Goal: Communication & Community: Connect with others

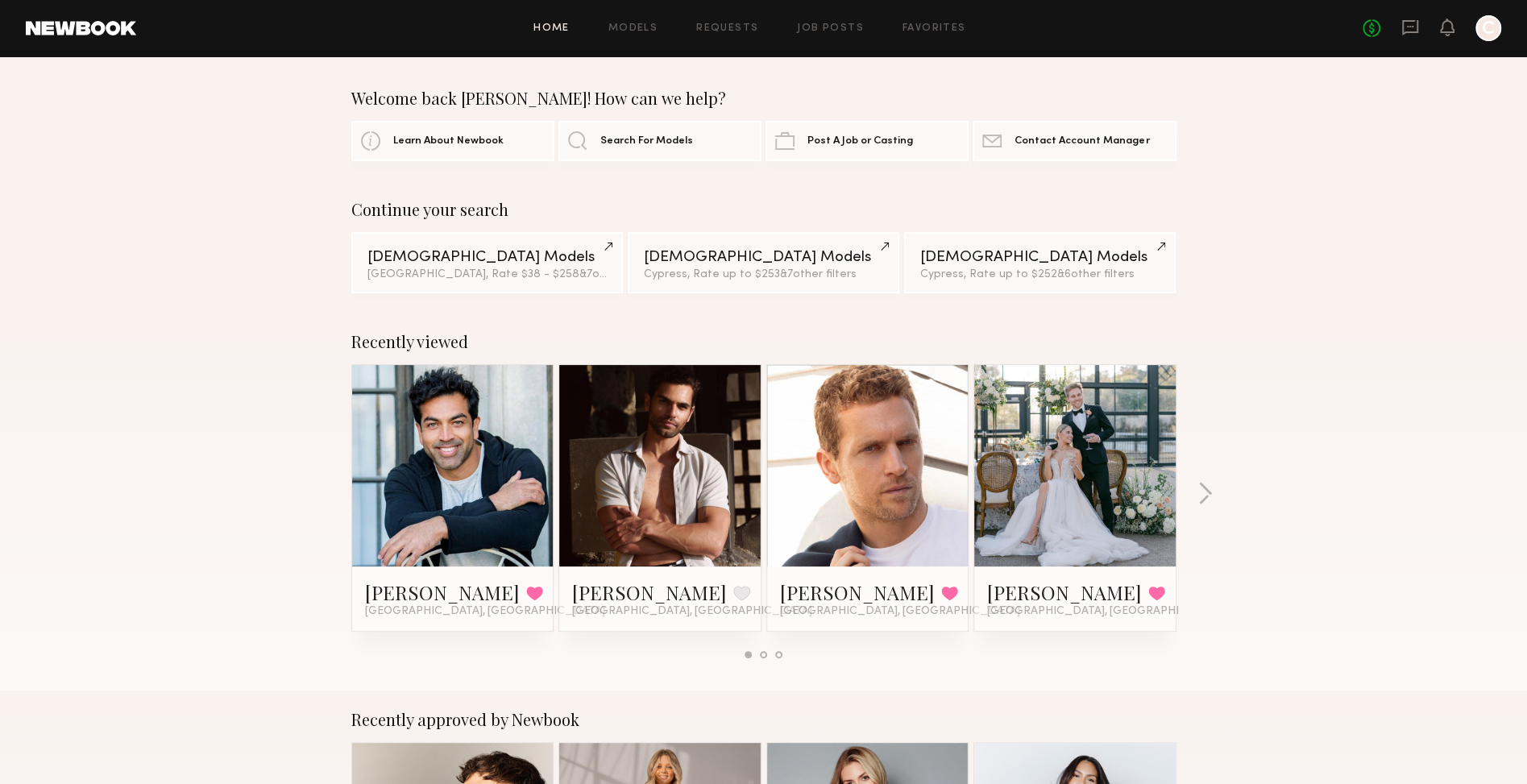
click at [129, 32] on link at bounding box center [80, 28] width 110 height 15
click at [122, 33] on link at bounding box center [80, 28] width 110 height 15
click at [624, 28] on link "Models" at bounding box center [633, 29] width 50 height 11
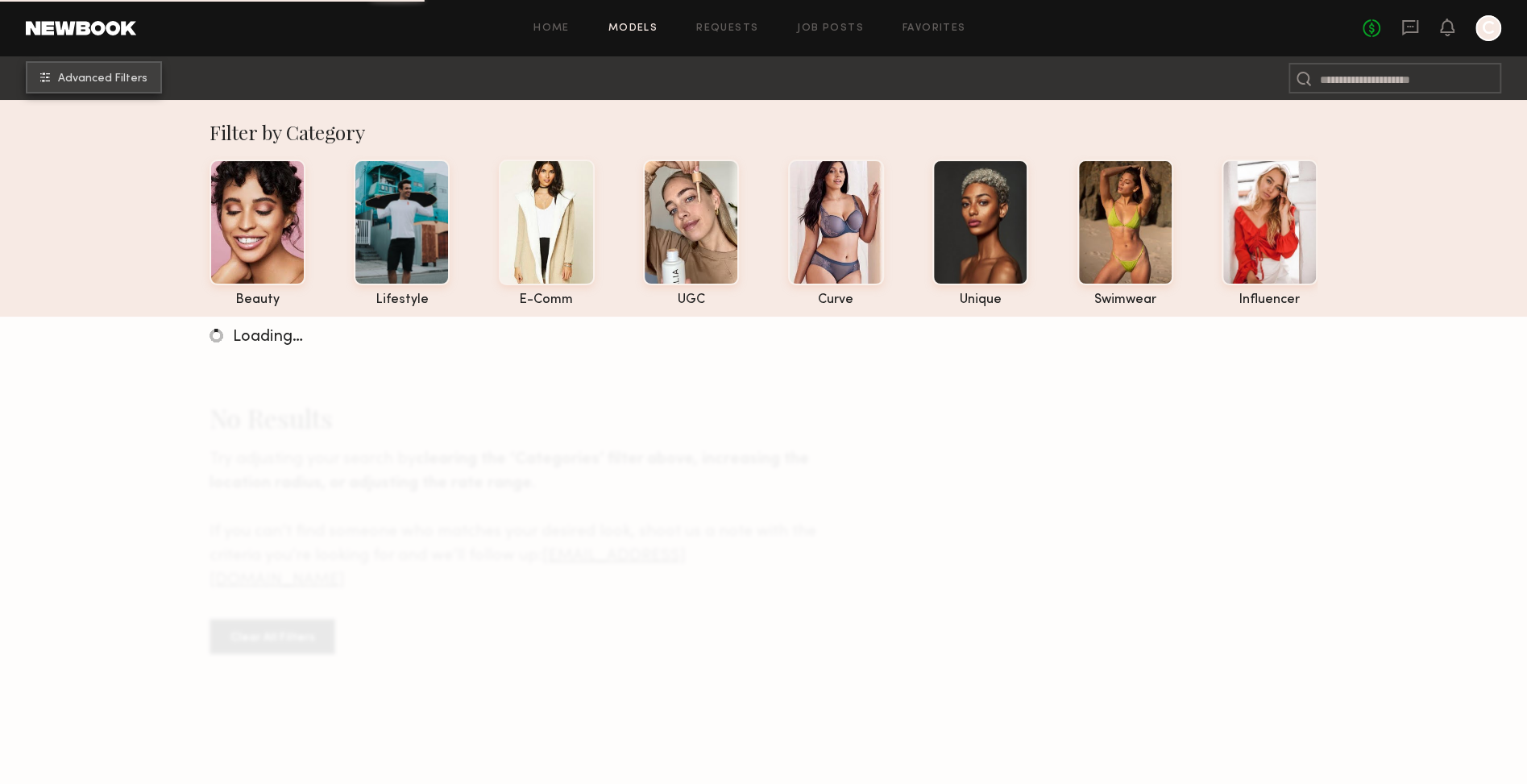
click at [116, 79] on span "Advanced Filters" at bounding box center [102, 78] width 89 height 11
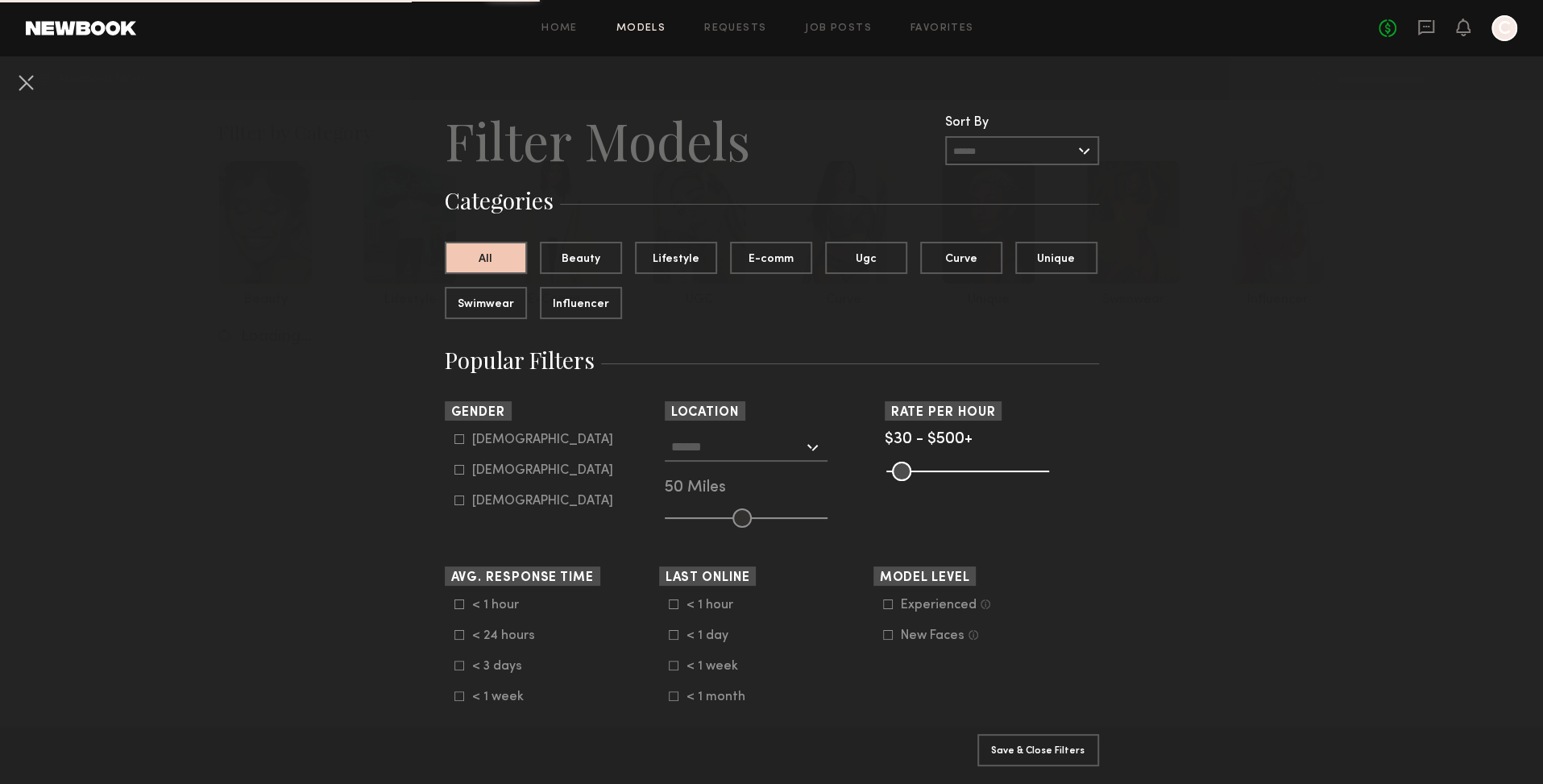
click at [479, 468] on div "Female" at bounding box center [543, 470] width 141 height 10
type input "**"
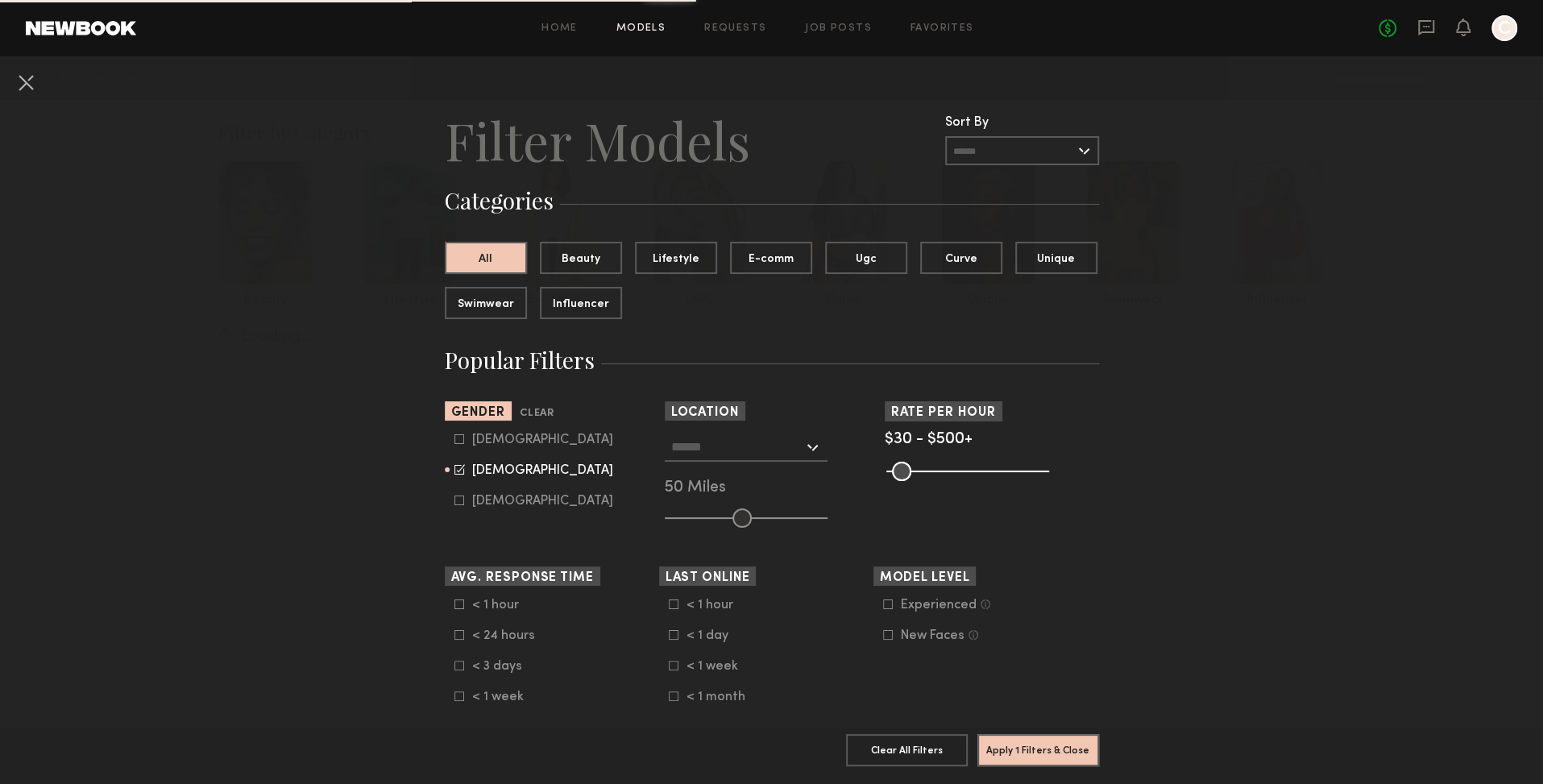
click at [806, 449] on div at bounding box center [747, 447] width 163 height 29
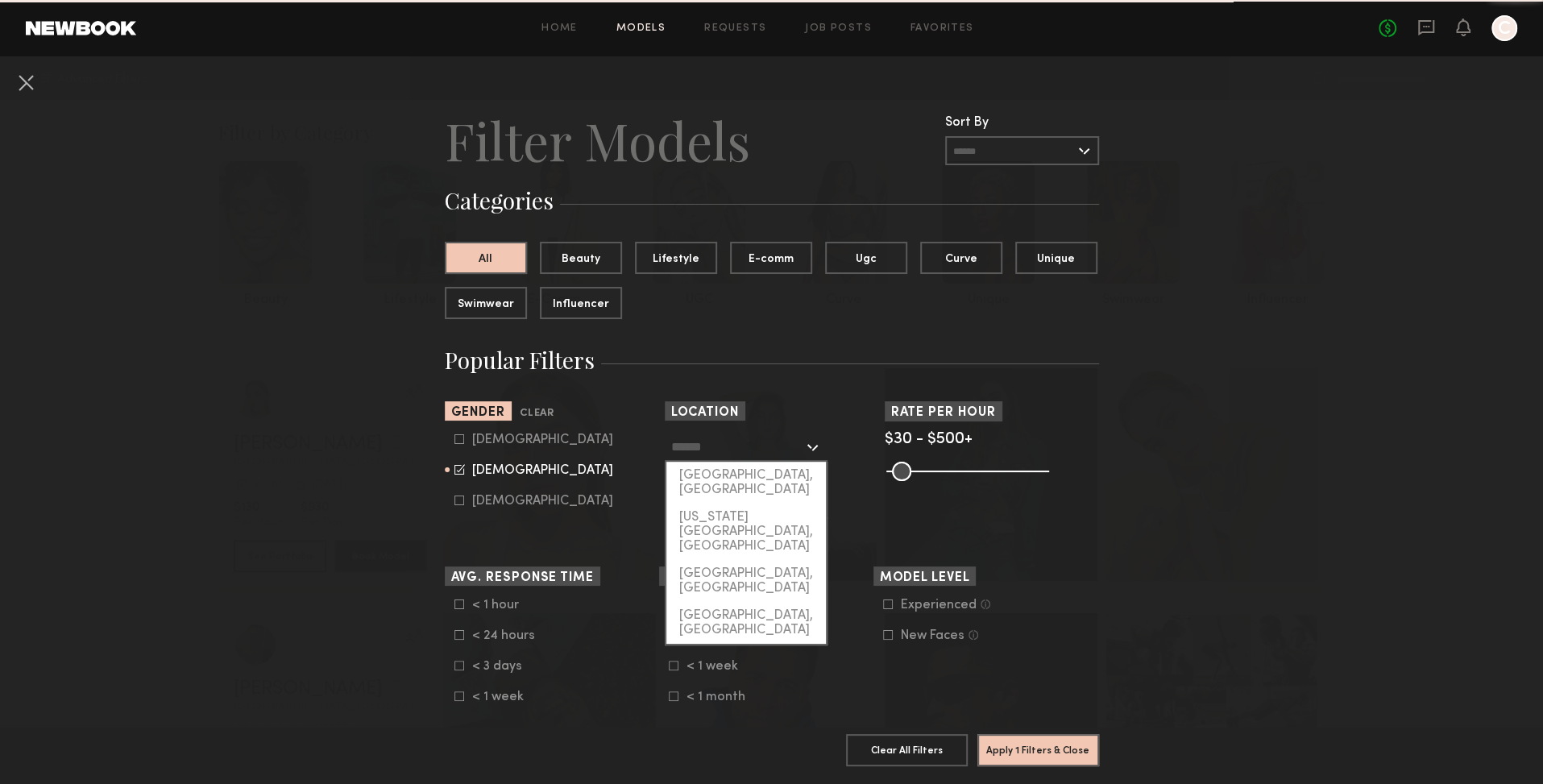
click at [751, 479] on div "[GEOGRAPHIC_DATA], [GEOGRAPHIC_DATA]" at bounding box center [746, 482] width 160 height 42
type input "**********"
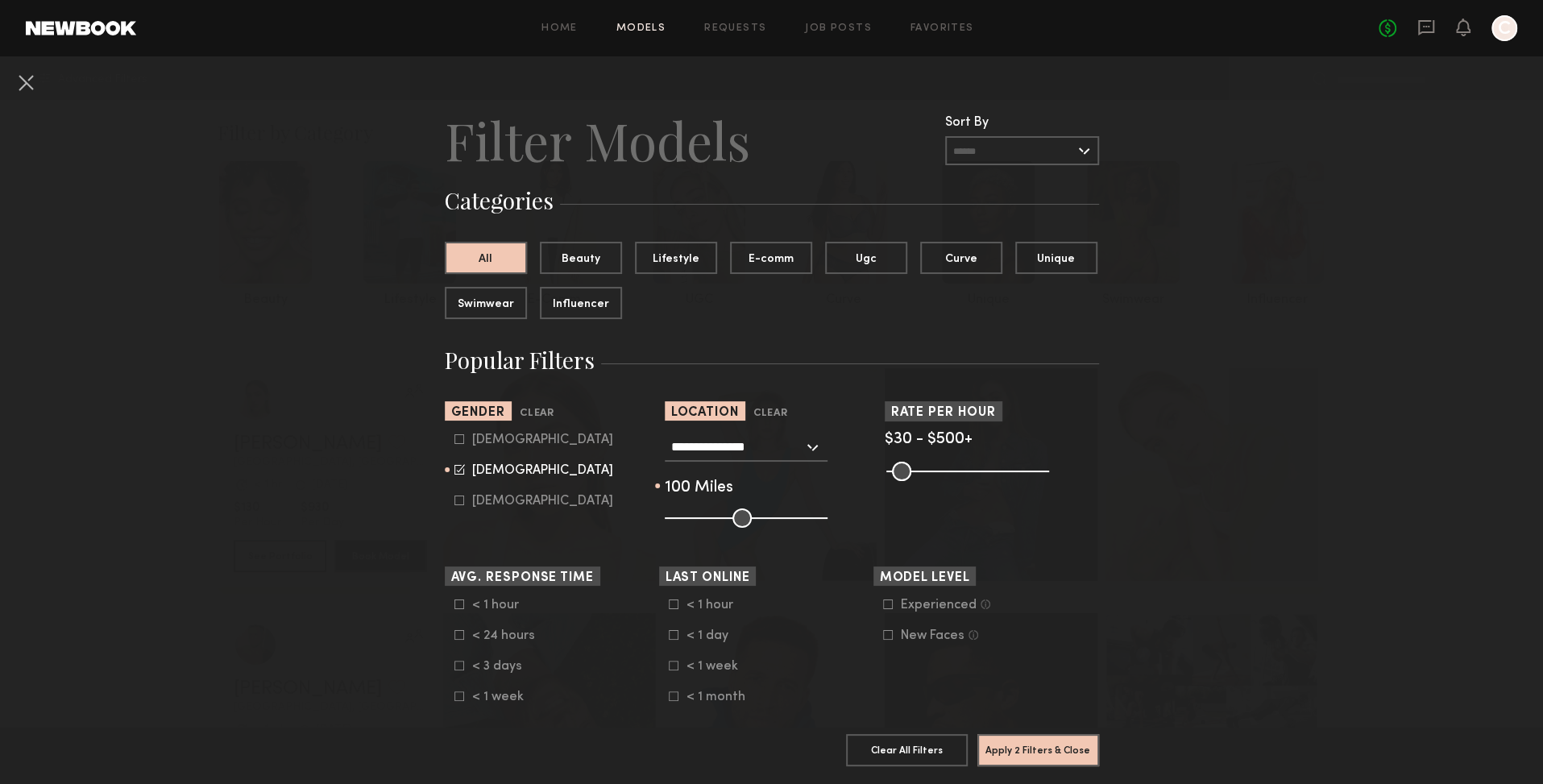
drag, startPoint x: 737, startPoint y: 518, endPoint x: 871, endPoint y: 512, distance: 134.1
type input "***"
click at [828, 515] on input "range" at bounding box center [747, 517] width 163 height 19
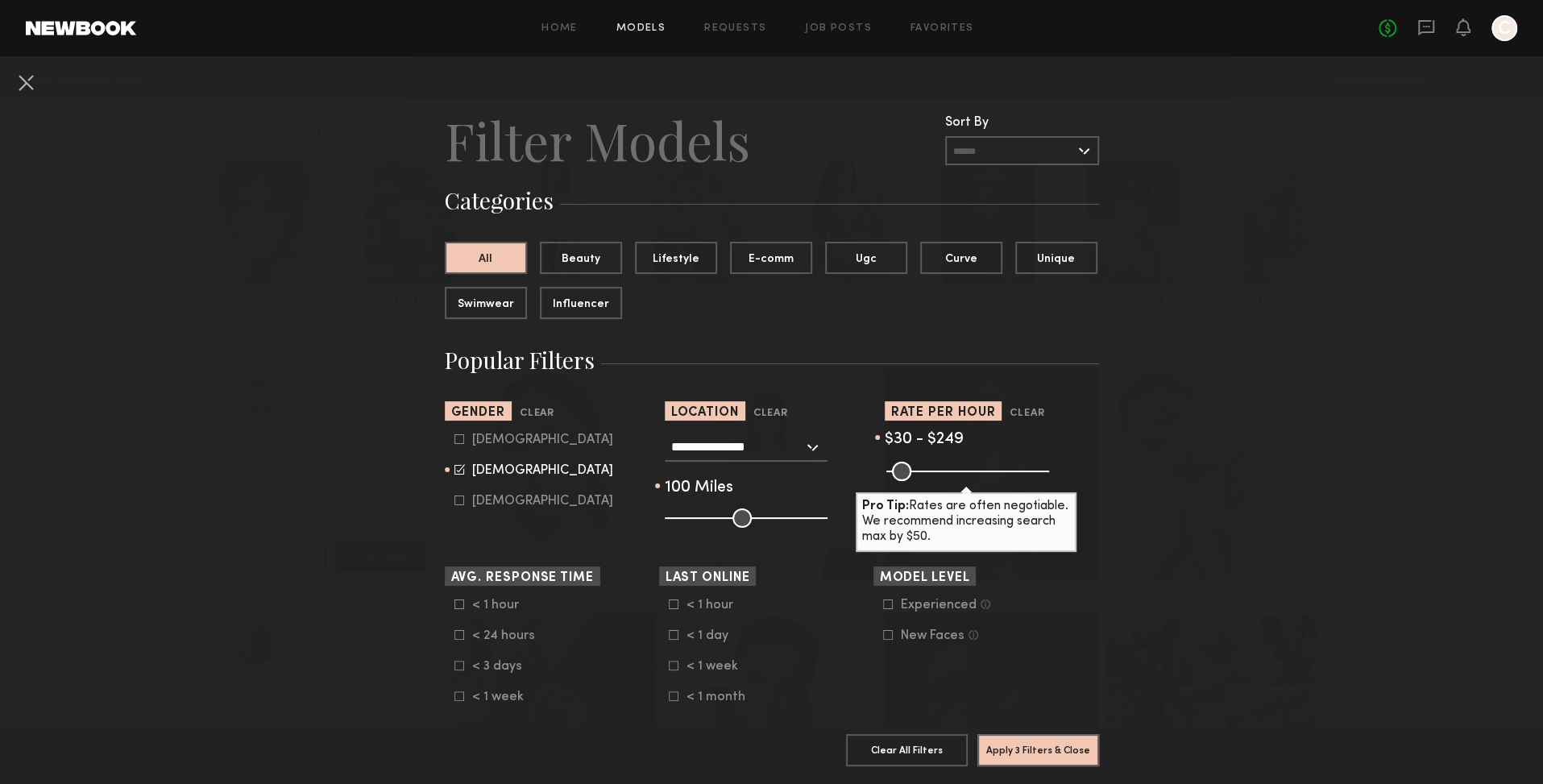
drag, startPoint x: 1033, startPoint y: 470, endPoint x: 952, endPoint y: 478, distance: 81.4
click at [954, 478] on input "range" at bounding box center [968, 470] width 163 height 19
type input "***"
click at [960, 473] on input "range" at bounding box center [968, 470] width 163 height 19
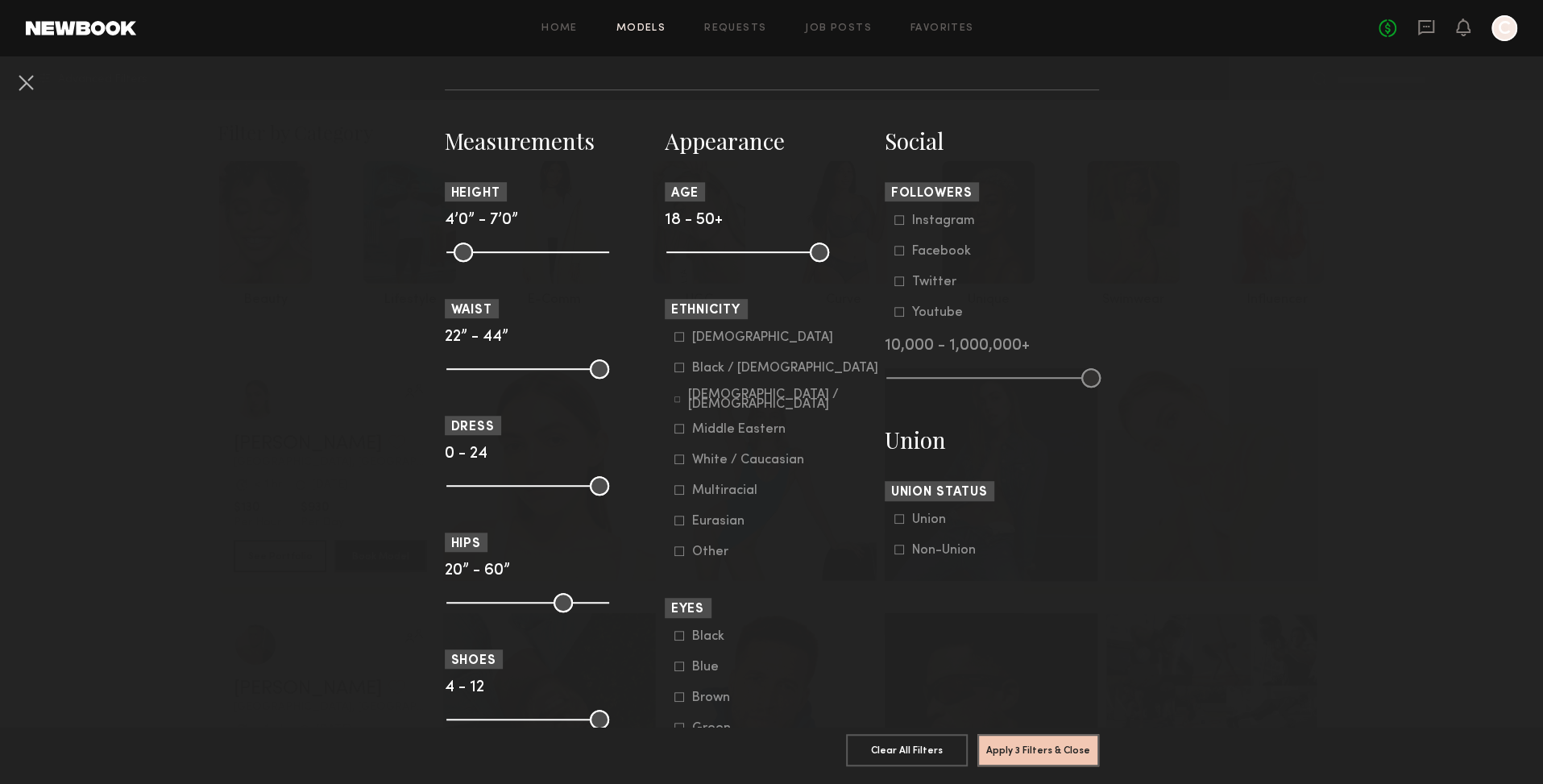
scroll to position [674, 0]
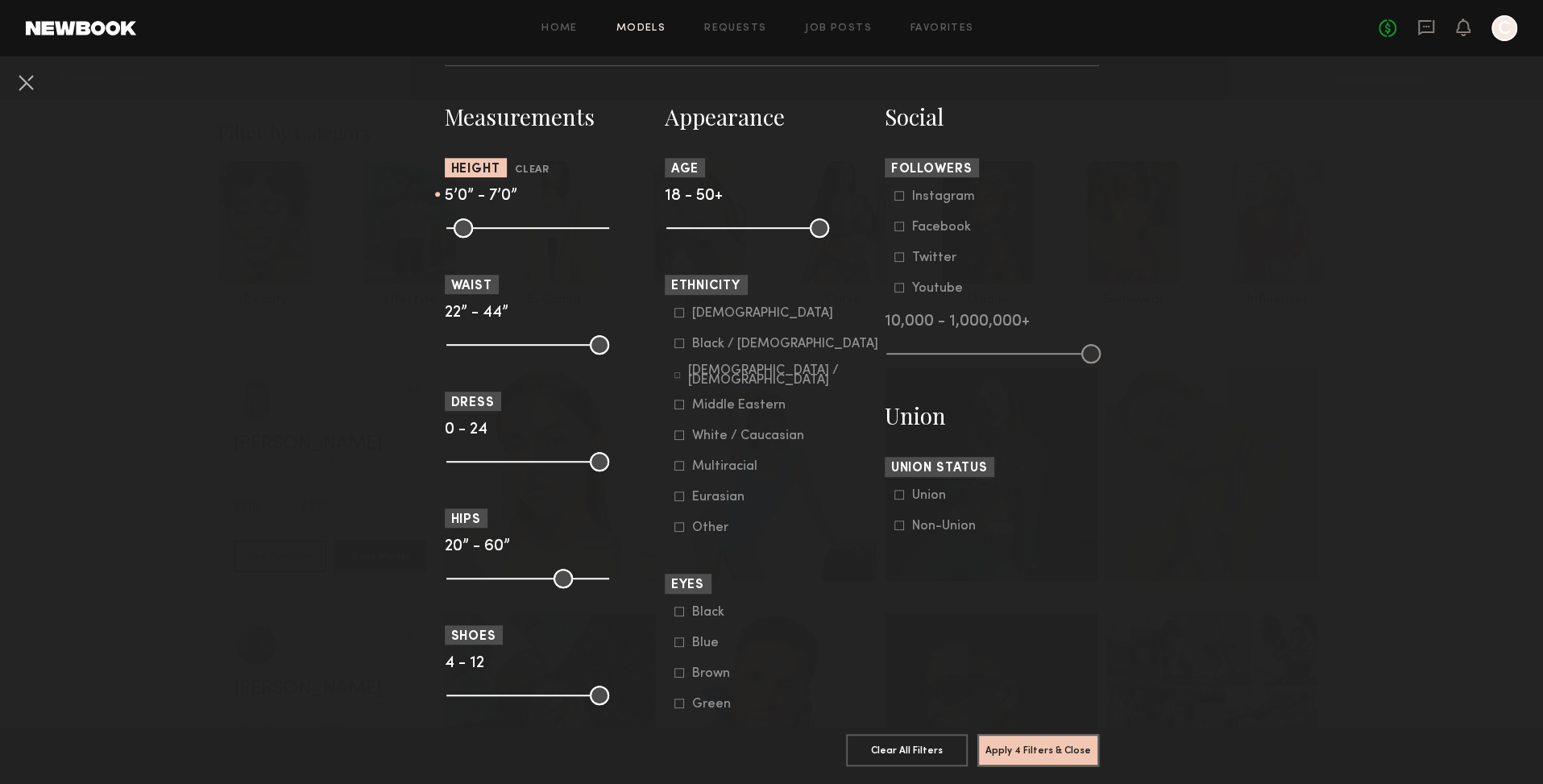
drag, startPoint x: 446, startPoint y: 232, endPoint x: 494, endPoint y: 235, distance: 48.1
click at [495, 235] on input "range" at bounding box center [528, 227] width 163 height 19
type input "**"
drag, startPoint x: 495, startPoint y: 231, endPoint x: 514, endPoint y: 233, distance: 19.1
click at [501, 232] on input "range" at bounding box center [528, 227] width 163 height 19
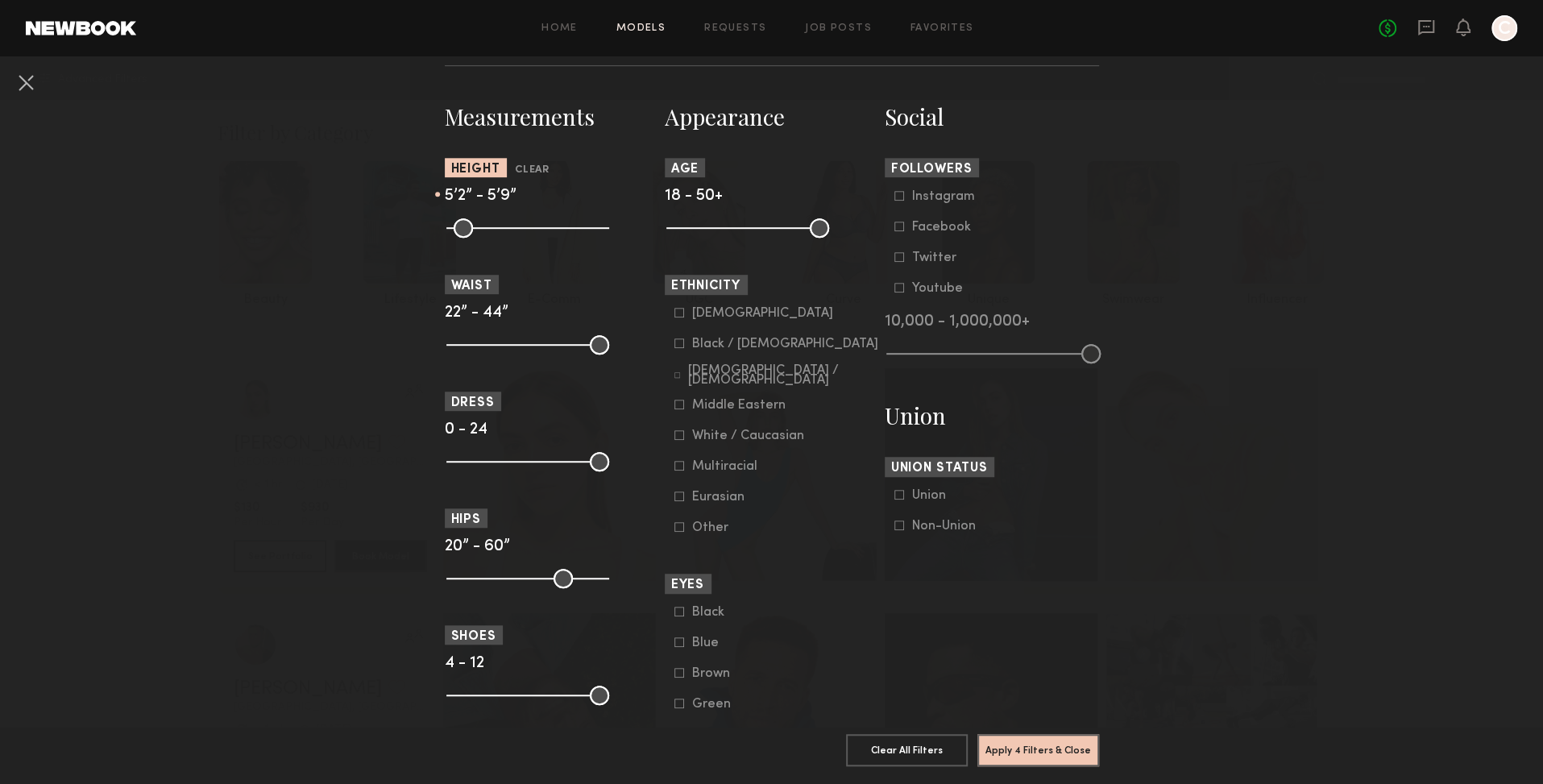
drag, startPoint x: 591, startPoint y: 230, endPoint x: 537, endPoint y: 237, distance: 54.5
type input "**"
click at [531, 236] on input "range" at bounding box center [528, 227] width 163 height 19
drag, startPoint x: 581, startPoint y: 349, endPoint x: 473, endPoint y: 352, distance: 108.0
type input "**"
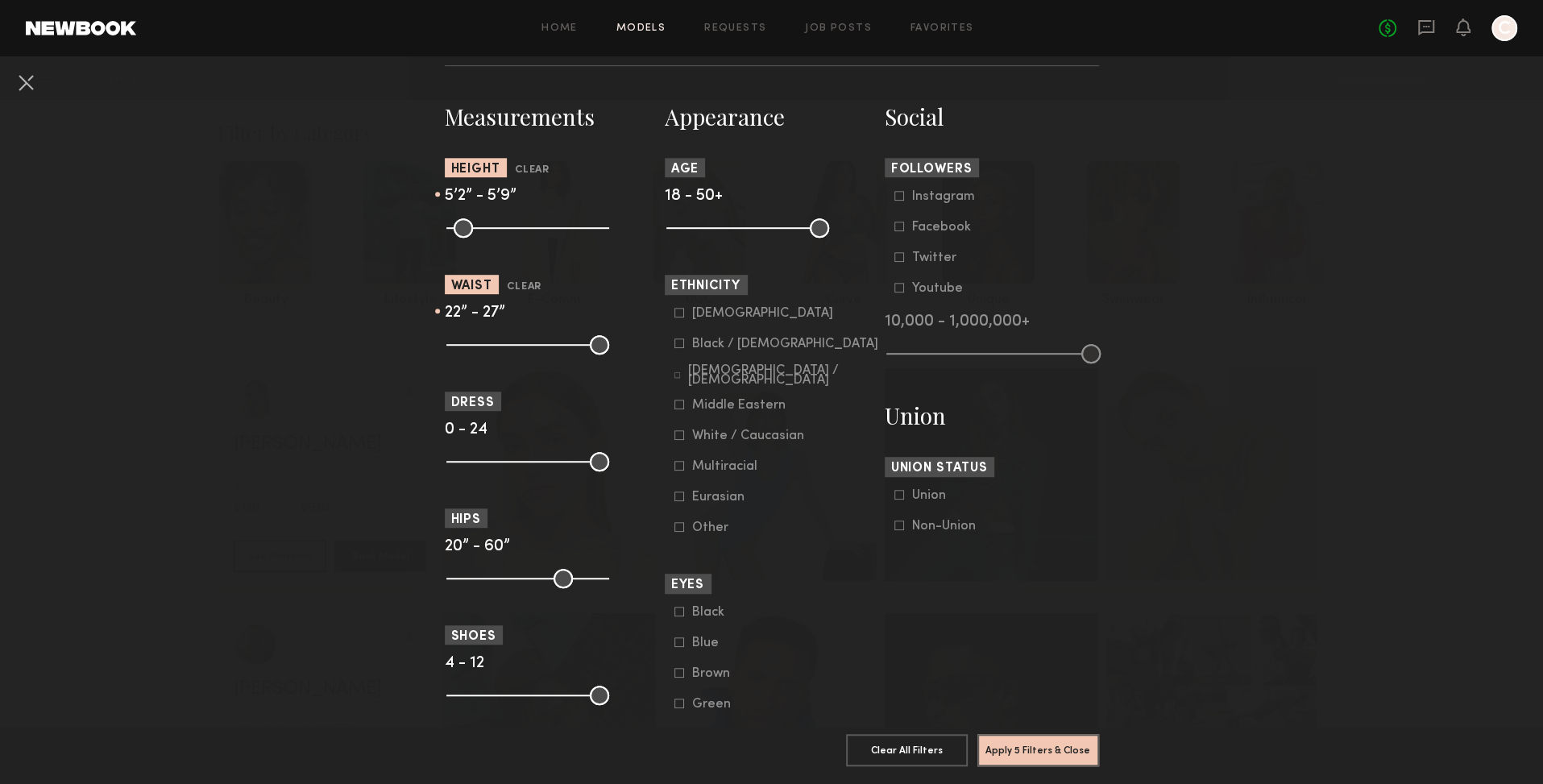
click at [480, 352] on input "range" at bounding box center [528, 344] width 163 height 19
drag, startPoint x: 448, startPoint y: 350, endPoint x: 486, endPoint y: 352, distance: 38.1
type input "**"
click at [473, 349] on input "range" at bounding box center [528, 344] width 163 height 19
drag, startPoint x: 595, startPoint y: 463, endPoint x: 479, endPoint y: 470, distance: 116.2
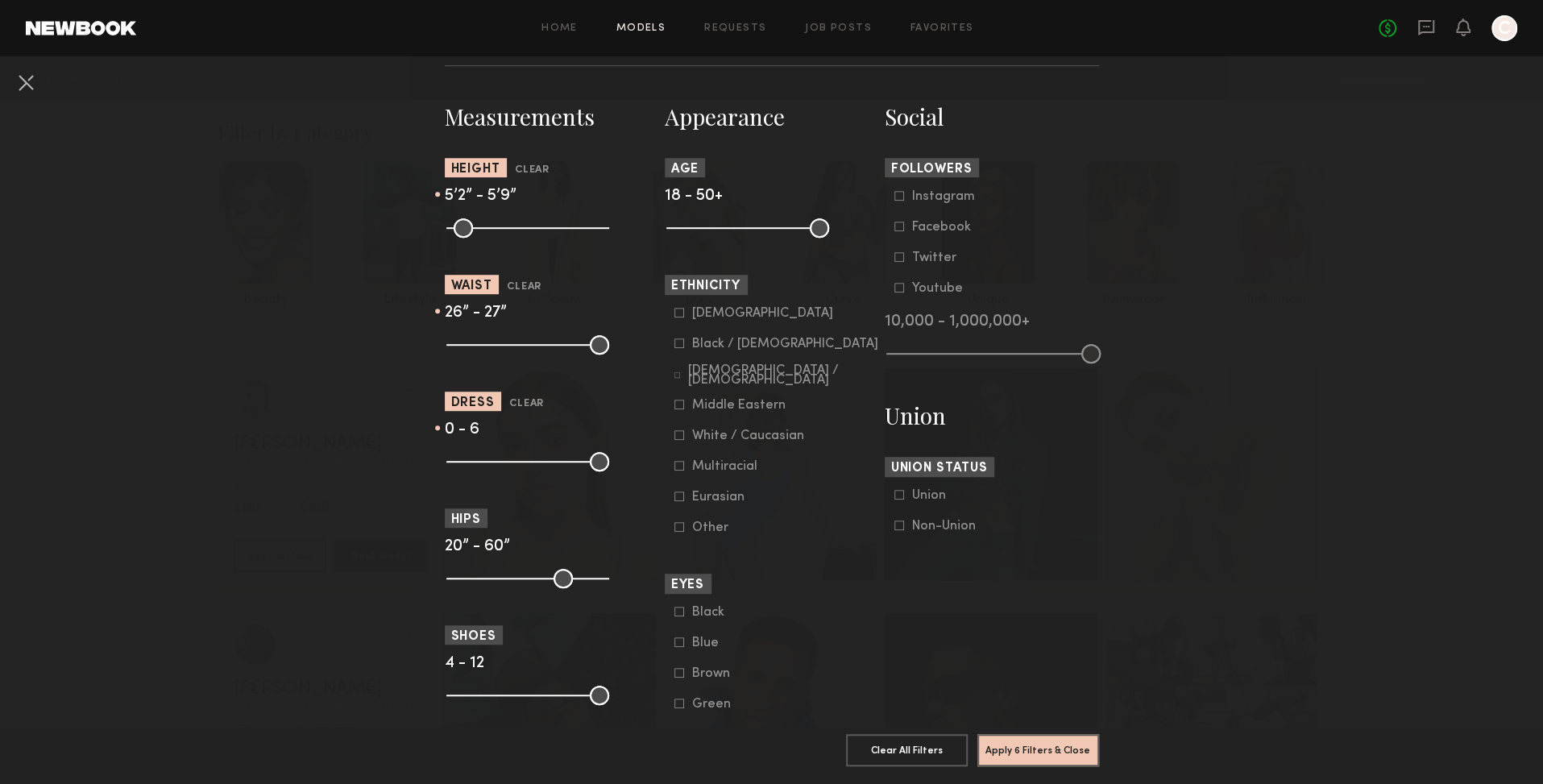
type input "*"
click at [482, 470] on input "range" at bounding box center [528, 460] width 163 height 19
drag, startPoint x: 452, startPoint y: 463, endPoint x: 470, endPoint y: 470, distance: 19.3
type input "*"
click at [462, 463] on input "range" at bounding box center [528, 460] width 163 height 19
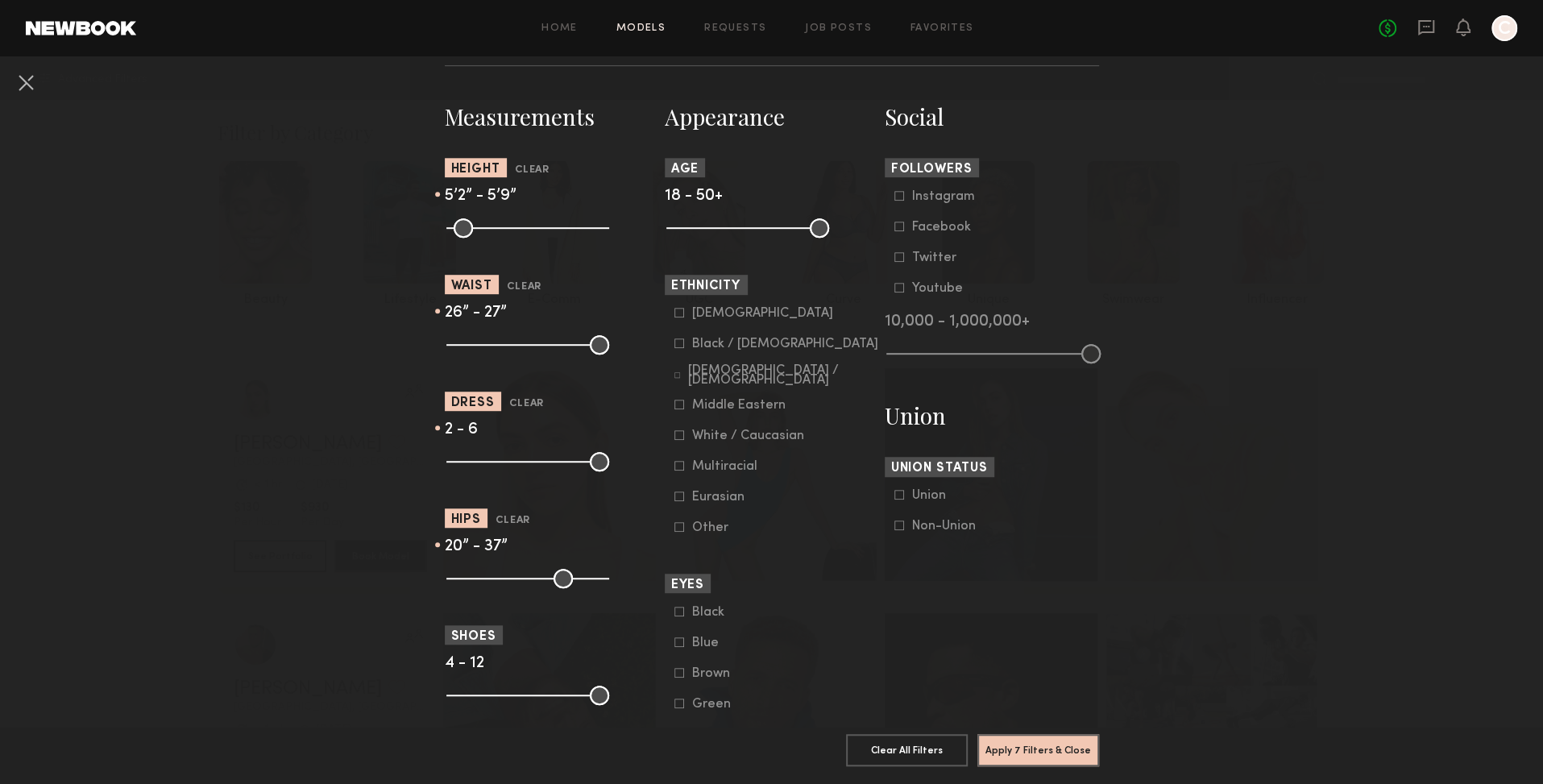
drag, startPoint x: 593, startPoint y: 581, endPoint x: 506, endPoint y: 584, distance: 87.1
click at [508, 584] on input "range" at bounding box center [528, 578] width 163 height 19
drag, startPoint x: 511, startPoint y: 584, endPoint x: 502, endPoint y: 584, distance: 9.0
type input "**"
click at [510, 584] on input "range" at bounding box center [528, 578] width 163 height 19
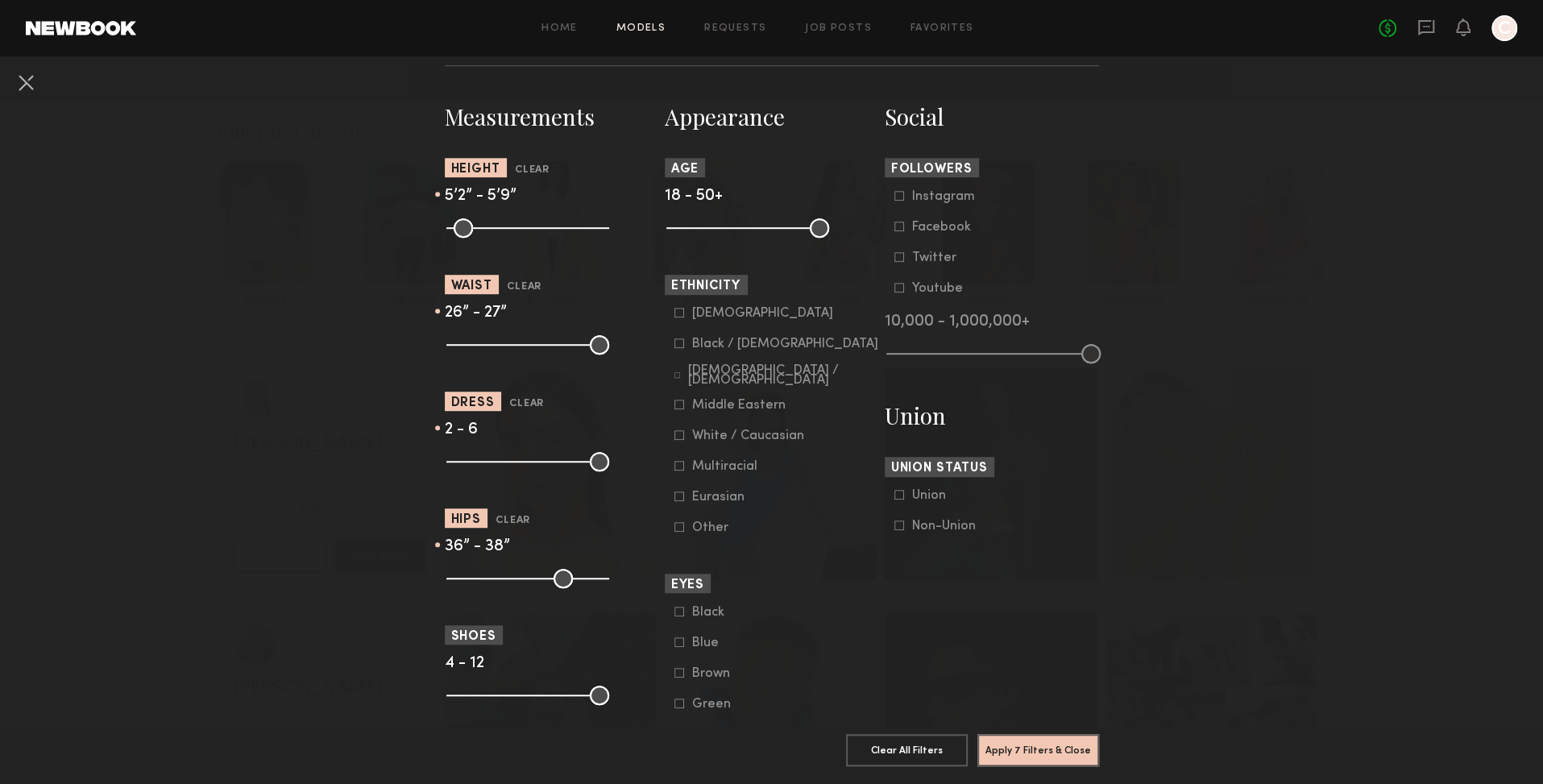
type input "**"
drag, startPoint x: 451, startPoint y: 580, endPoint x: 502, endPoint y: 587, distance: 51.5
click at [503, 586] on common-range-minmax at bounding box center [526, 576] width 163 height 19
type input "*"
drag, startPoint x: 588, startPoint y: 700, endPoint x: 520, endPoint y: 707, distance: 68.4
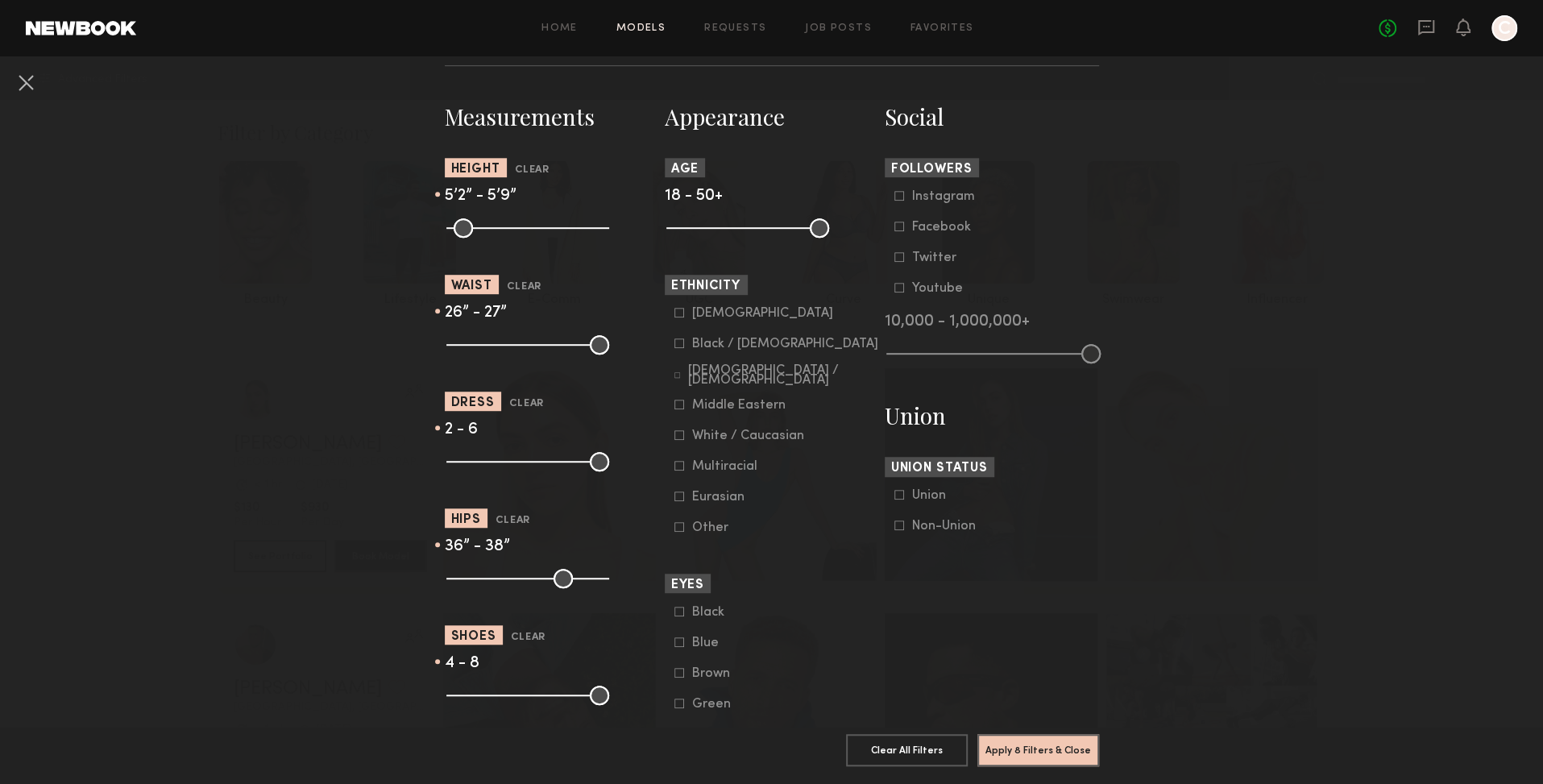
click at [523, 706] on section "Measurements Height Clear 5’2” - 5’9” Waist Clear 26” - 27” Dress Clear 2 - 6 H…" at bounding box center [552, 571] width 214 height 939
drag, startPoint x: 452, startPoint y: 701, endPoint x: 498, endPoint y: 706, distance: 46.3
type input "***"
click at [490, 704] on input "range" at bounding box center [528, 695] width 163 height 19
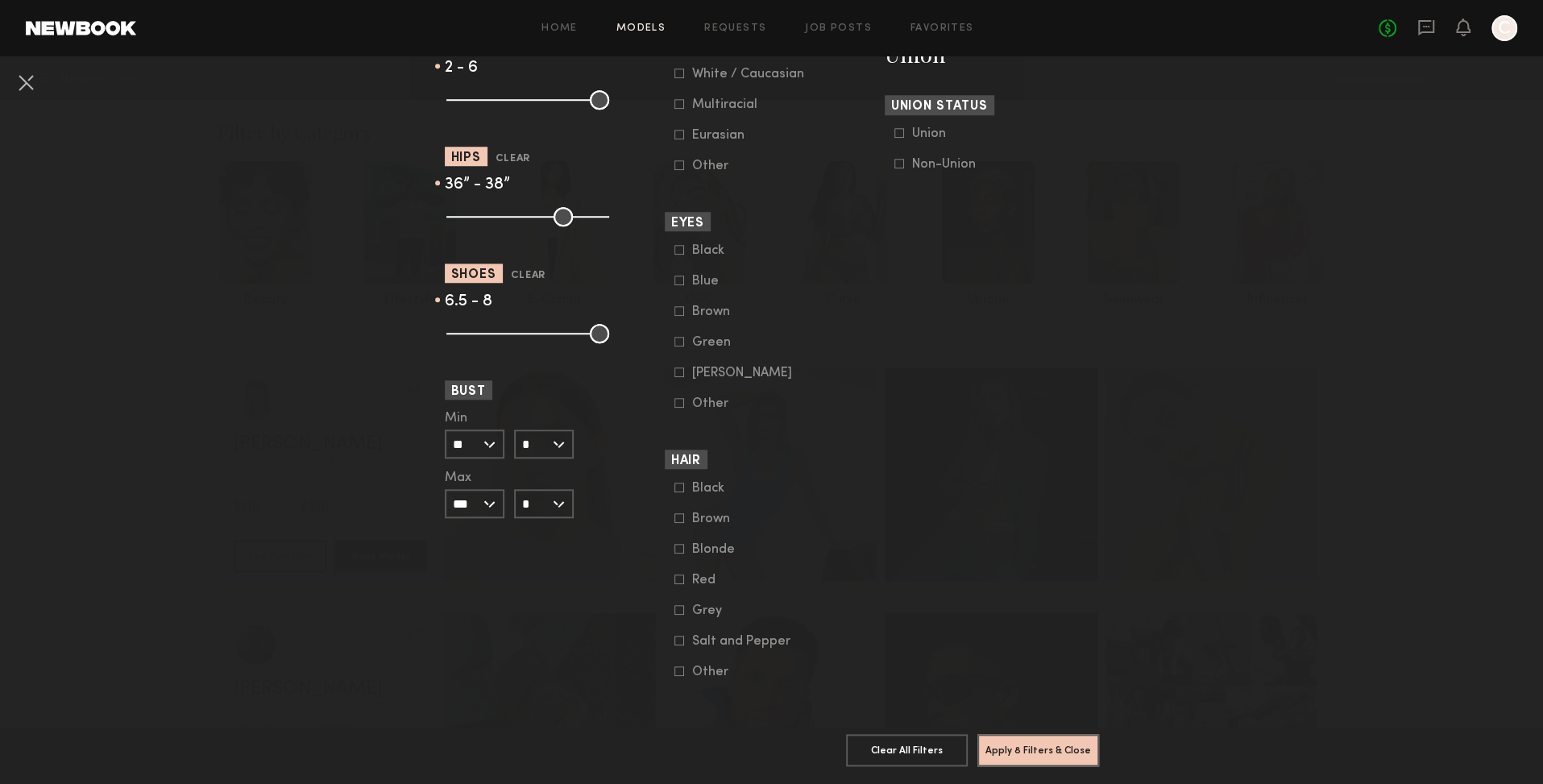
scroll to position [1041, 0]
click at [488, 442] on input "**" at bounding box center [475, 440] width 60 height 29
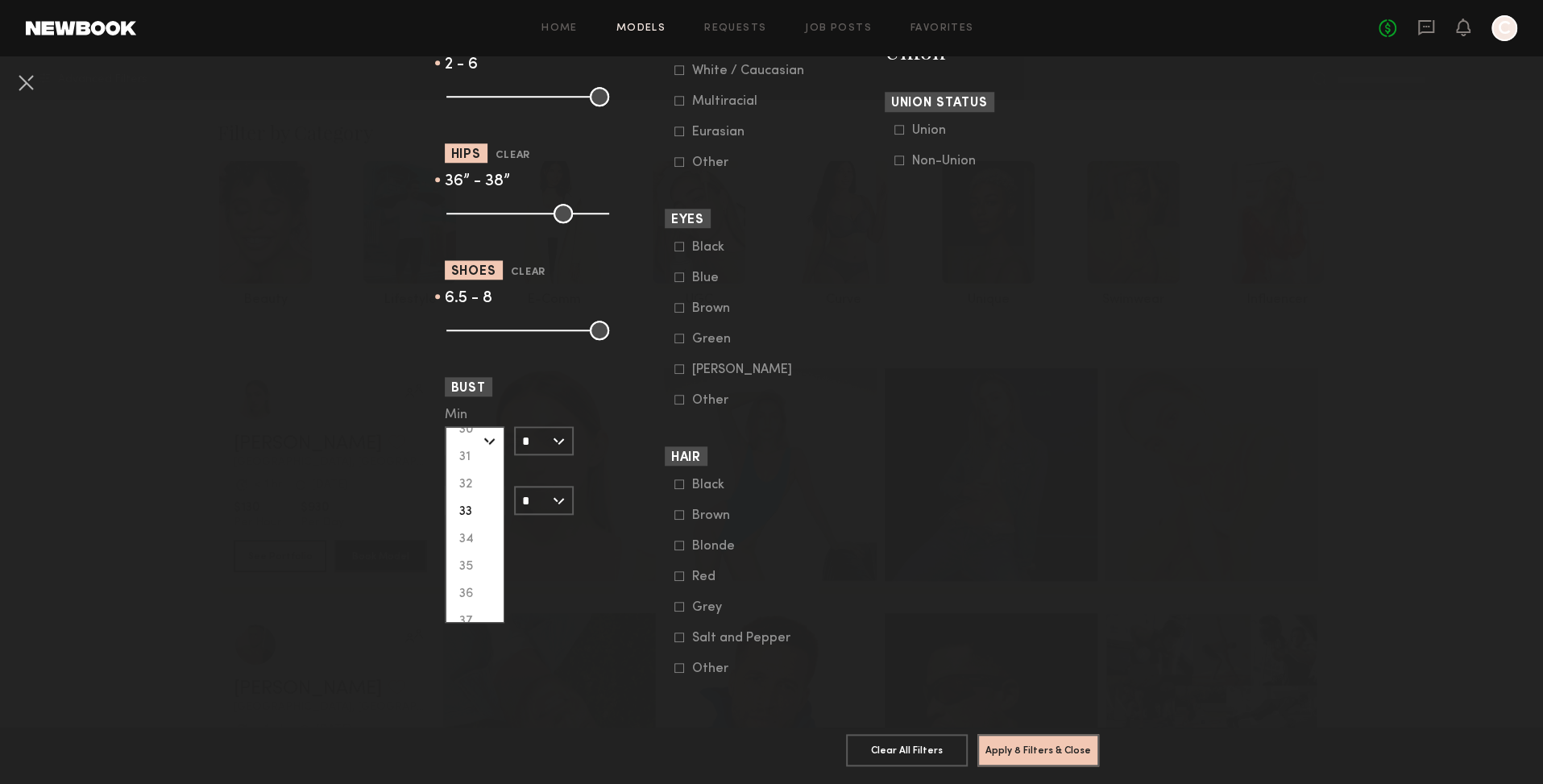
scroll to position [178, 0]
click at [465, 511] on div "33" at bounding box center [475, 510] width 57 height 28
type input "**"
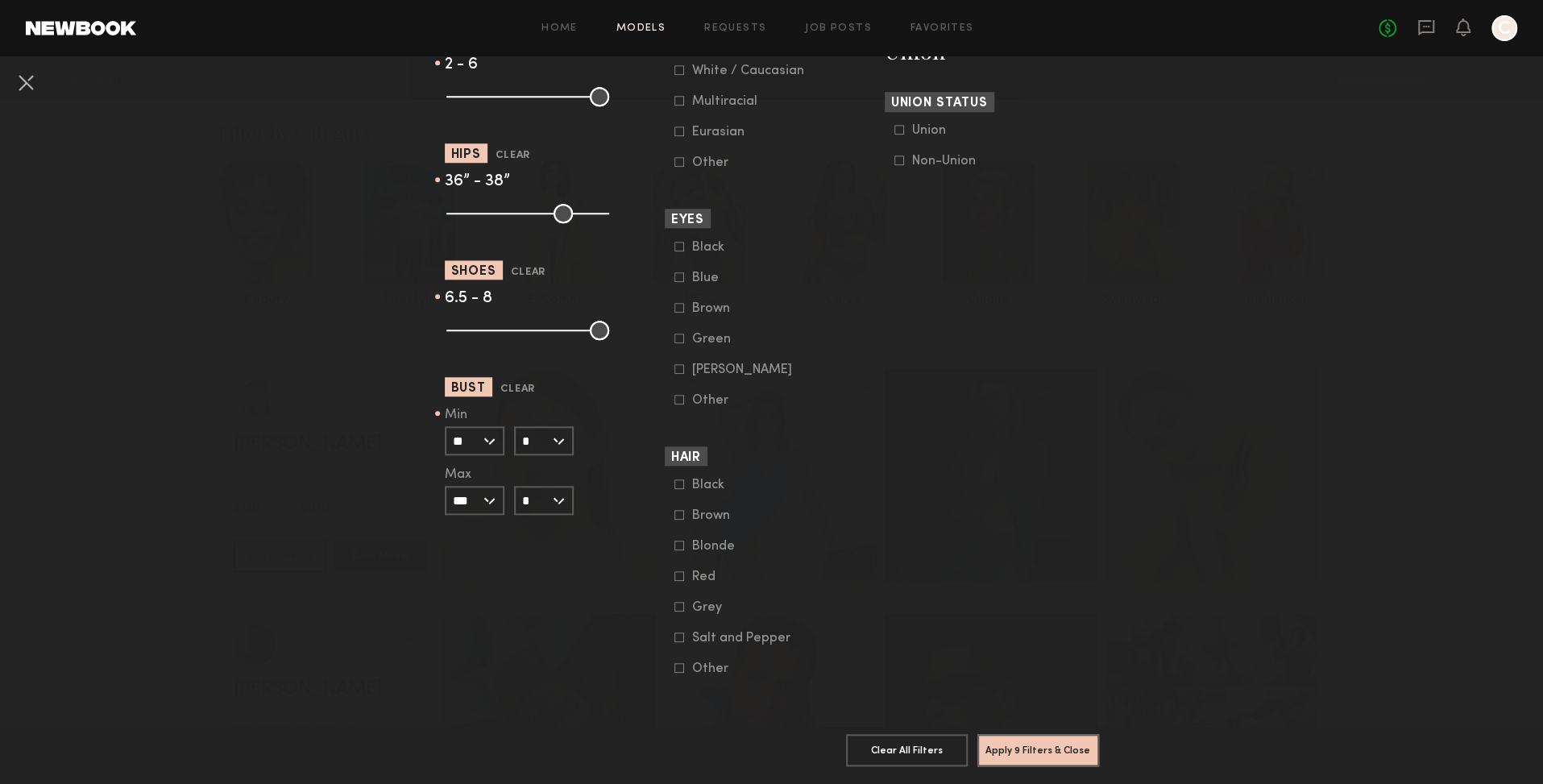
click at [558, 437] on input "*" at bounding box center [544, 440] width 60 height 29
click at [529, 468] on div "B" at bounding box center [543, 469] width 57 height 28
type input "*"
click at [484, 498] on input "***" at bounding box center [475, 499] width 60 height 29
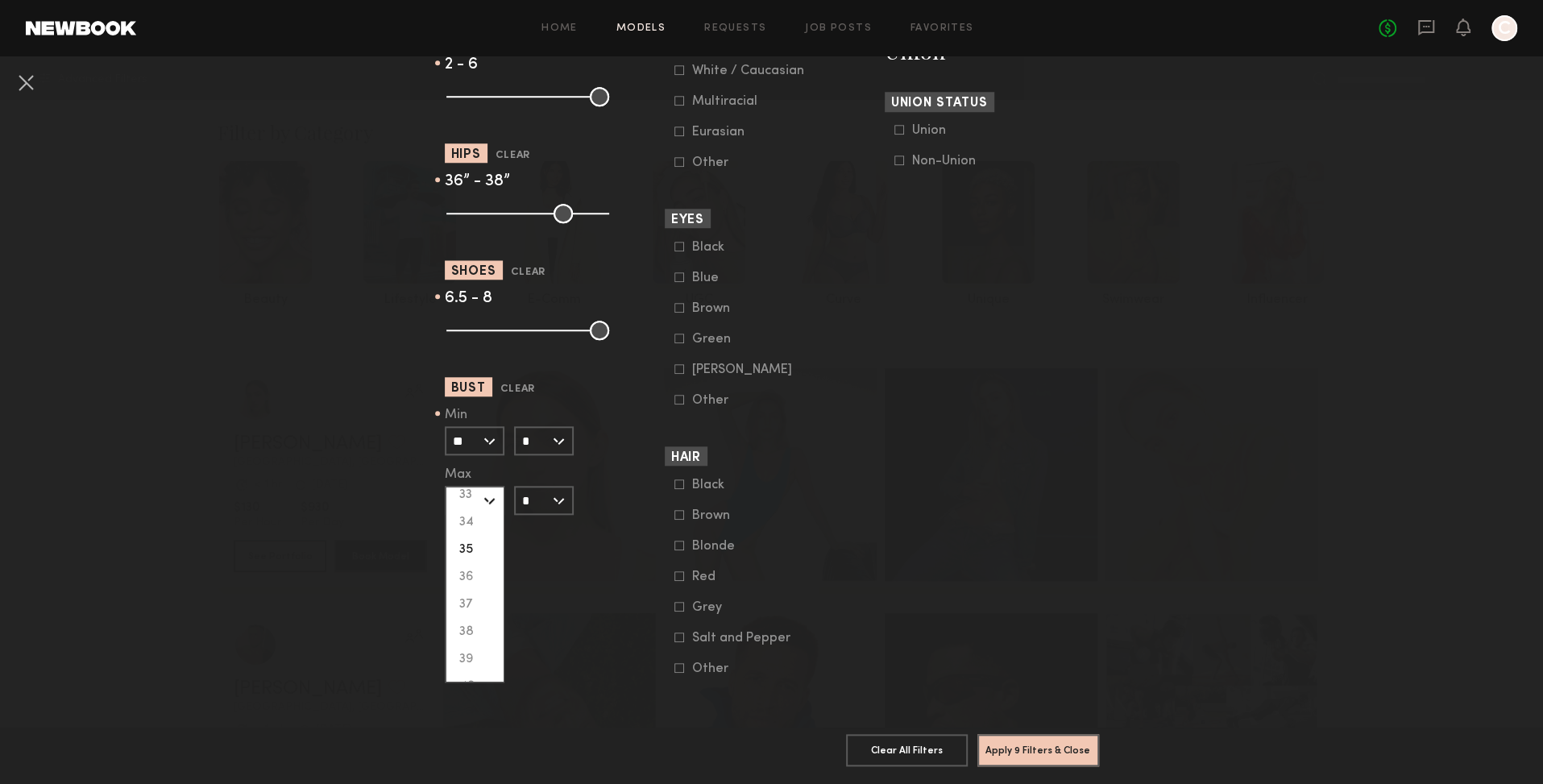
click at [461, 549] on div "35" at bounding box center [475, 550] width 57 height 28
type input "**"
click at [556, 497] on input "*" at bounding box center [544, 499] width 60 height 29
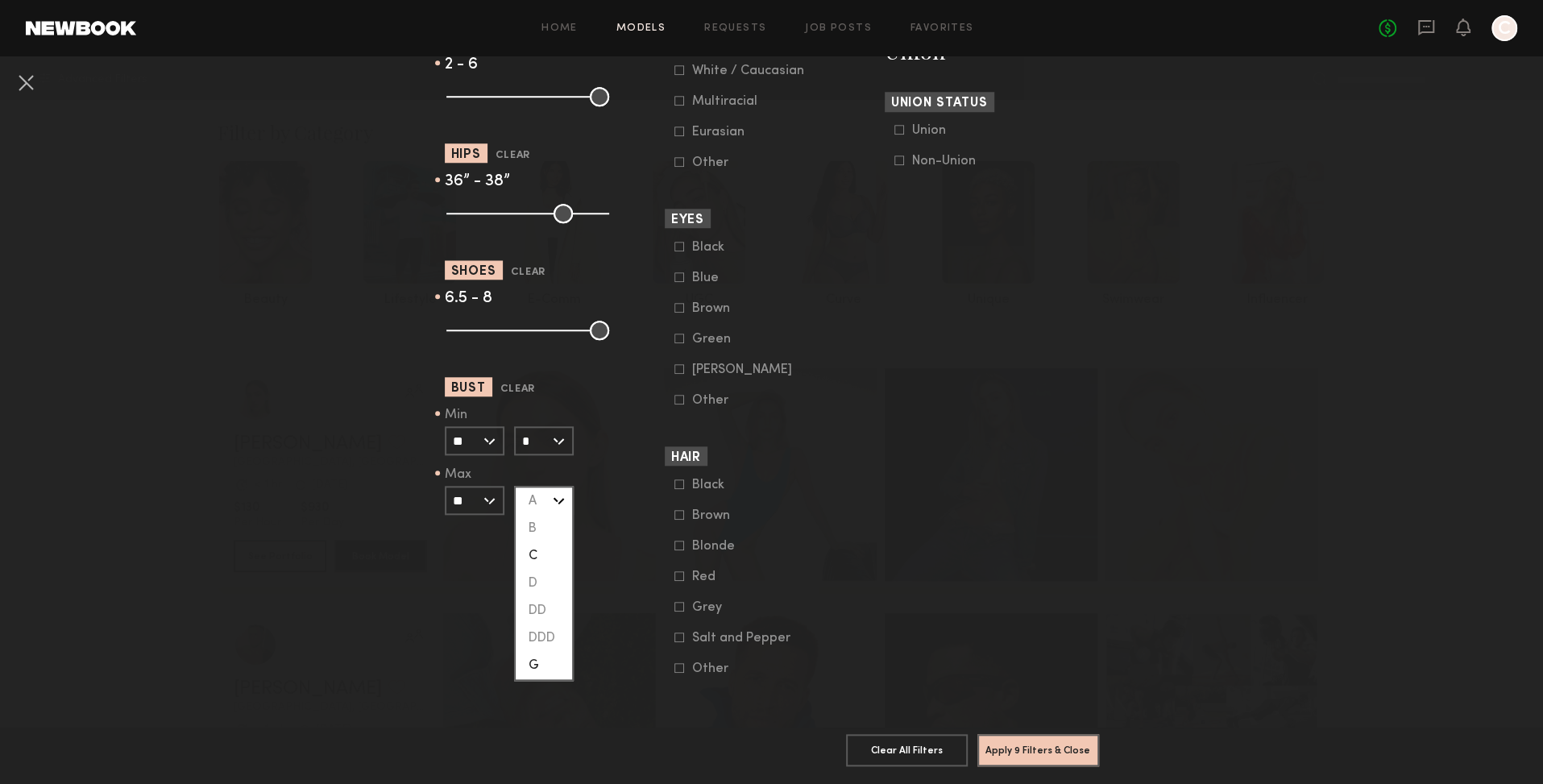
click at [540, 559] on div "C" at bounding box center [543, 556] width 57 height 28
type input "*"
click at [557, 443] on input "*" at bounding box center [544, 440] width 60 height 29
click at [528, 443] on div "A" at bounding box center [543, 442] width 57 height 28
type input "*"
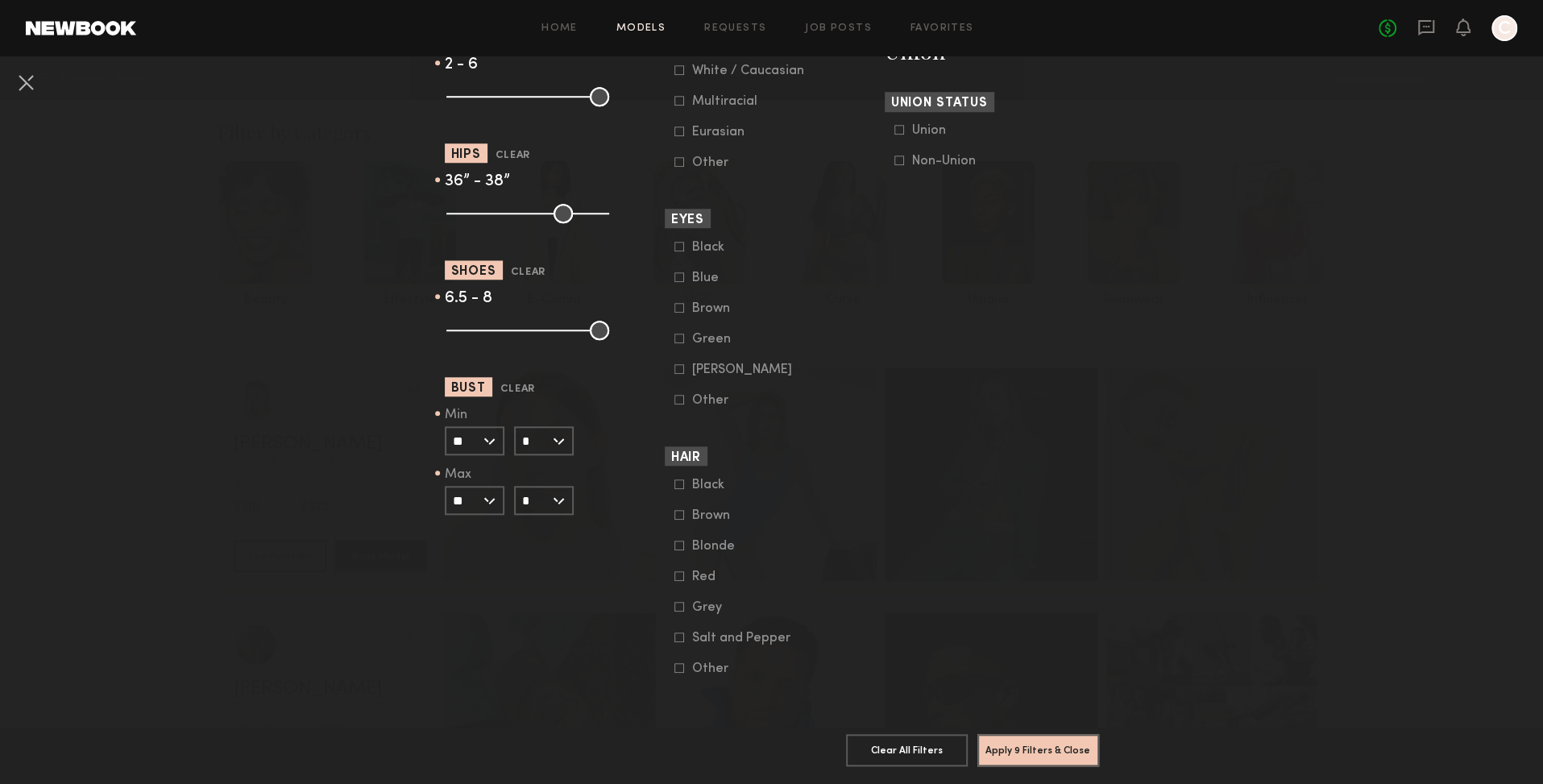
click at [554, 500] on input "*" at bounding box center [544, 499] width 60 height 29
click at [532, 580] on div "D" at bounding box center [543, 584] width 57 height 28
type input "*"
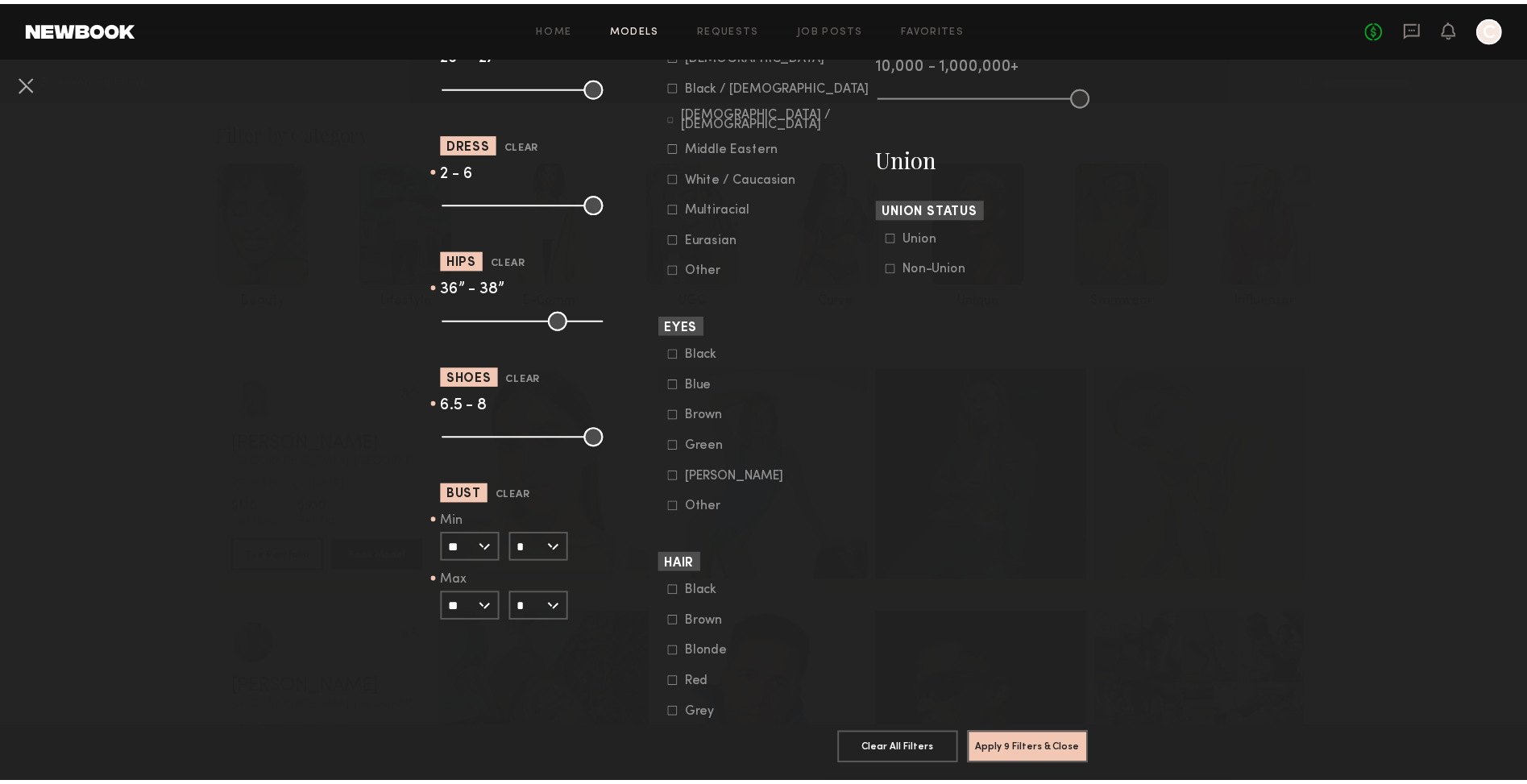
scroll to position [1068, 0]
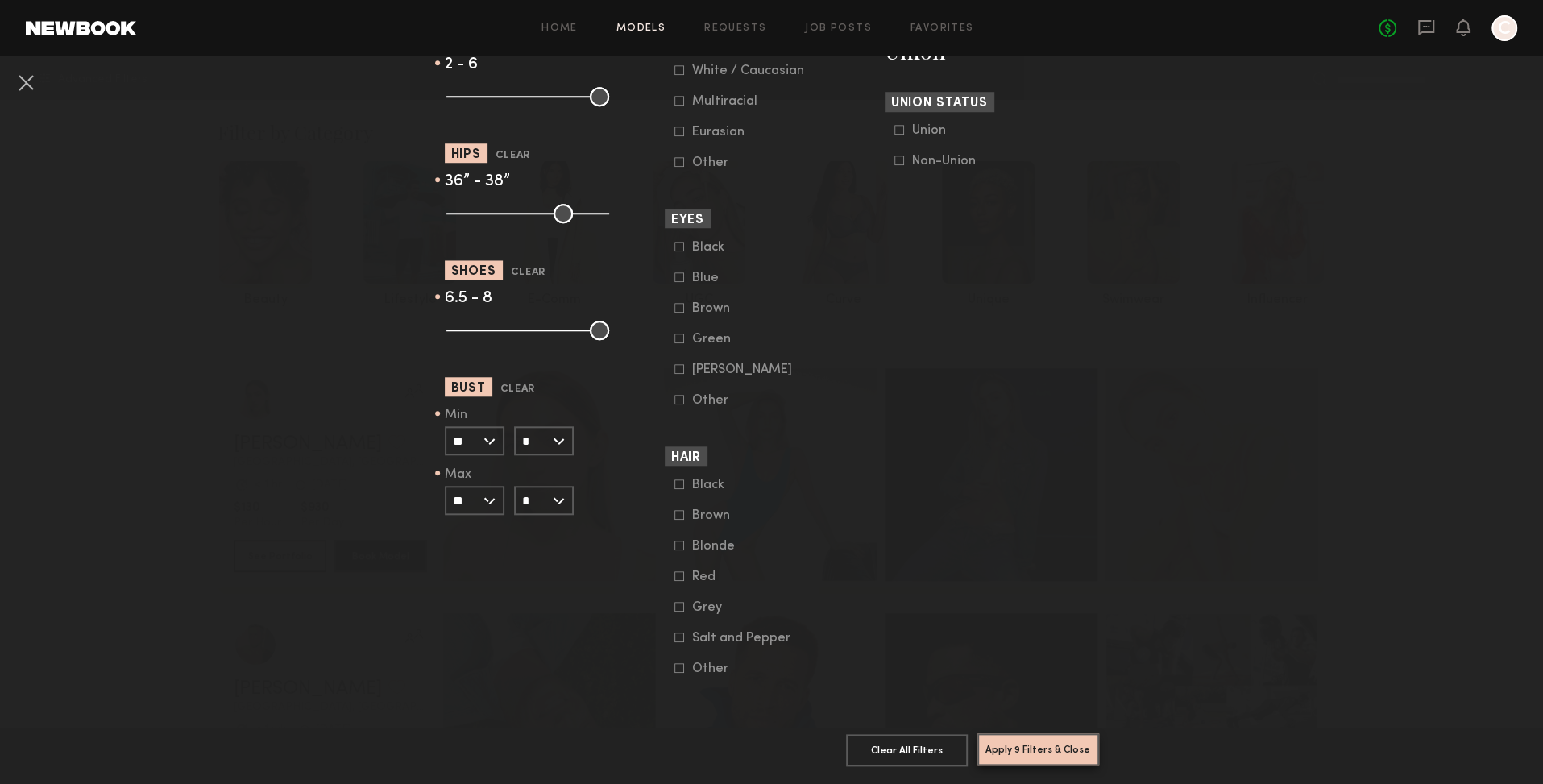
click at [1011, 733] on button "Apply 9 Filters & Close" at bounding box center [1038, 749] width 122 height 32
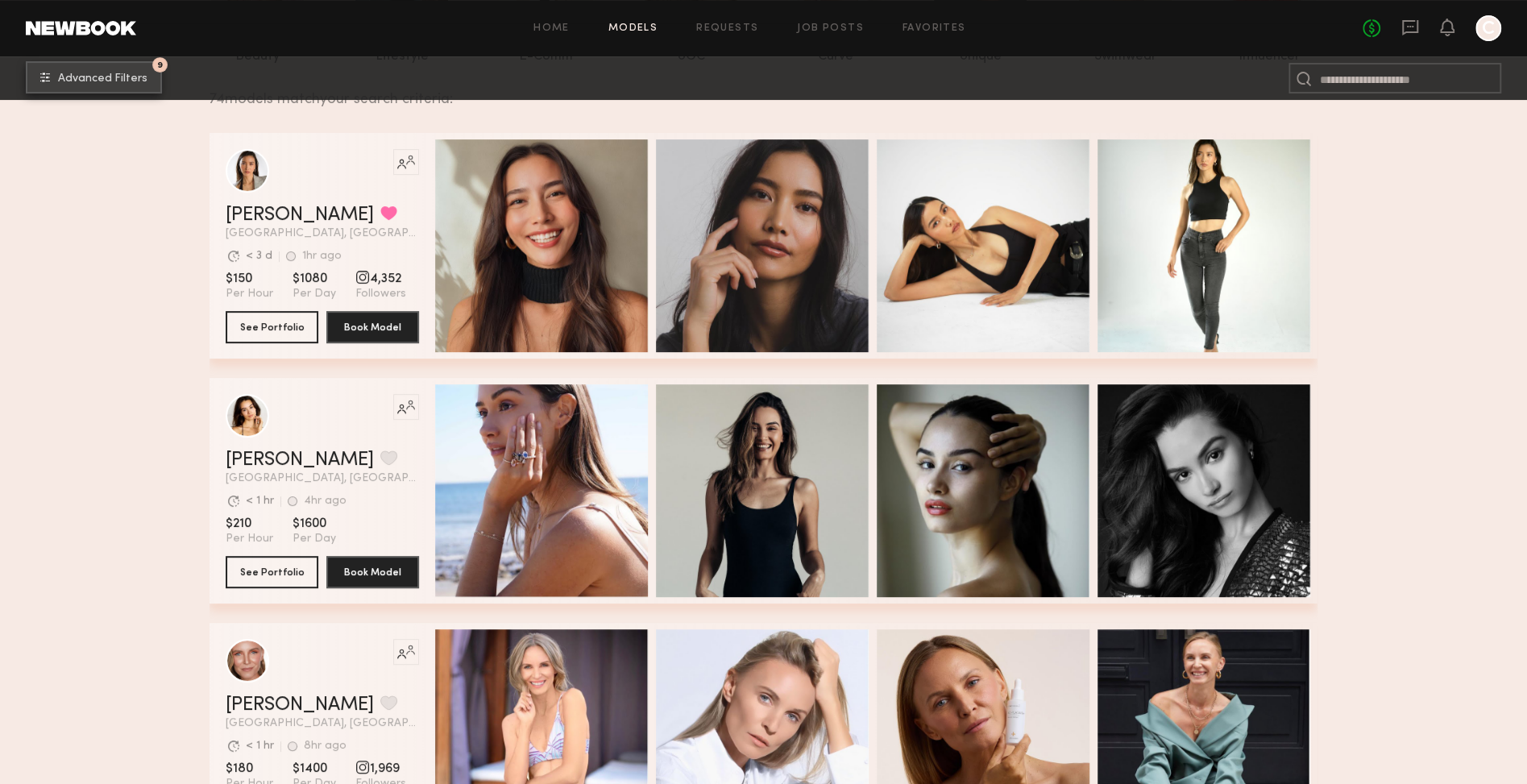
scroll to position [248, 0]
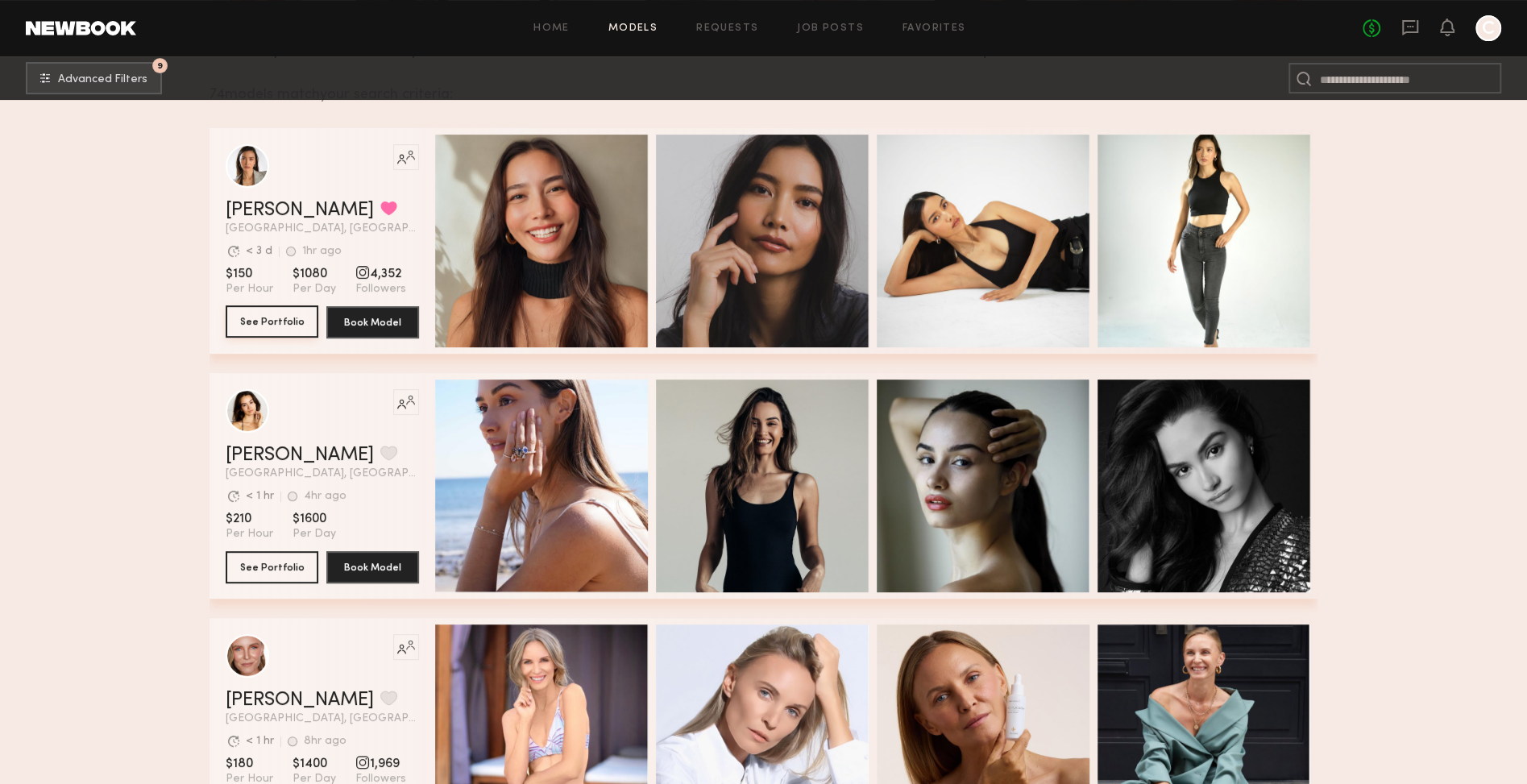
click at [273, 323] on button "See Portfolio" at bounding box center [271, 322] width 92 height 32
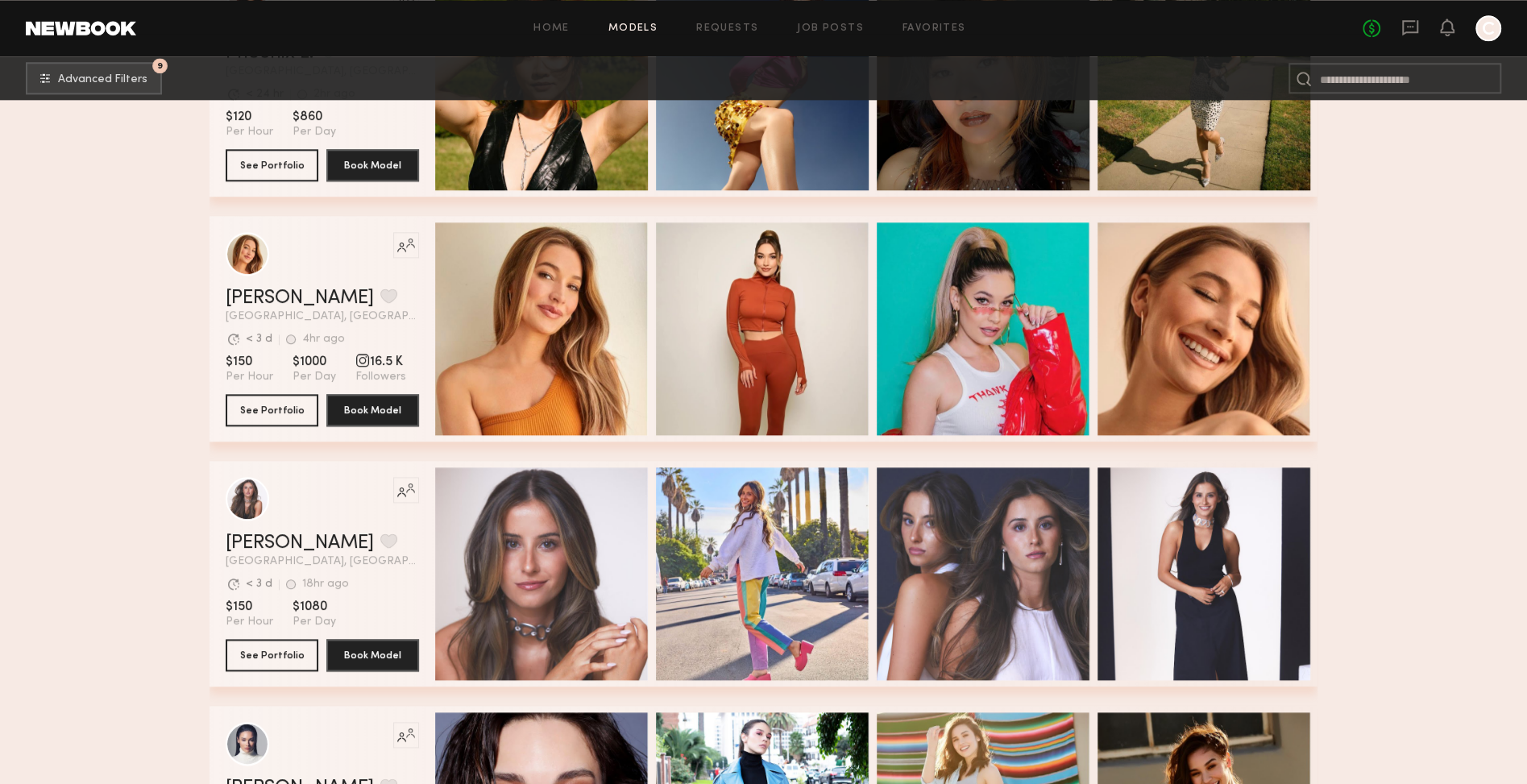
scroll to position [1387, 0]
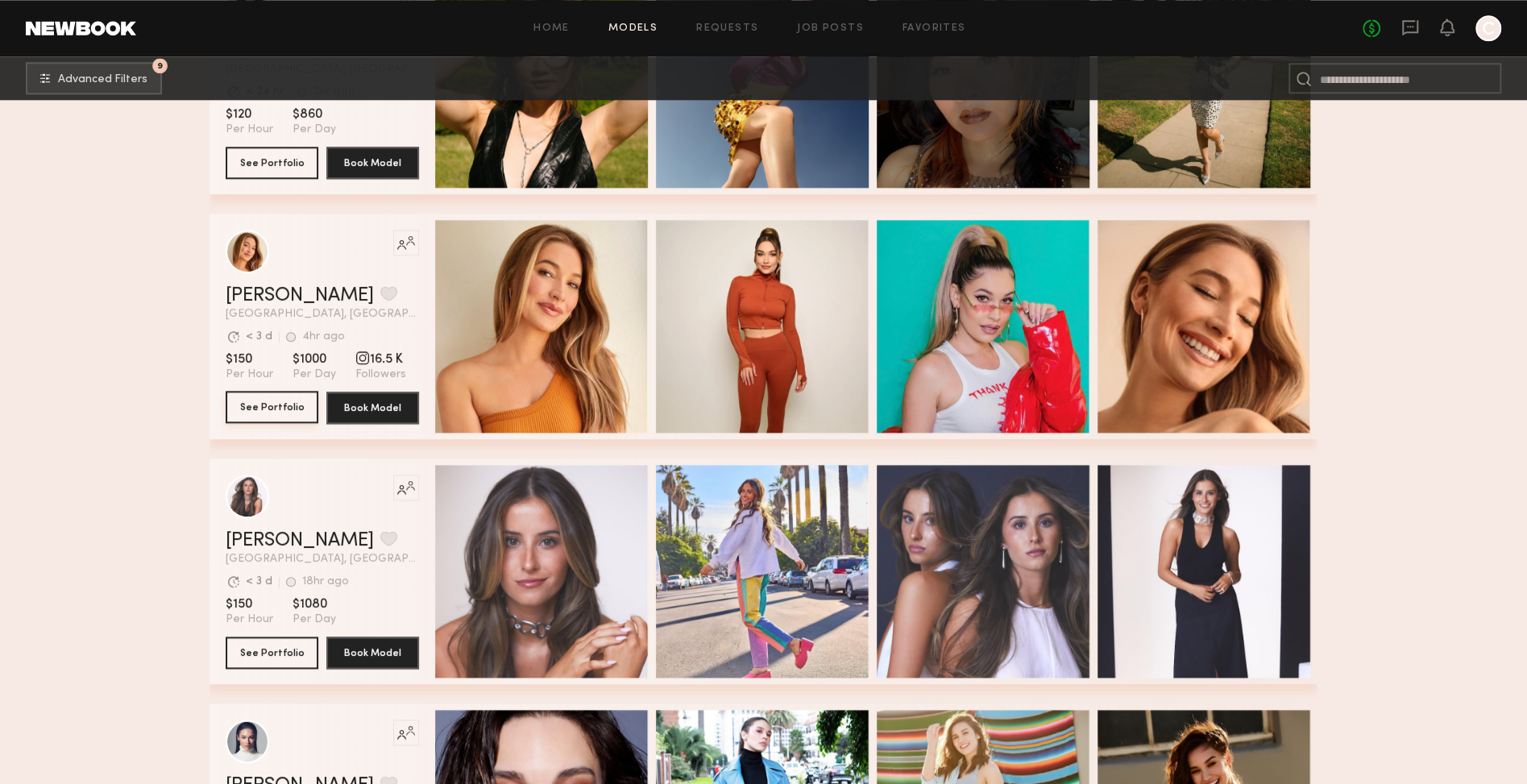
click at [270, 410] on button "See Portfolio" at bounding box center [271, 407] width 92 height 32
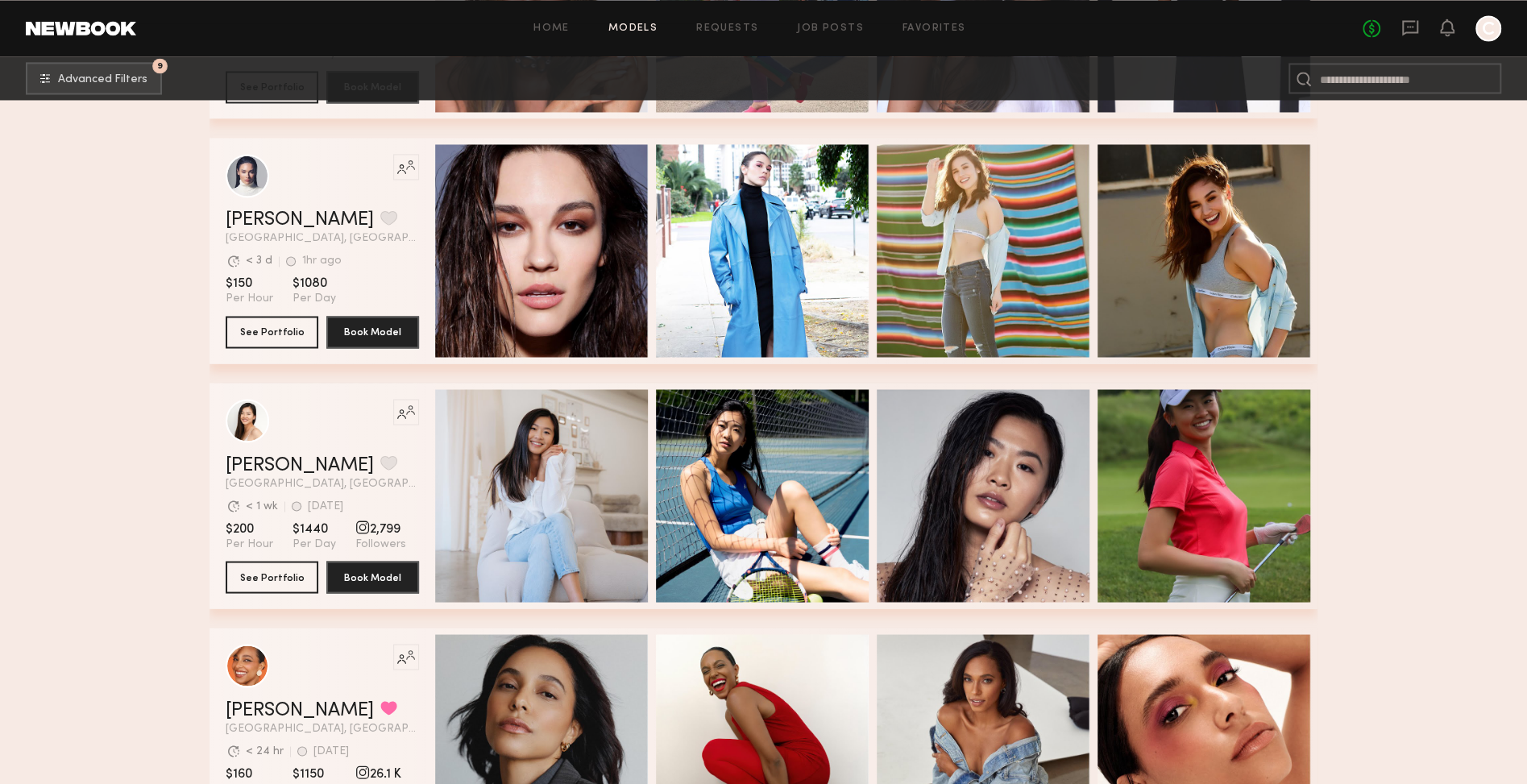
scroll to position [1956, 0]
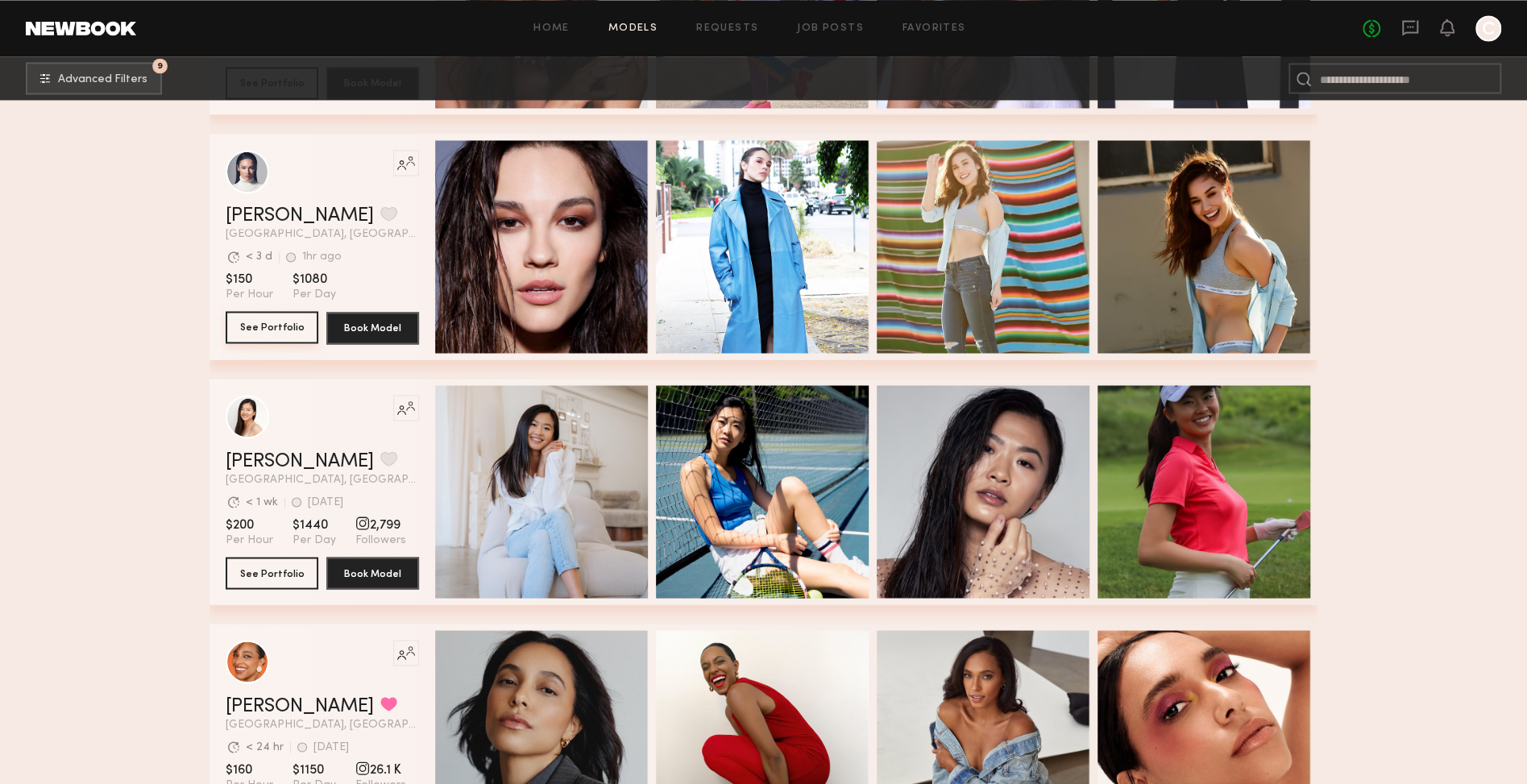
click at [281, 333] on button "See Portfolio" at bounding box center [271, 327] width 92 height 32
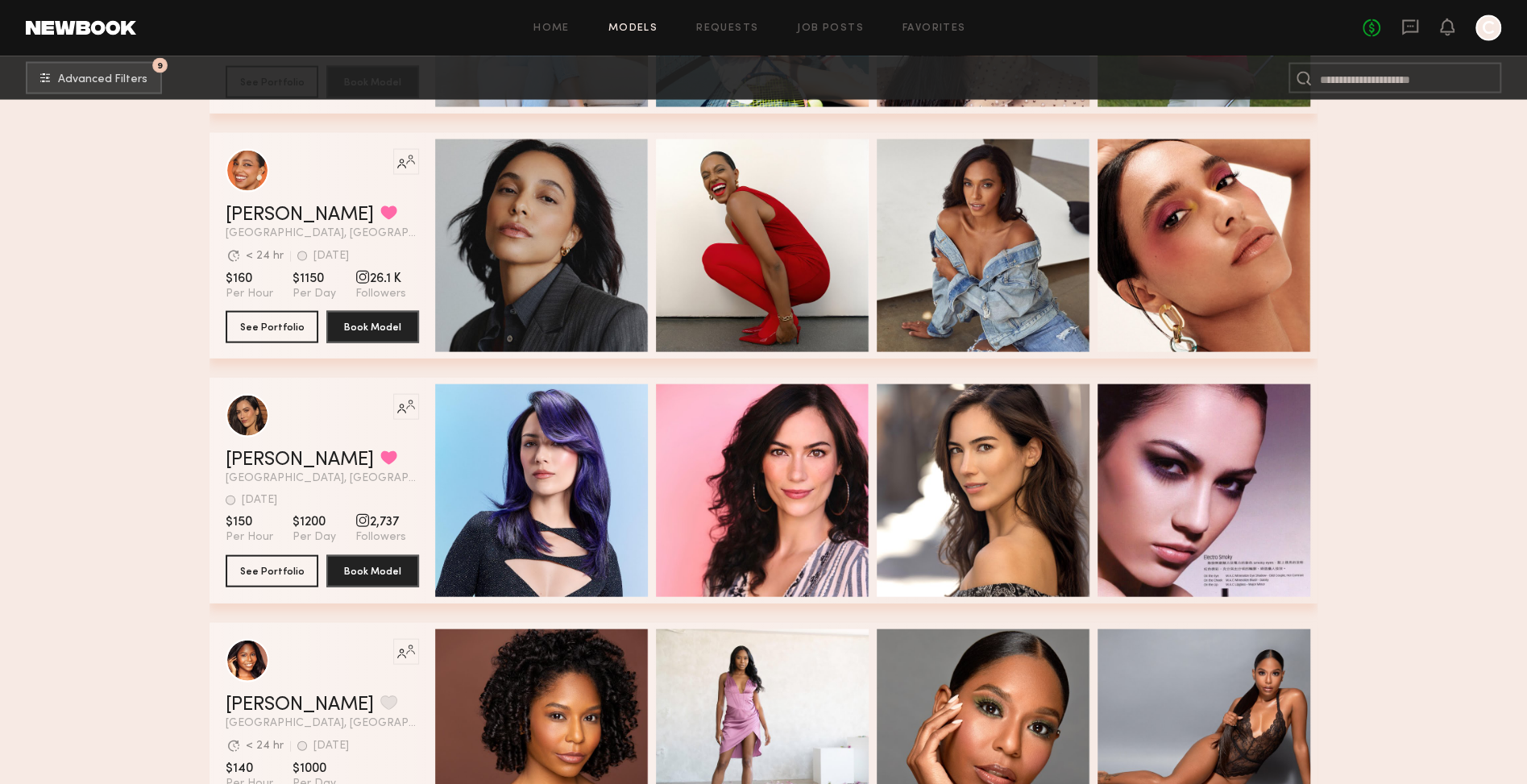
scroll to position [2451, 0]
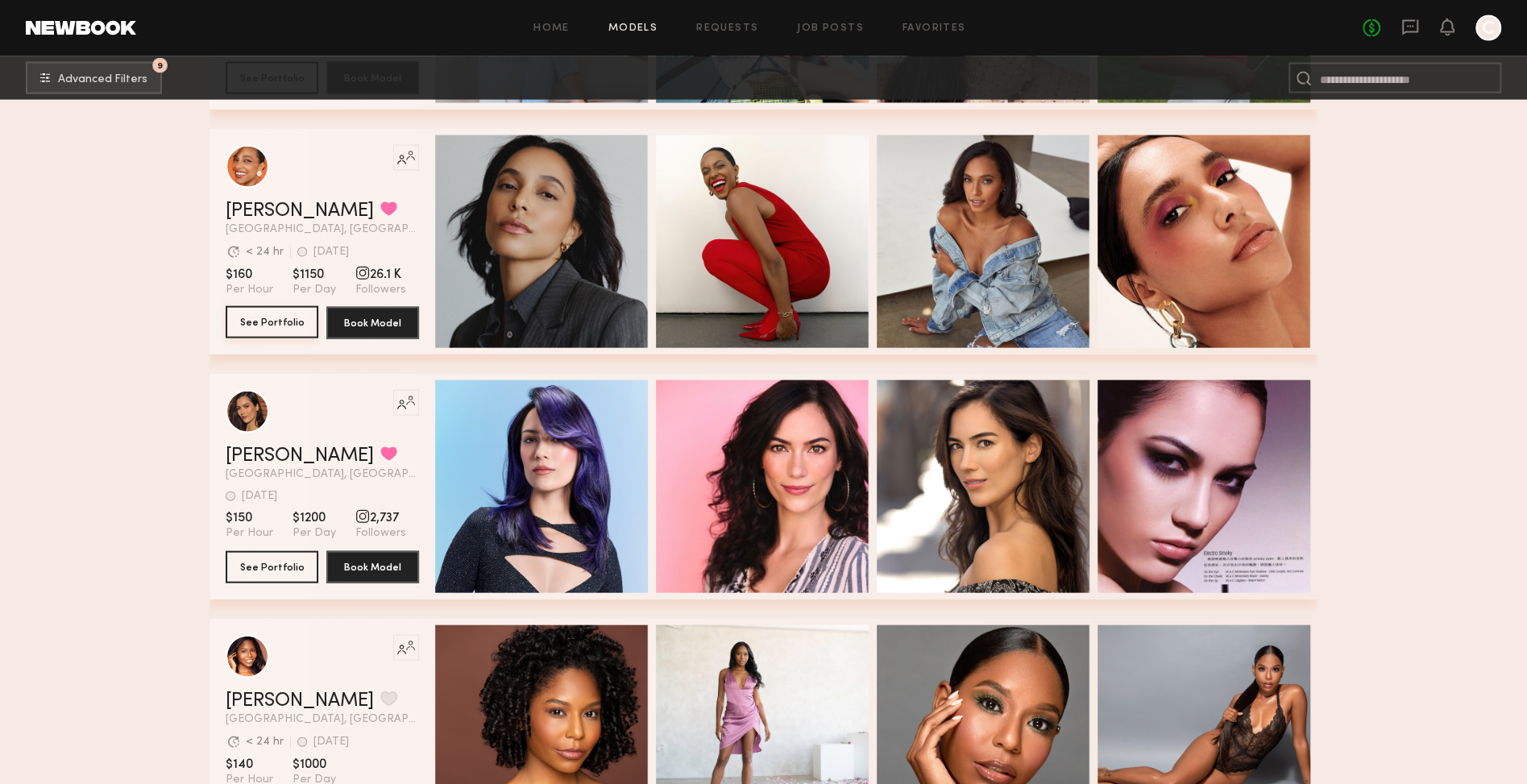
click at [287, 327] on button "See Portfolio" at bounding box center [271, 322] width 92 height 32
click at [274, 570] on button "See Portfolio" at bounding box center [271, 566] width 92 height 32
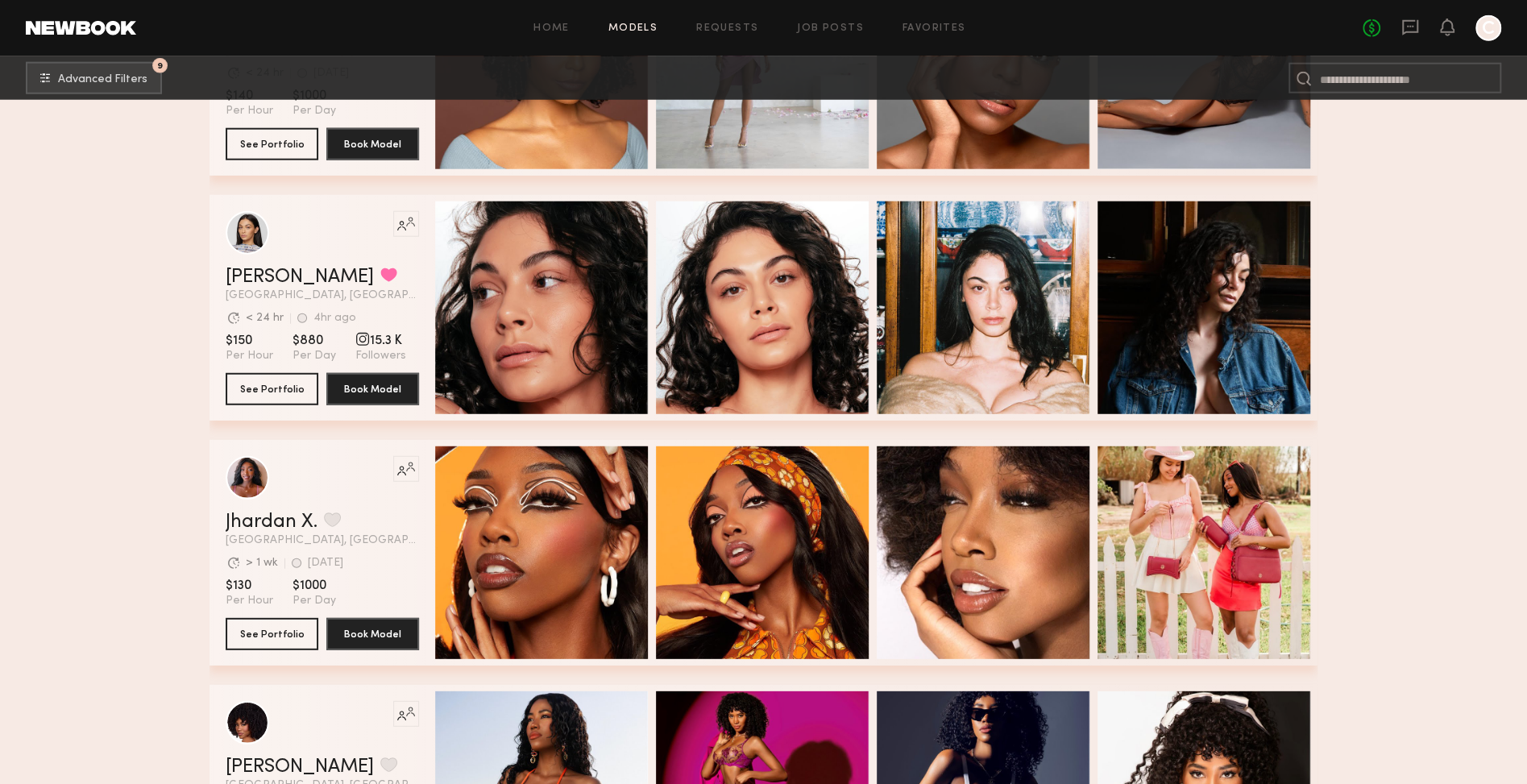
scroll to position [3123, 0]
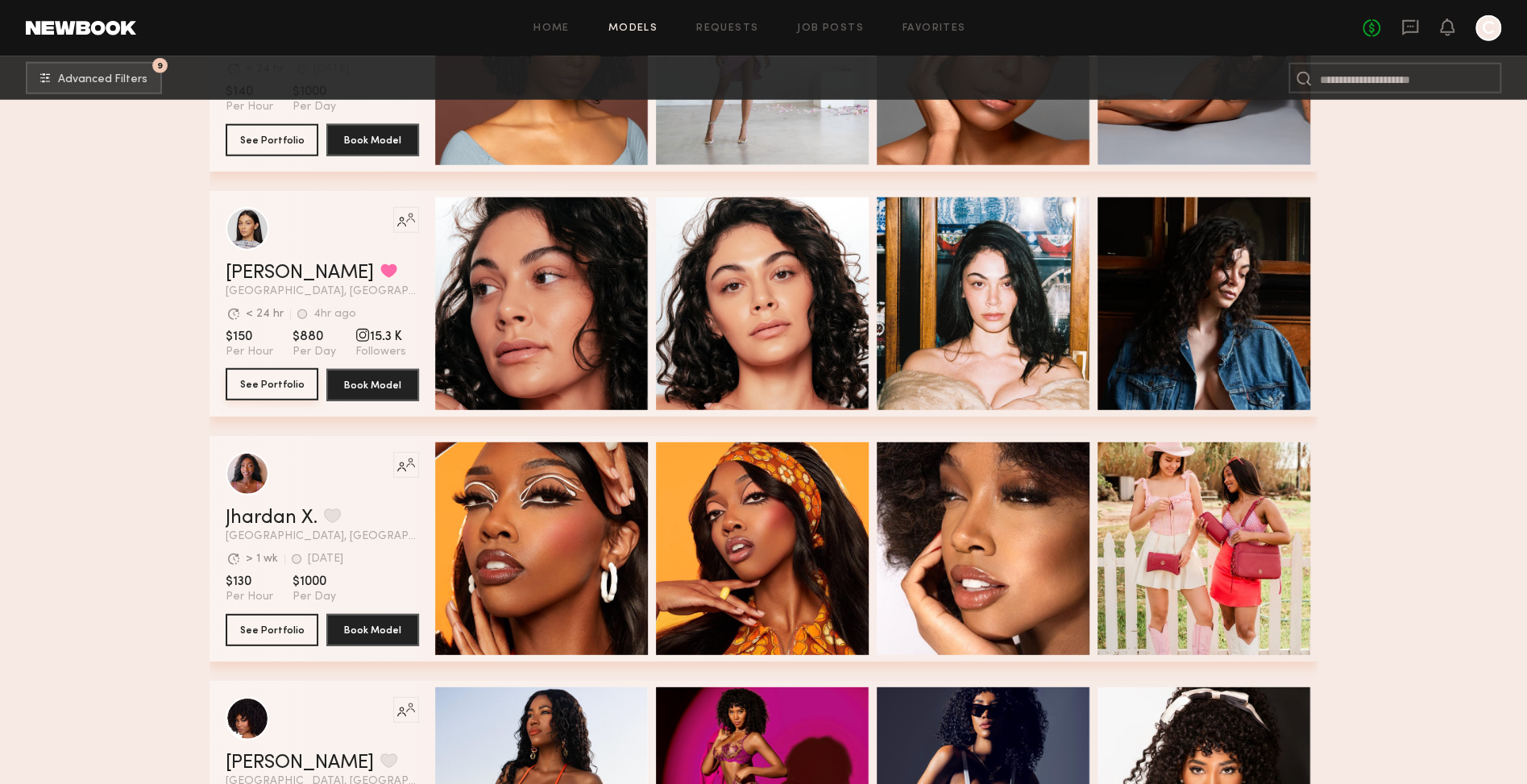
click at [276, 385] on button "See Portfolio" at bounding box center [271, 384] width 92 height 32
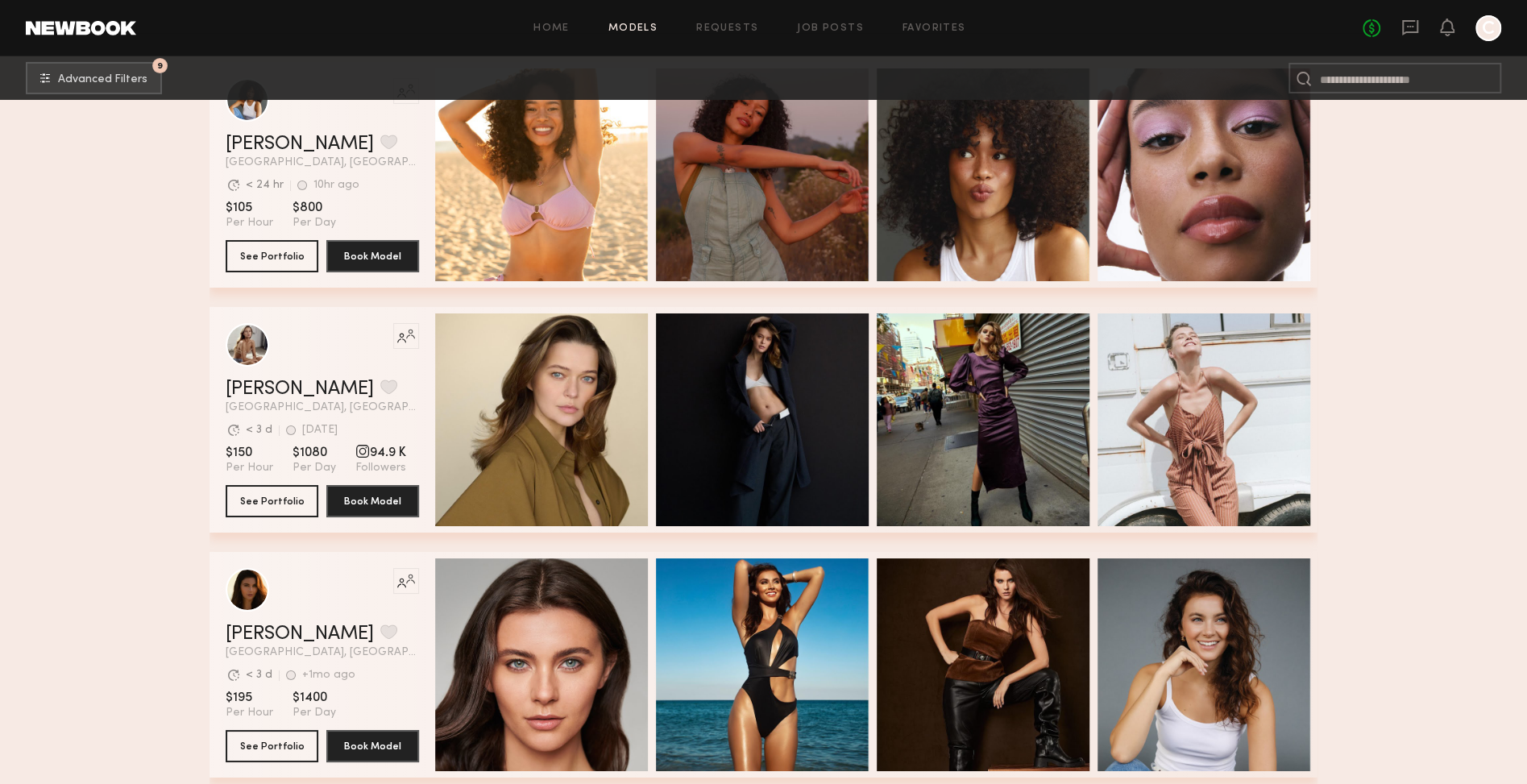
scroll to position [4154, 0]
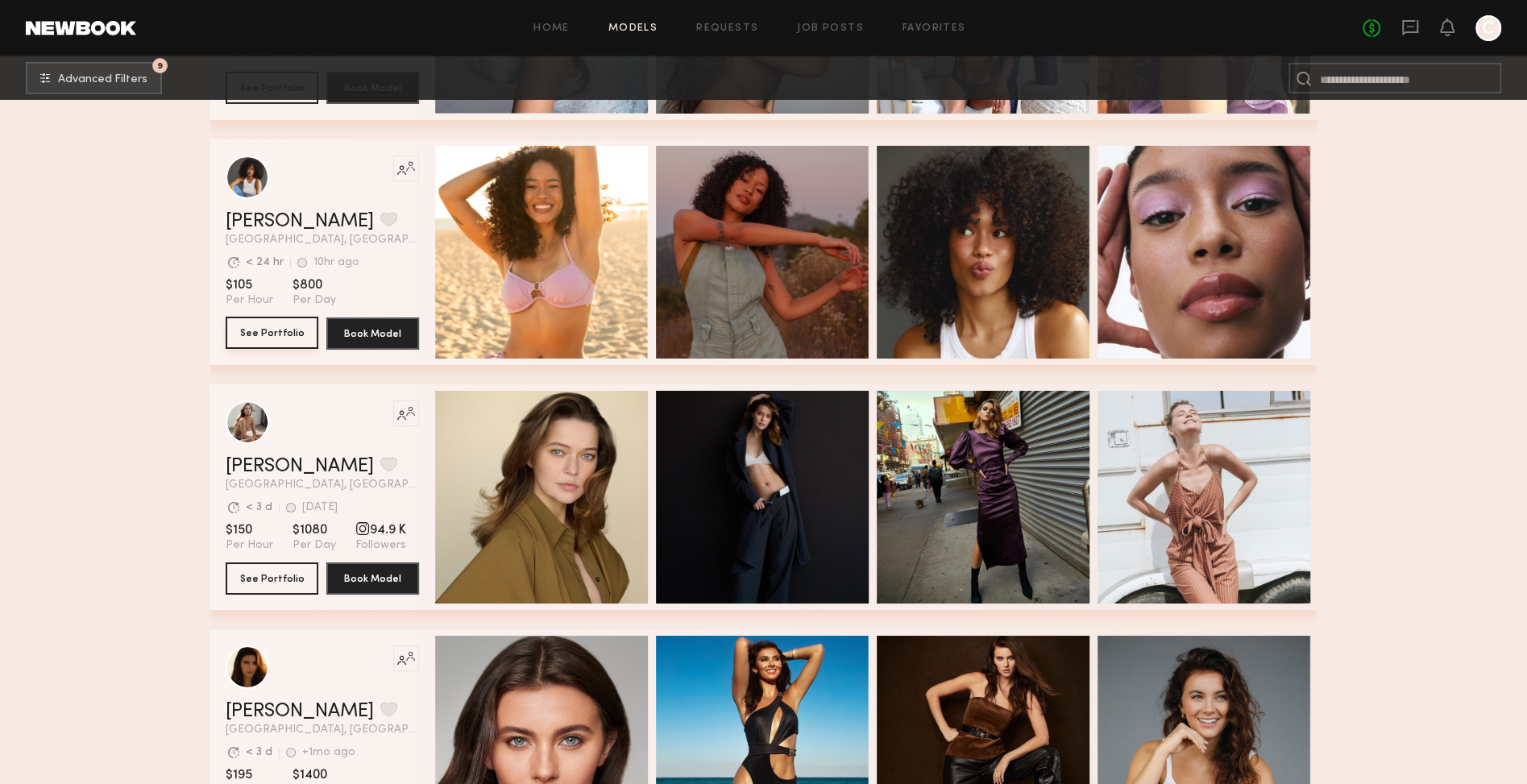
click at [278, 337] on button "See Portfolio" at bounding box center [271, 332] width 92 height 32
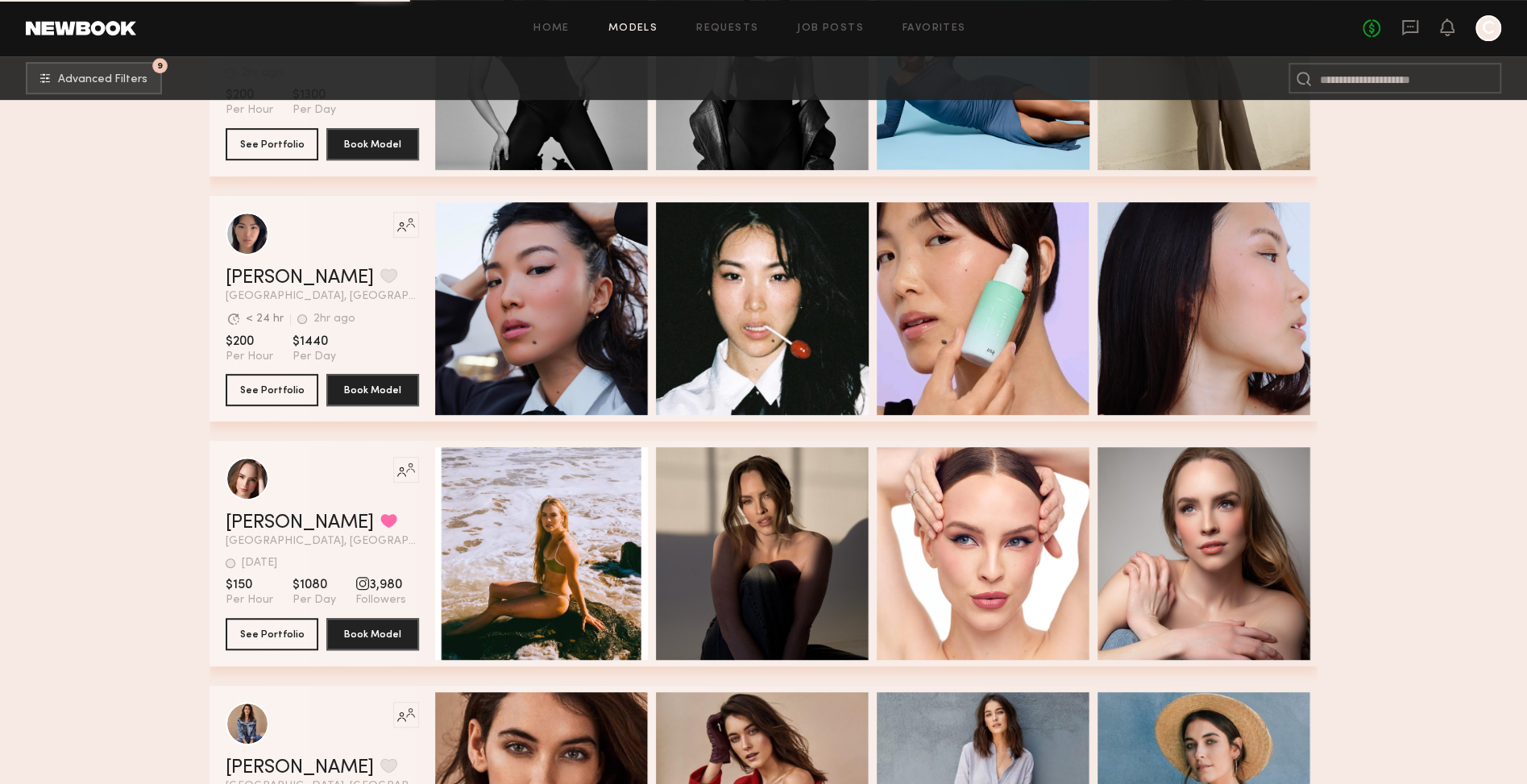
scroll to position [5108, 0]
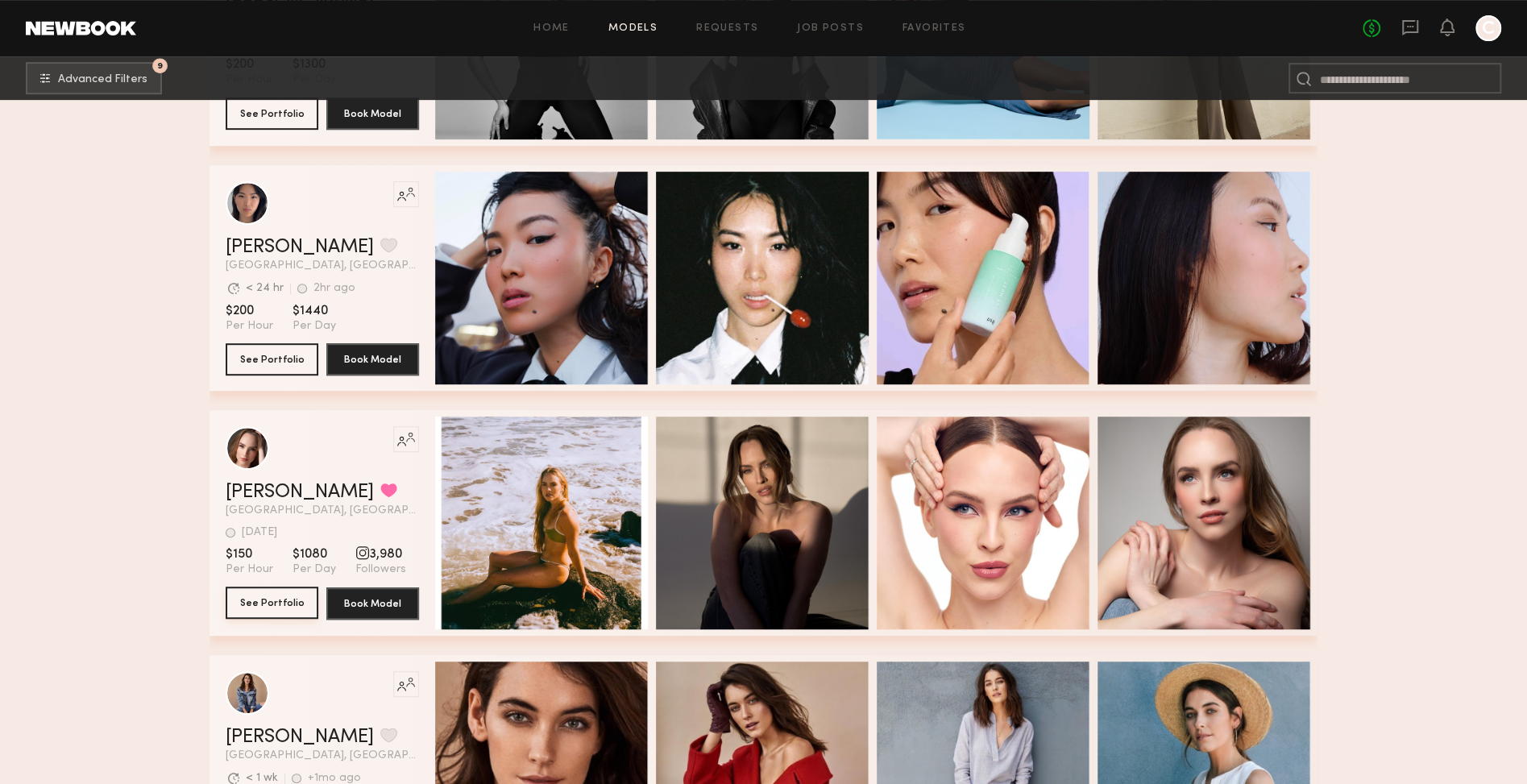
click at [293, 605] on button "See Portfolio" at bounding box center [271, 602] width 92 height 32
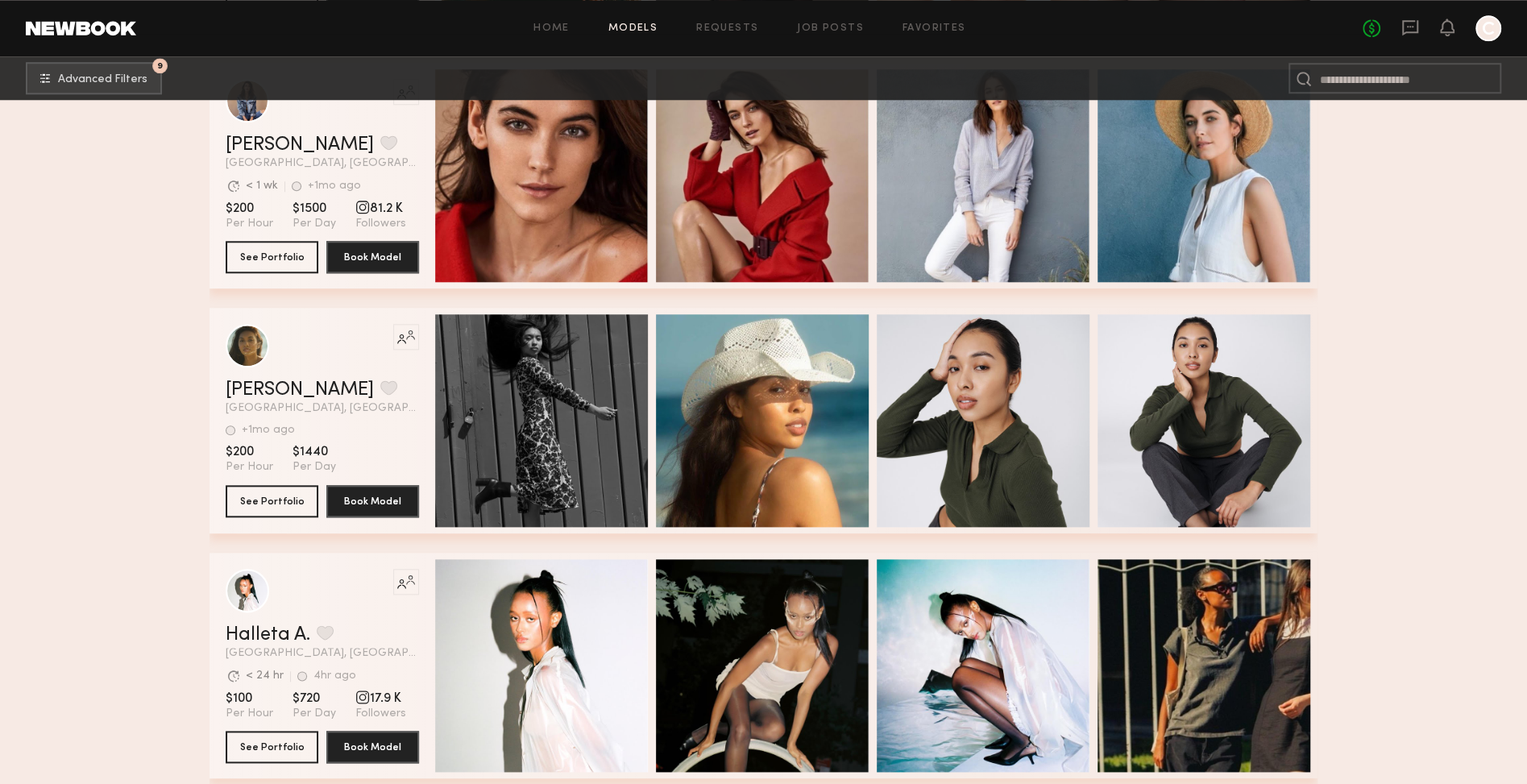
scroll to position [5643, 0]
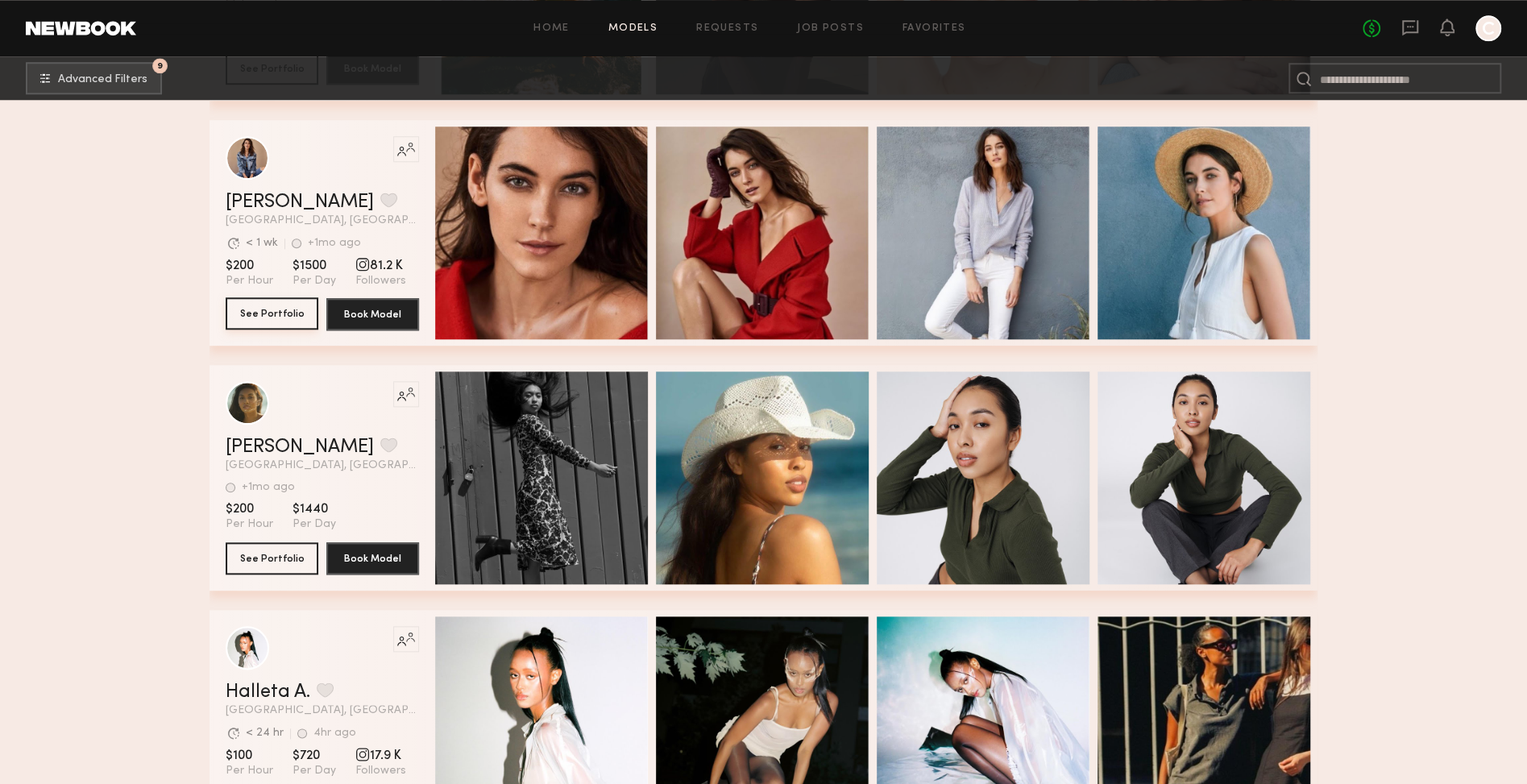
click at [278, 324] on button "See Portfolio" at bounding box center [271, 313] width 92 height 32
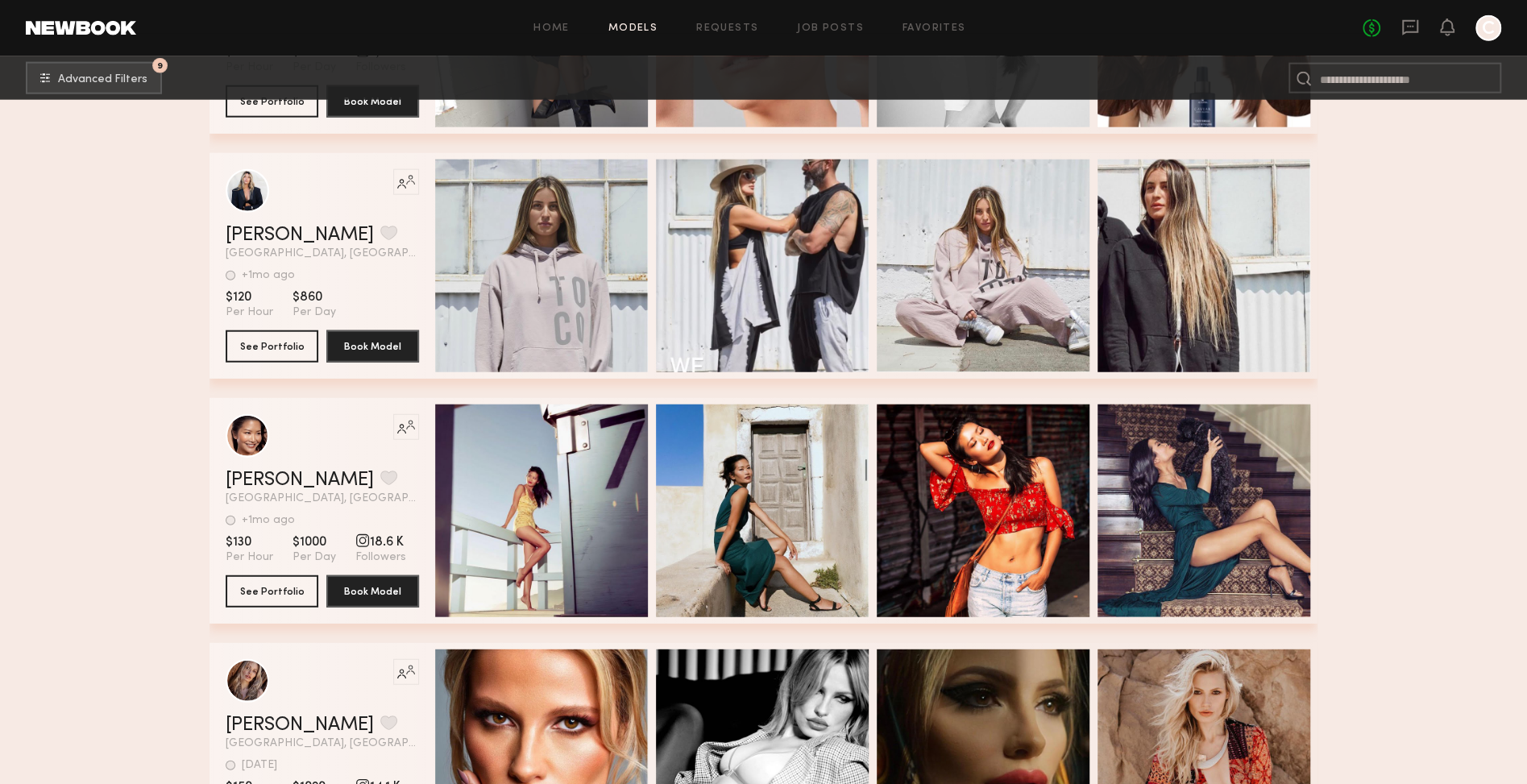
scroll to position [7575, 0]
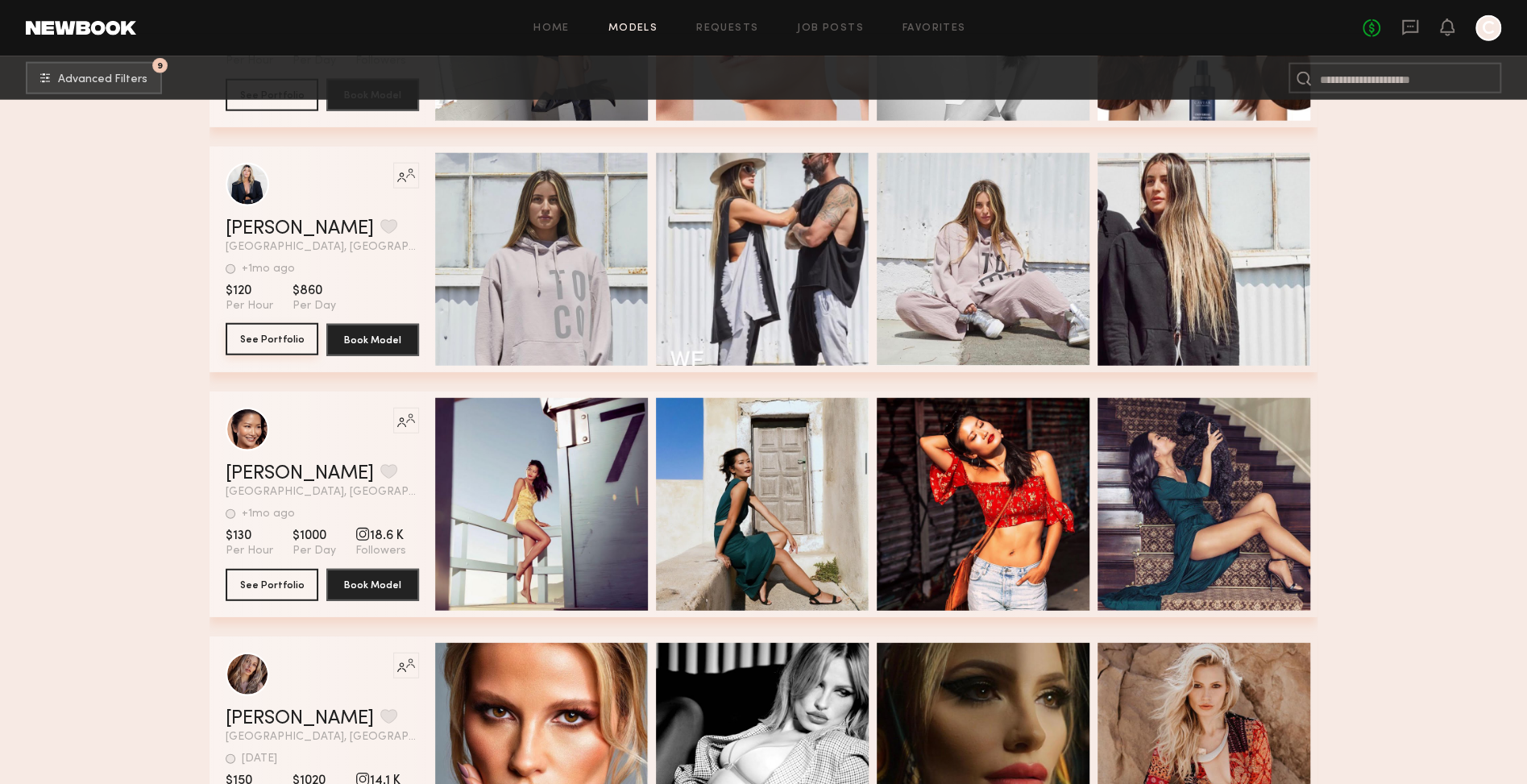
click at [298, 338] on button "See Portfolio" at bounding box center [271, 338] width 92 height 32
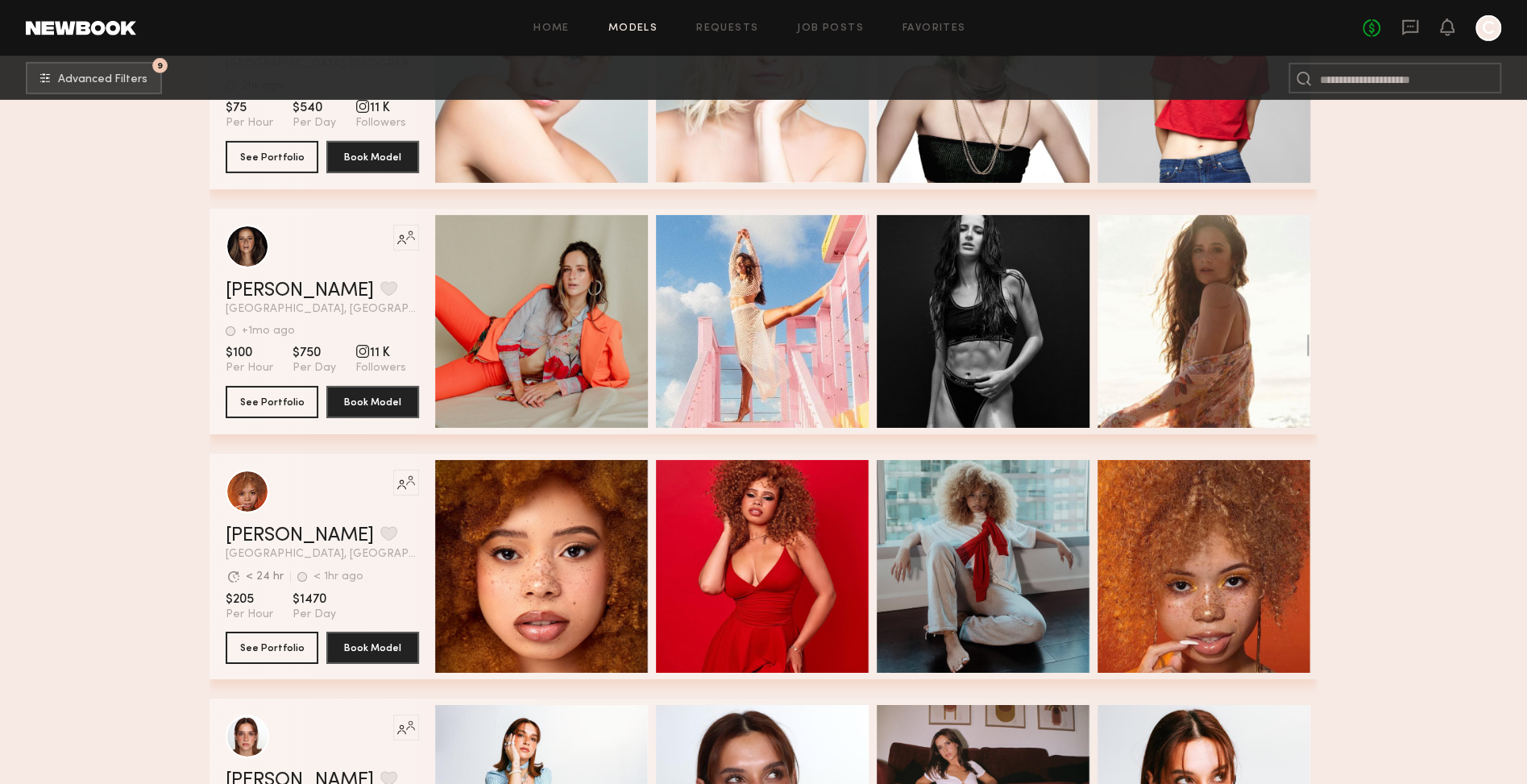
scroll to position [8510, 0]
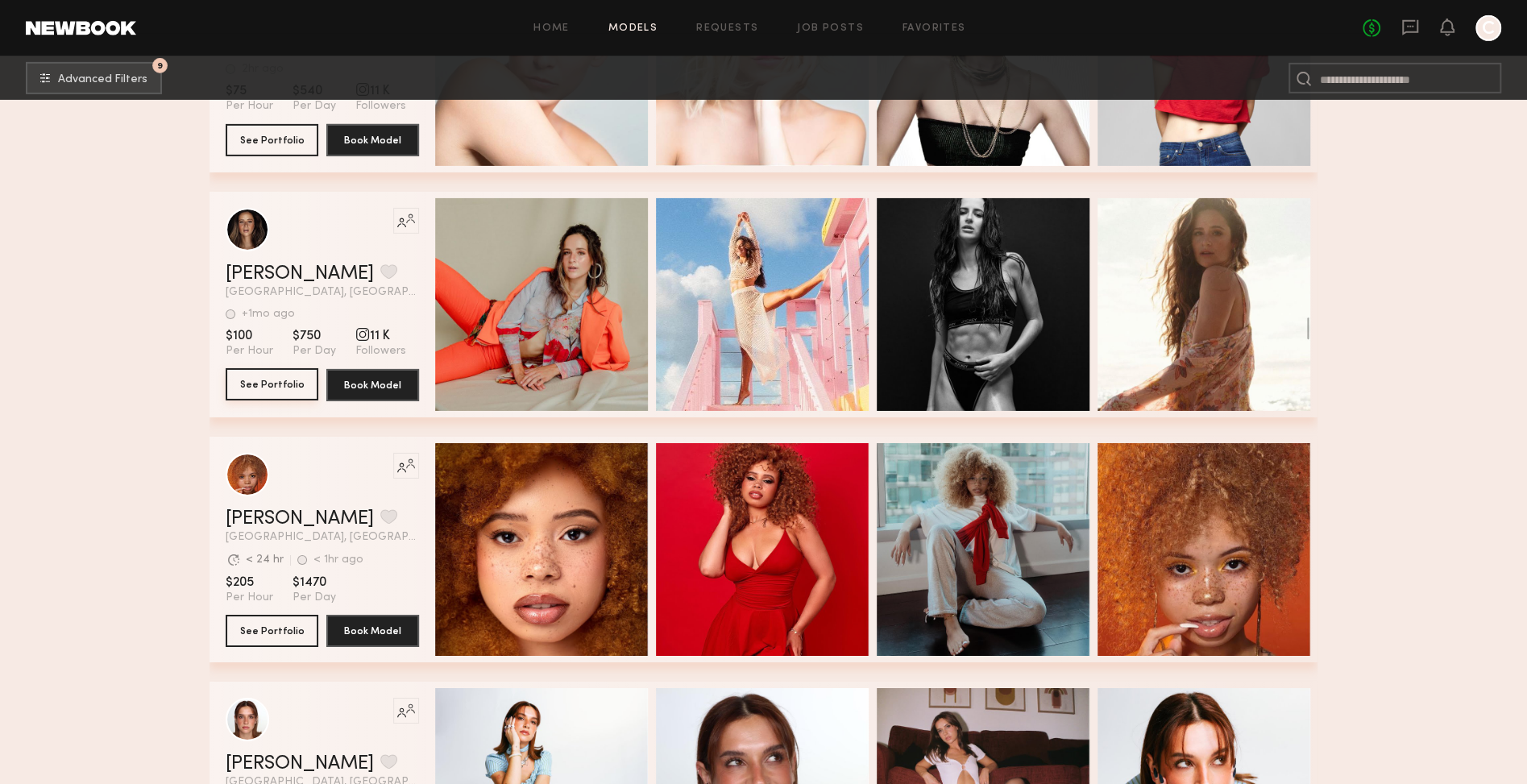
click at [275, 392] on button "See Portfolio" at bounding box center [271, 384] width 92 height 32
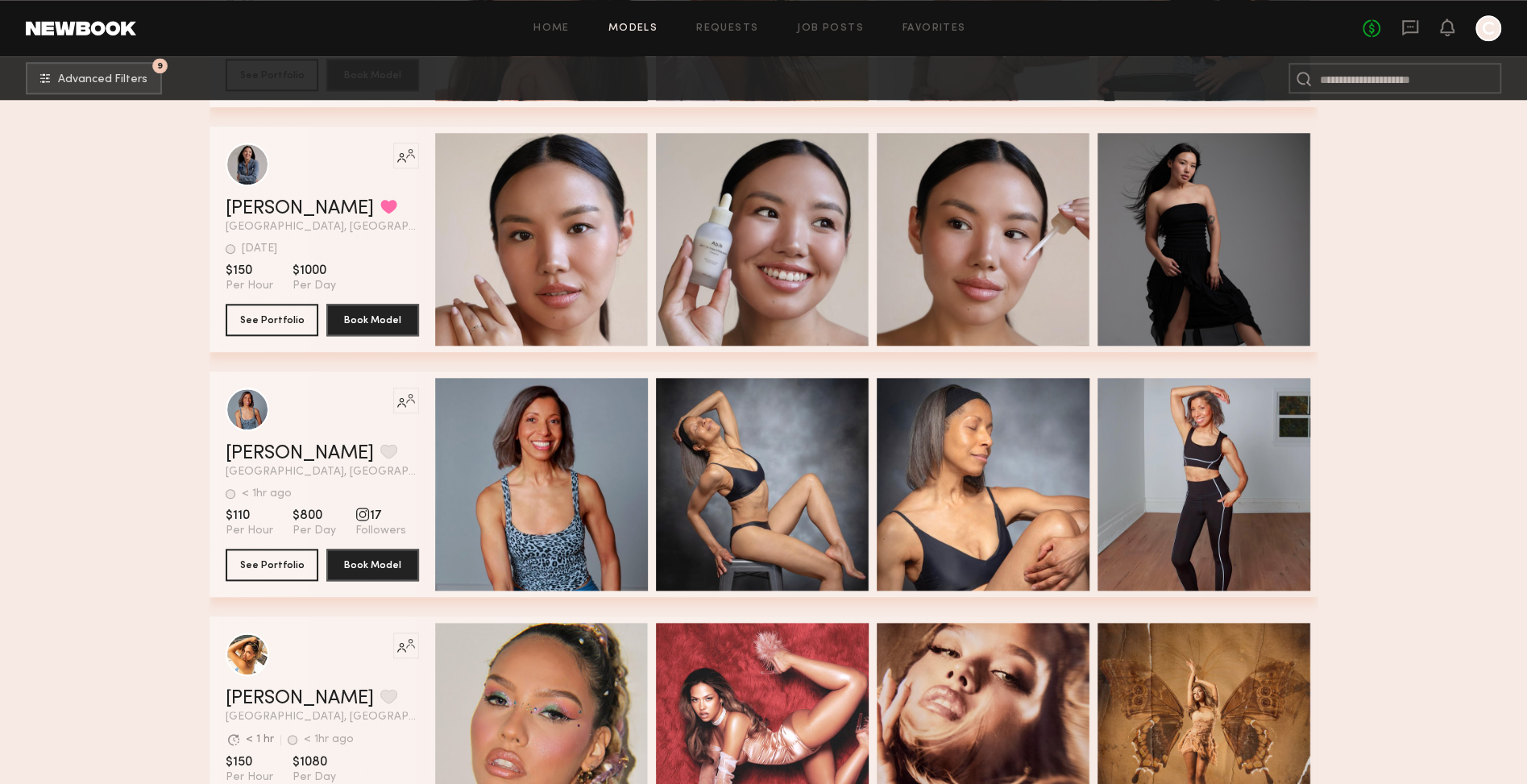
scroll to position [10297, 0]
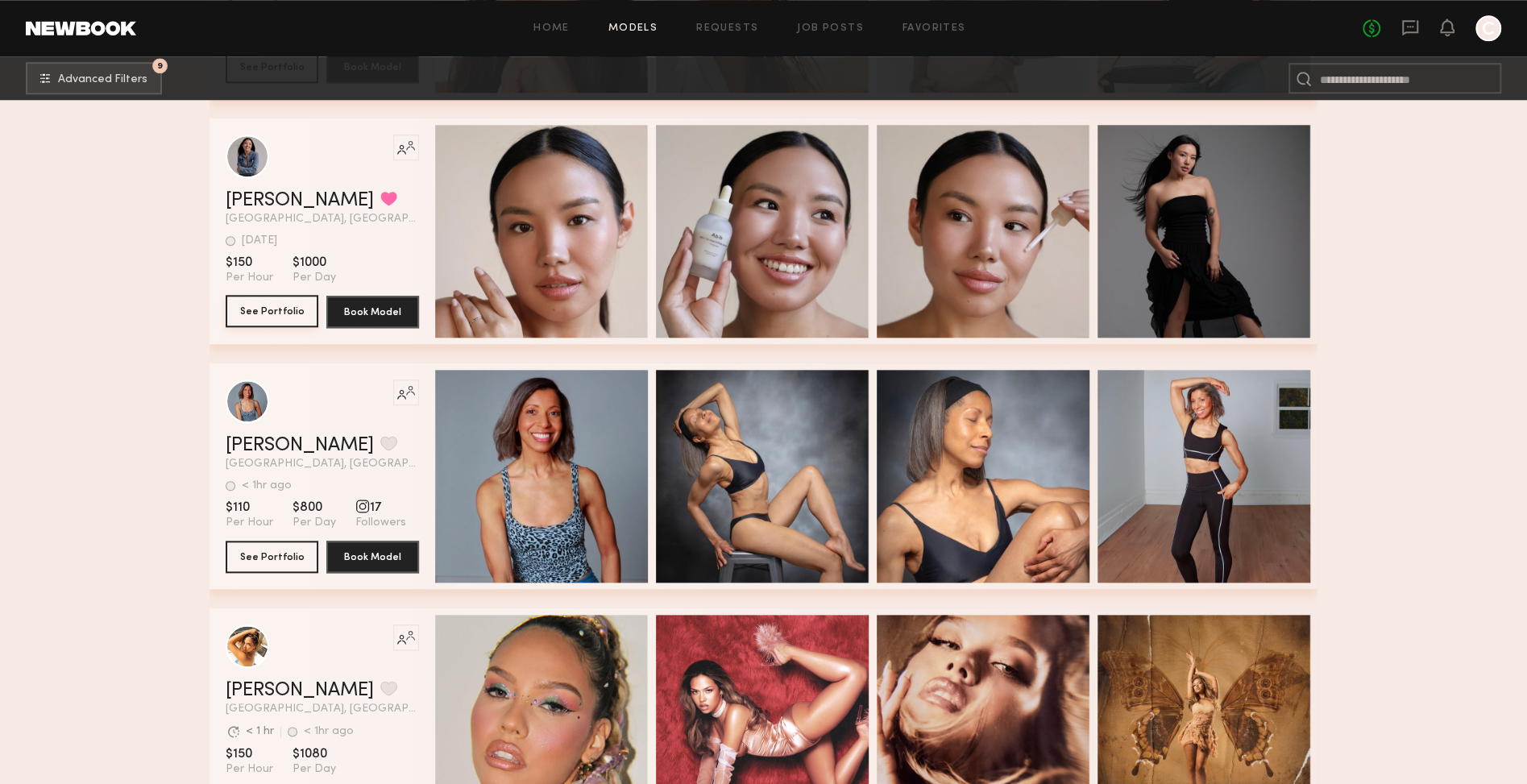
click at [295, 310] on button "See Portfolio" at bounding box center [271, 311] width 92 height 32
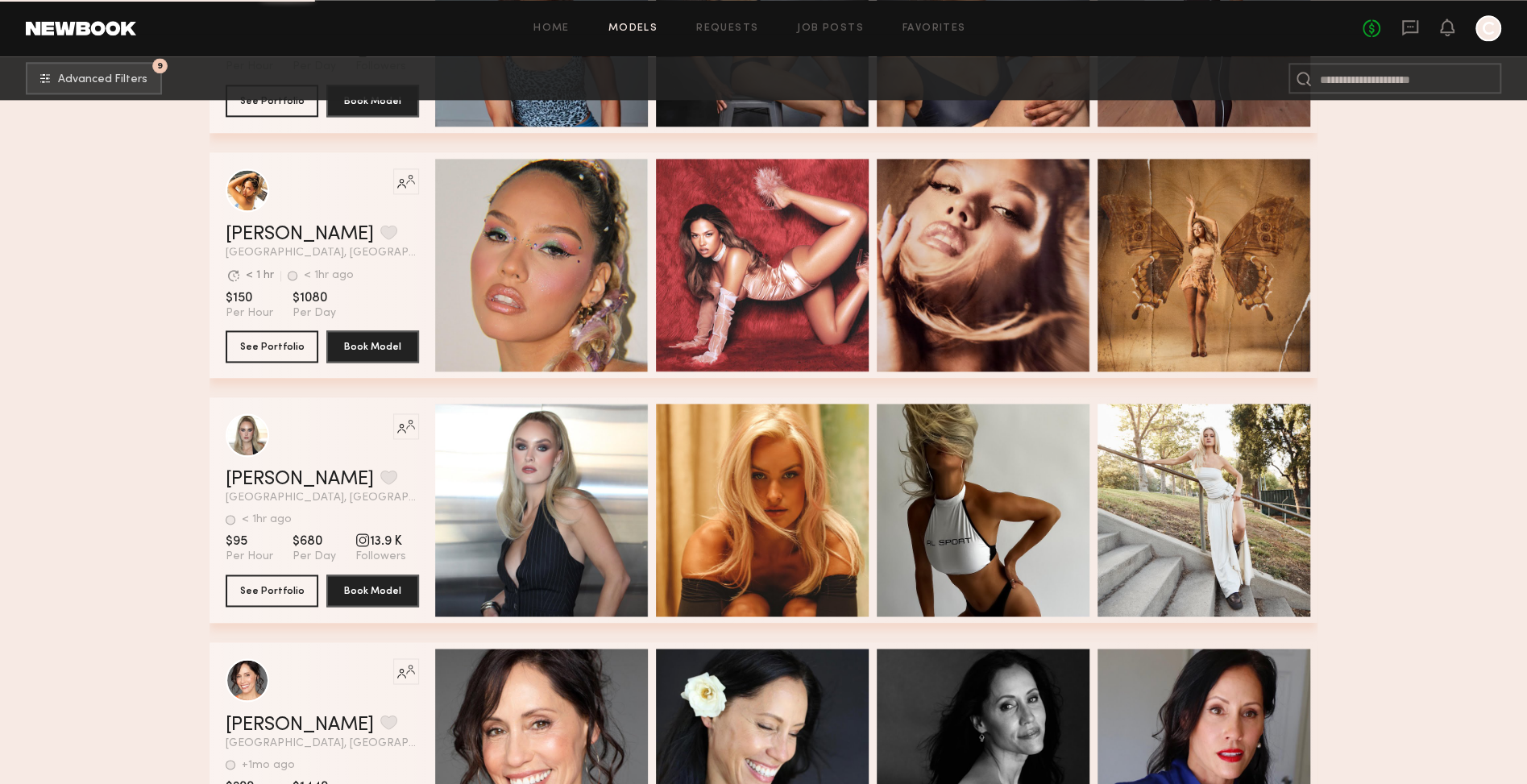
scroll to position [10761, 0]
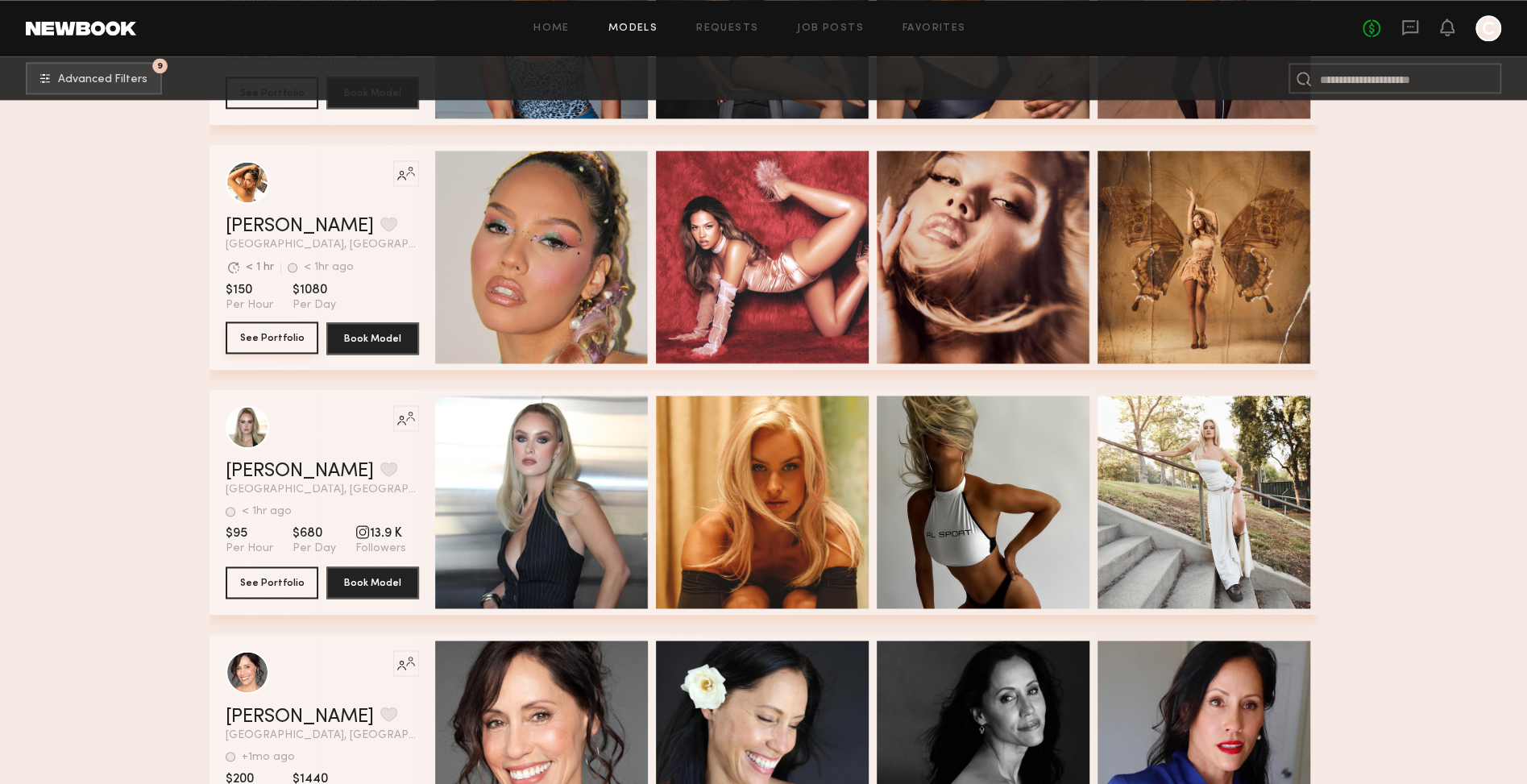
click at [276, 338] on button "See Portfolio" at bounding box center [271, 337] width 92 height 32
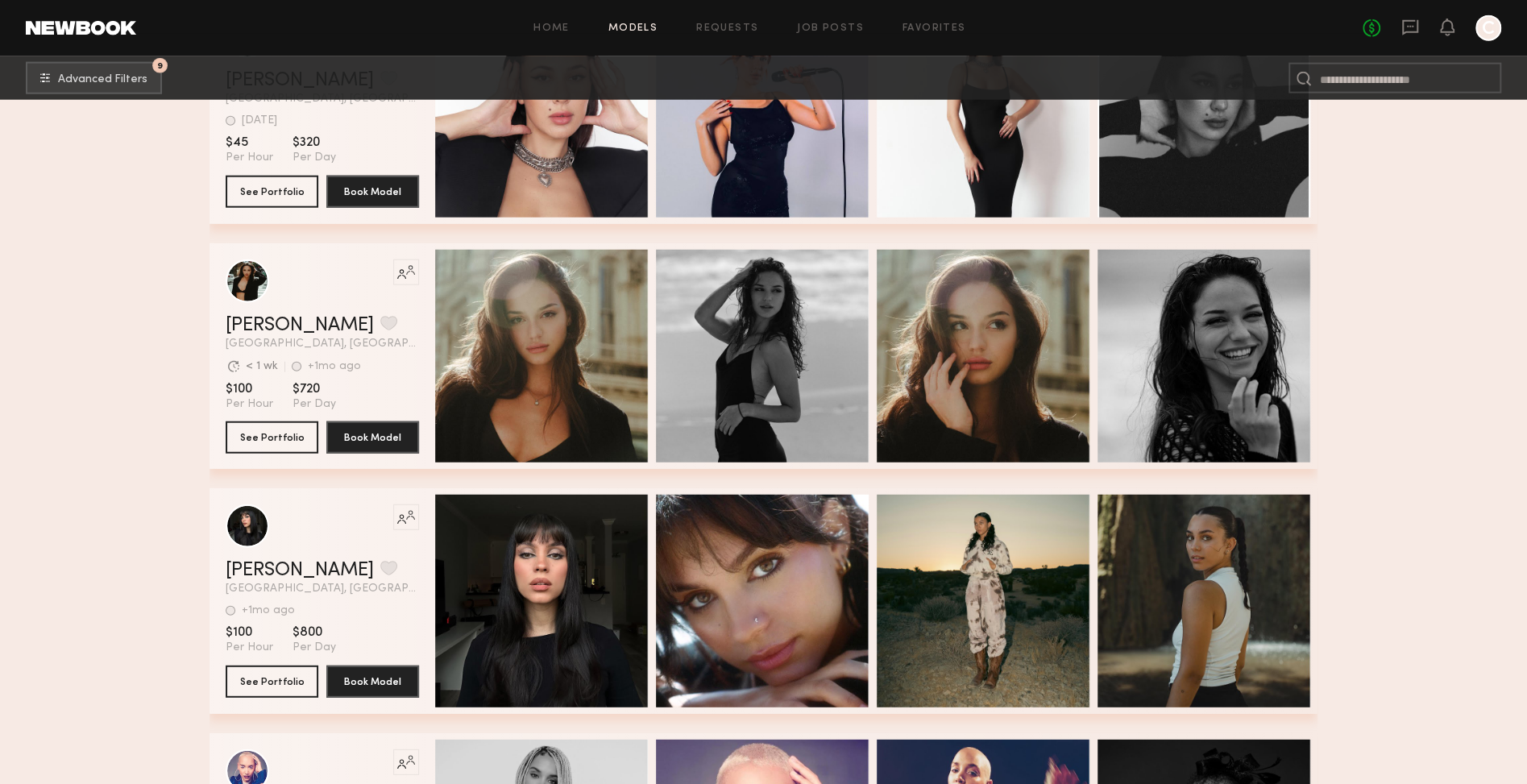
scroll to position [12141, 0]
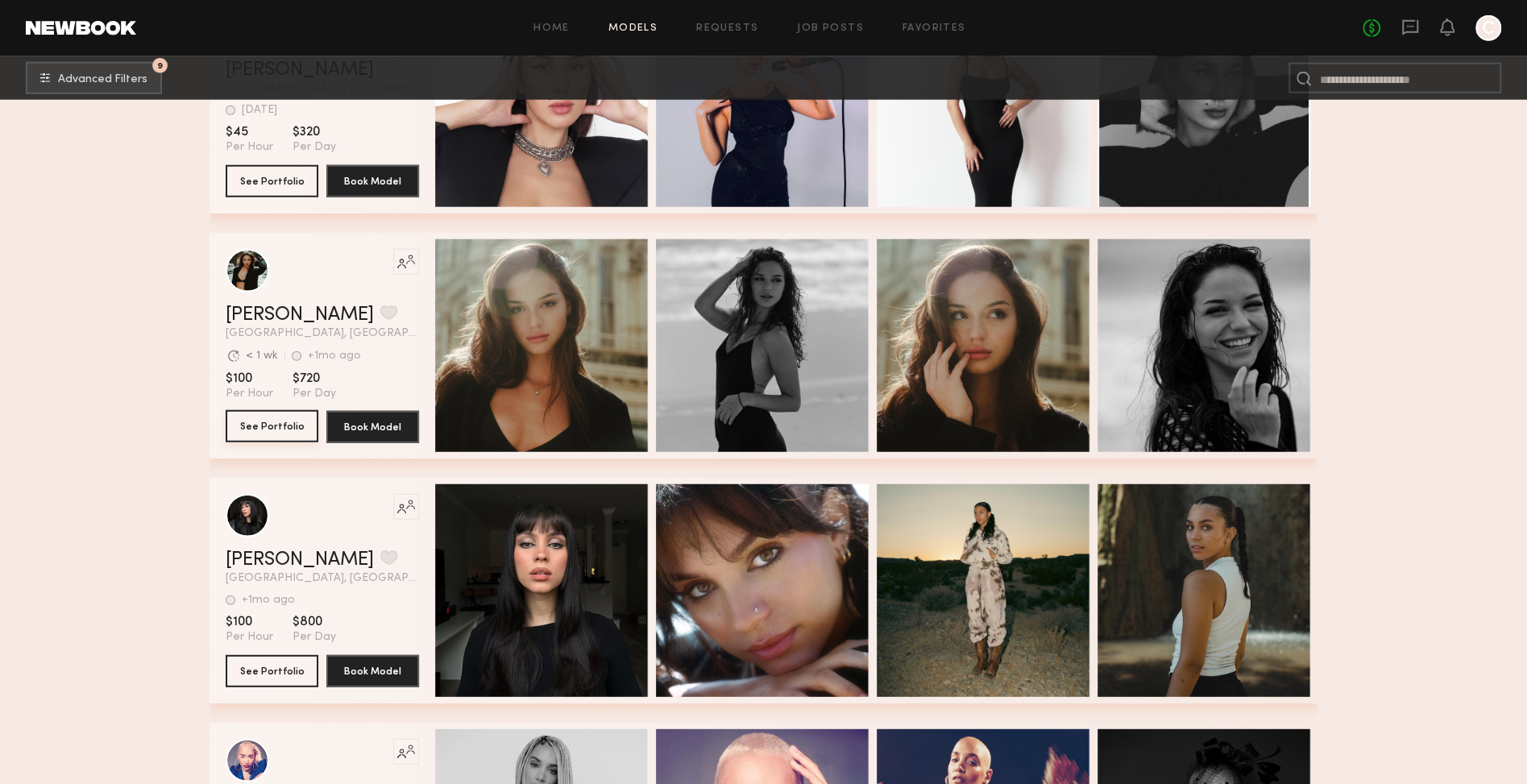
click at [284, 429] on button "See Portfolio" at bounding box center [271, 426] width 92 height 32
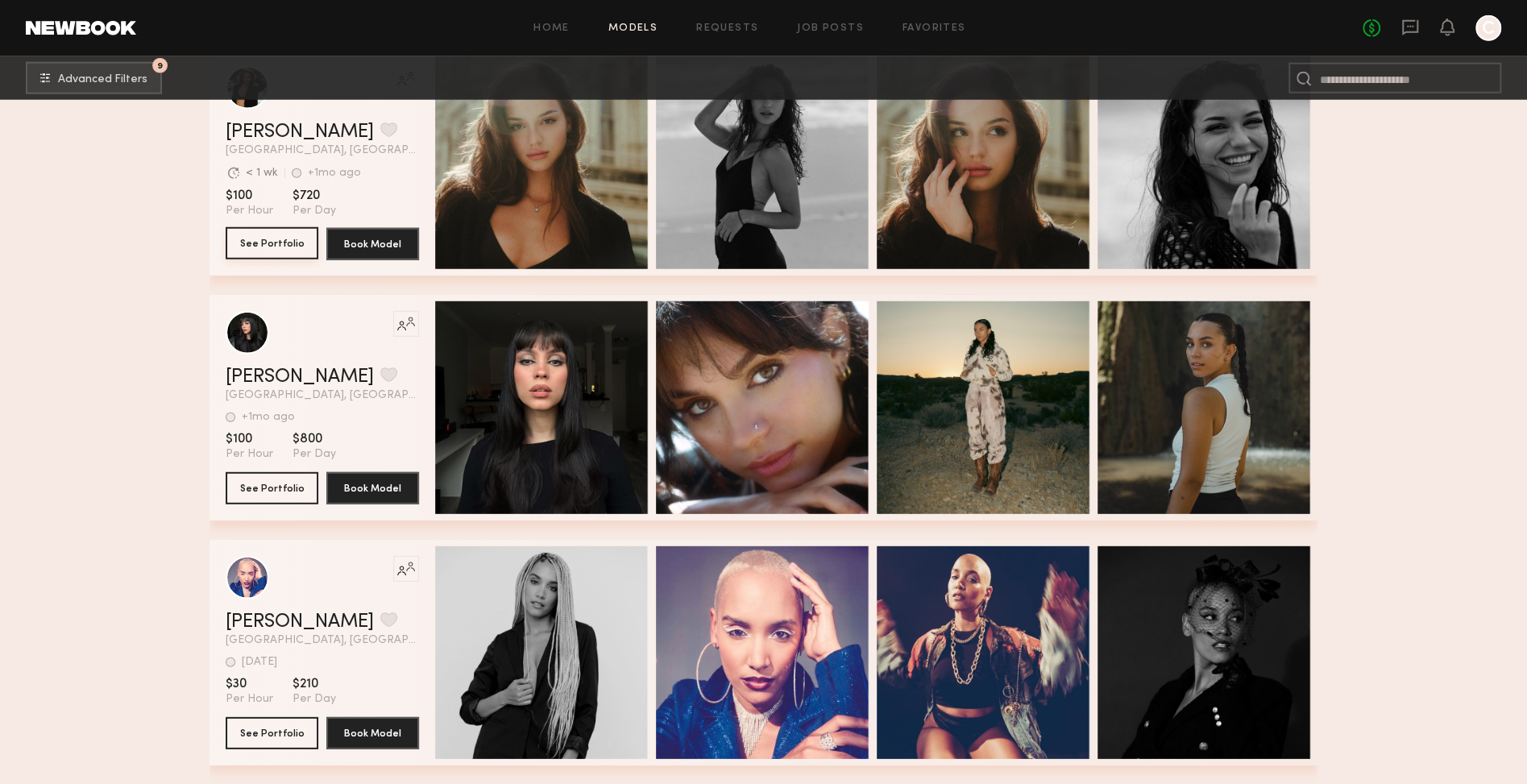
scroll to position [12329, 0]
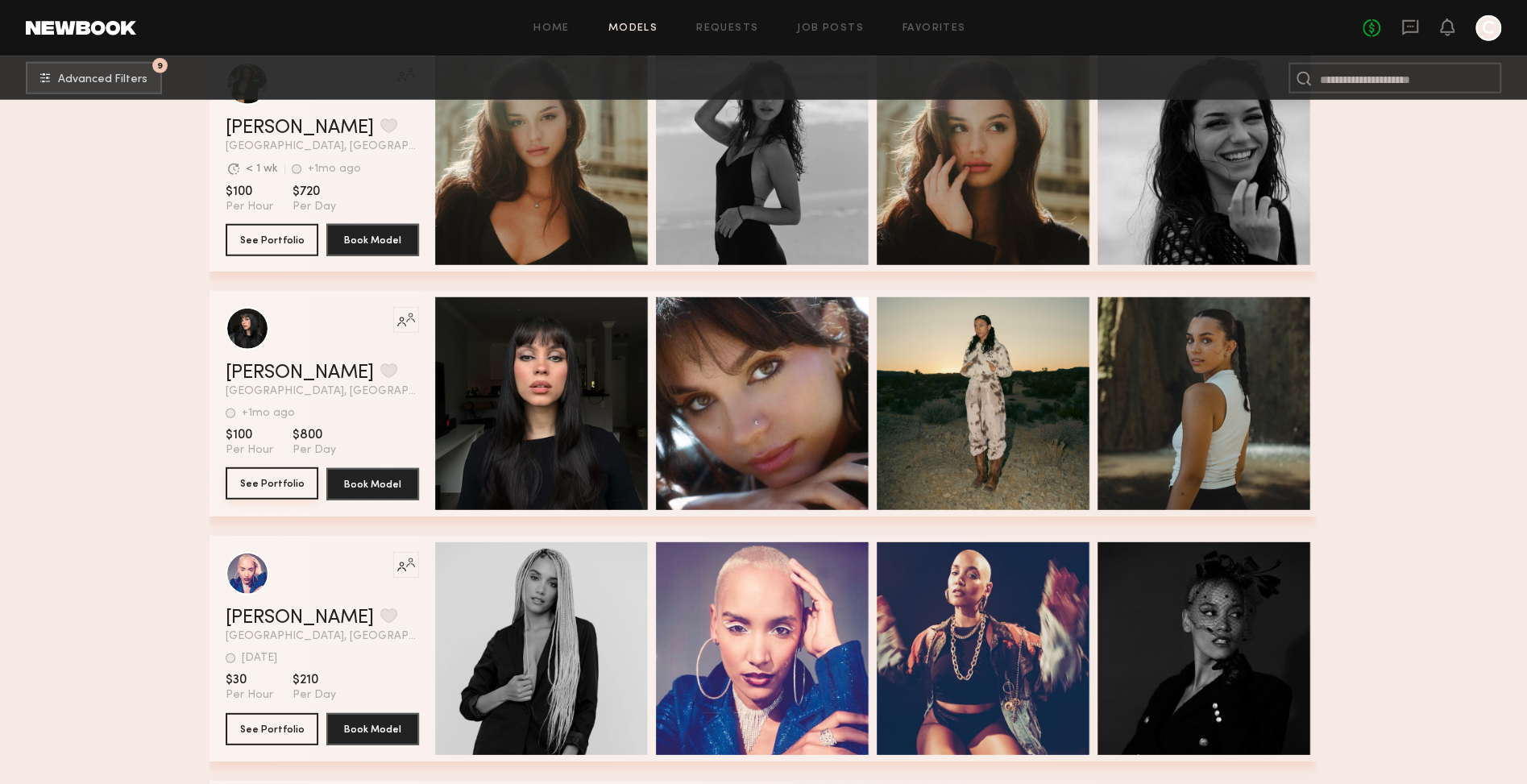
click at [299, 480] on button "See Portfolio" at bounding box center [271, 483] width 92 height 32
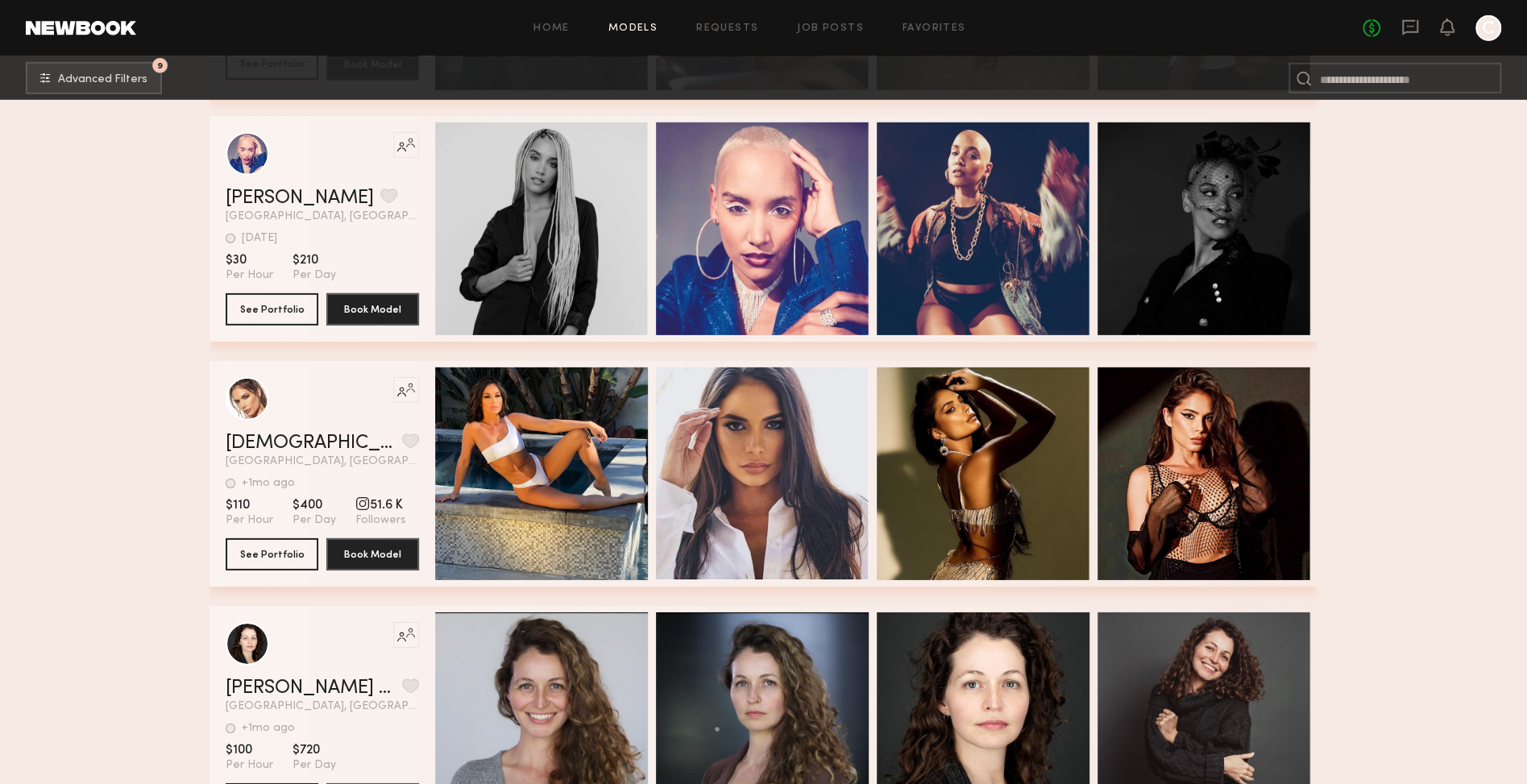
scroll to position [12782, 0]
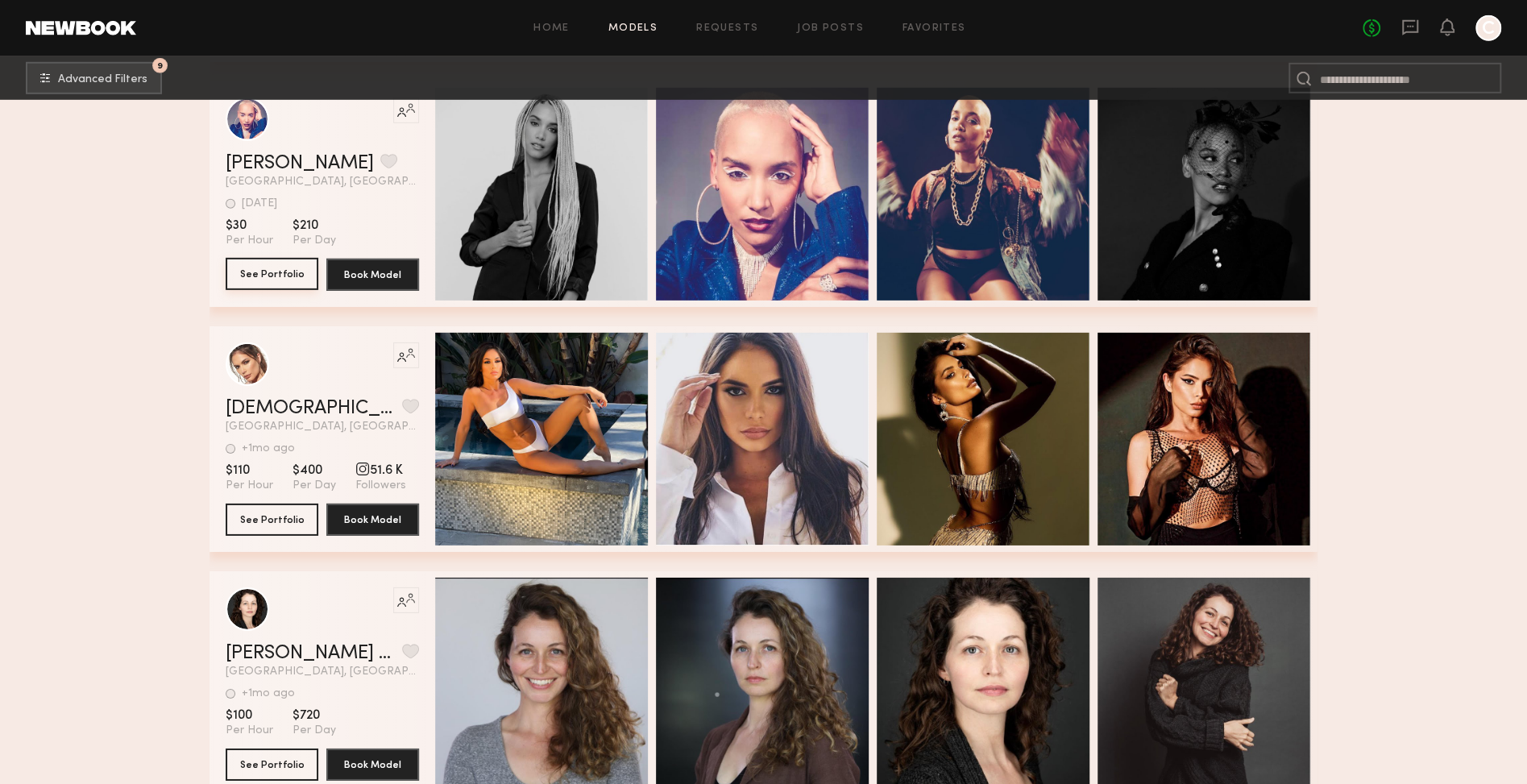
click at [287, 283] on button "See Portfolio" at bounding box center [271, 274] width 92 height 32
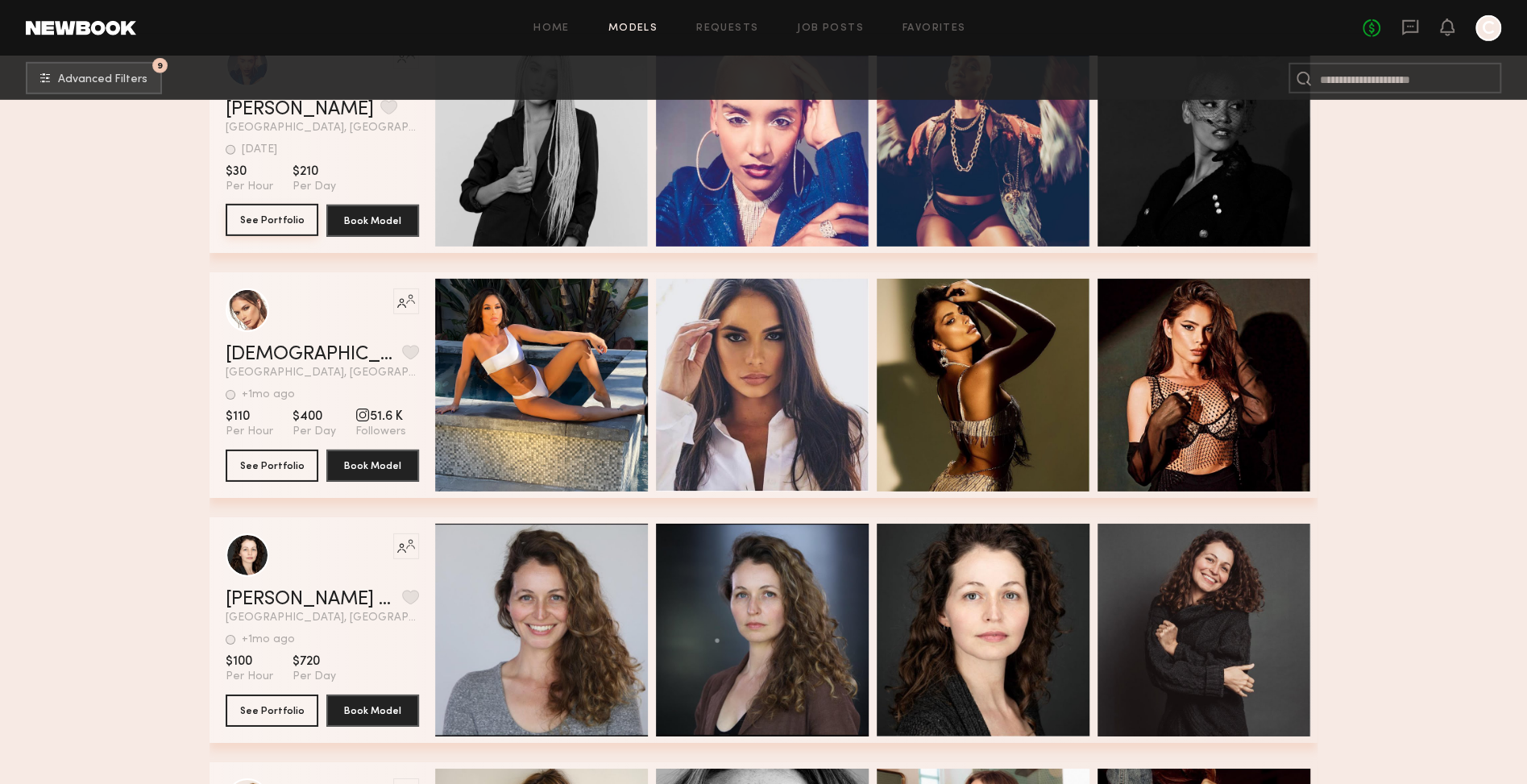
scroll to position [12856, 0]
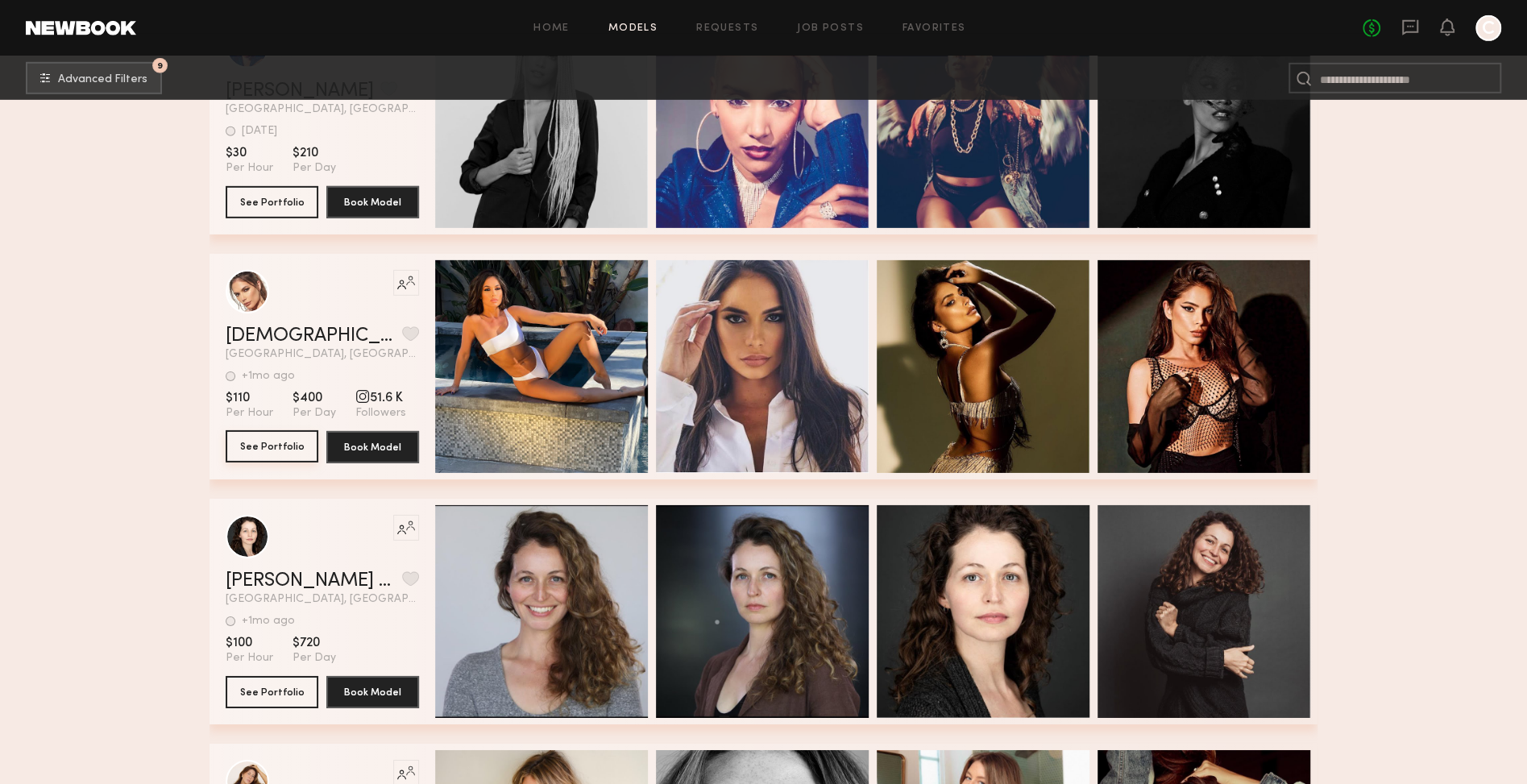
click at [286, 442] on button "See Portfolio" at bounding box center [271, 446] width 92 height 32
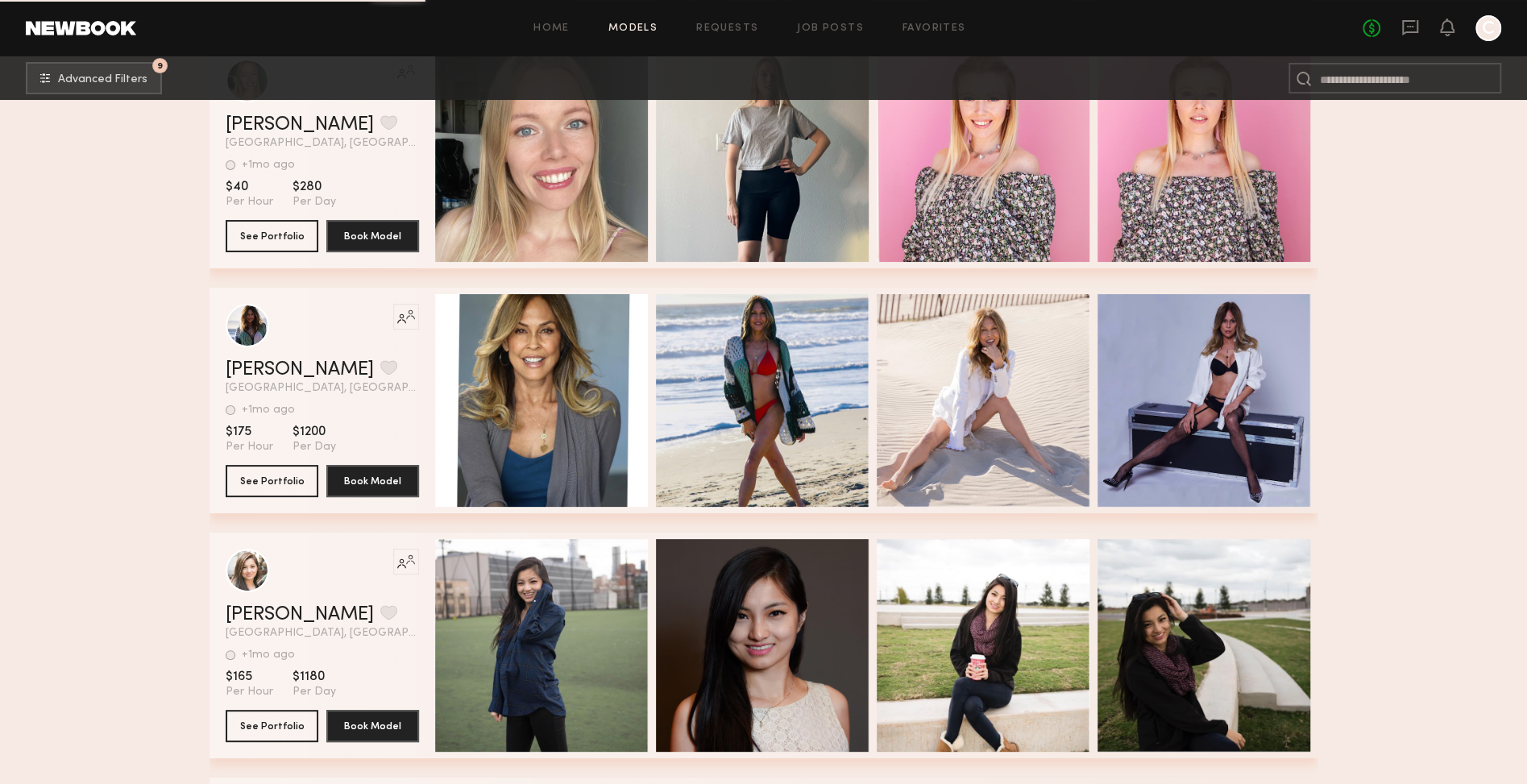
scroll to position [13841, 0]
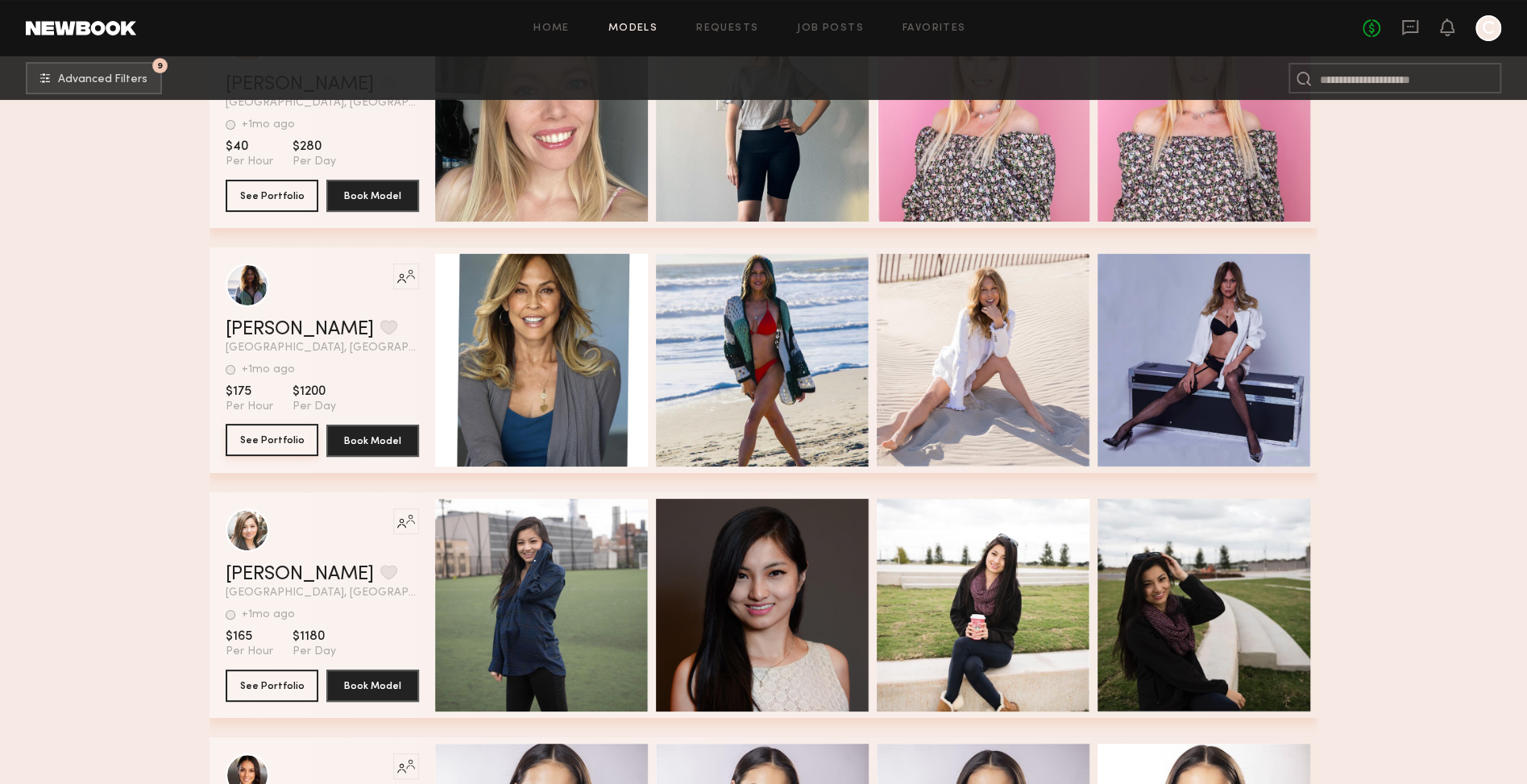
click at [300, 442] on button "See Portfolio" at bounding box center [271, 440] width 92 height 32
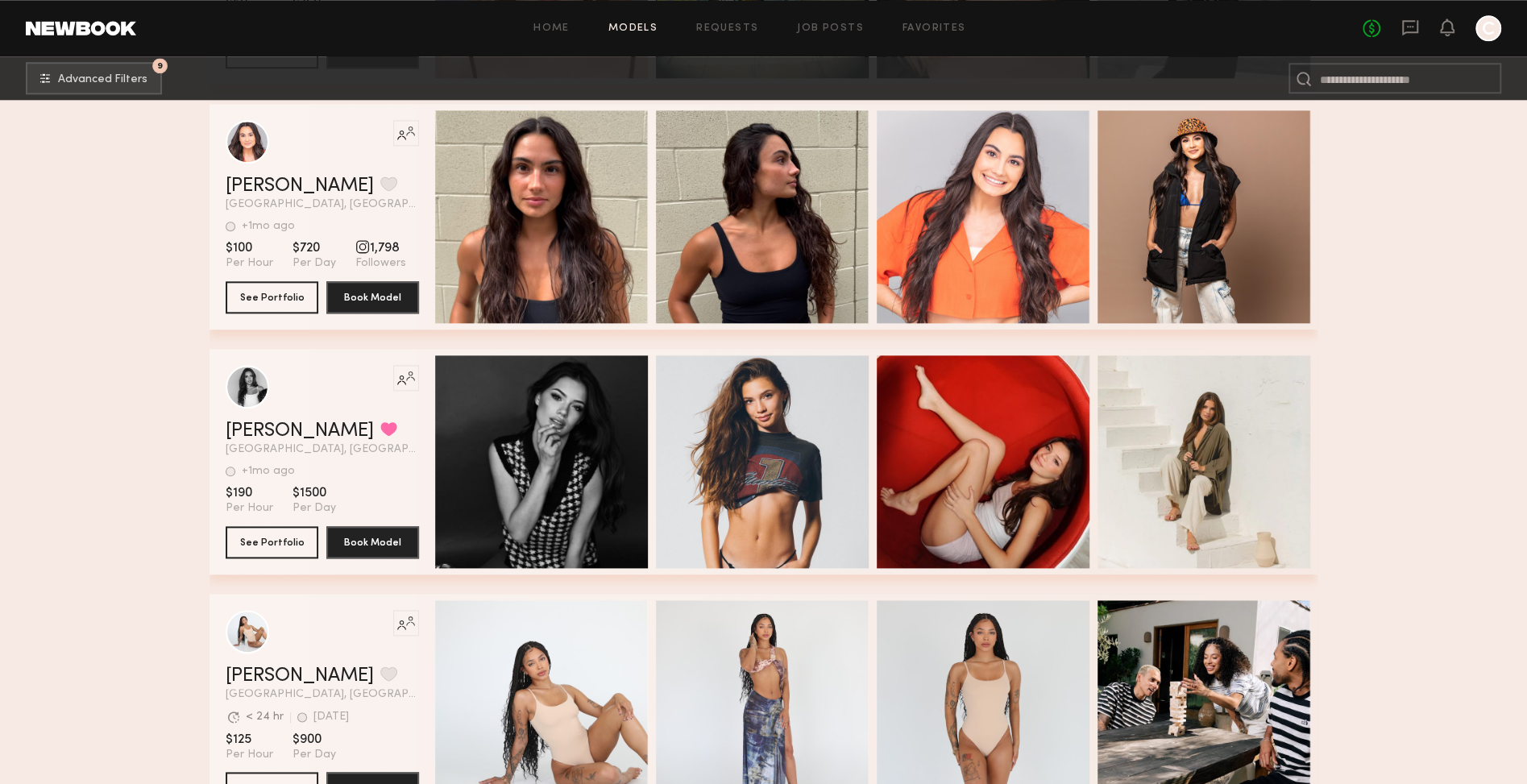
scroll to position [15136, 0]
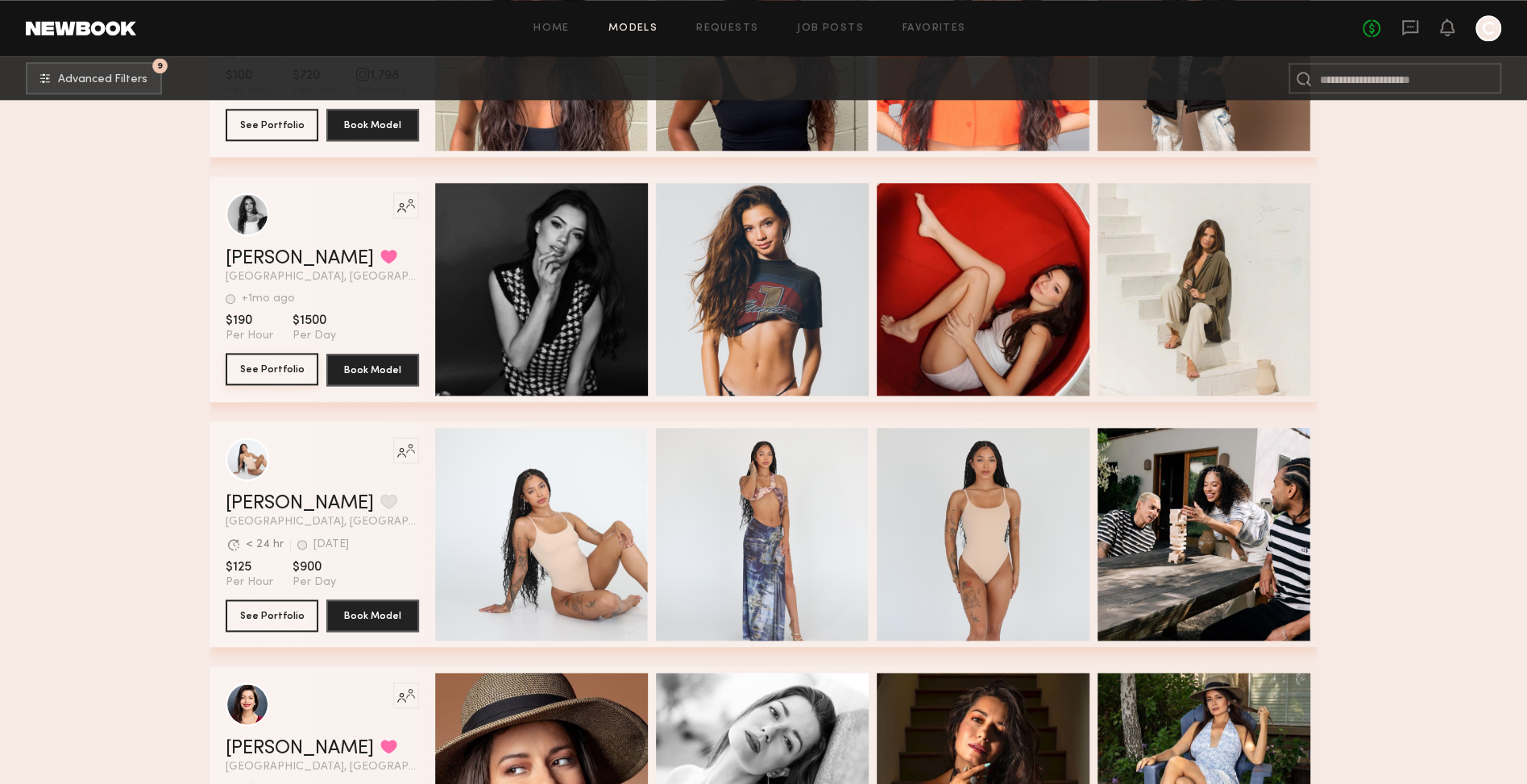
click at [297, 370] on button "See Portfolio" at bounding box center [271, 368] width 92 height 32
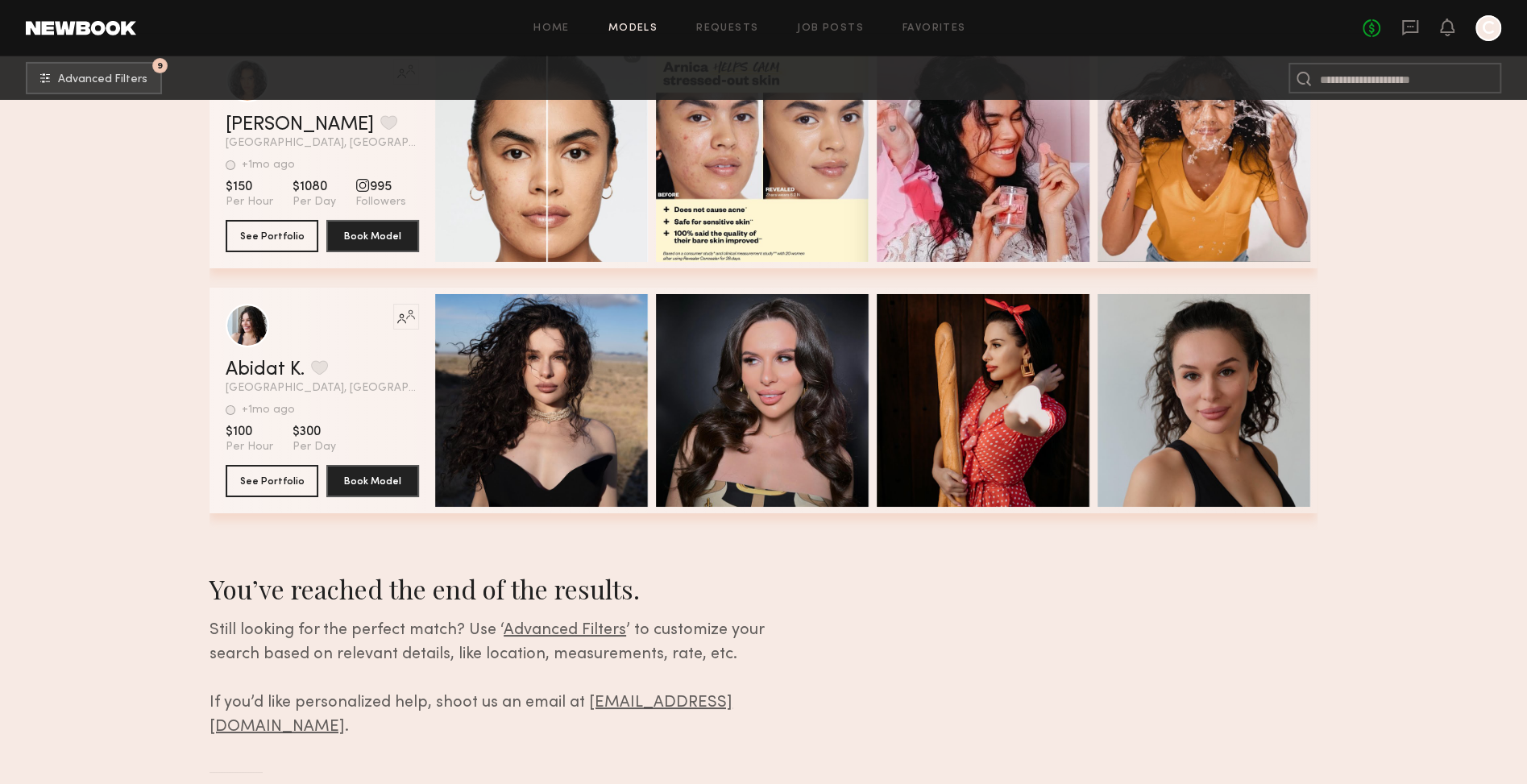
scroll to position [17965, 0]
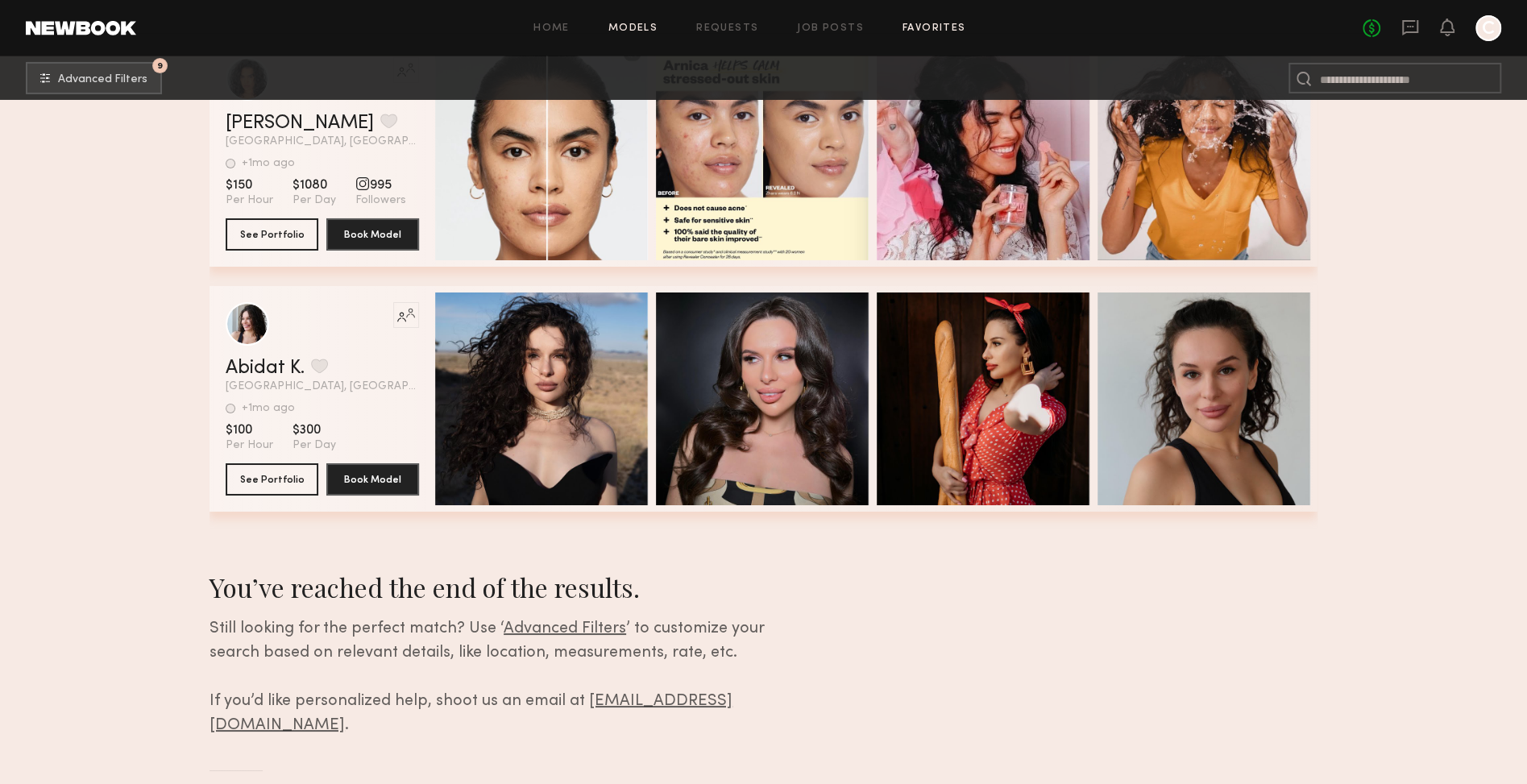
click at [943, 24] on link "Favorites" at bounding box center [934, 29] width 64 height 11
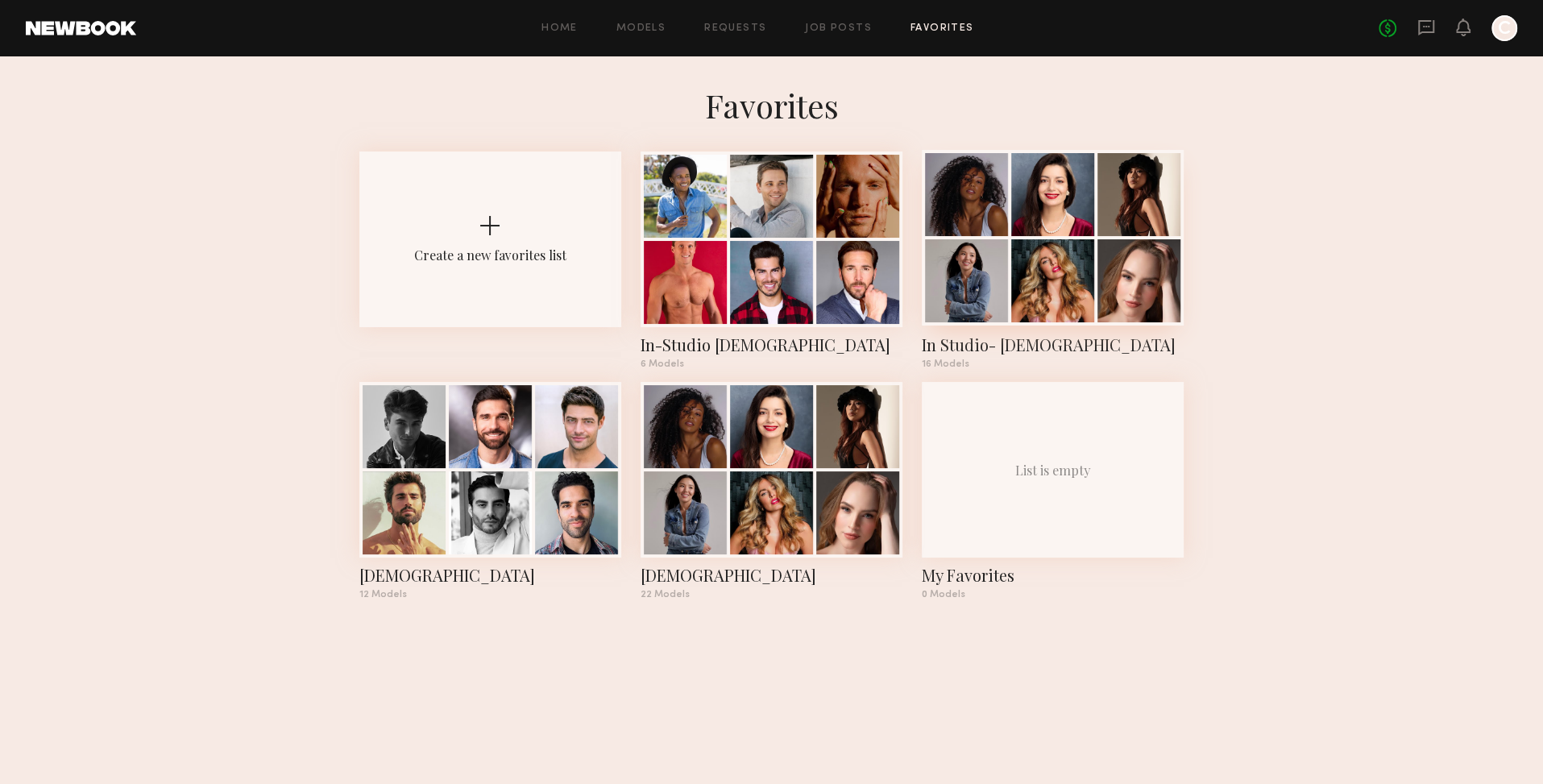
click at [970, 260] on div at bounding box center [967, 281] width 83 height 83
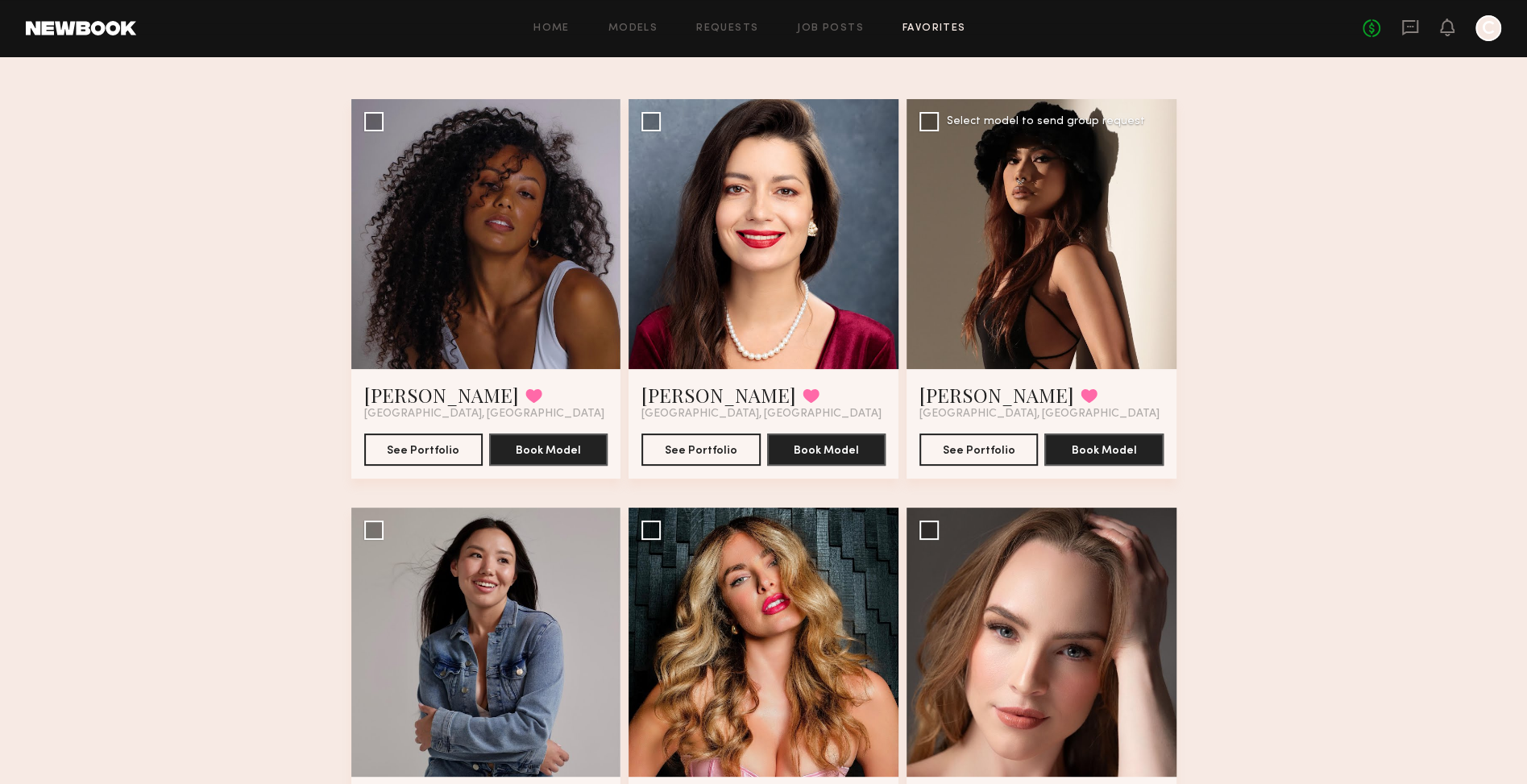
scroll to position [108, 0]
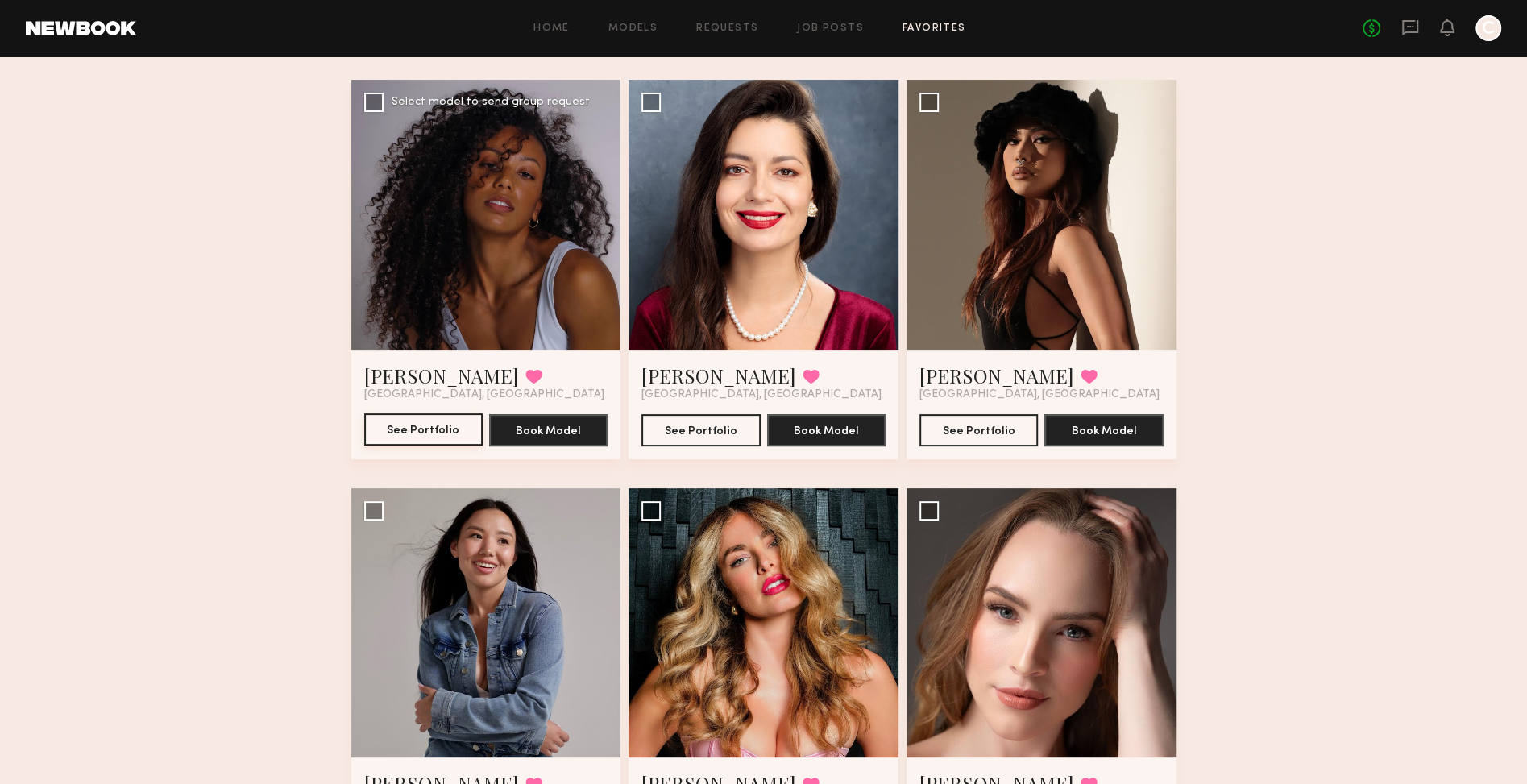
click at [430, 427] on button "See Portfolio" at bounding box center [423, 429] width 118 height 32
click at [701, 434] on button "See Portfolio" at bounding box center [700, 429] width 118 height 32
click at [986, 434] on button "See Portfolio" at bounding box center [978, 429] width 118 height 32
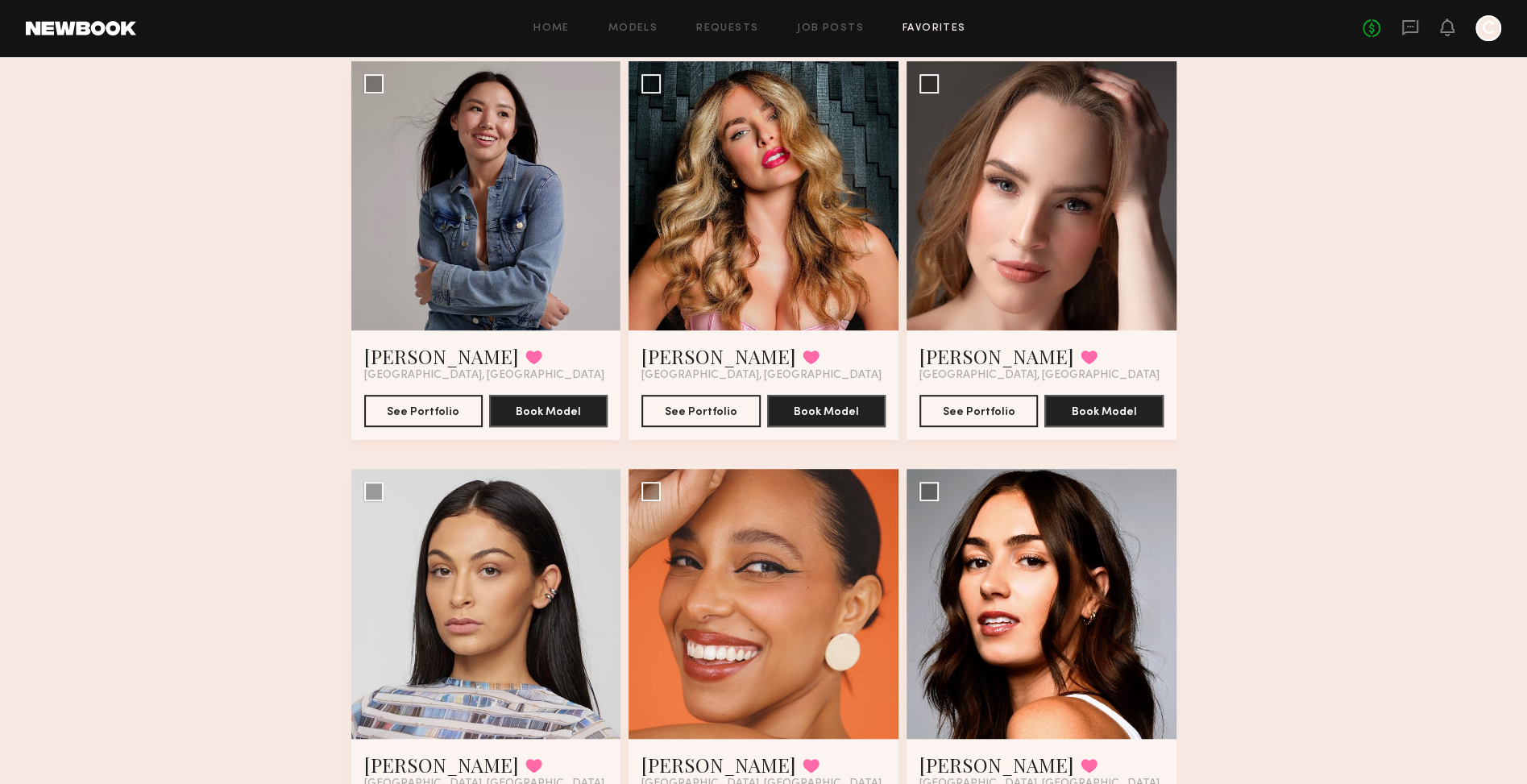
scroll to position [536, 0]
click at [693, 409] on button "See Portfolio" at bounding box center [700, 409] width 118 height 32
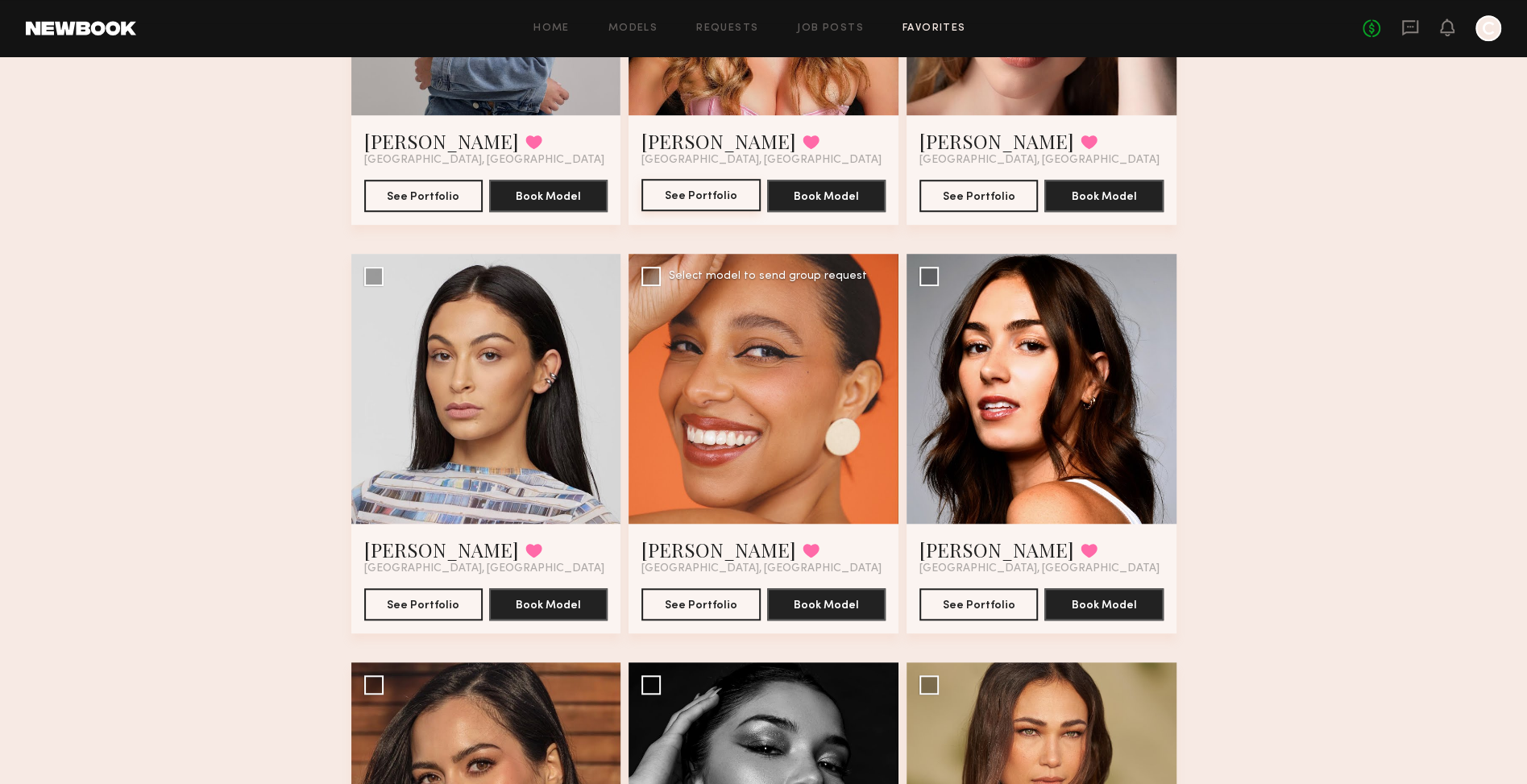
scroll to position [850, 0]
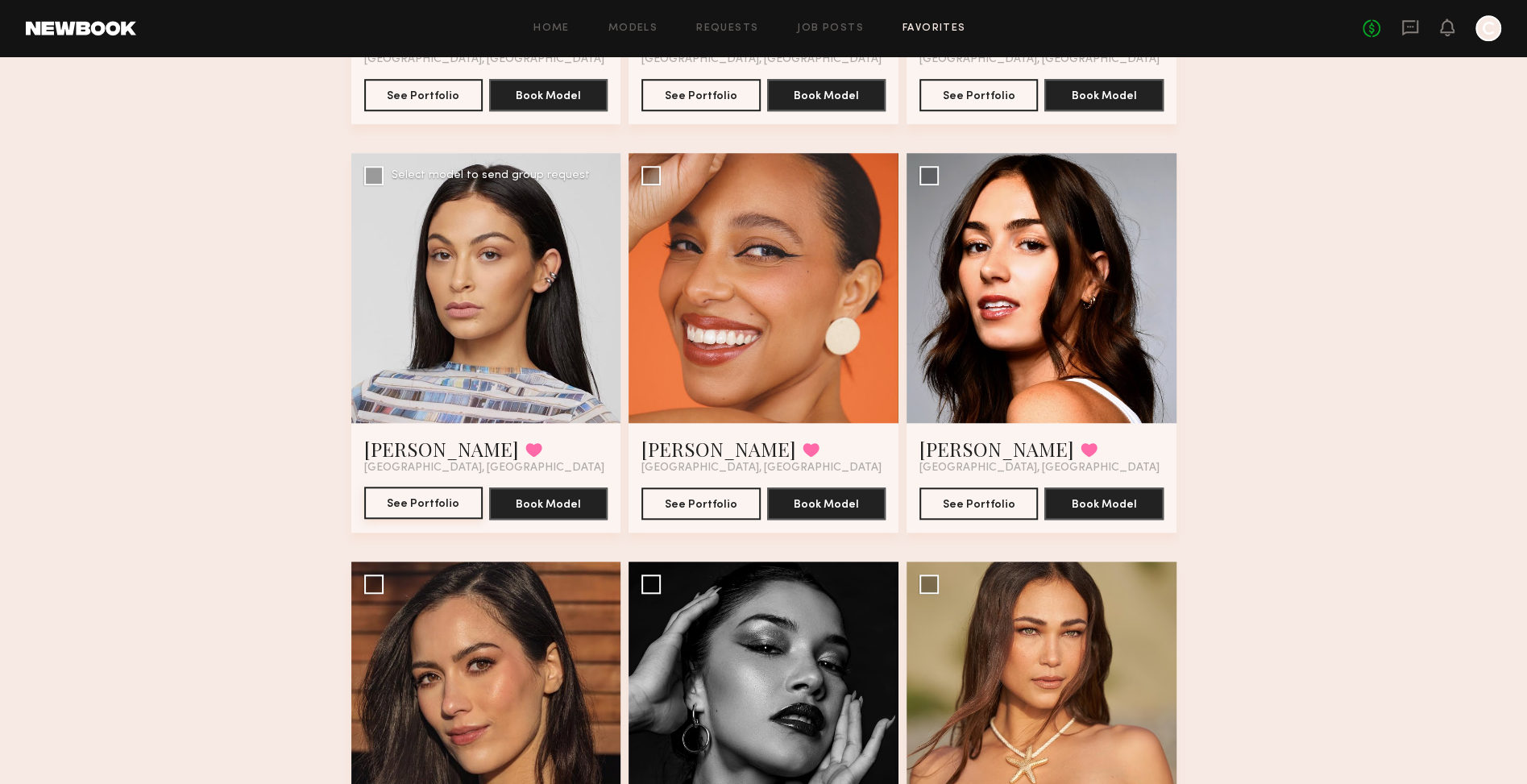
click at [428, 502] on button "See Portfolio" at bounding box center [423, 502] width 118 height 32
click at [957, 497] on button "See Portfolio" at bounding box center [978, 502] width 118 height 32
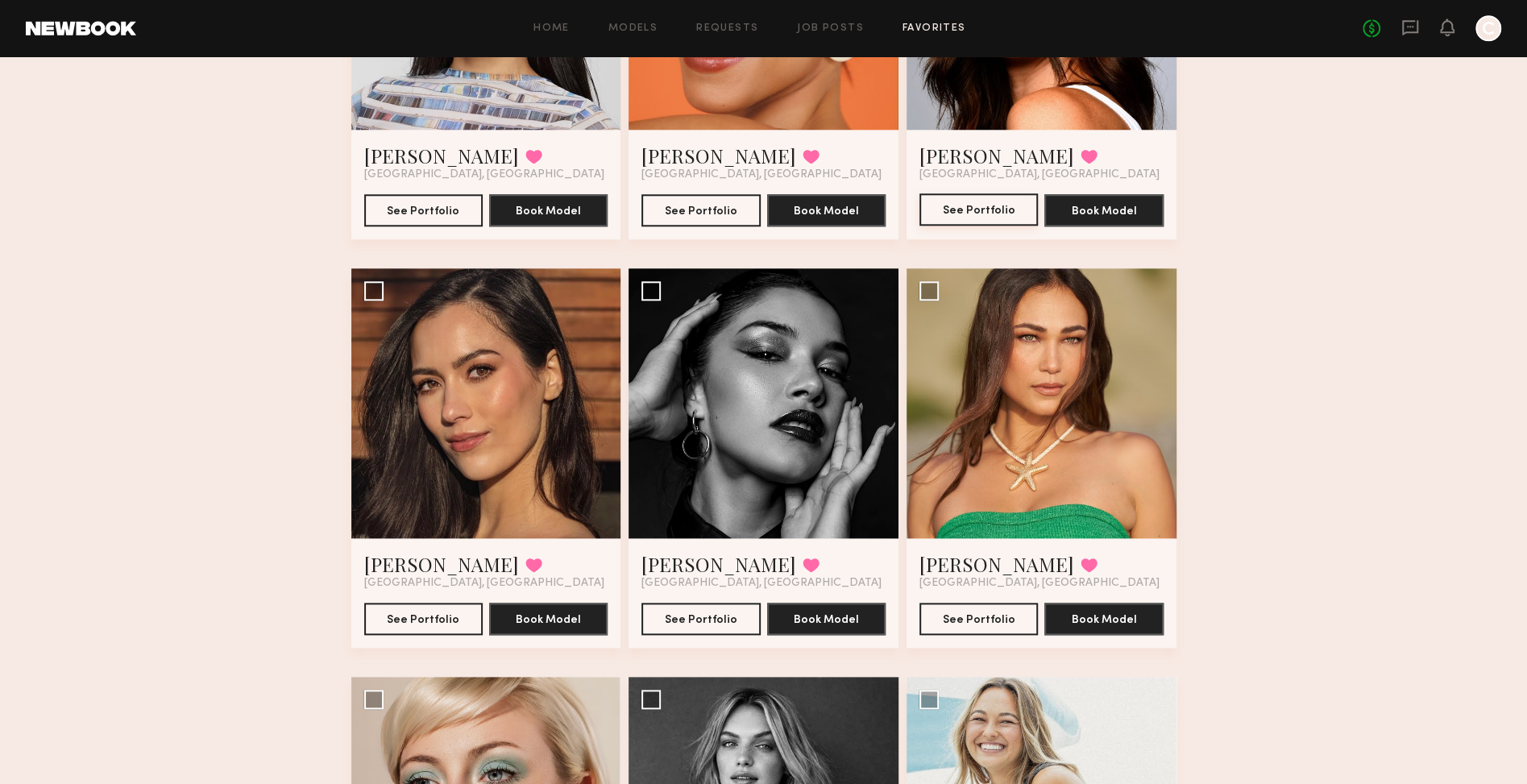
scroll to position [1154, 0]
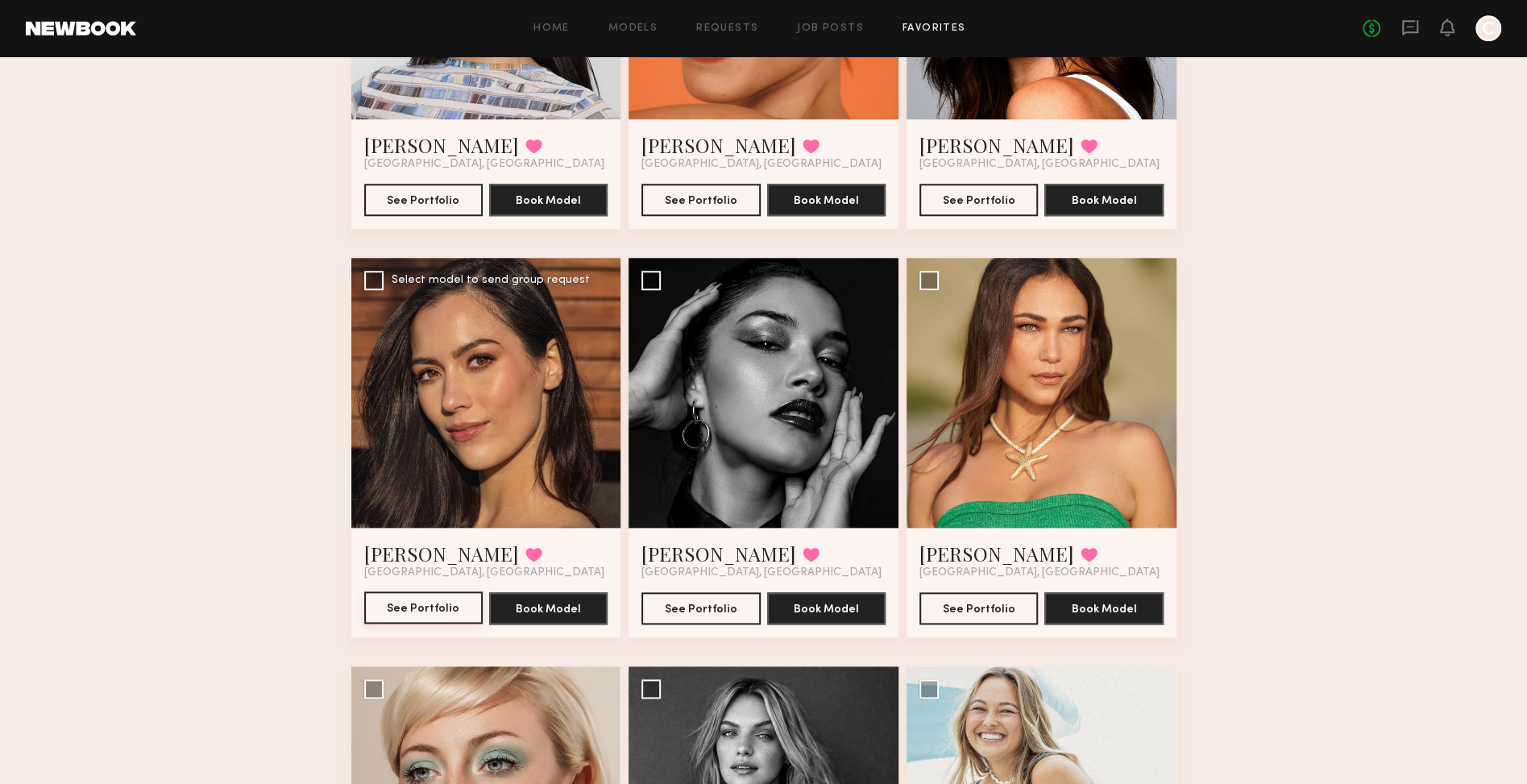
click at [433, 607] on button "See Portfolio" at bounding box center [423, 607] width 118 height 32
click at [682, 613] on button "See Portfolio" at bounding box center [700, 607] width 118 height 32
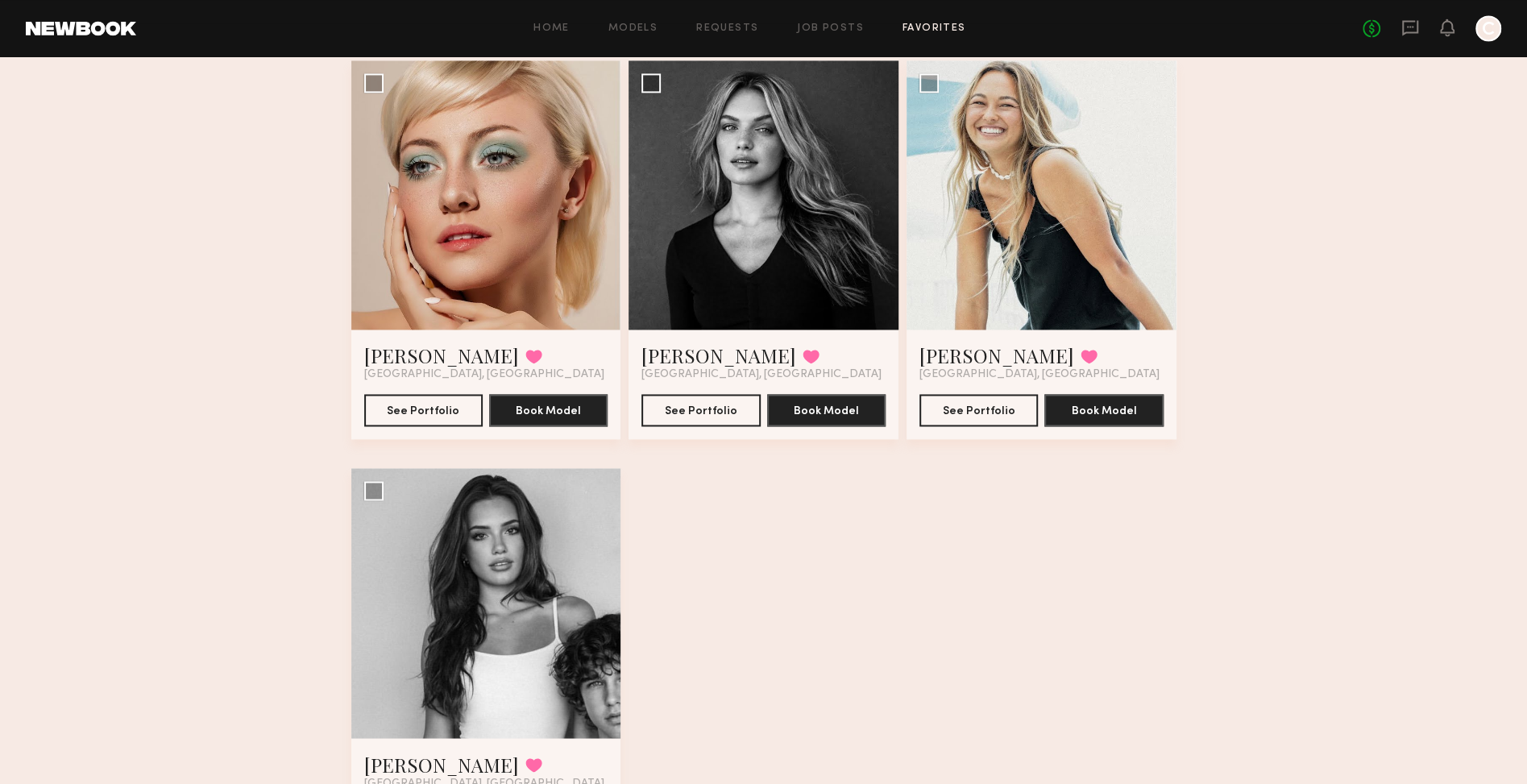
scroll to position [1764, 0]
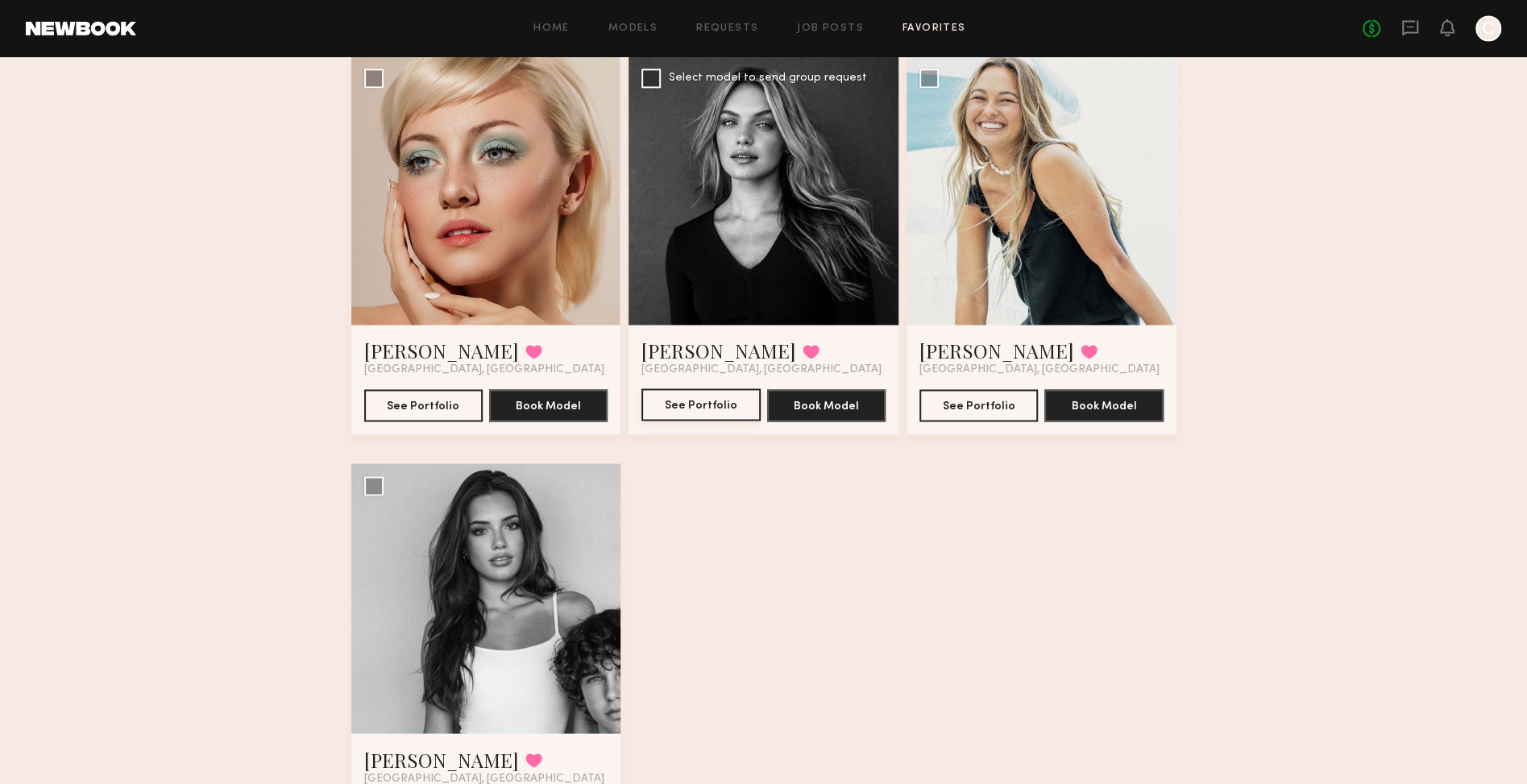
click at [673, 399] on button "See Portfolio" at bounding box center [700, 404] width 118 height 32
click at [423, 405] on button "See Portfolio" at bounding box center [423, 404] width 118 height 32
click at [998, 409] on button "See Portfolio" at bounding box center [978, 404] width 118 height 32
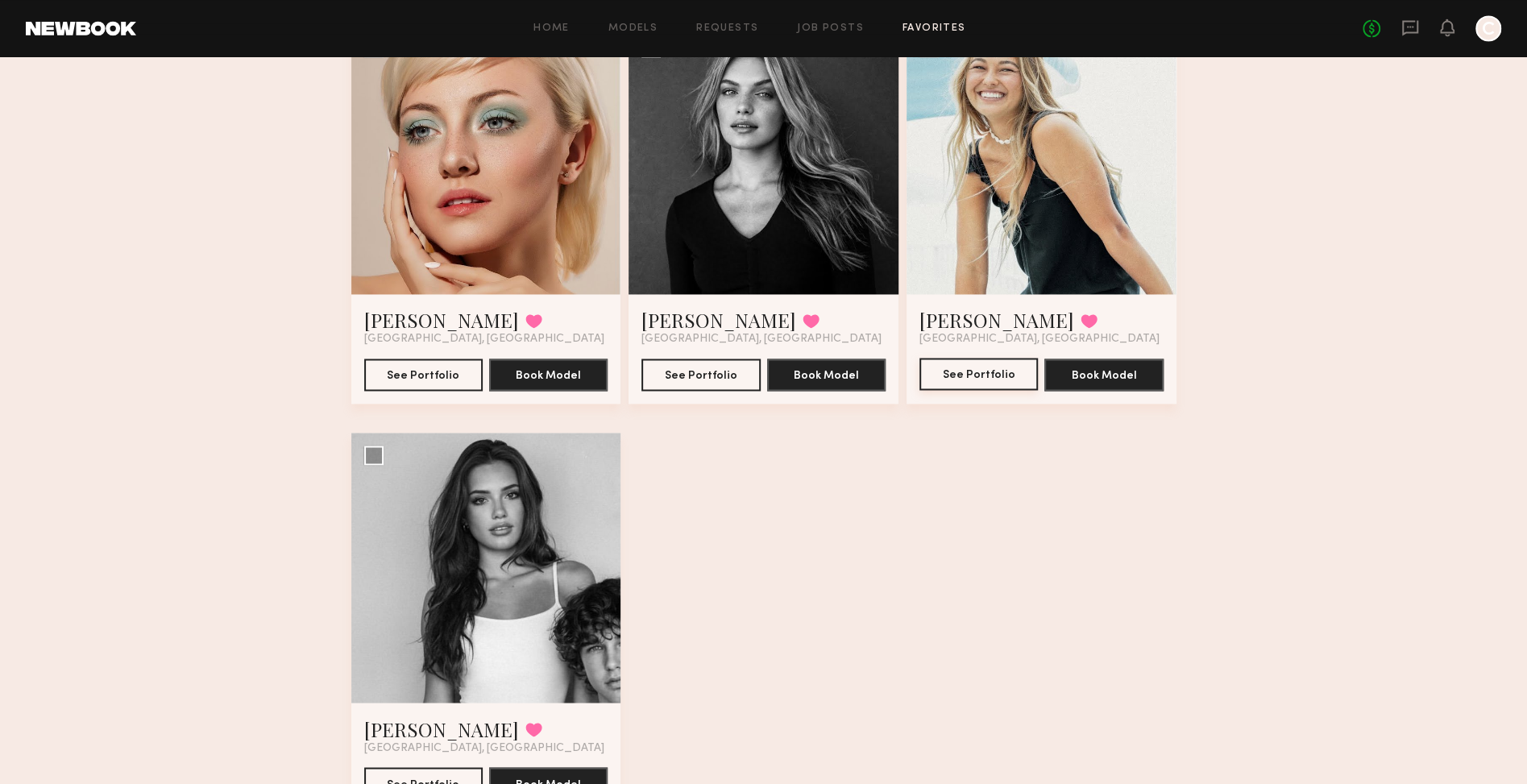
scroll to position [1833, 0]
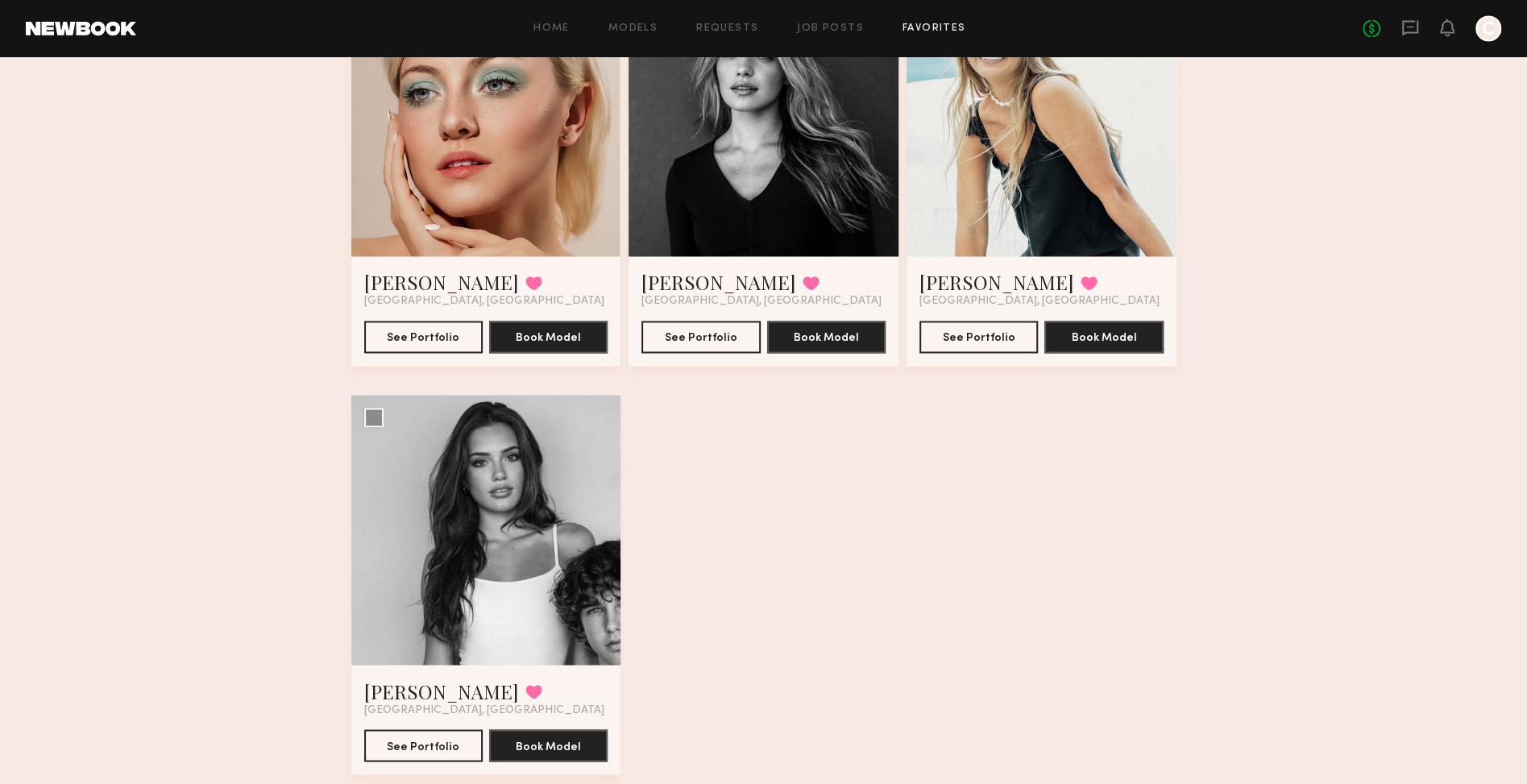
click at [926, 27] on link "Favorites" at bounding box center [934, 29] width 64 height 11
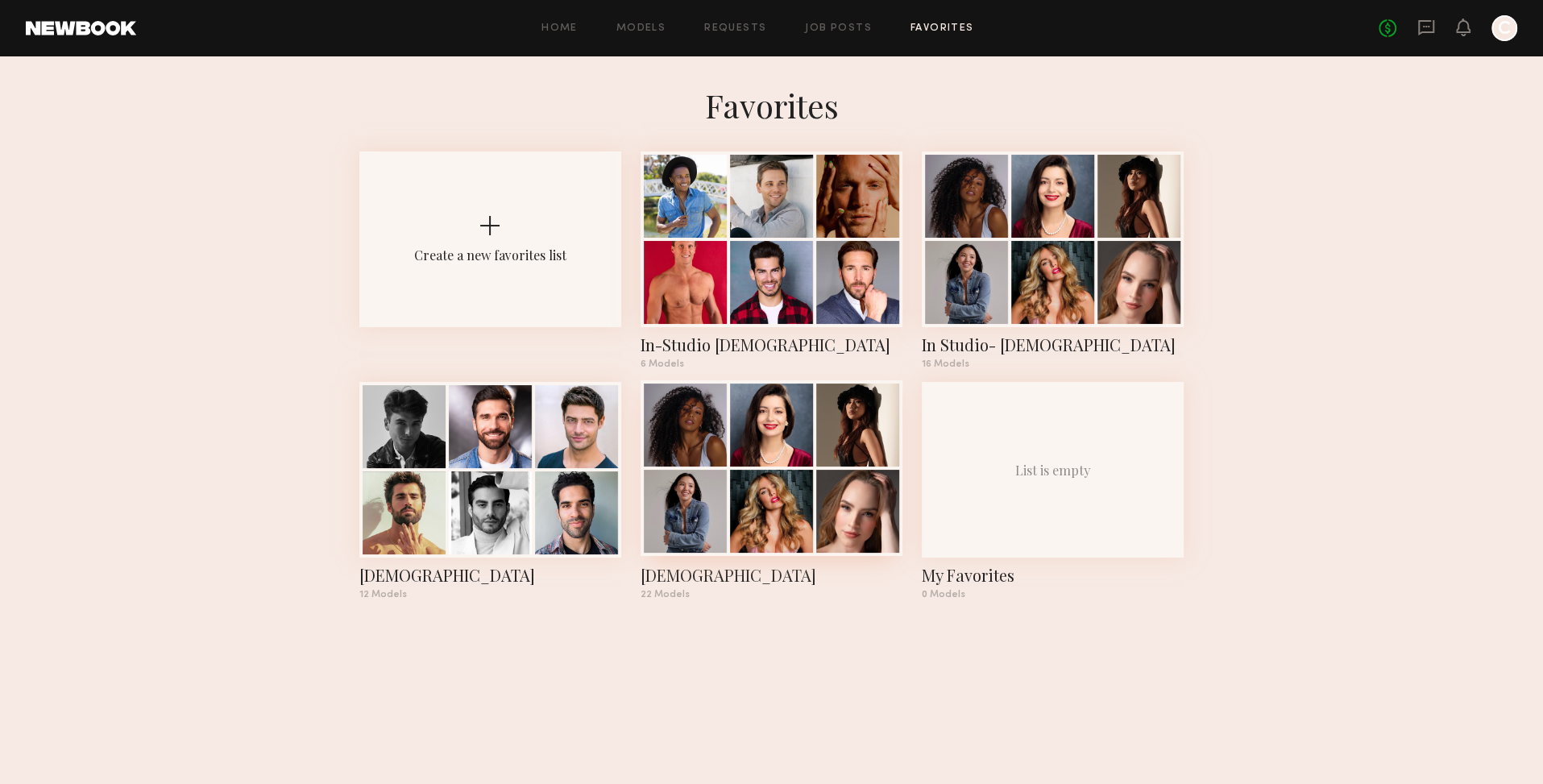
click at [824, 519] on div at bounding box center [858, 511] width 83 height 83
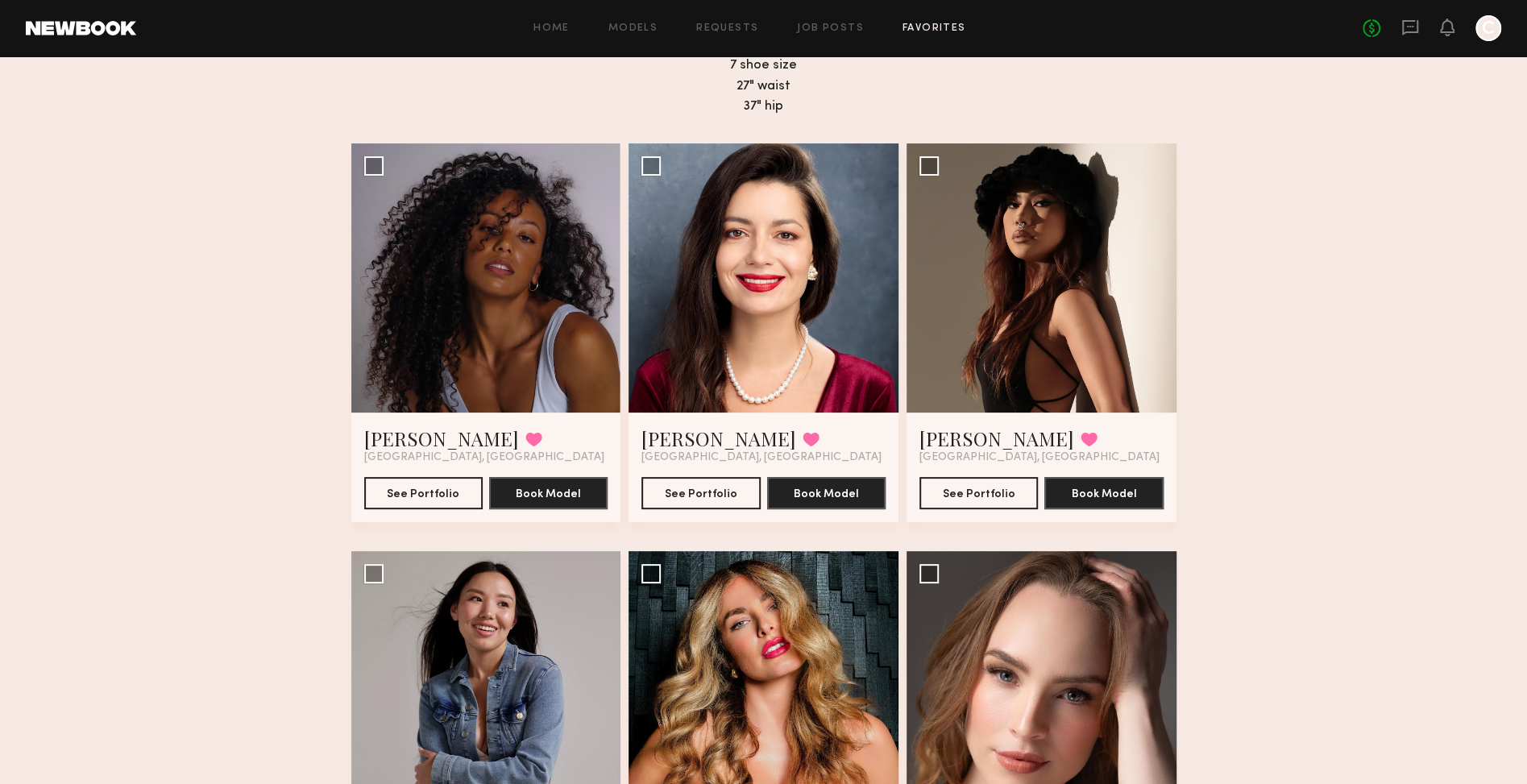
scroll to position [128, 0]
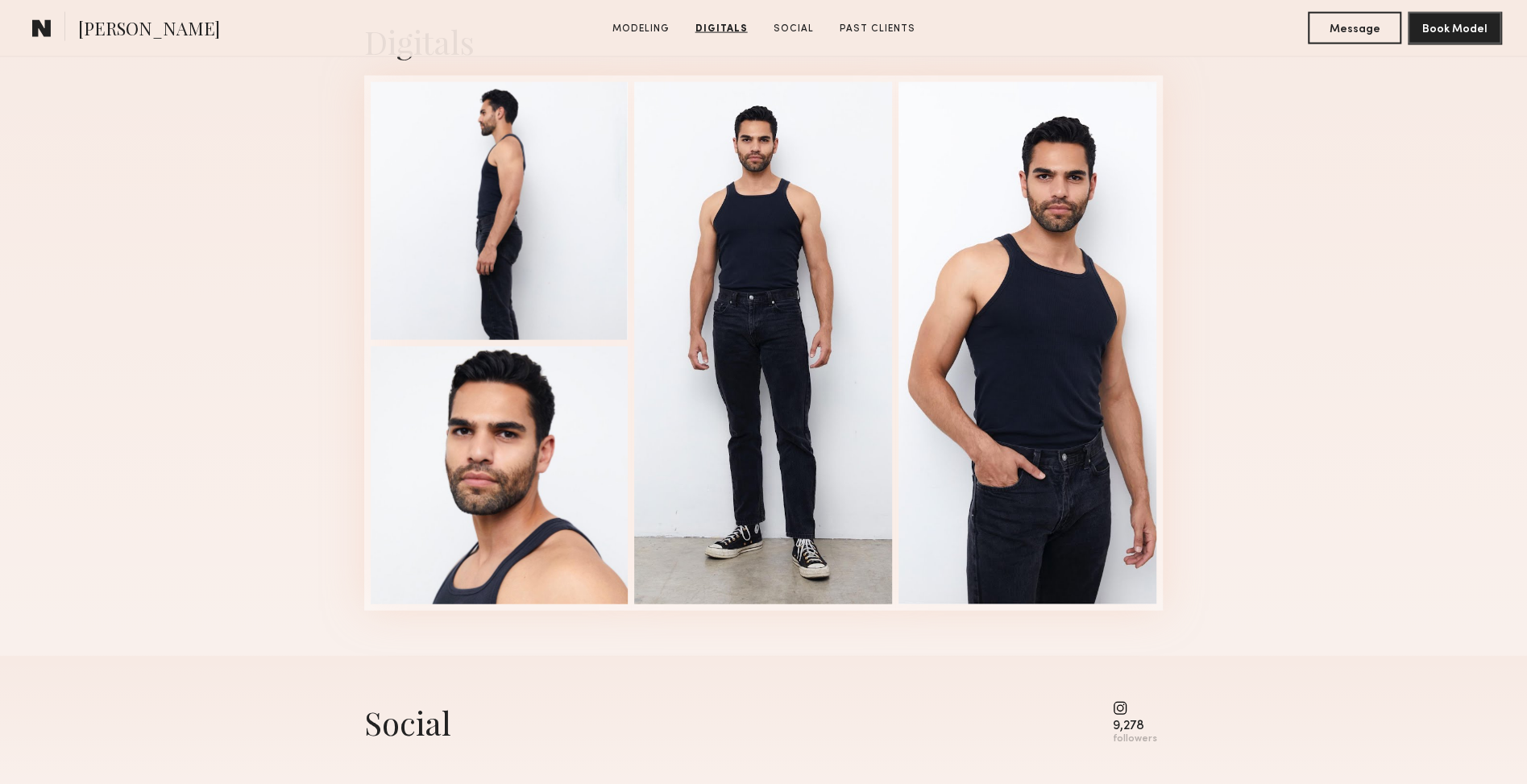
scroll to position [2657, 0]
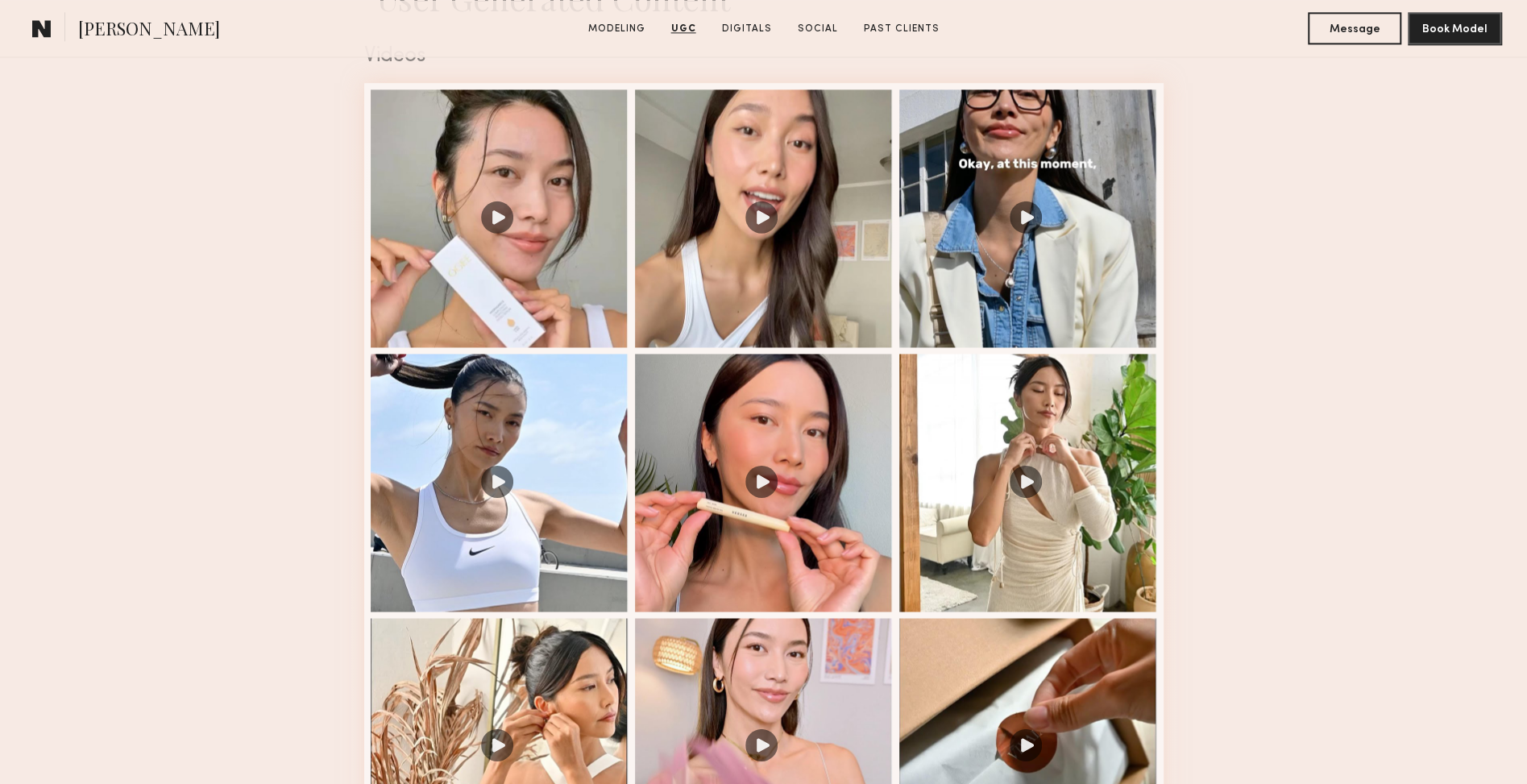
scroll to position [1952, 0]
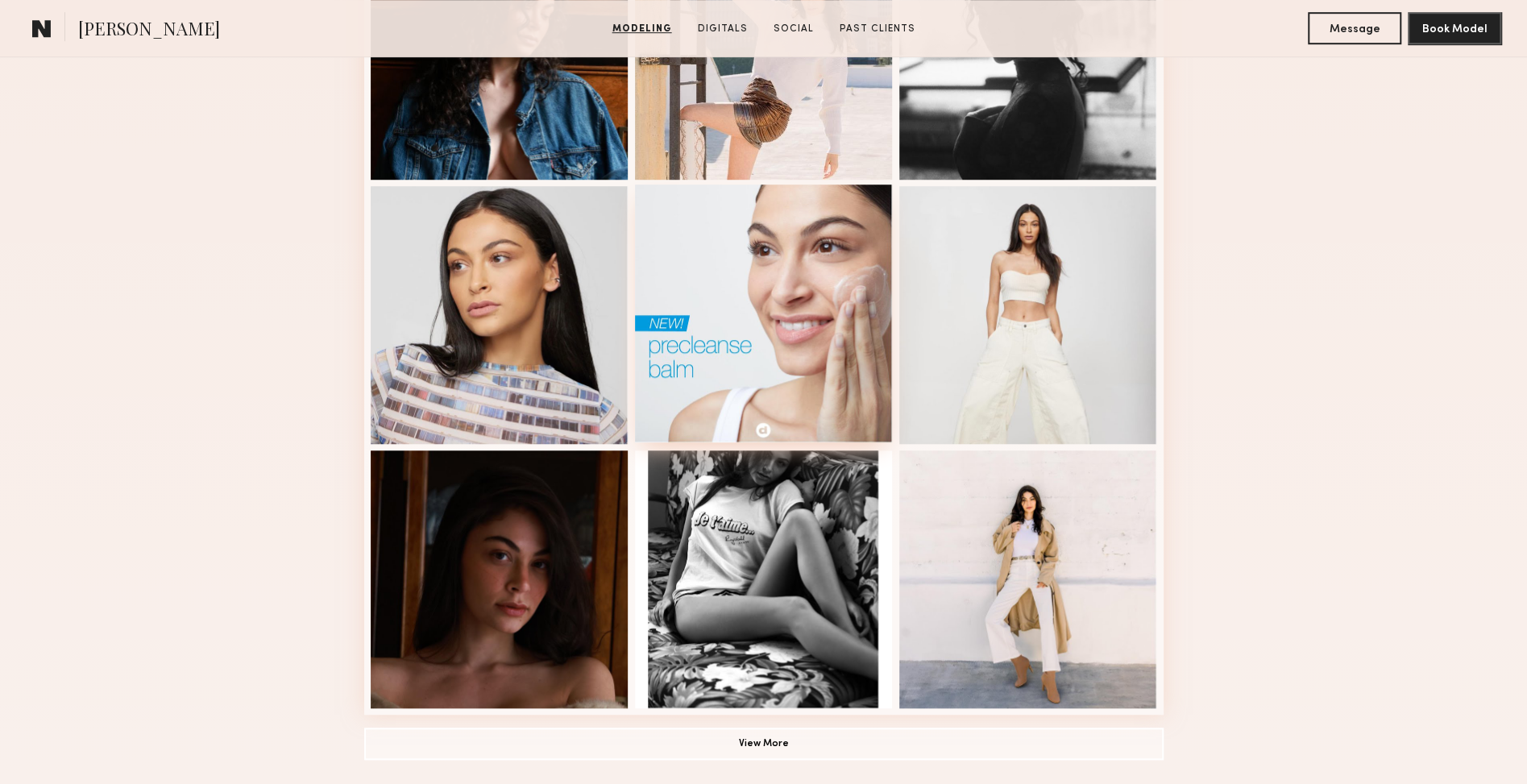
scroll to position [862, 0]
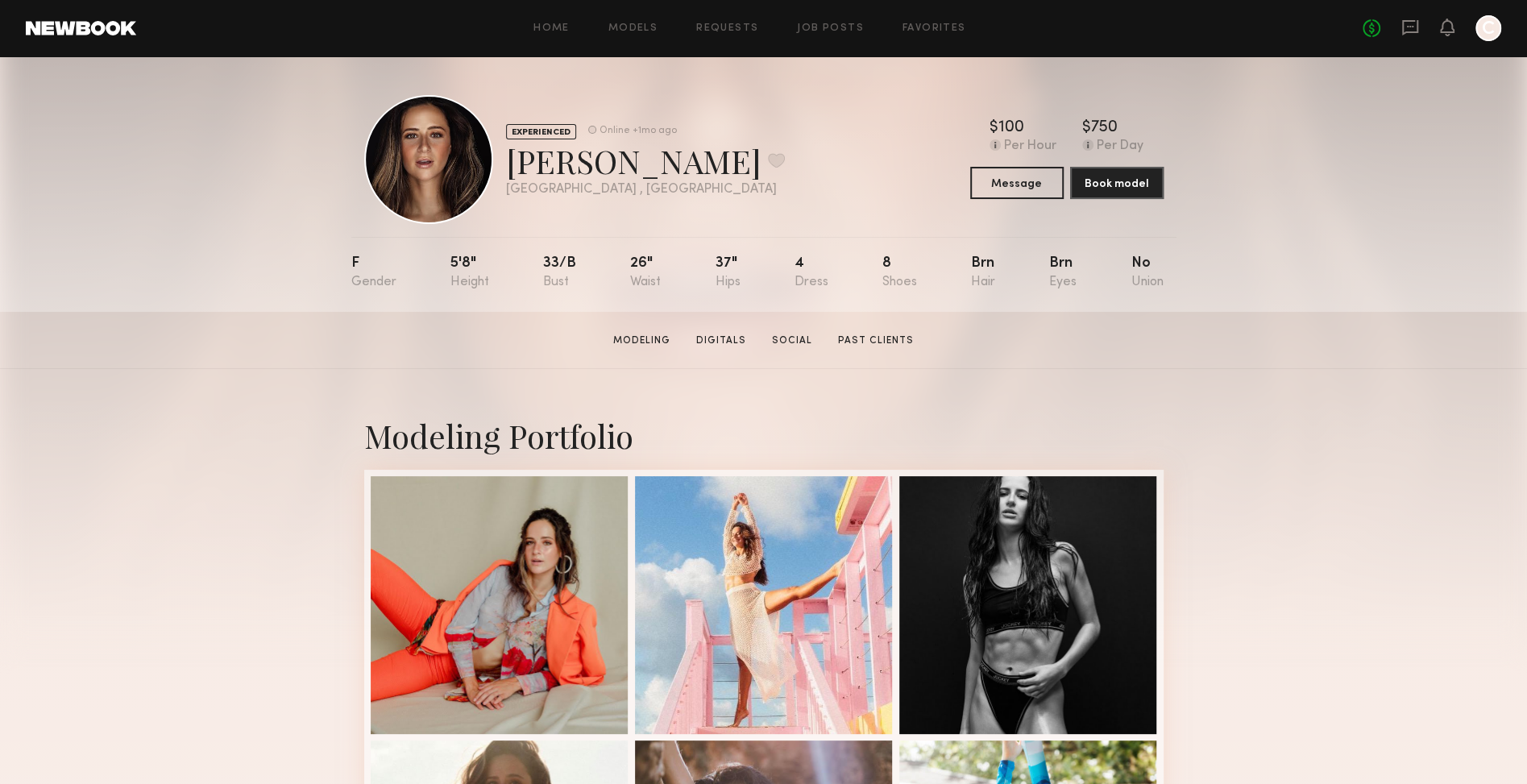
scroll to position [388, 0]
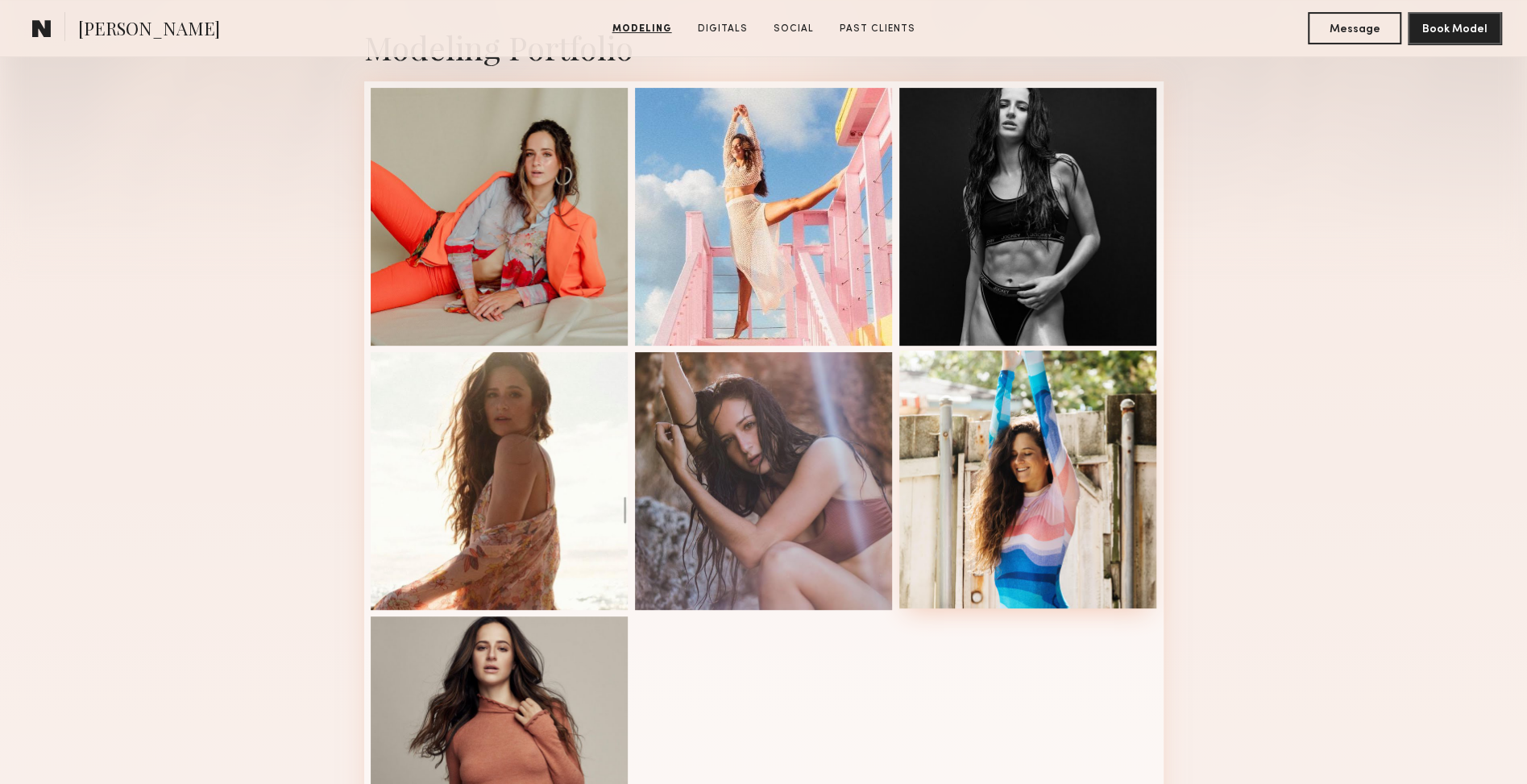
click at [1076, 552] on div at bounding box center [1029, 479] width 258 height 258
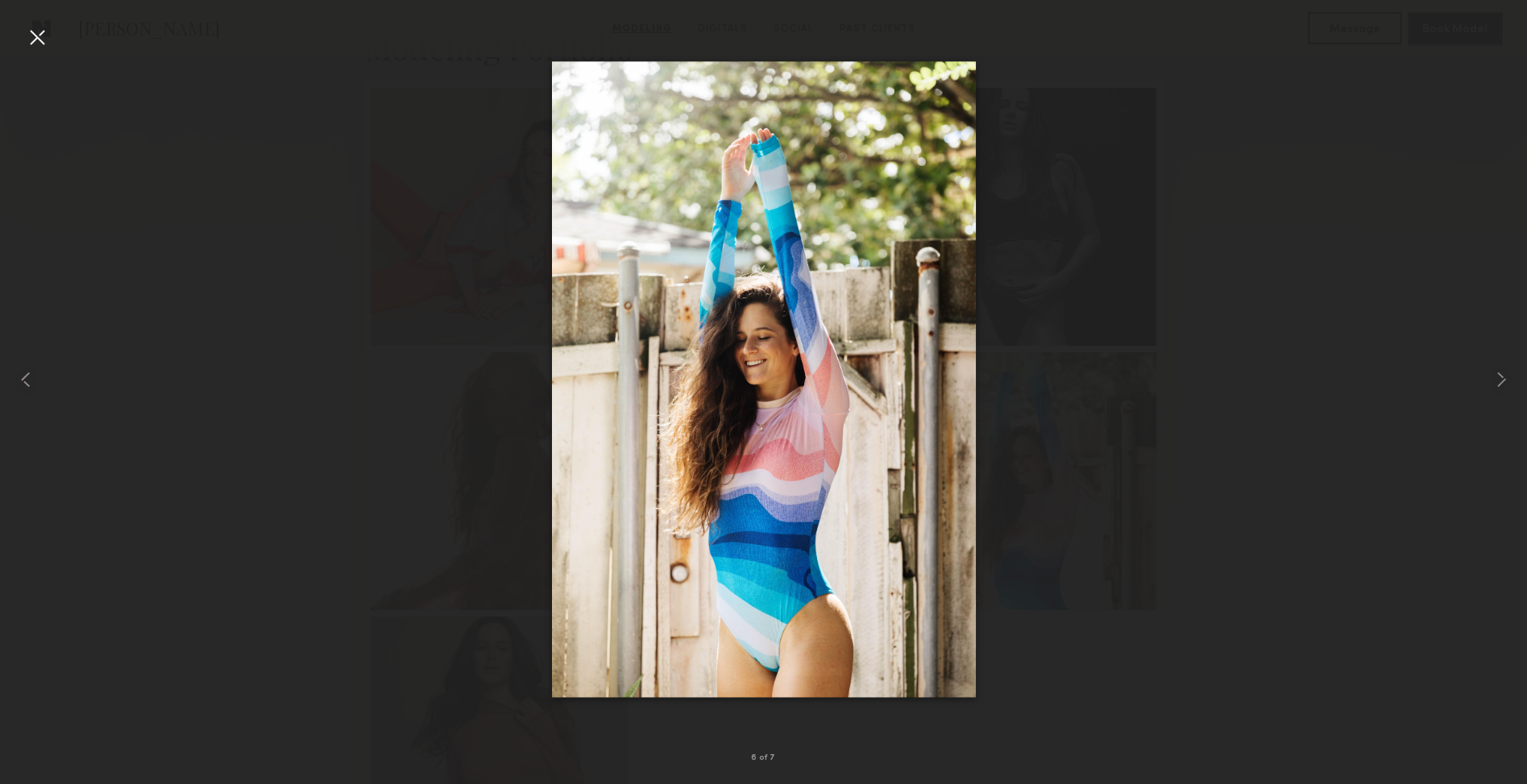
click at [29, 35] on div at bounding box center [37, 37] width 26 height 26
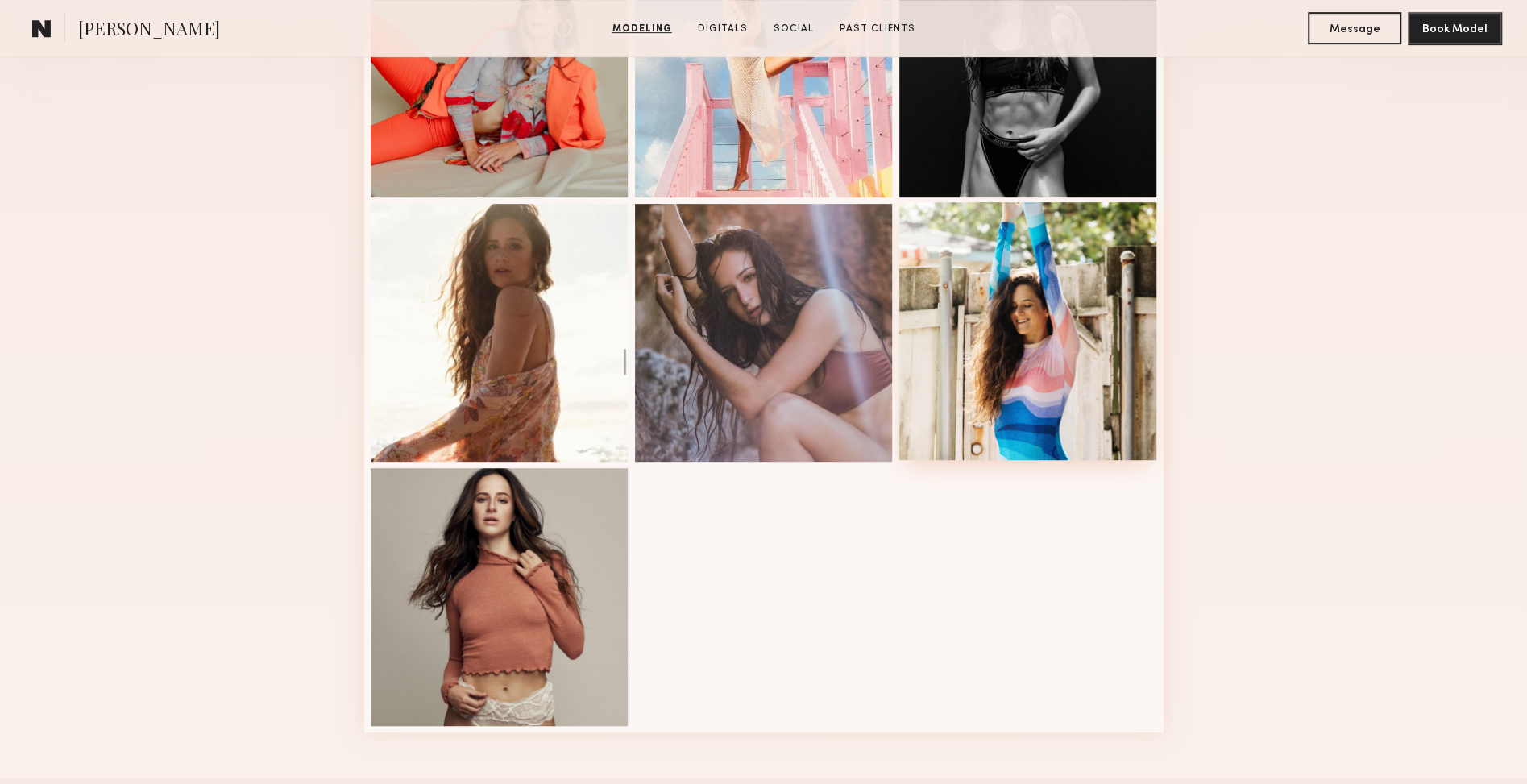
scroll to position [0, 0]
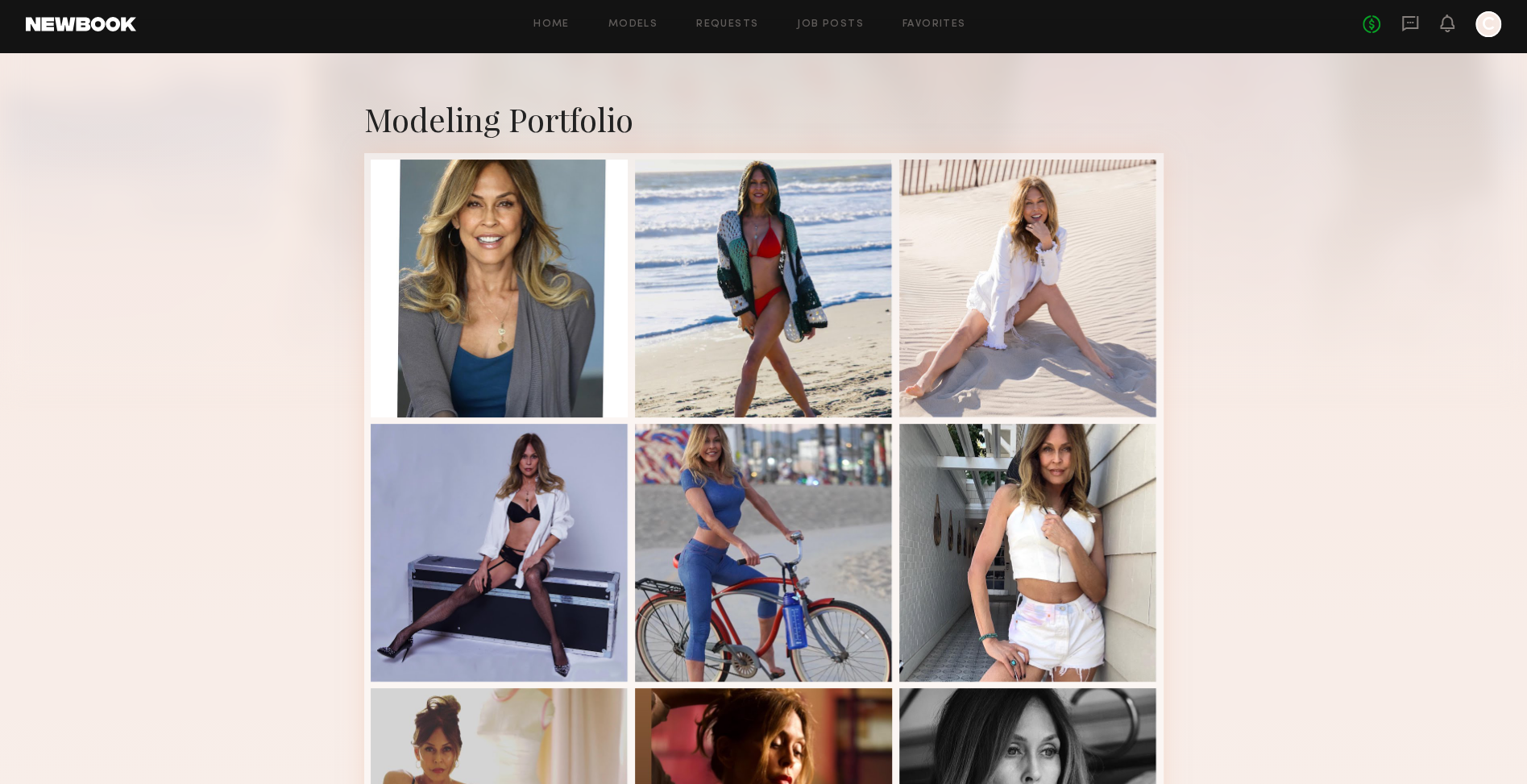
scroll to position [126, 0]
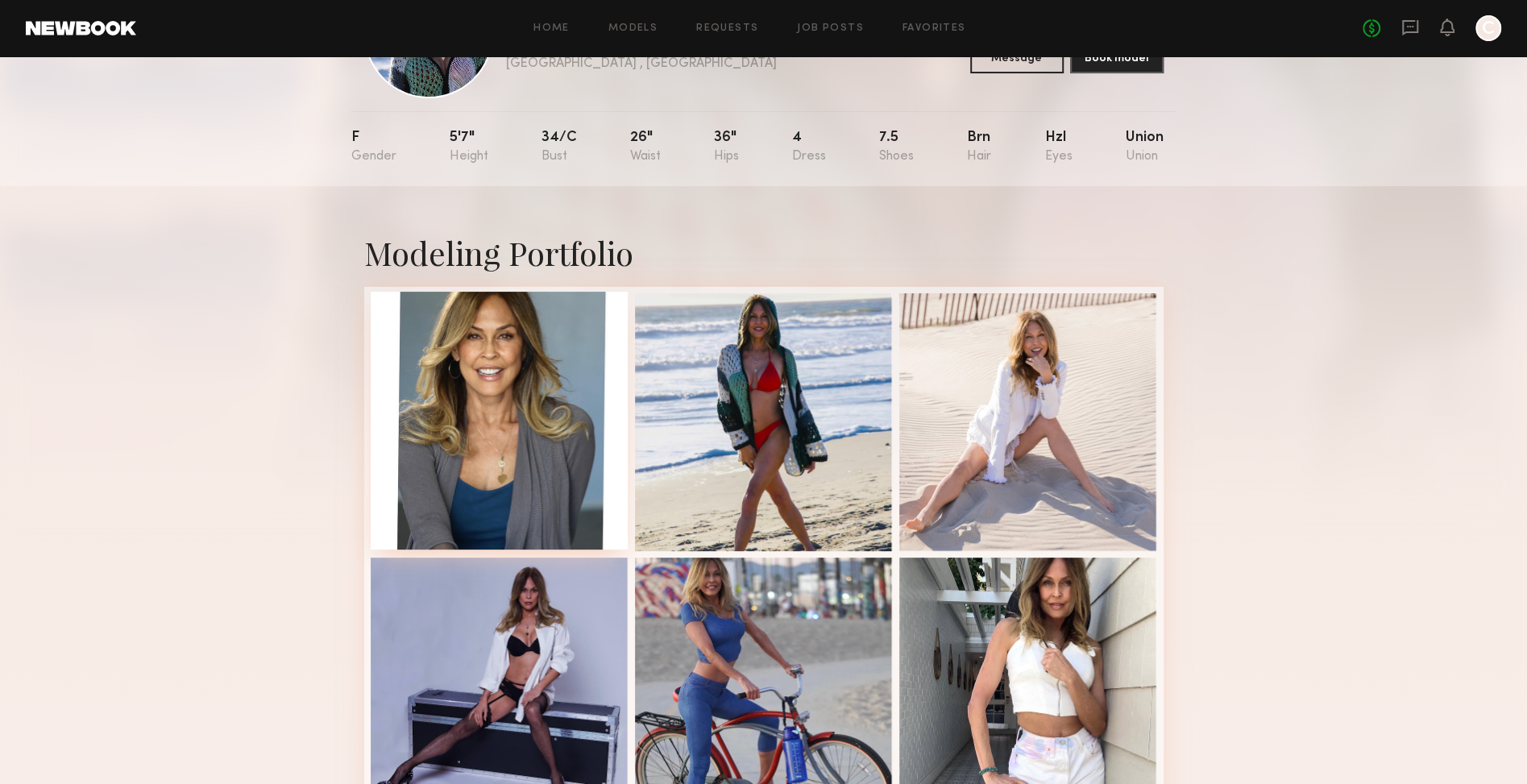
click at [546, 403] on div at bounding box center [499, 421] width 258 height 258
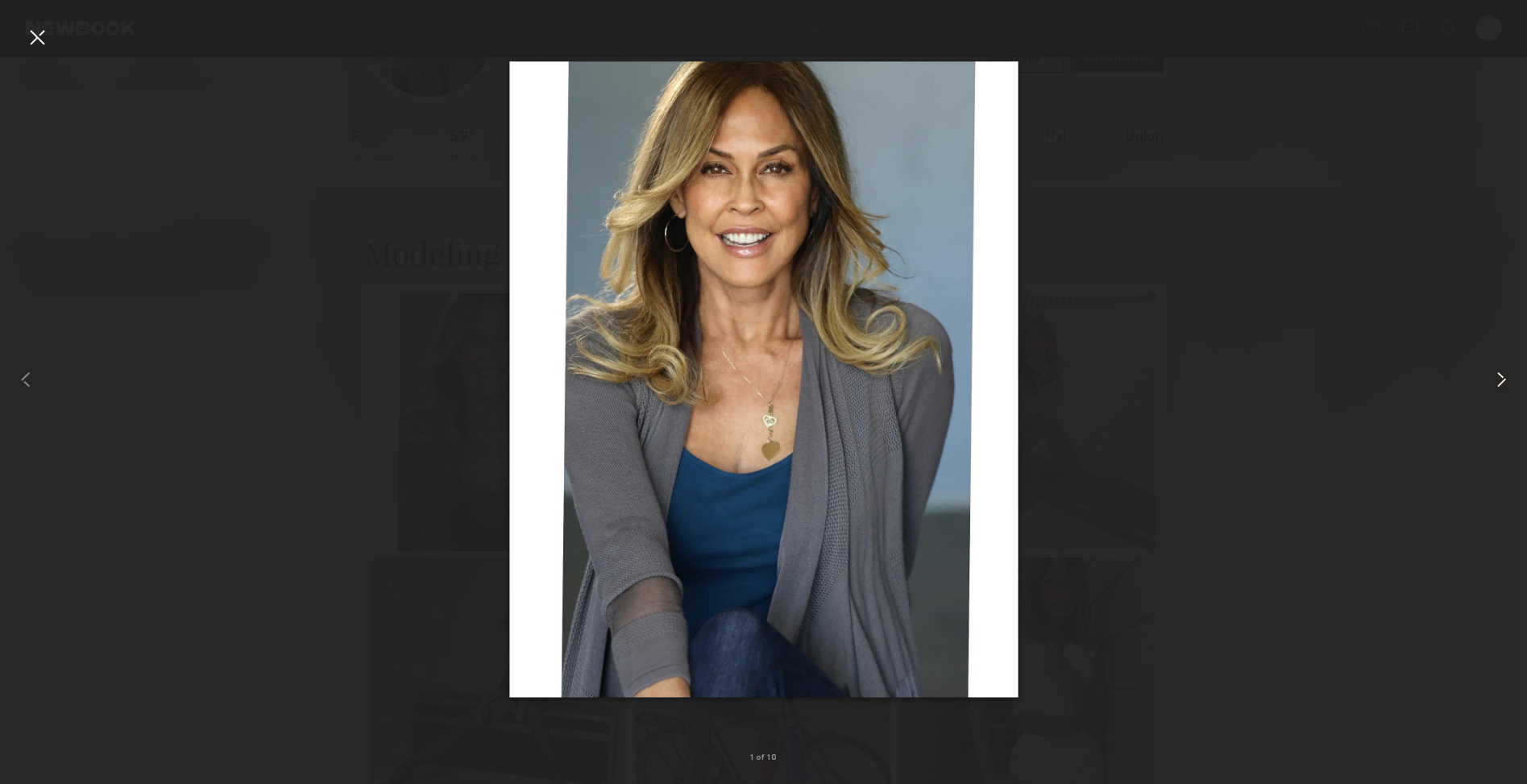
click at [1493, 374] on common-icon at bounding box center [1501, 379] width 26 height 26
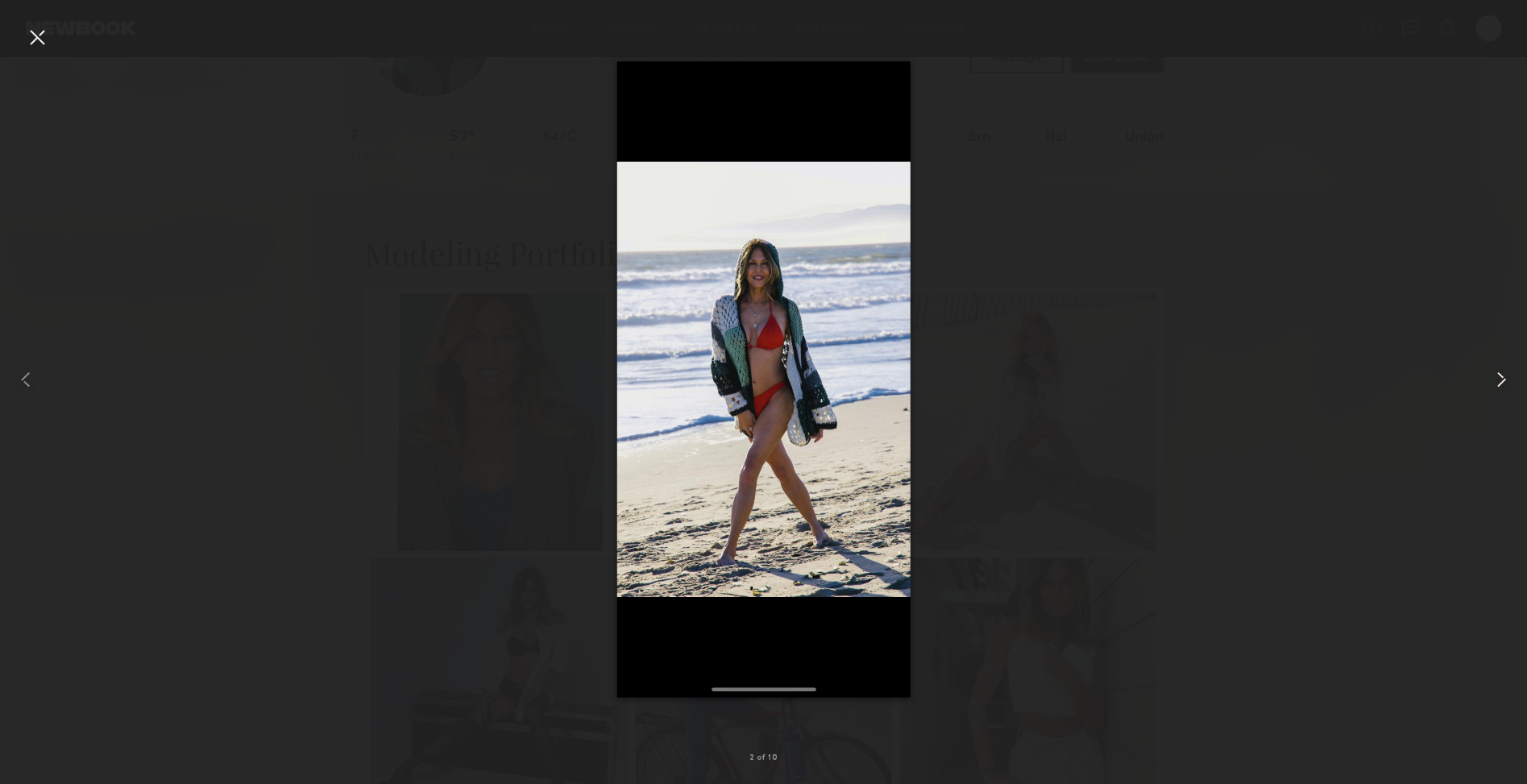
click at [1494, 374] on common-icon at bounding box center [1501, 379] width 26 height 26
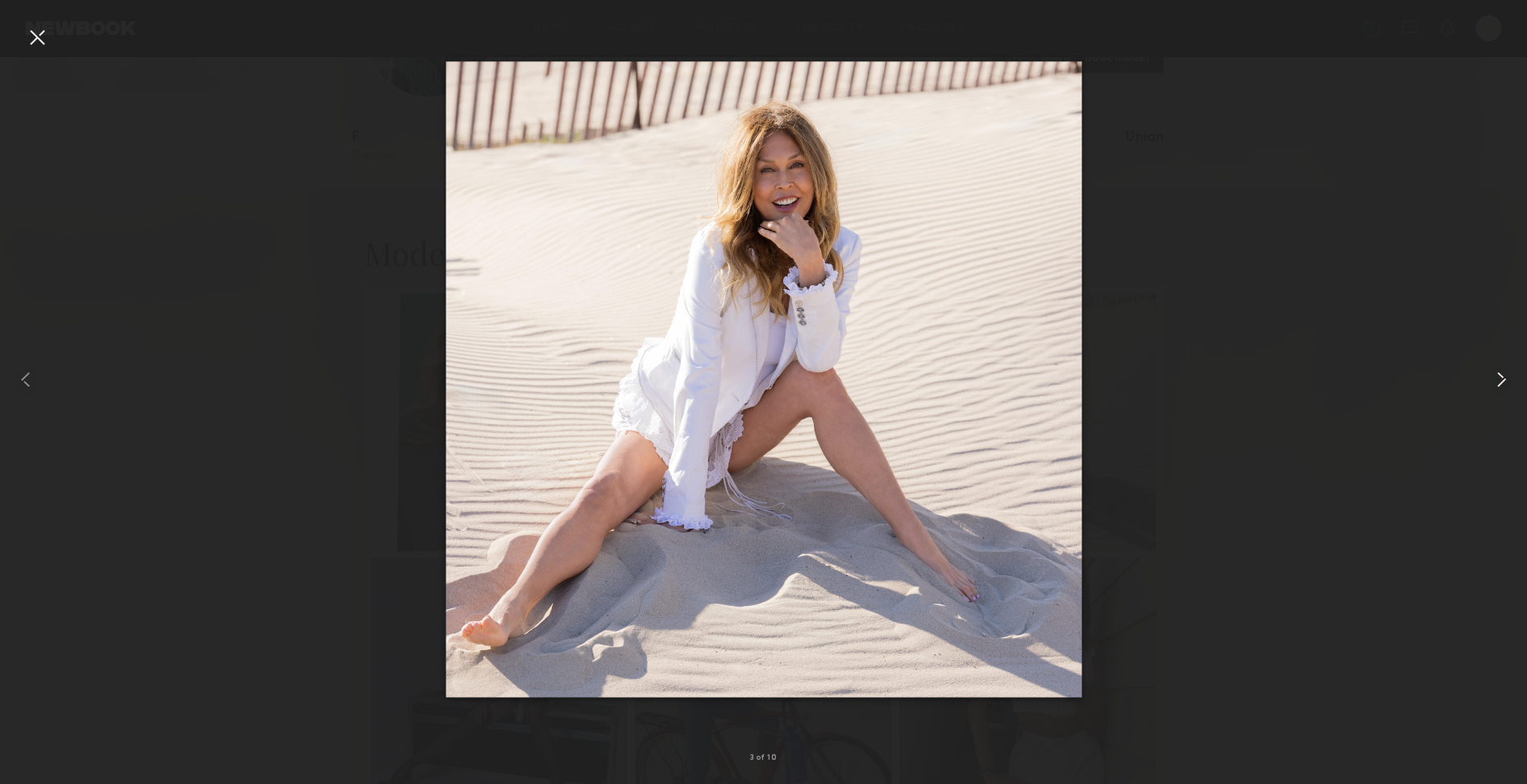
click at [1494, 374] on common-icon at bounding box center [1501, 379] width 26 height 26
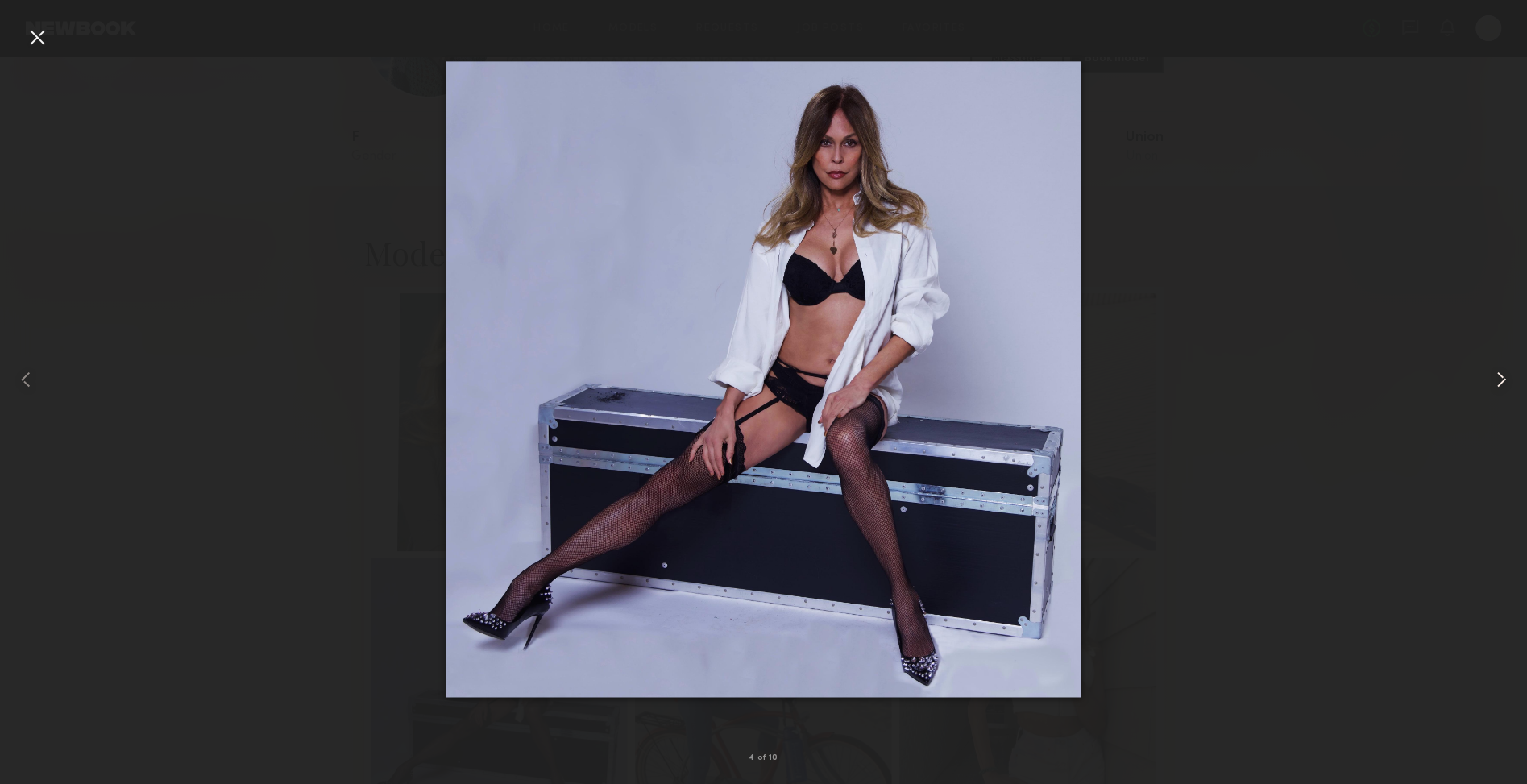
click at [1494, 374] on common-icon at bounding box center [1501, 379] width 26 height 26
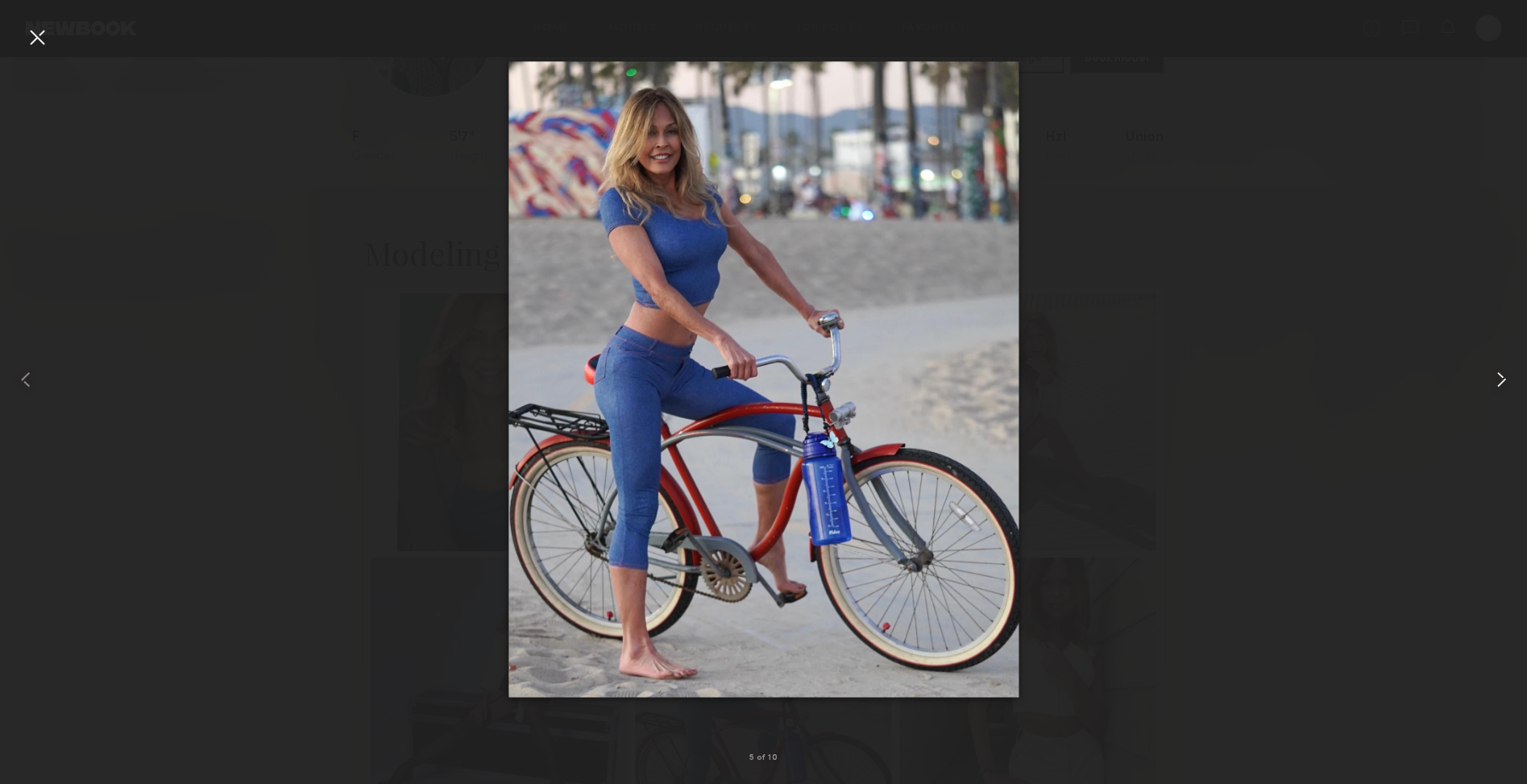
click at [1494, 374] on common-icon at bounding box center [1501, 379] width 26 height 26
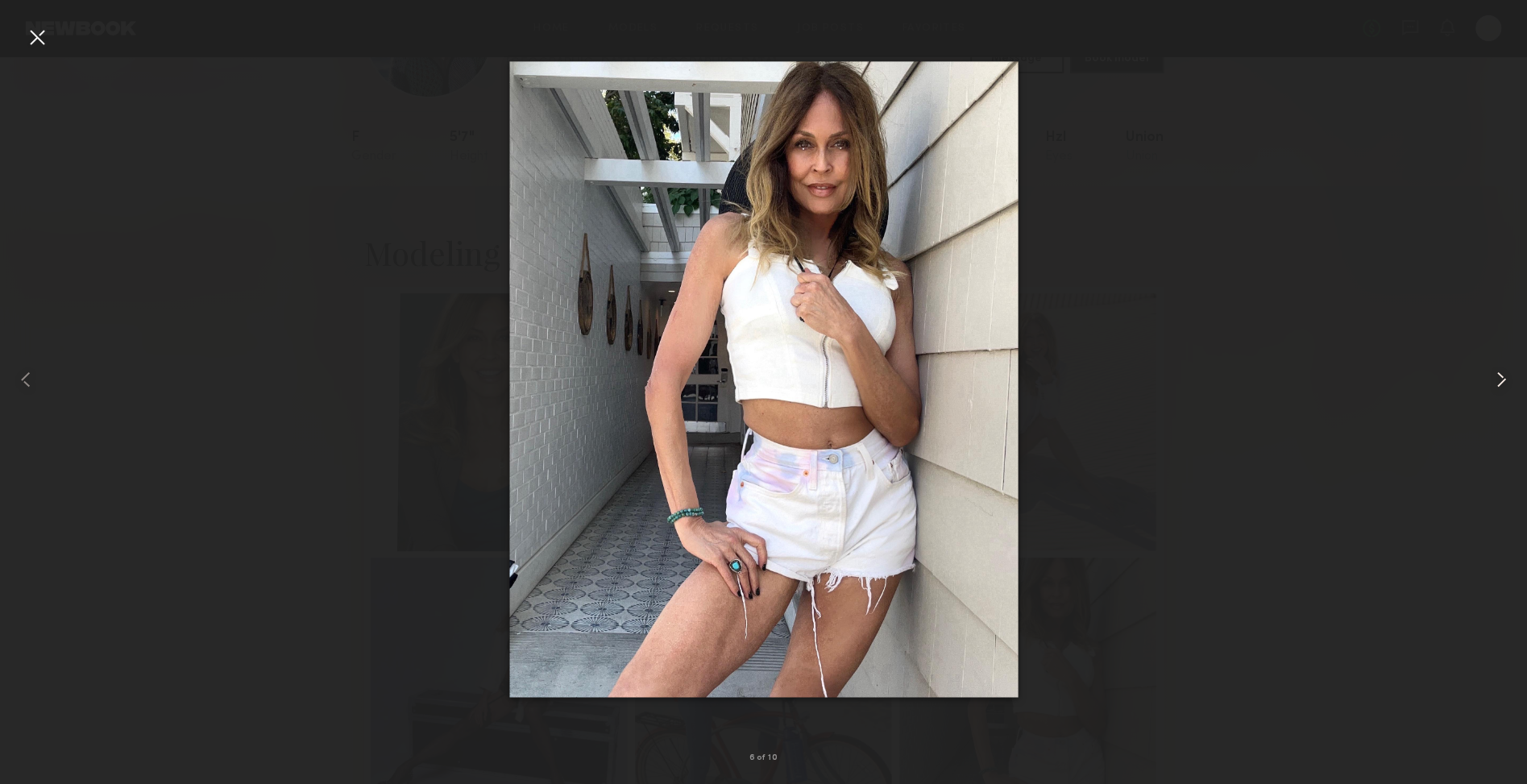
click at [1494, 374] on common-icon at bounding box center [1501, 379] width 26 height 26
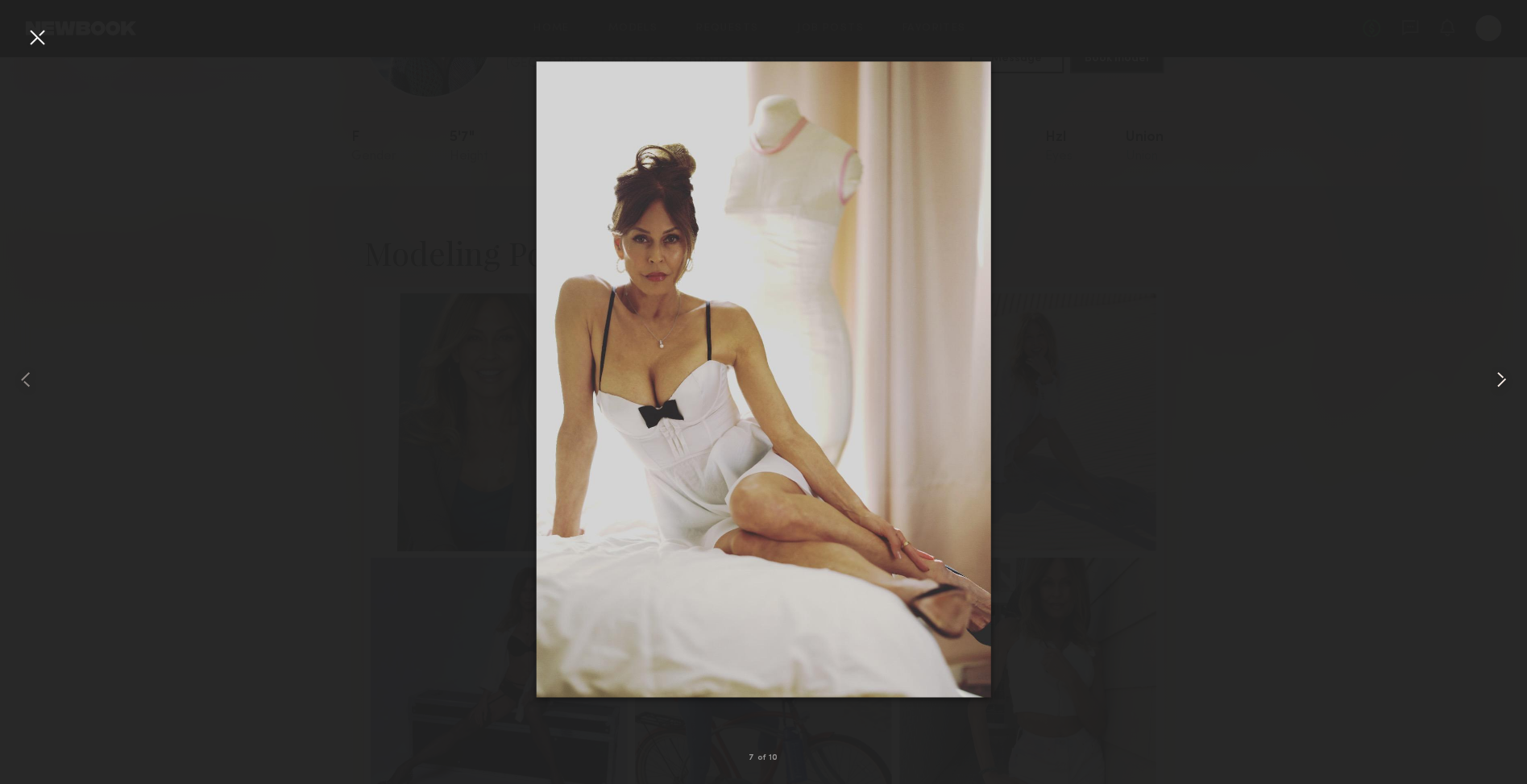
click at [1494, 374] on common-icon at bounding box center [1501, 379] width 26 height 26
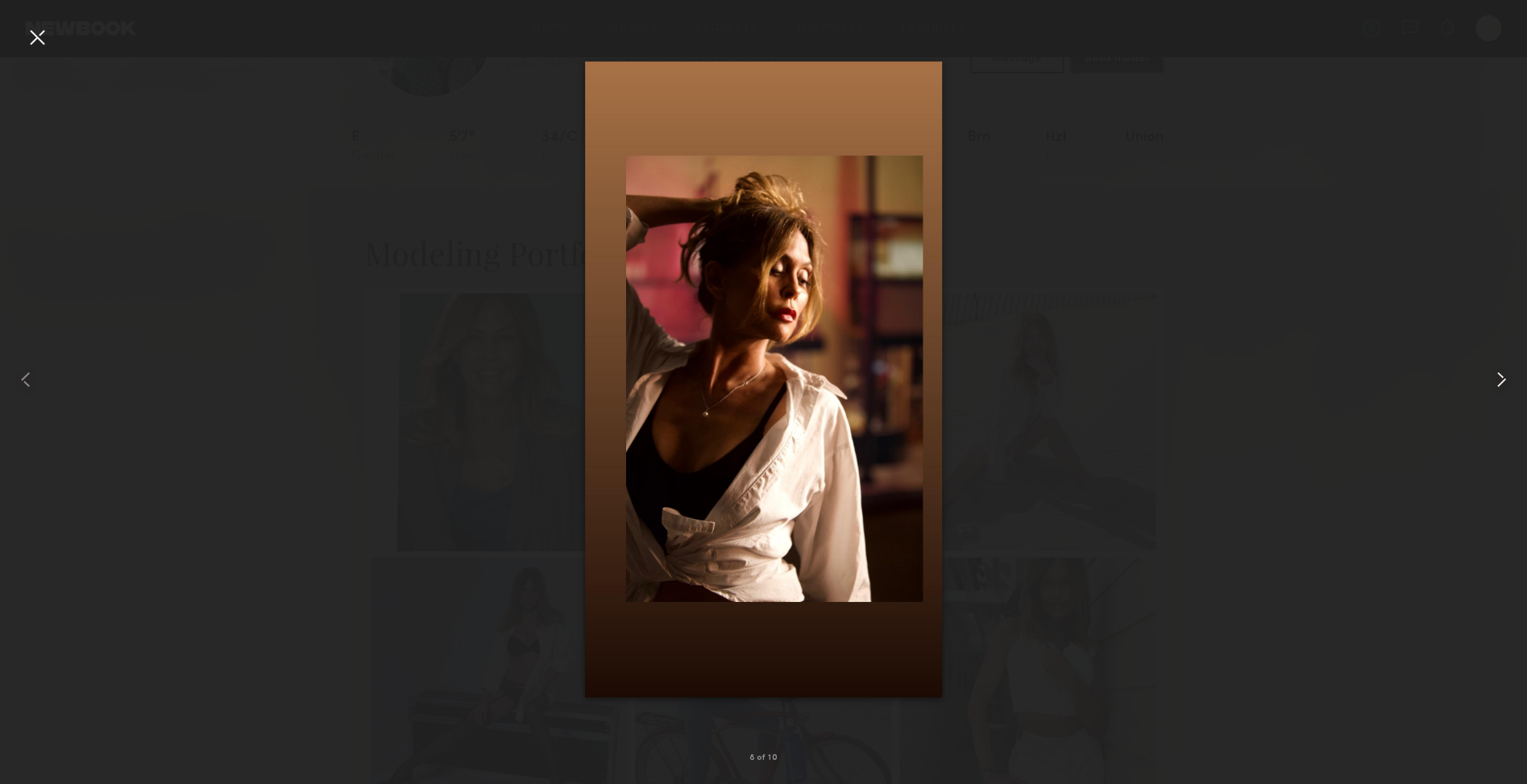
click at [1493, 374] on common-icon at bounding box center [1501, 379] width 26 height 26
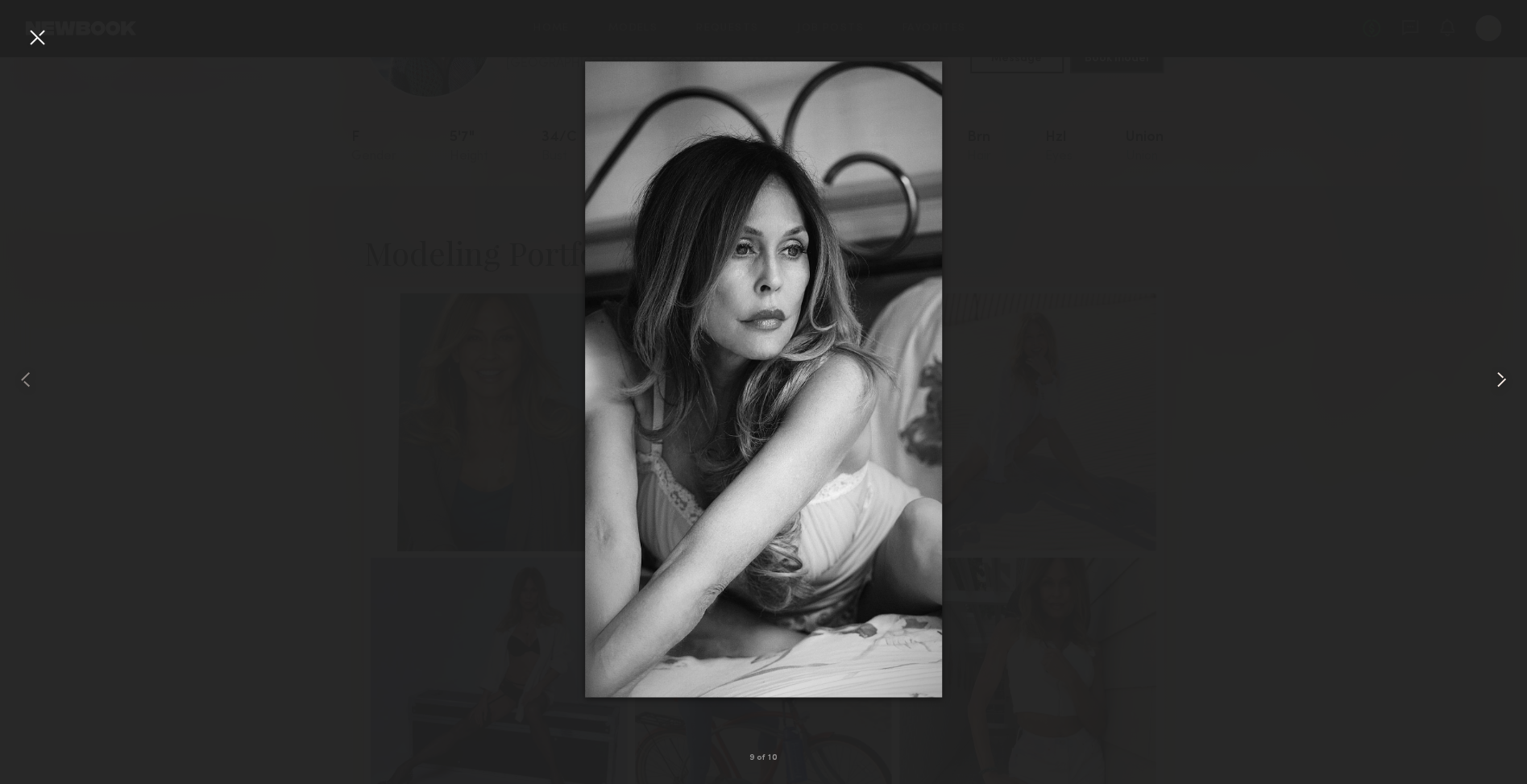
click at [1493, 374] on common-icon at bounding box center [1501, 379] width 26 height 26
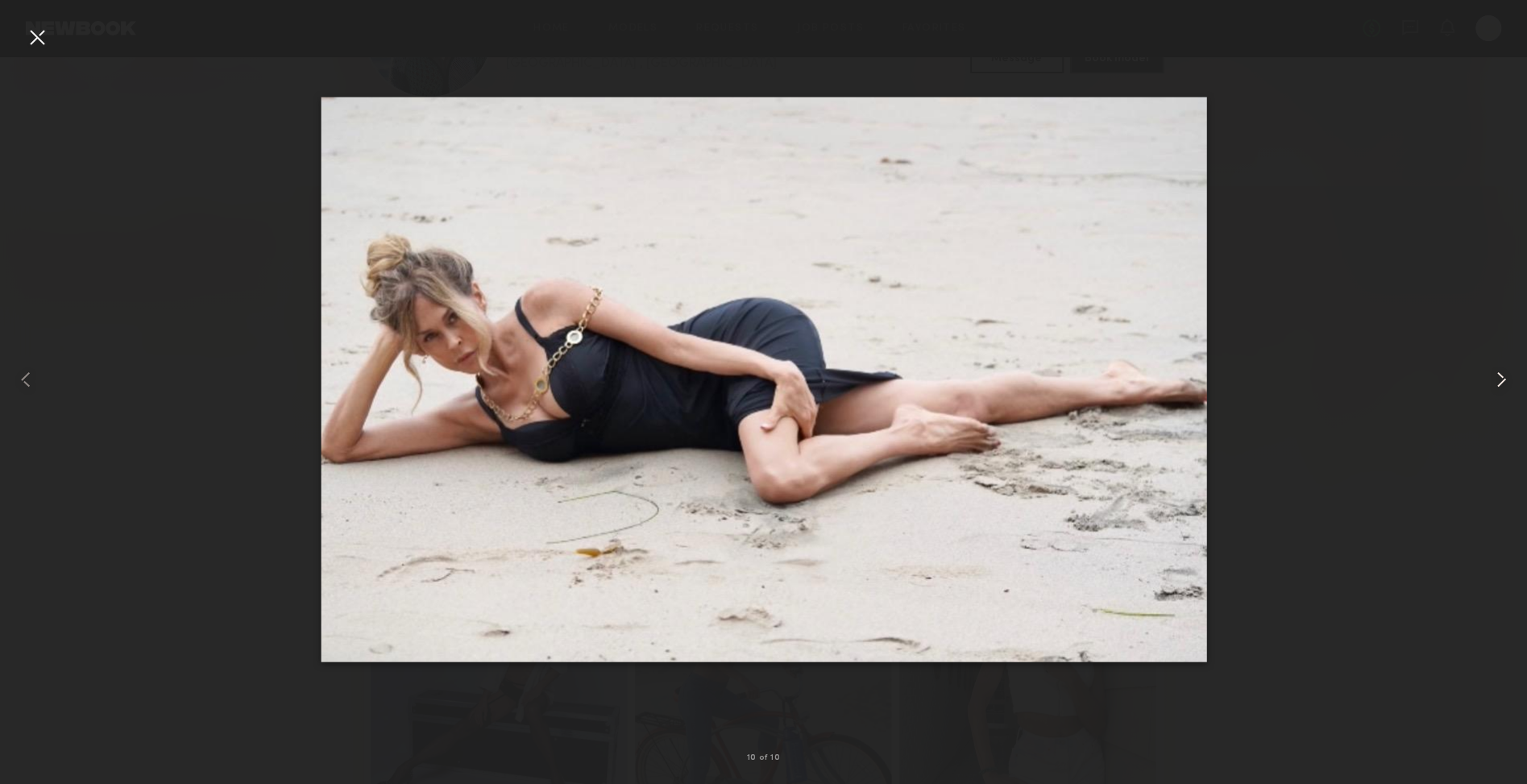
click at [1493, 374] on common-icon at bounding box center [1501, 379] width 26 height 26
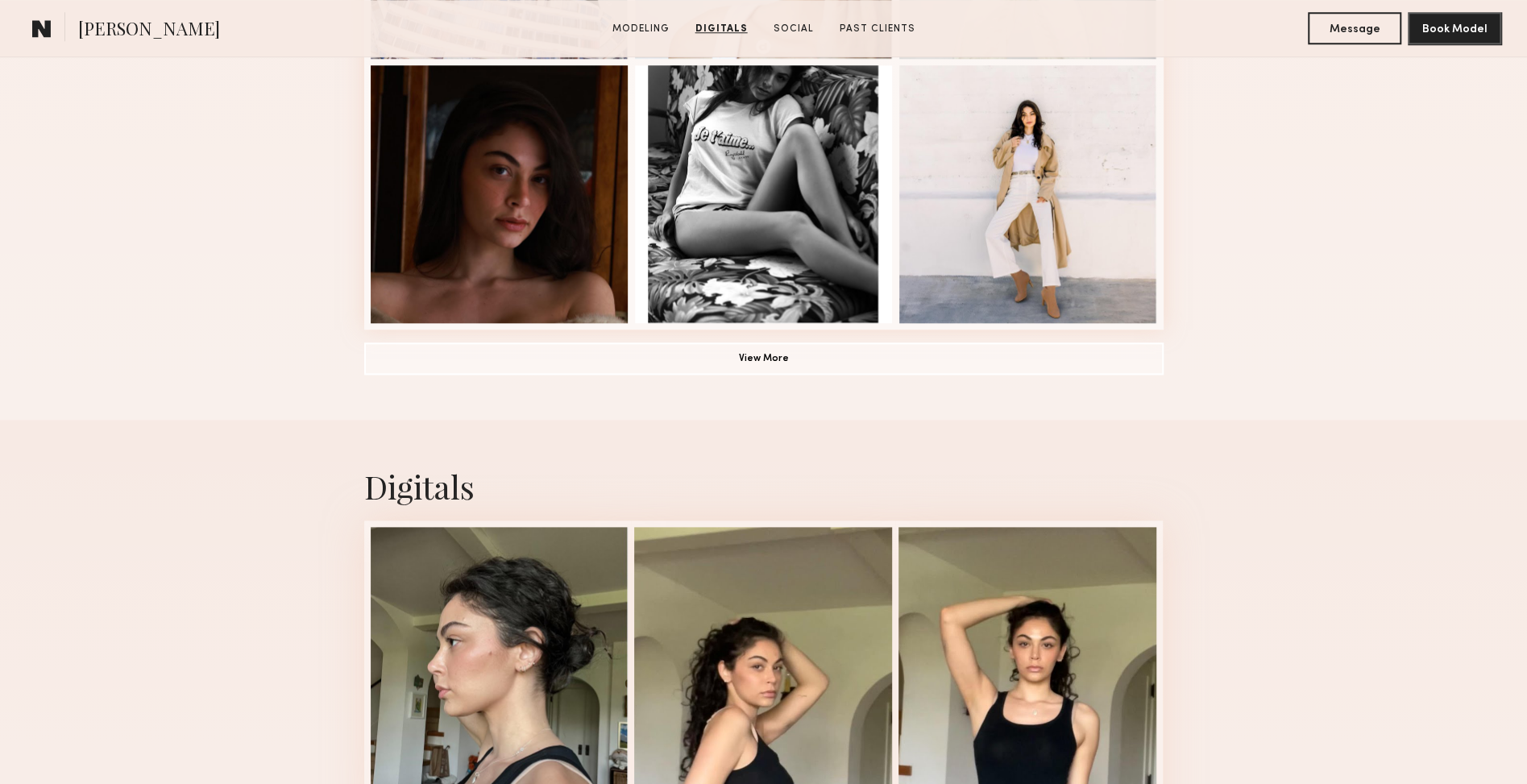
scroll to position [847, 0]
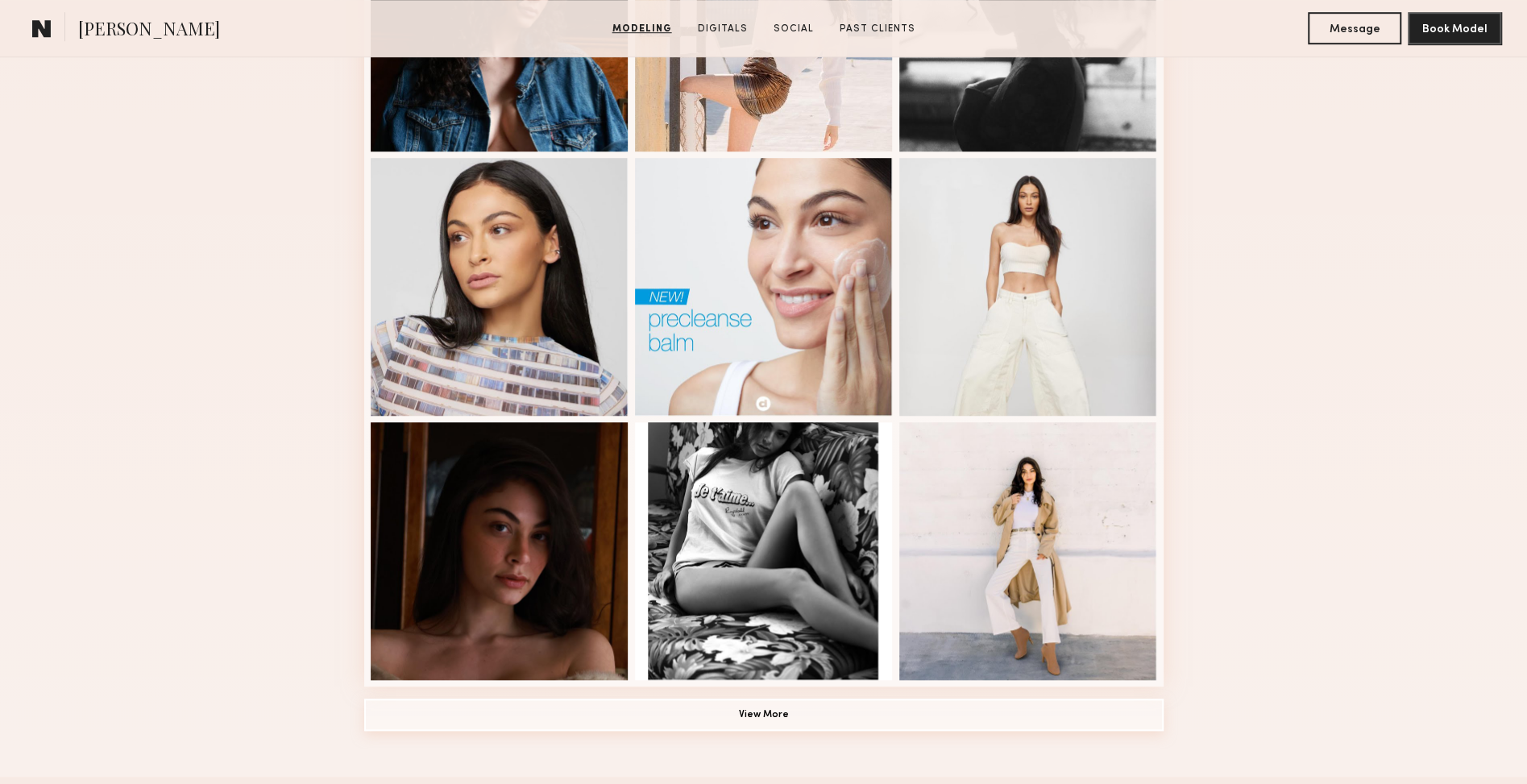
click at [781, 708] on button "View More" at bounding box center [764, 715] width 799 height 32
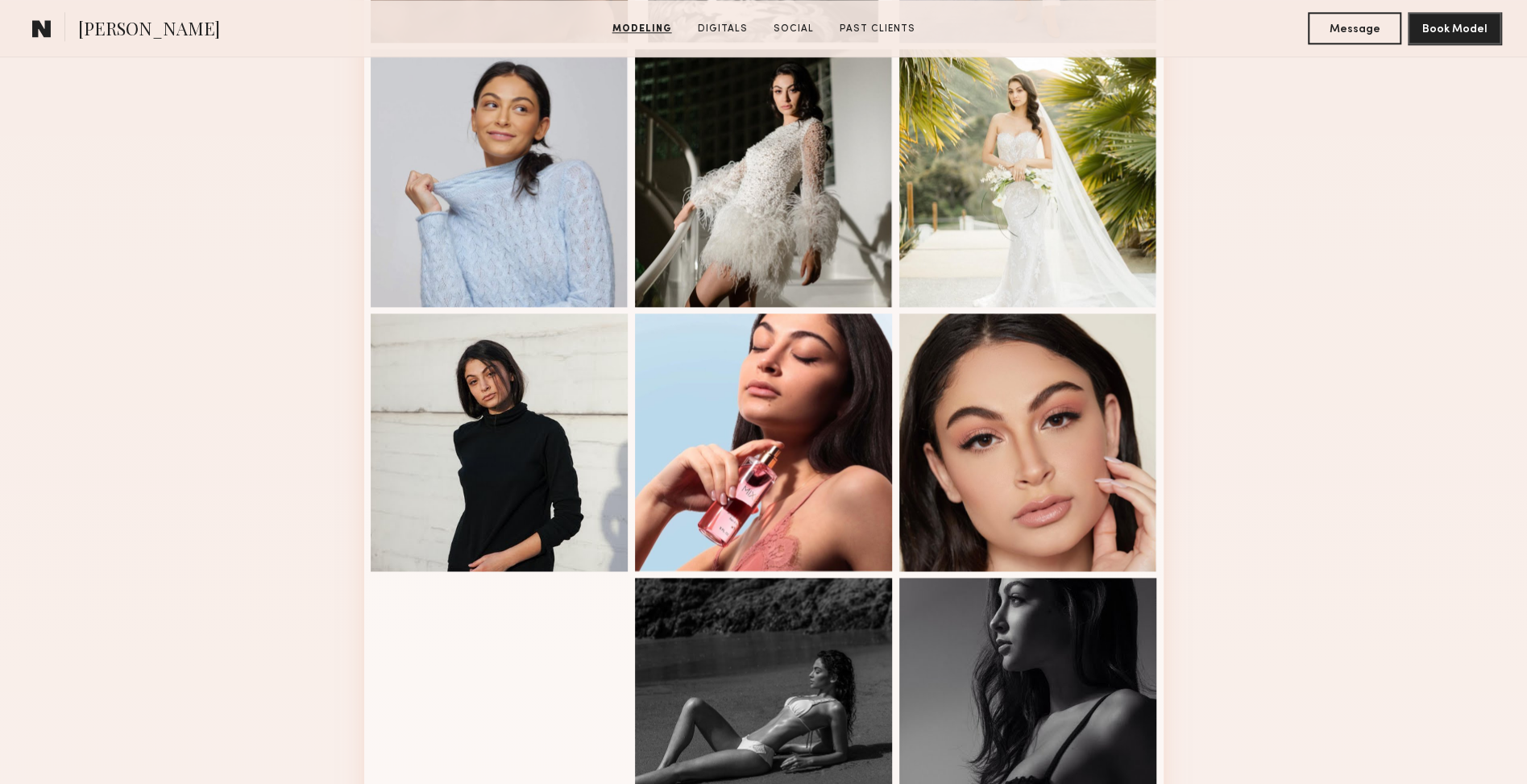
scroll to position [1495, 0]
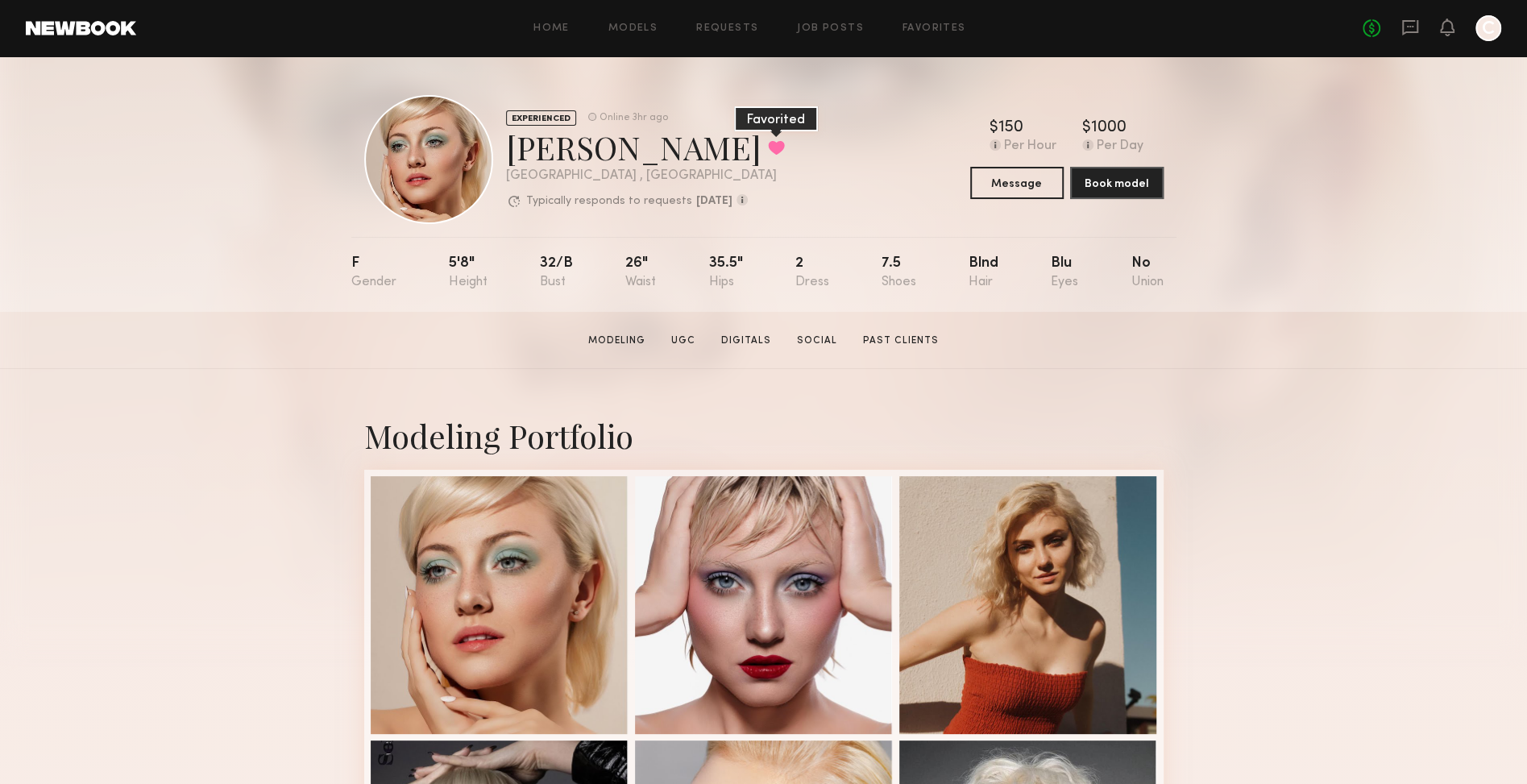
click at [767, 146] on button at bounding box center [775, 147] width 17 height 15
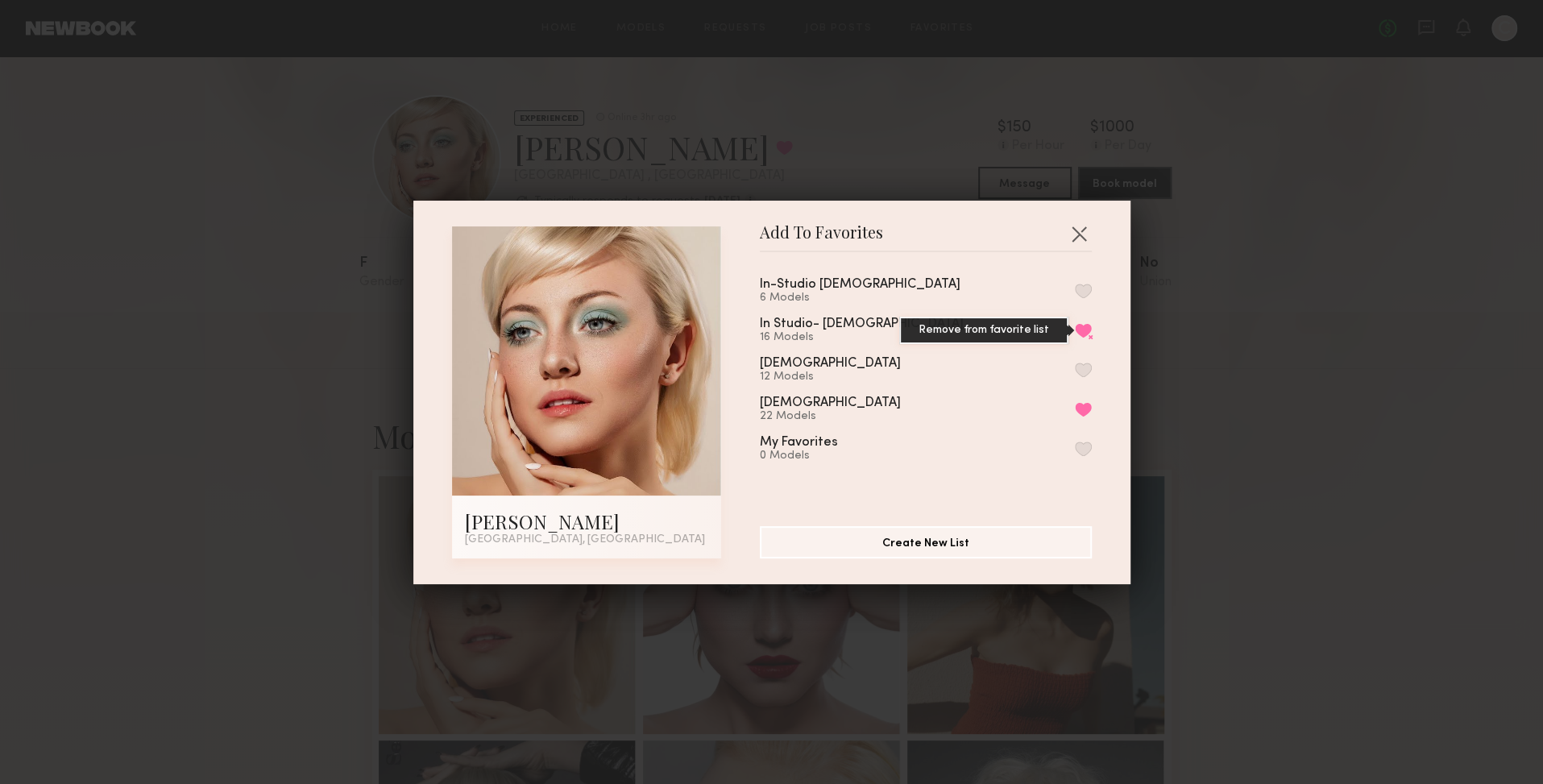
click at [1075, 325] on button "Remove from favorite list" at bounding box center [1083, 329] width 17 height 15
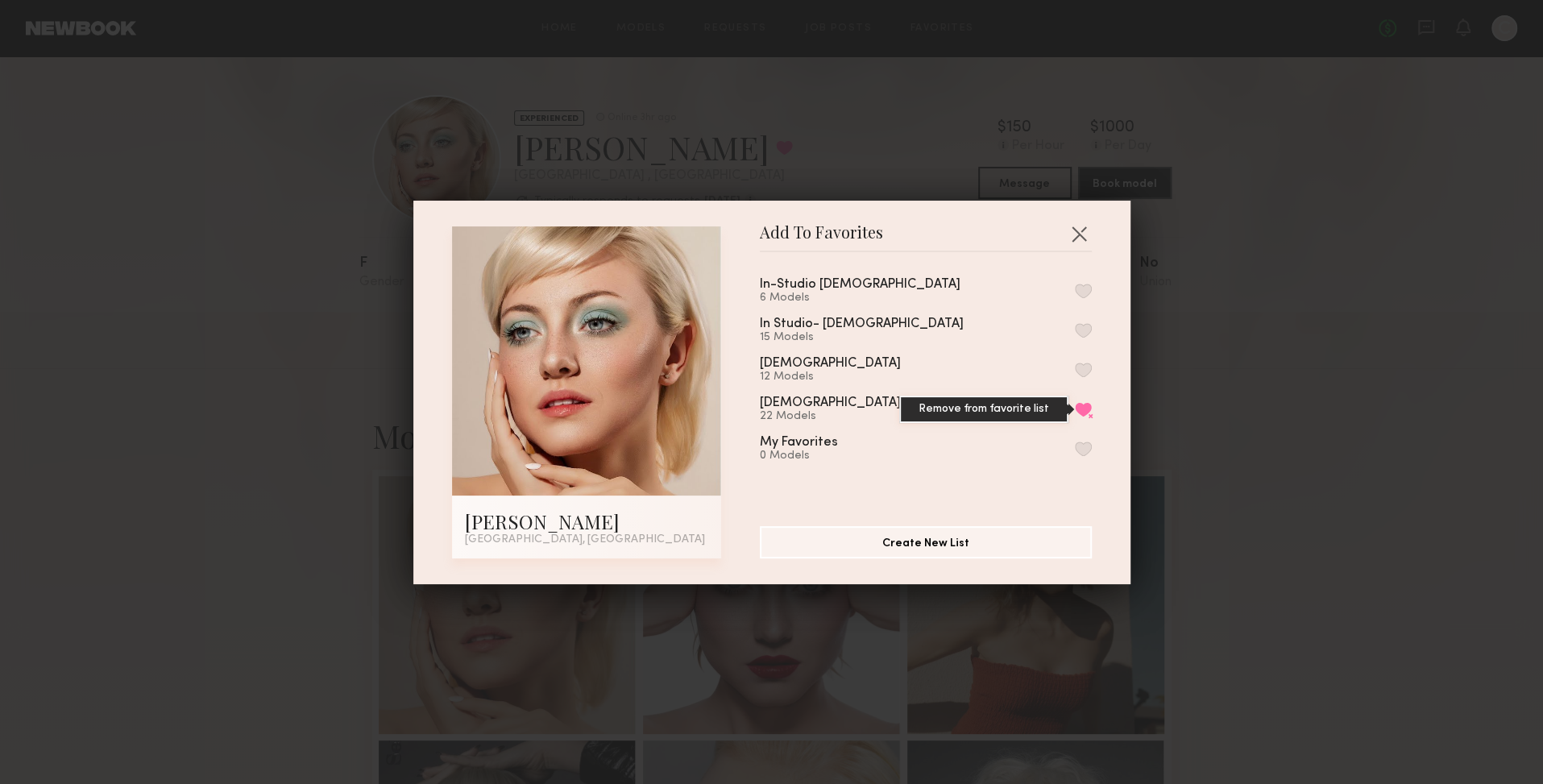
click at [1075, 403] on button "Remove from favorite list" at bounding box center [1083, 409] width 17 height 15
click at [1066, 235] on button "button" at bounding box center [1079, 233] width 26 height 26
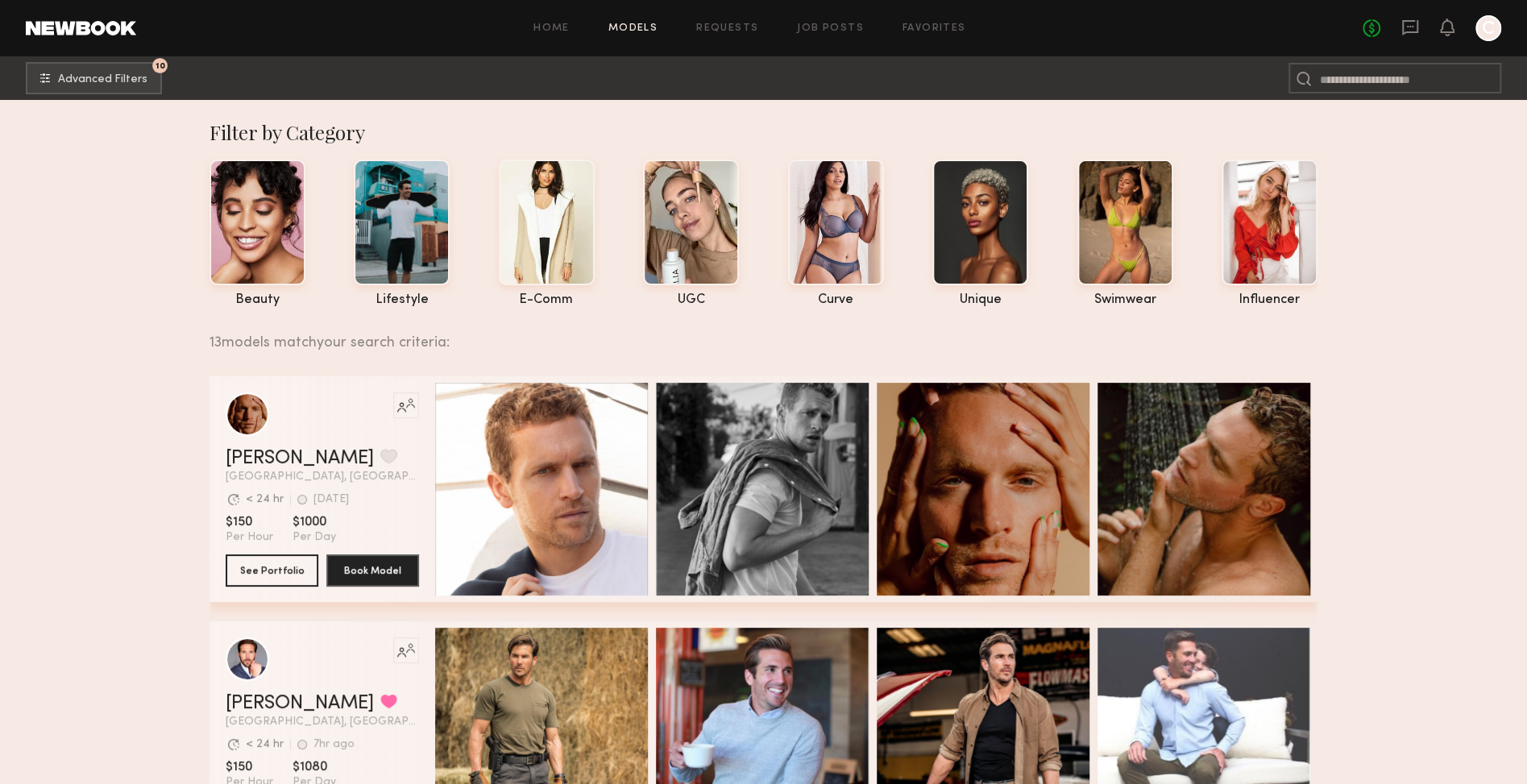
click at [1492, 30] on div at bounding box center [1488, 28] width 26 height 26
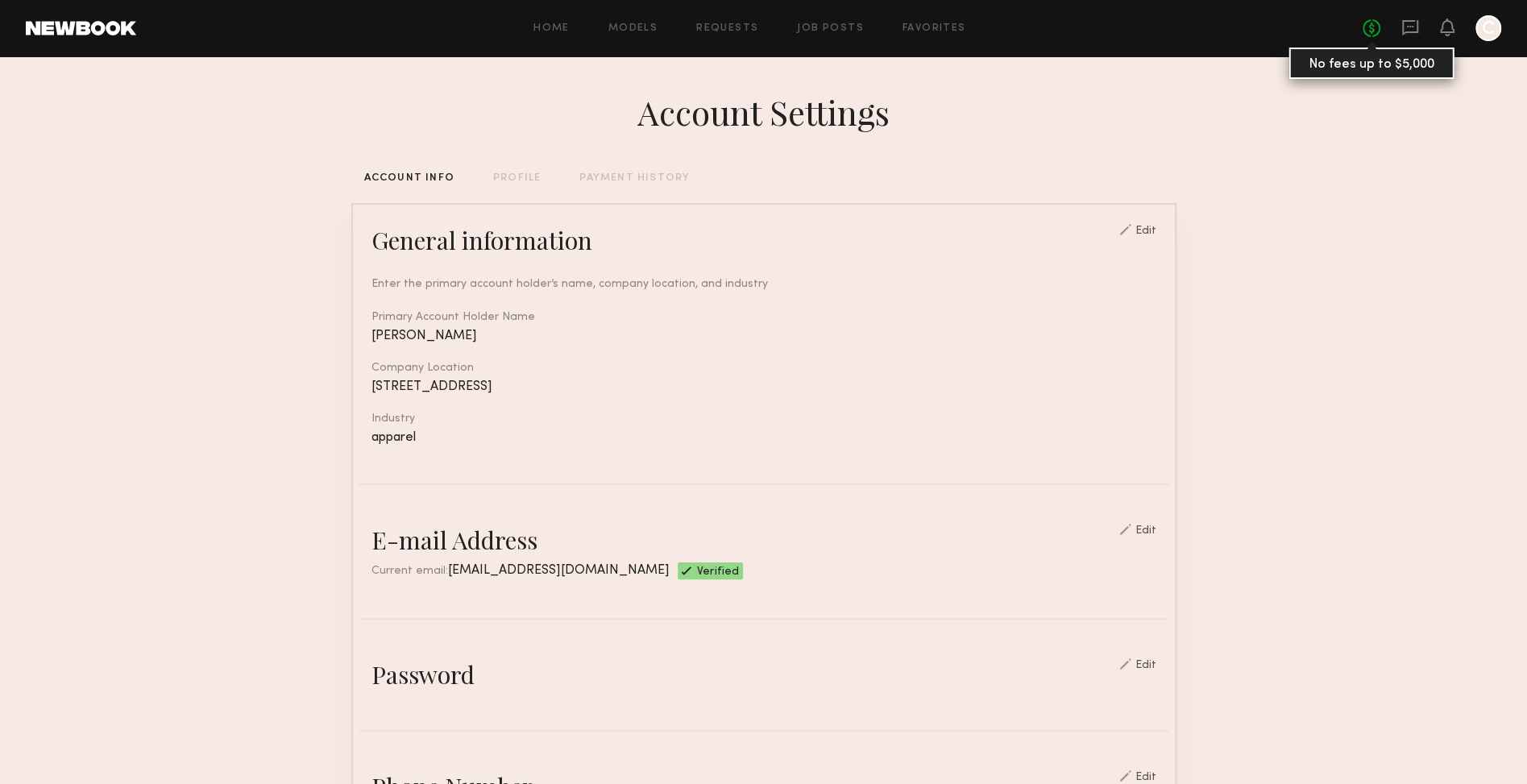
click at [1374, 29] on link "No fees up to $5,000" at bounding box center [1371, 28] width 18 height 18
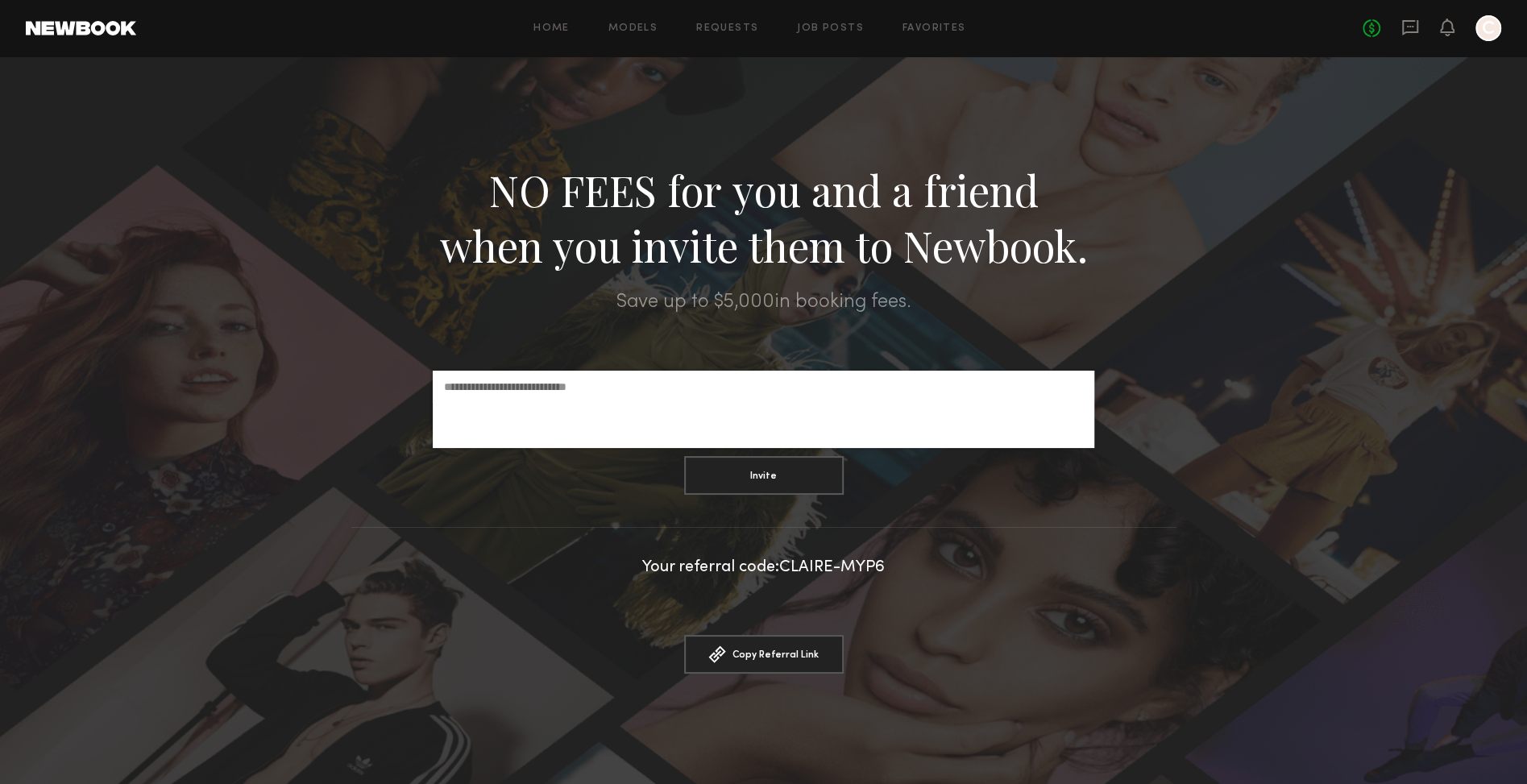
click at [1477, 30] on div at bounding box center [1488, 28] width 26 height 26
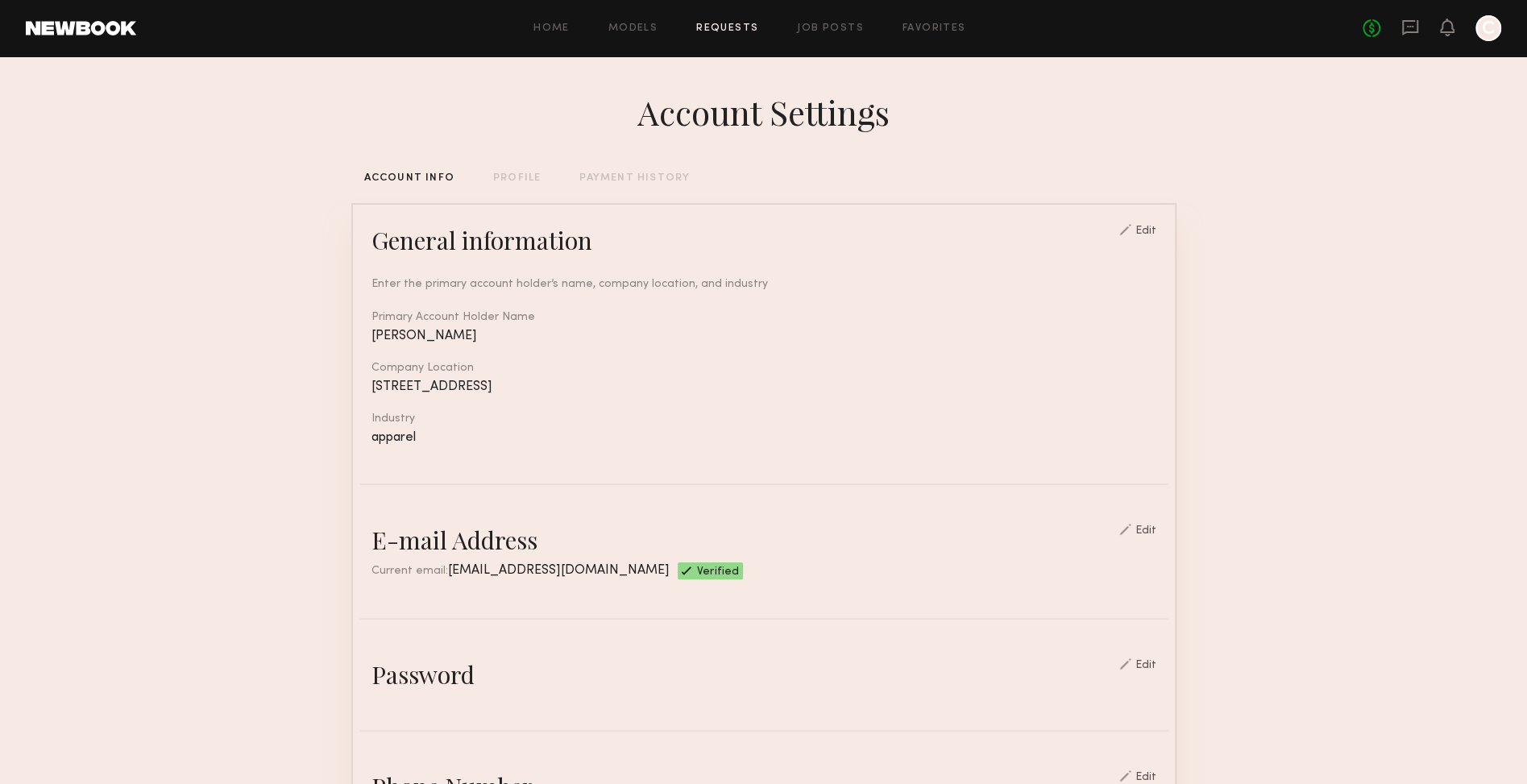
click at [729, 27] on link "Requests" at bounding box center [727, 29] width 62 height 11
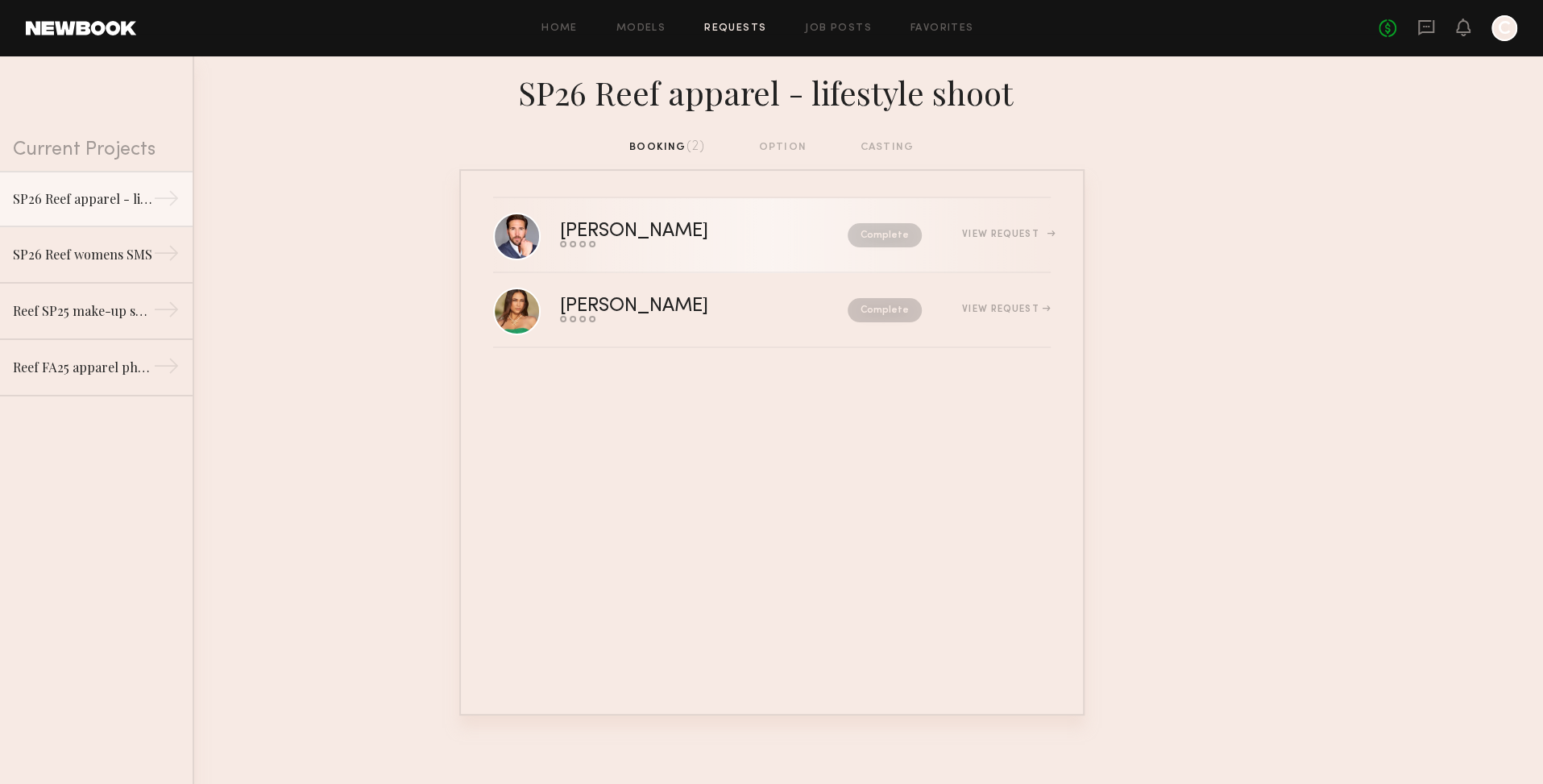
click at [1034, 233] on div "View Request" at bounding box center [1006, 234] width 87 height 10
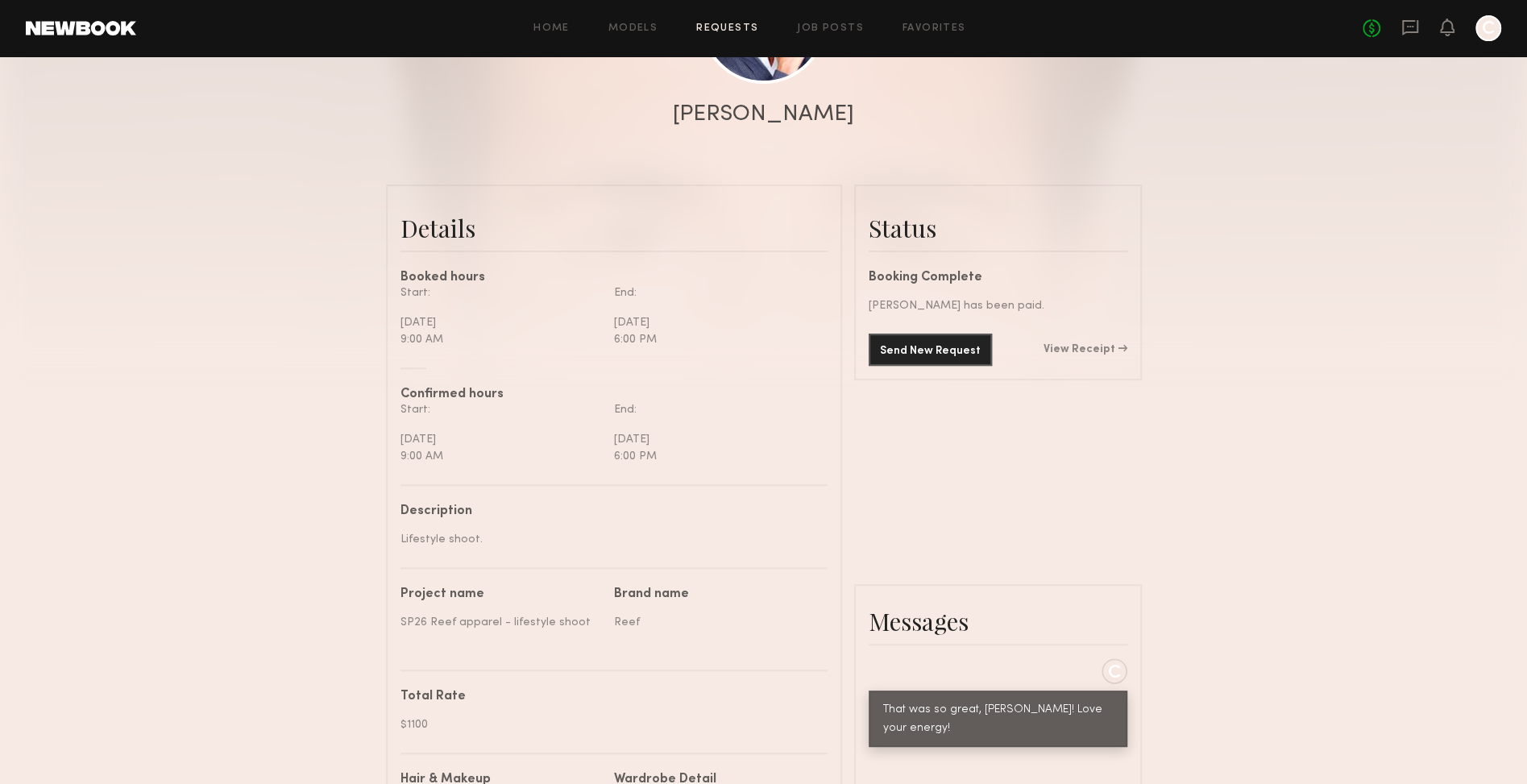
scroll to position [263, 0]
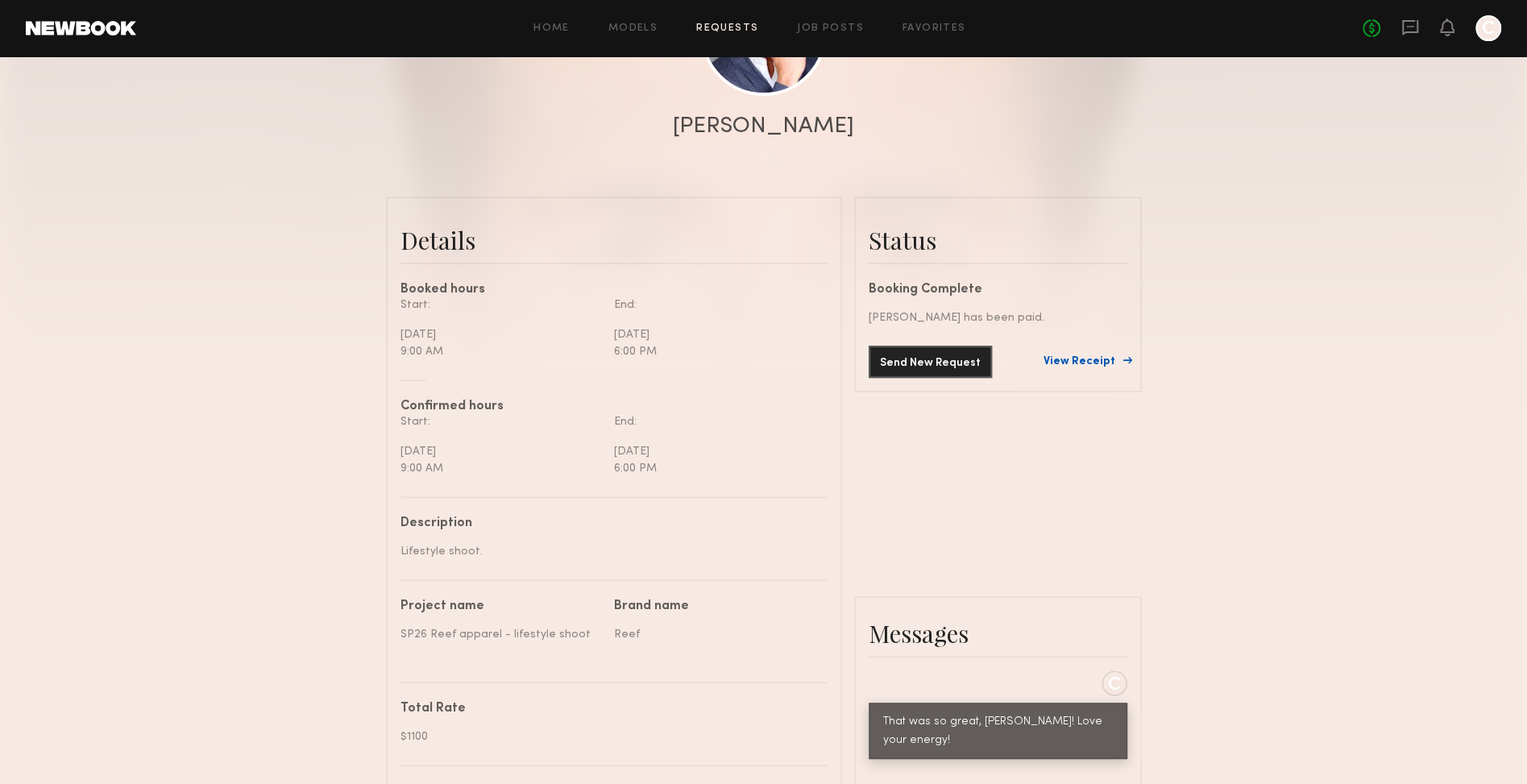
click at [1114, 361] on link "View Receipt" at bounding box center [1085, 361] width 83 height 11
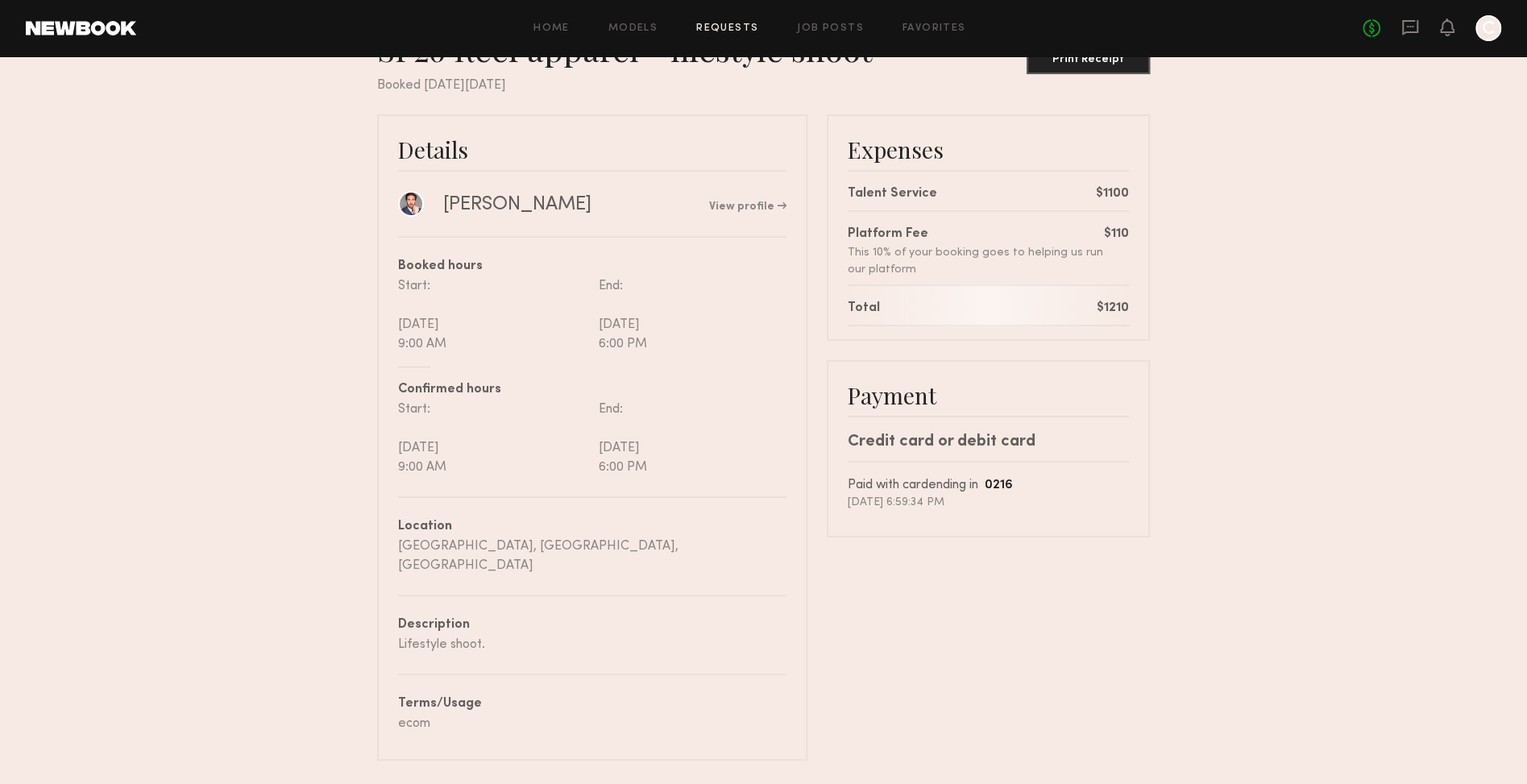
scroll to position [67, 0]
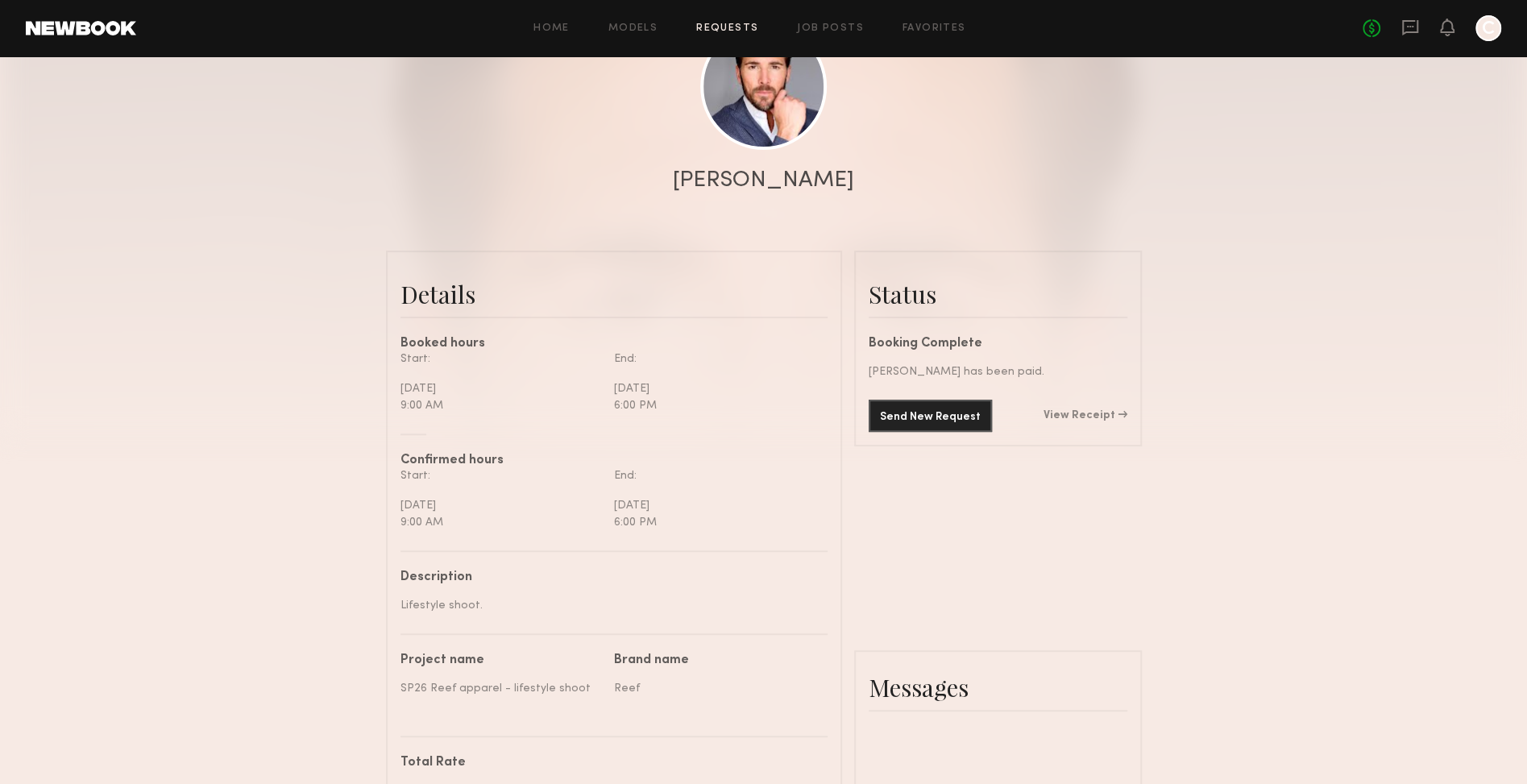
scroll to position [998, 0]
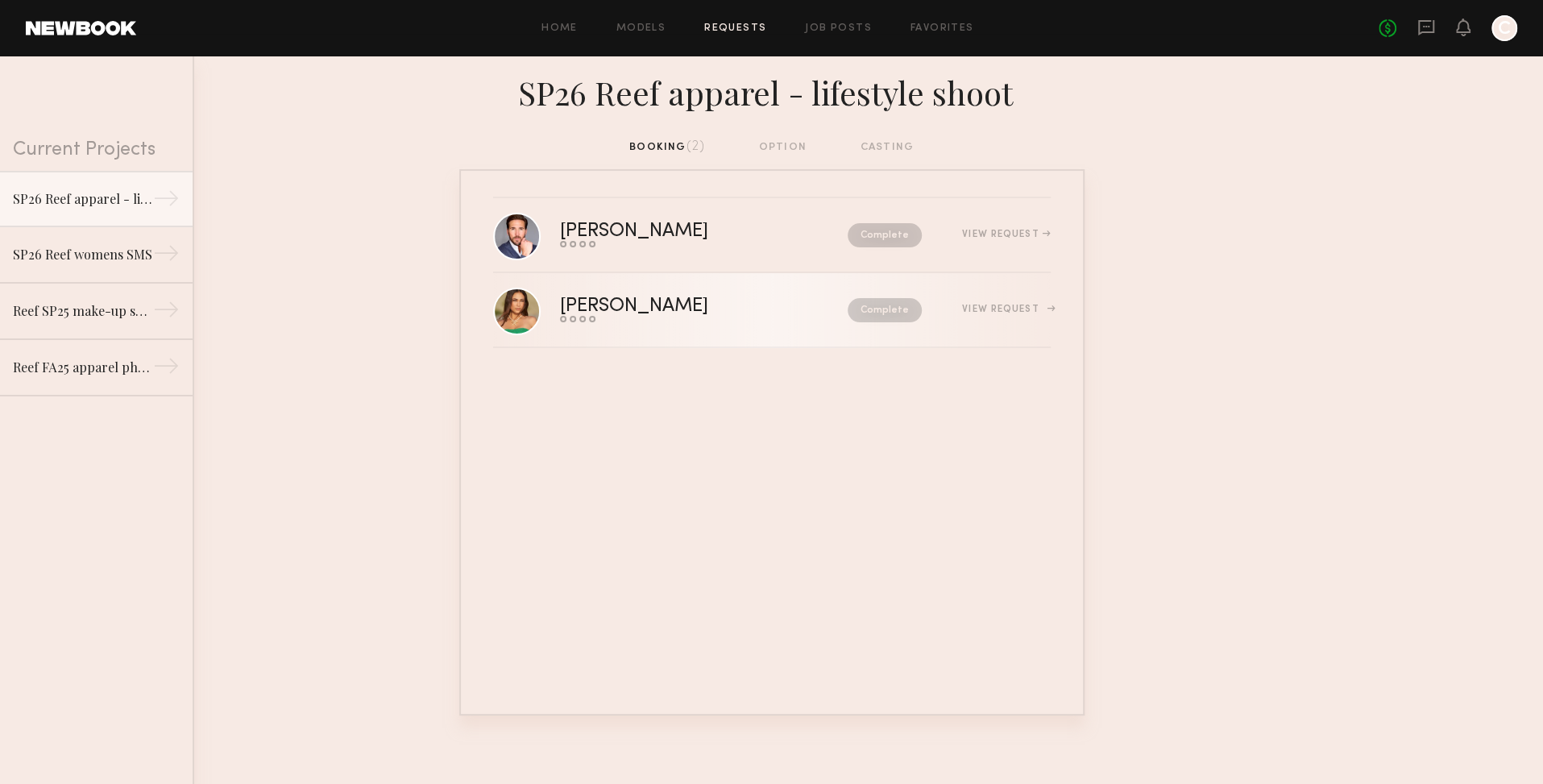
click at [1024, 312] on div "View Request" at bounding box center [1006, 310] width 87 height 10
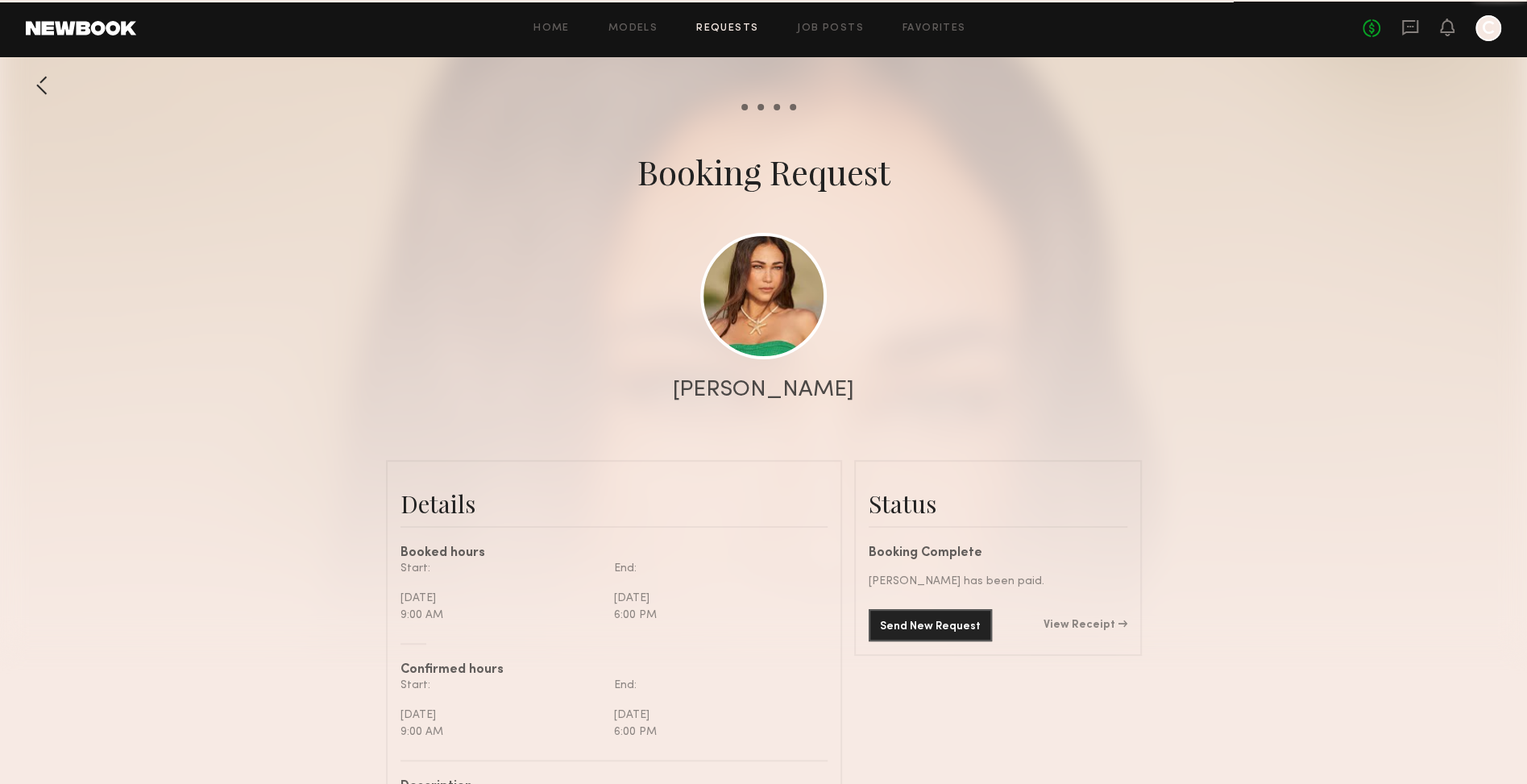
scroll to position [1316, 0]
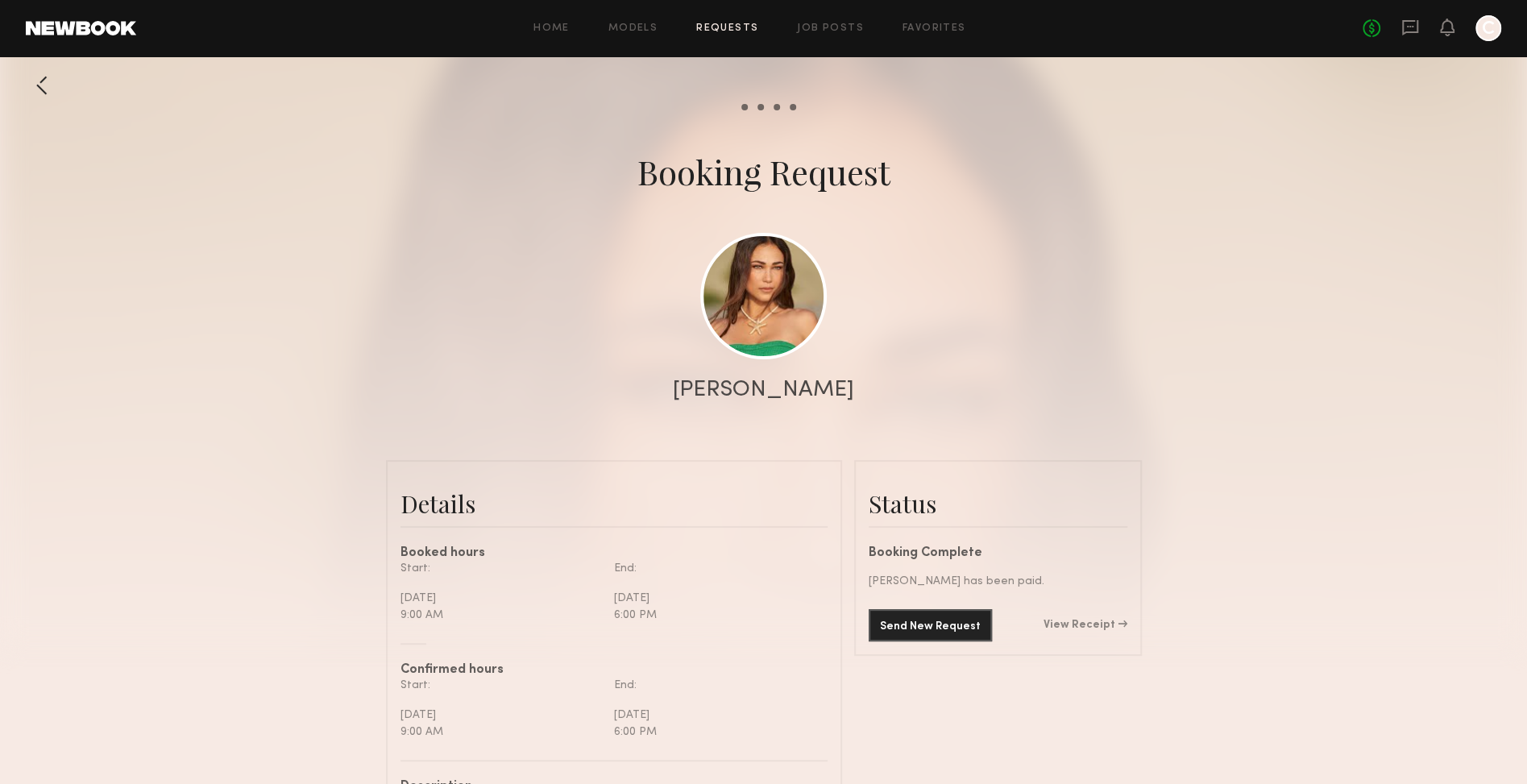
click at [1093, 622] on link "View Receipt" at bounding box center [1085, 624] width 83 height 11
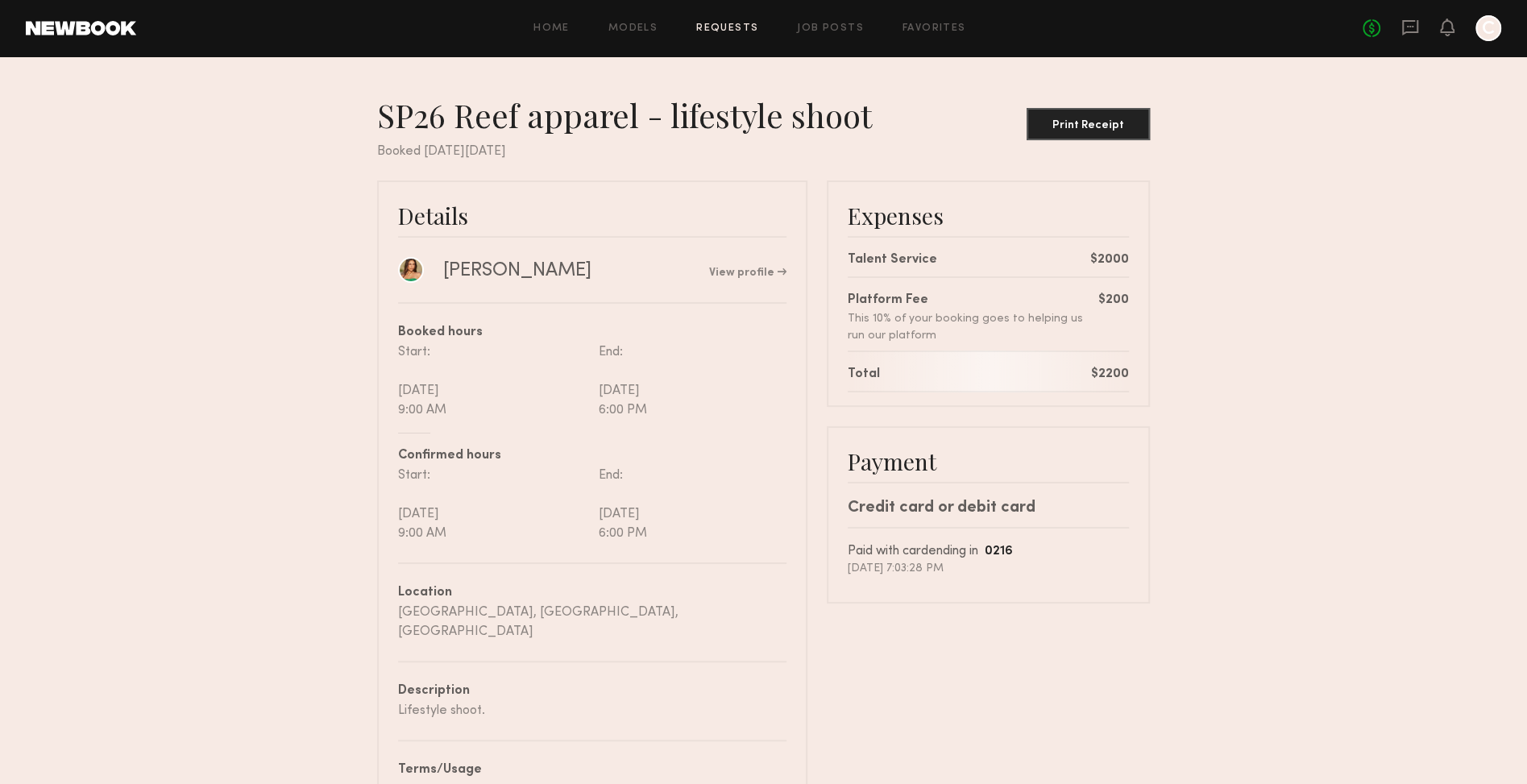
drag, startPoint x: 195, startPoint y: 155, endPoint x: 229, endPoint y: 76, distance: 86.0
click at [193, 154] on nb-booking-receipt "SP26 Reef apparel - lifestyle shoot Print Receipt Booked on Thursday, Mar, 13, …" at bounding box center [764, 460] width 1527 height 731
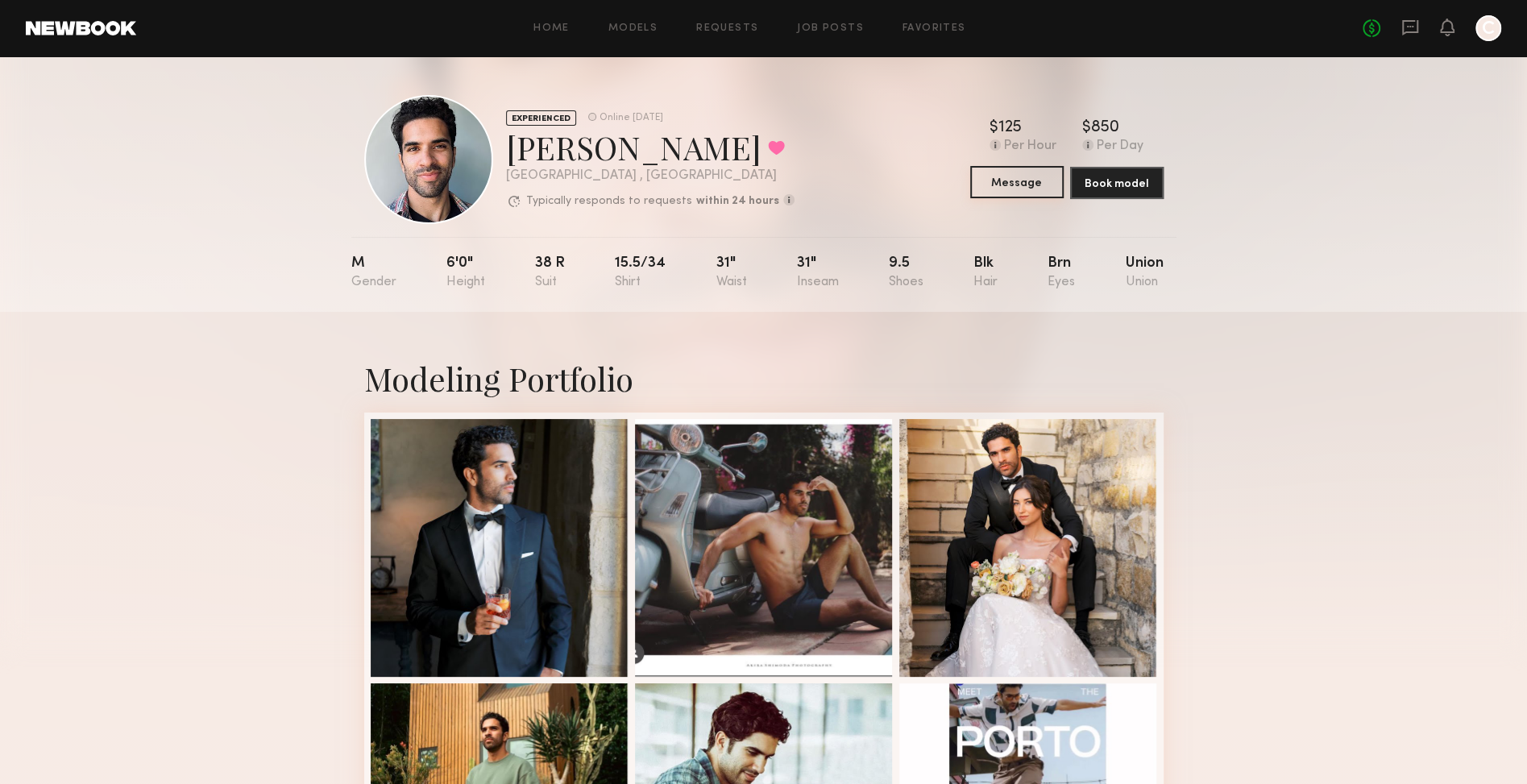
click at [1016, 183] on button "Message" at bounding box center [1017, 182] width 93 height 32
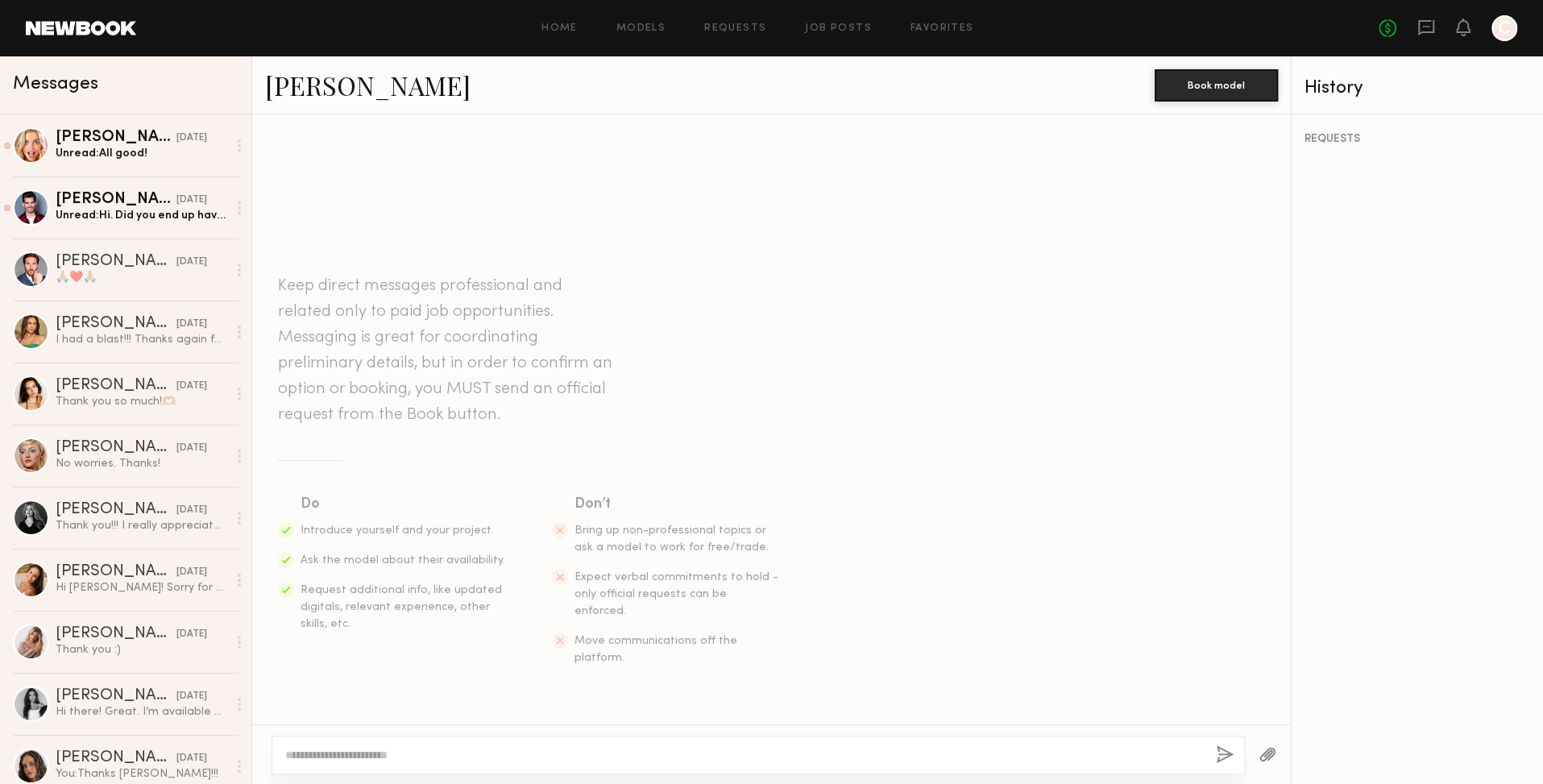
drag, startPoint x: 686, startPoint y: 756, endPoint x: 674, endPoint y: 783, distance: 29.5
click at [685, 756] on textarea at bounding box center [744, 754] width 917 height 16
click at [442, 755] on textarea "**********" at bounding box center [744, 754] width 918 height 16
drag, startPoint x: 442, startPoint y: 755, endPoint x: 444, endPoint y: 747, distance: 8.2
click at [442, 755] on textarea "**********" at bounding box center [744, 754] width 918 height 16
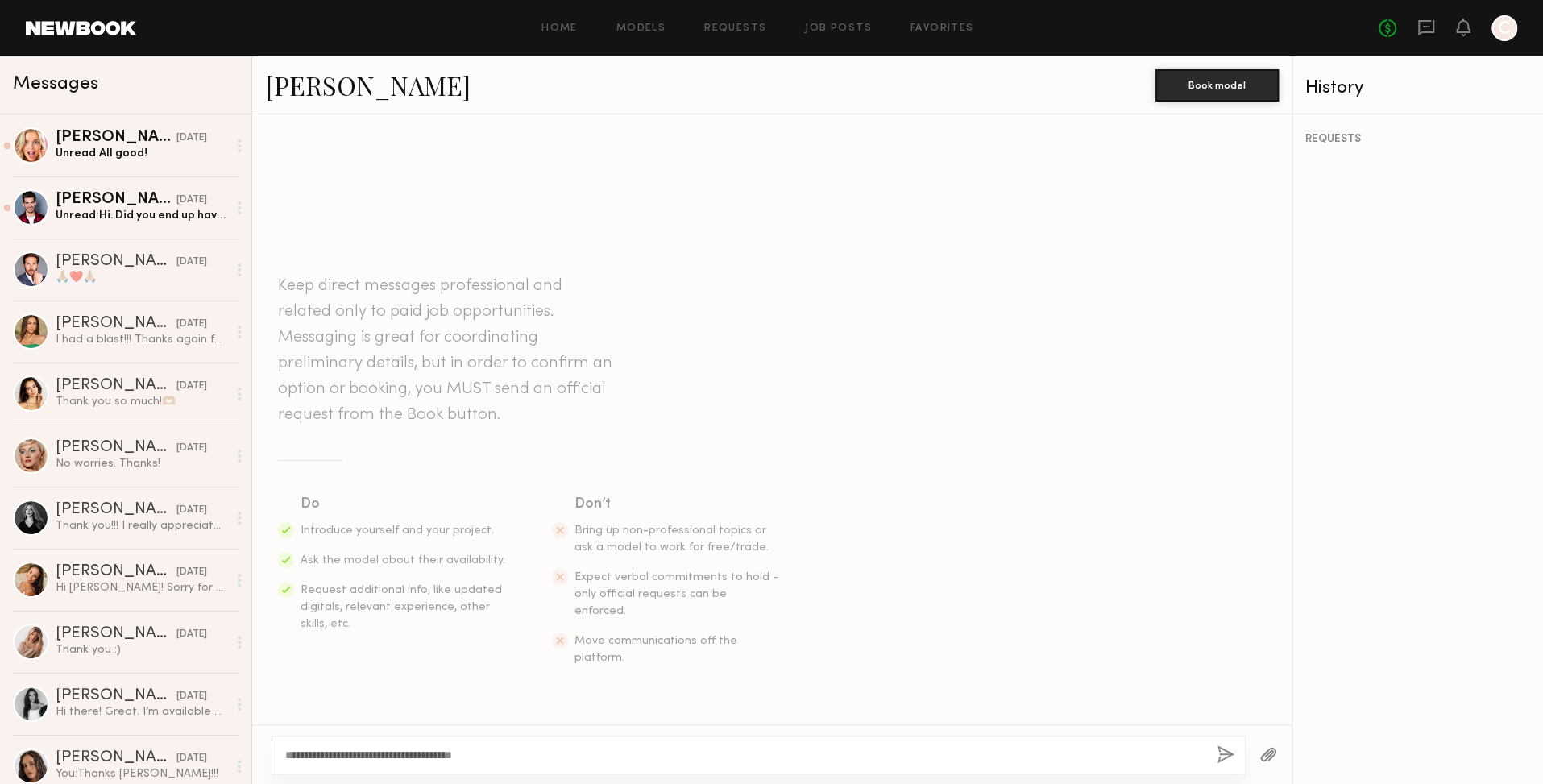
click at [553, 759] on textarea "**********" at bounding box center [744, 754] width 918 height 16
drag, startPoint x: 336, startPoint y: 754, endPoint x: 408, endPoint y: 750, distance: 72.1
click at [337, 754] on textarea "**********" at bounding box center [744, 754] width 918 height 16
drag, startPoint x: 828, startPoint y: 754, endPoint x: 841, endPoint y: 763, distance: 15.8
click at [828, 754] on textarea "**********" at bounding box center [744, 754] width 918 height 16
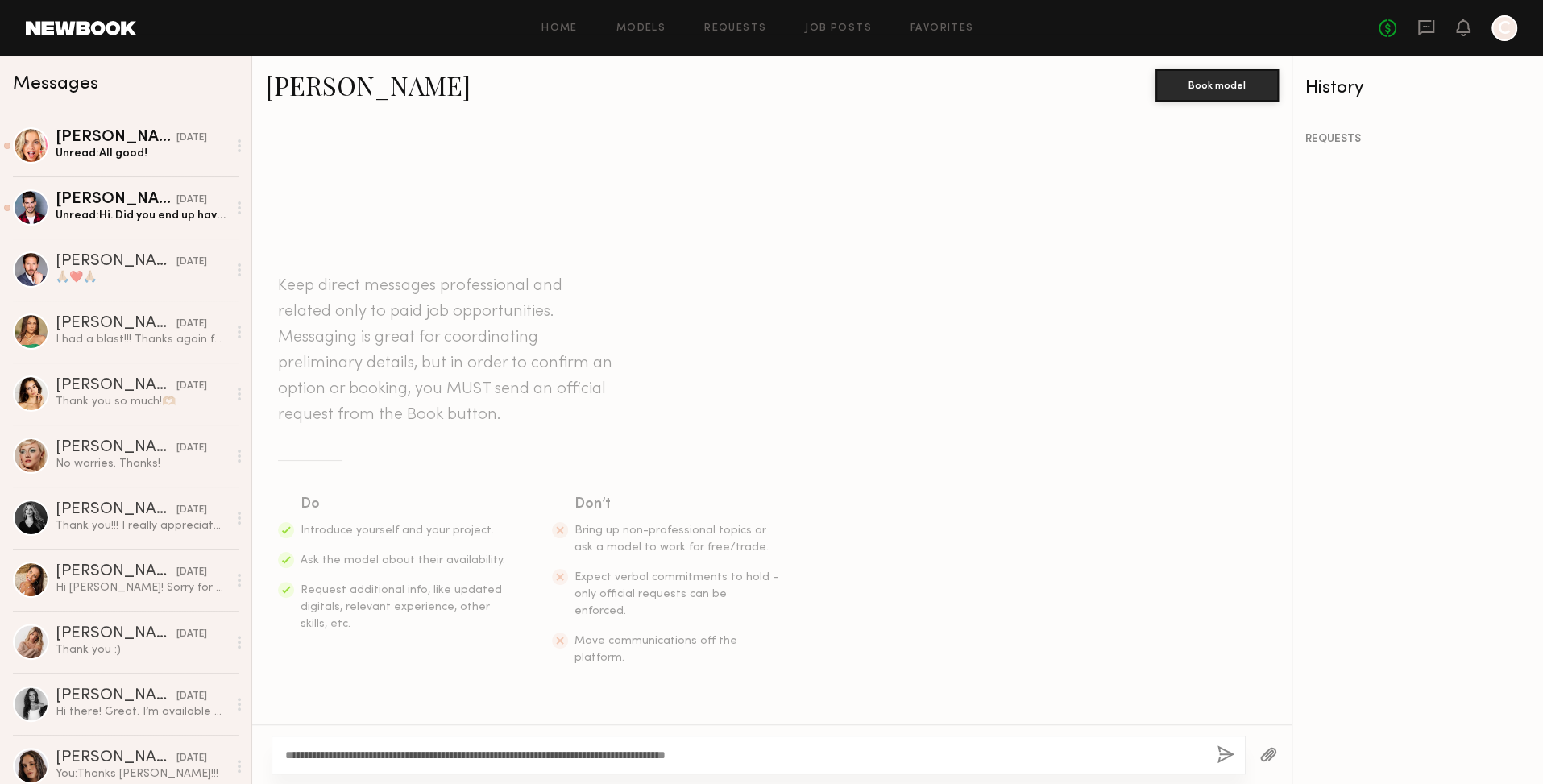
drag, startPoint x: 790, startPoint y: 757, endPoint x: 237, endPoint y: 750, distance: 553.0
click at [237, 750] on div "Messages Brook S. [DATE] Unread: All good! [PERSON_NAME] [DATE] Unread: Hi. Did…" at bounding box center [772, 420] width 1543 height 727
type textarea "**********"
click at [1223, 751] on button "button" at bounding box center [1226, 755] width 18 height 20
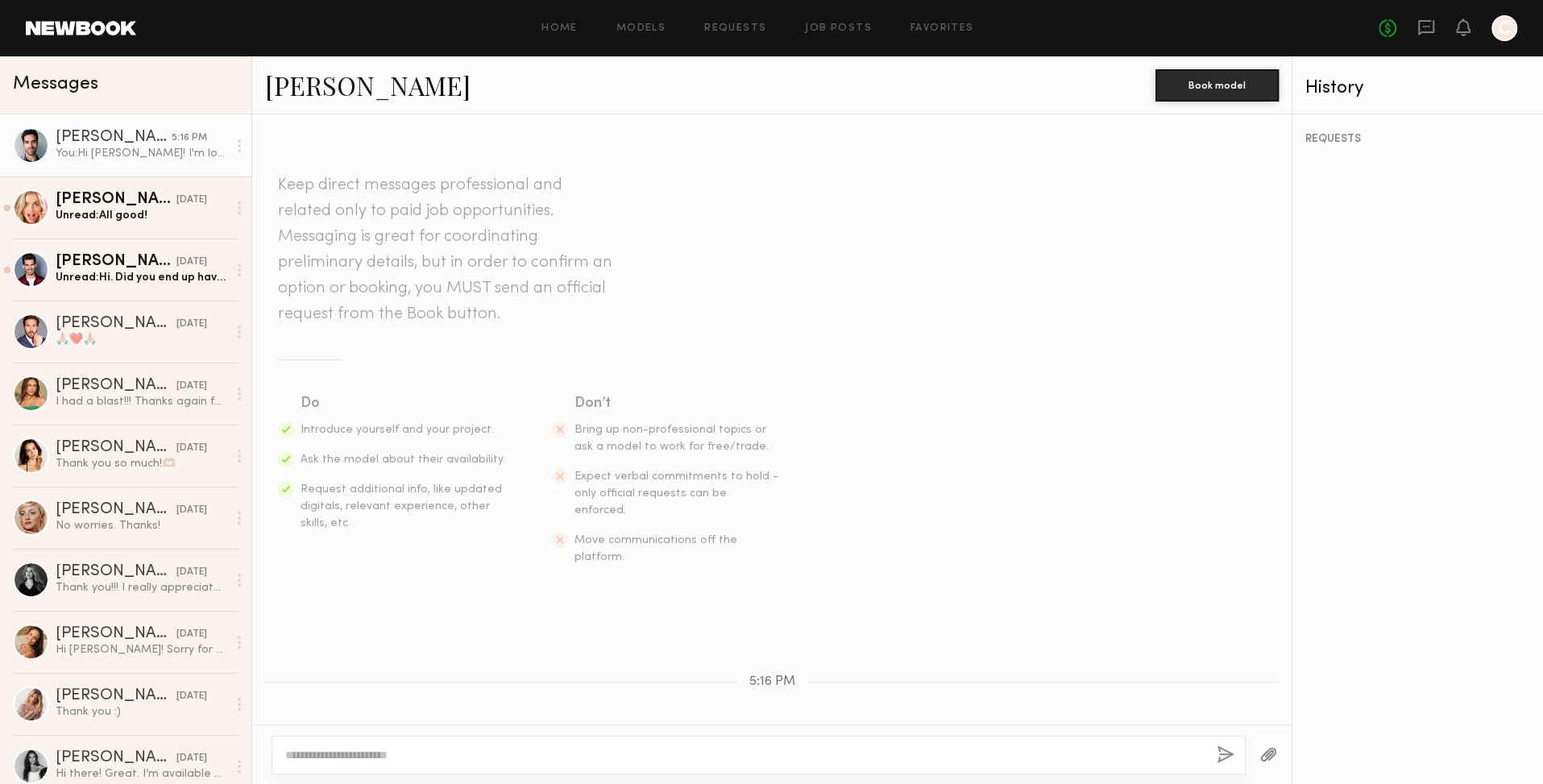
scroll to position [83, 0]
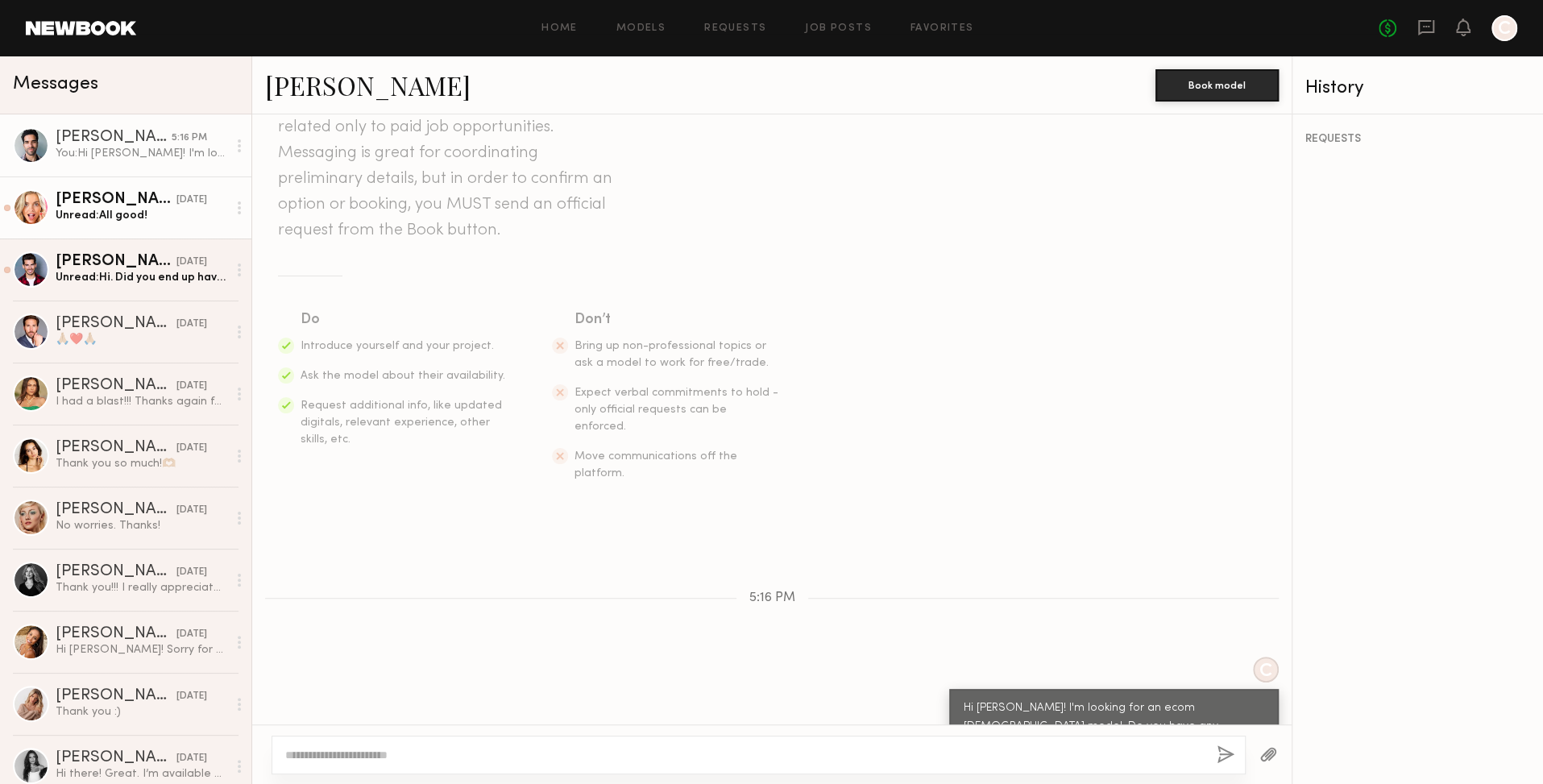
click at [145, 216] on div "Unread: All good!" at bounding box center [141, 214] width 172 height 15
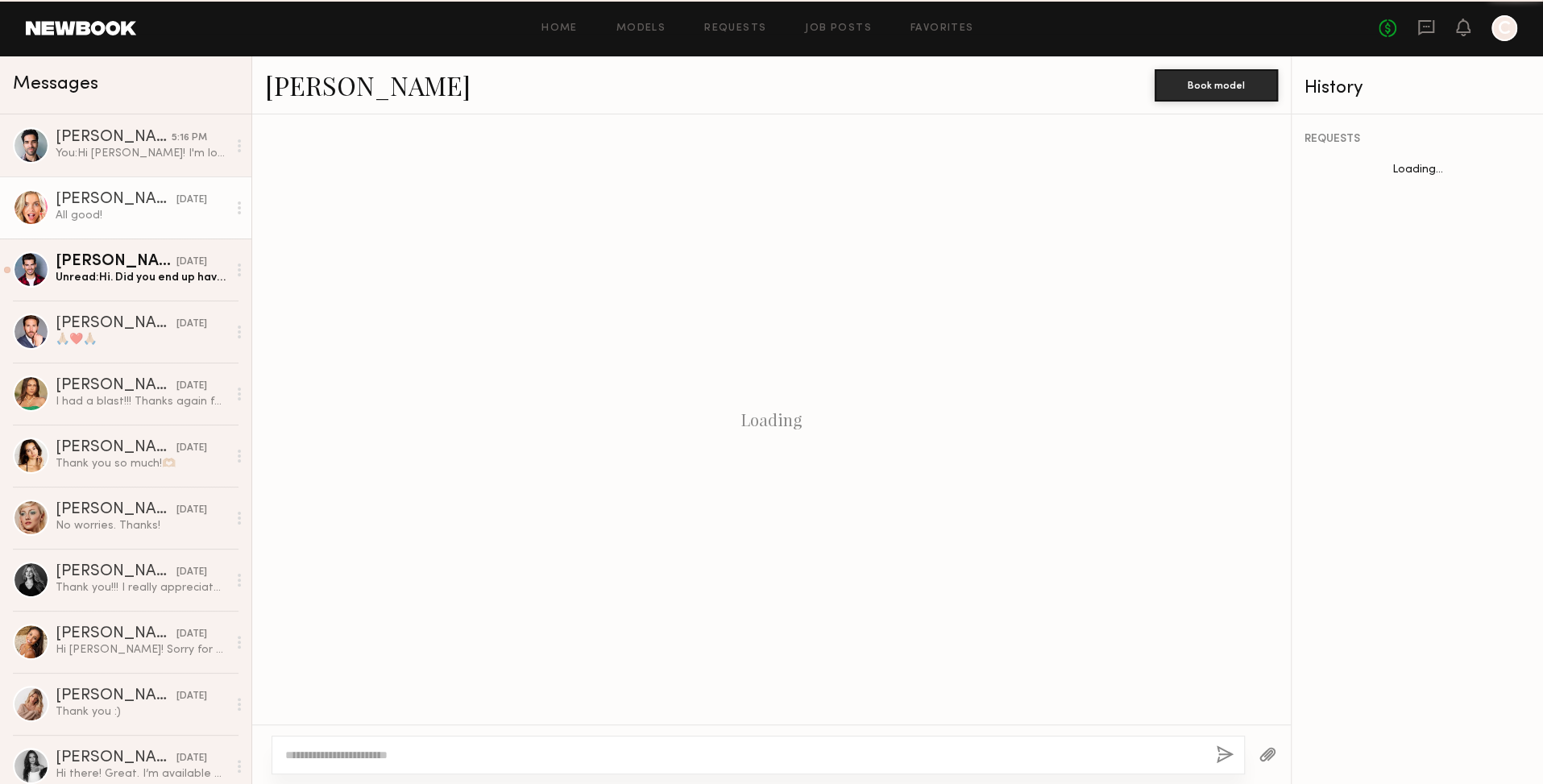
scroll to position [973, 0]
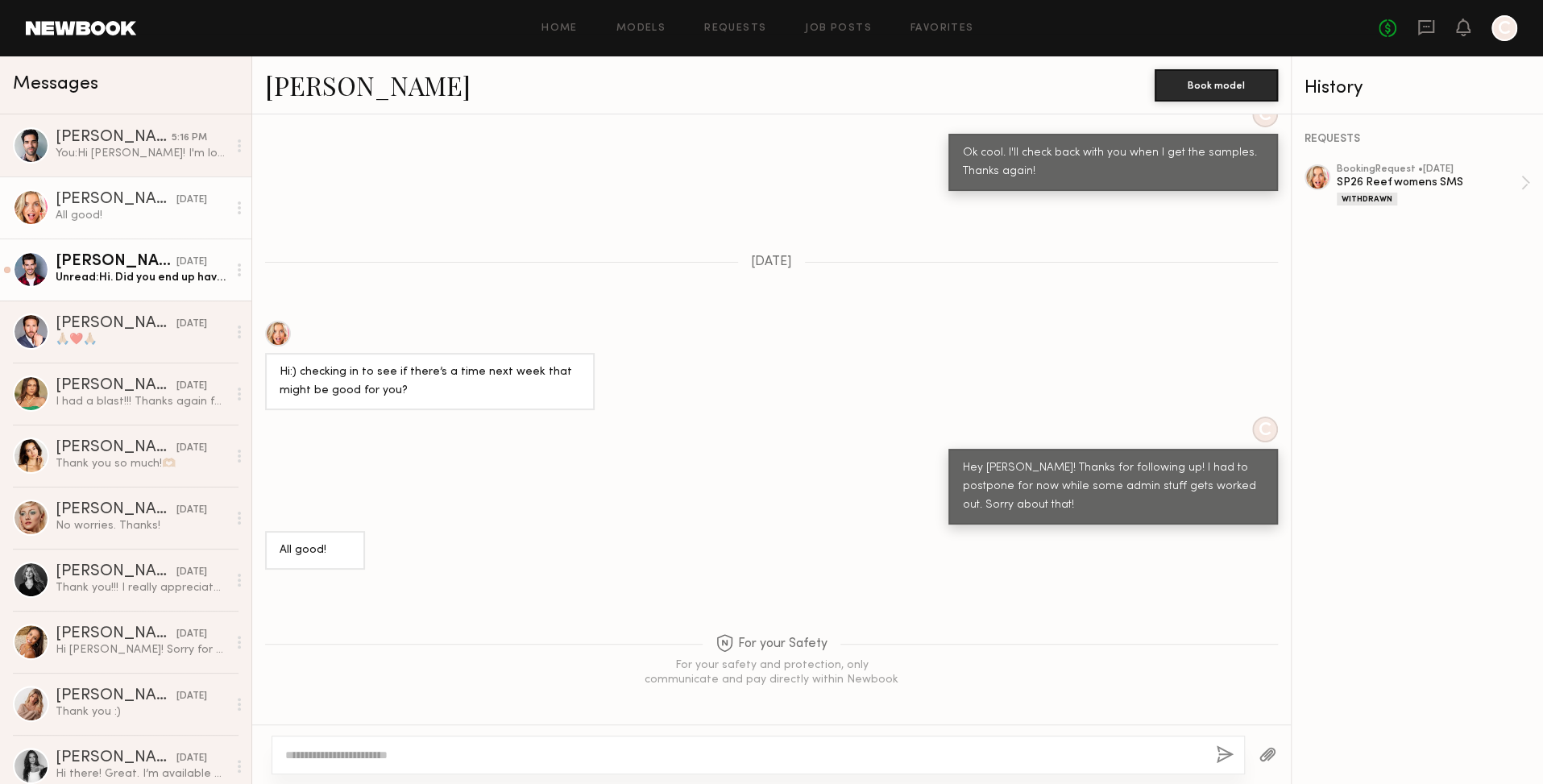
click at [96, 261] on div "Angel G." at bounding box center [116, 262] width 121 height 16
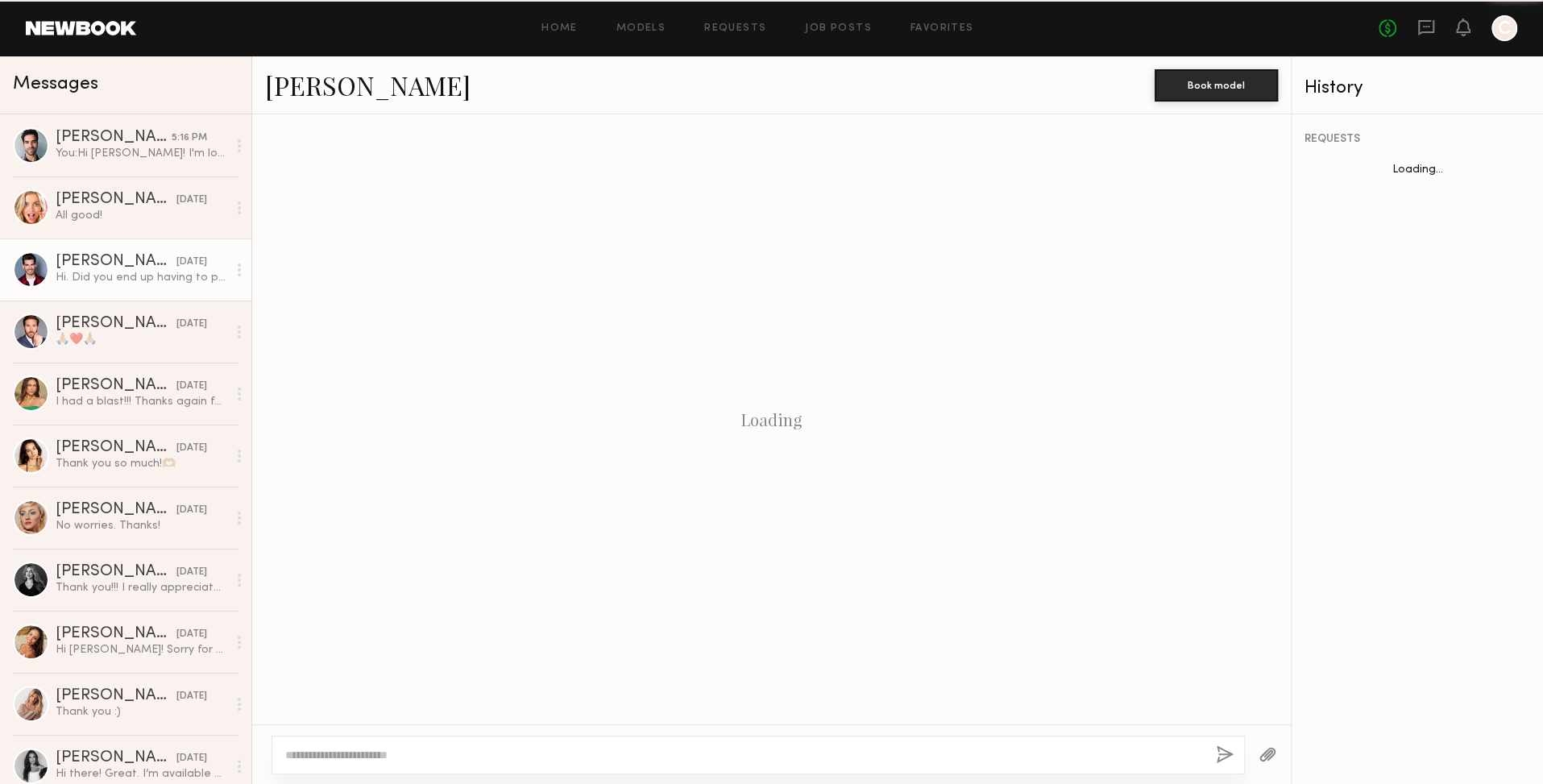
scroll to position [1212, 0]
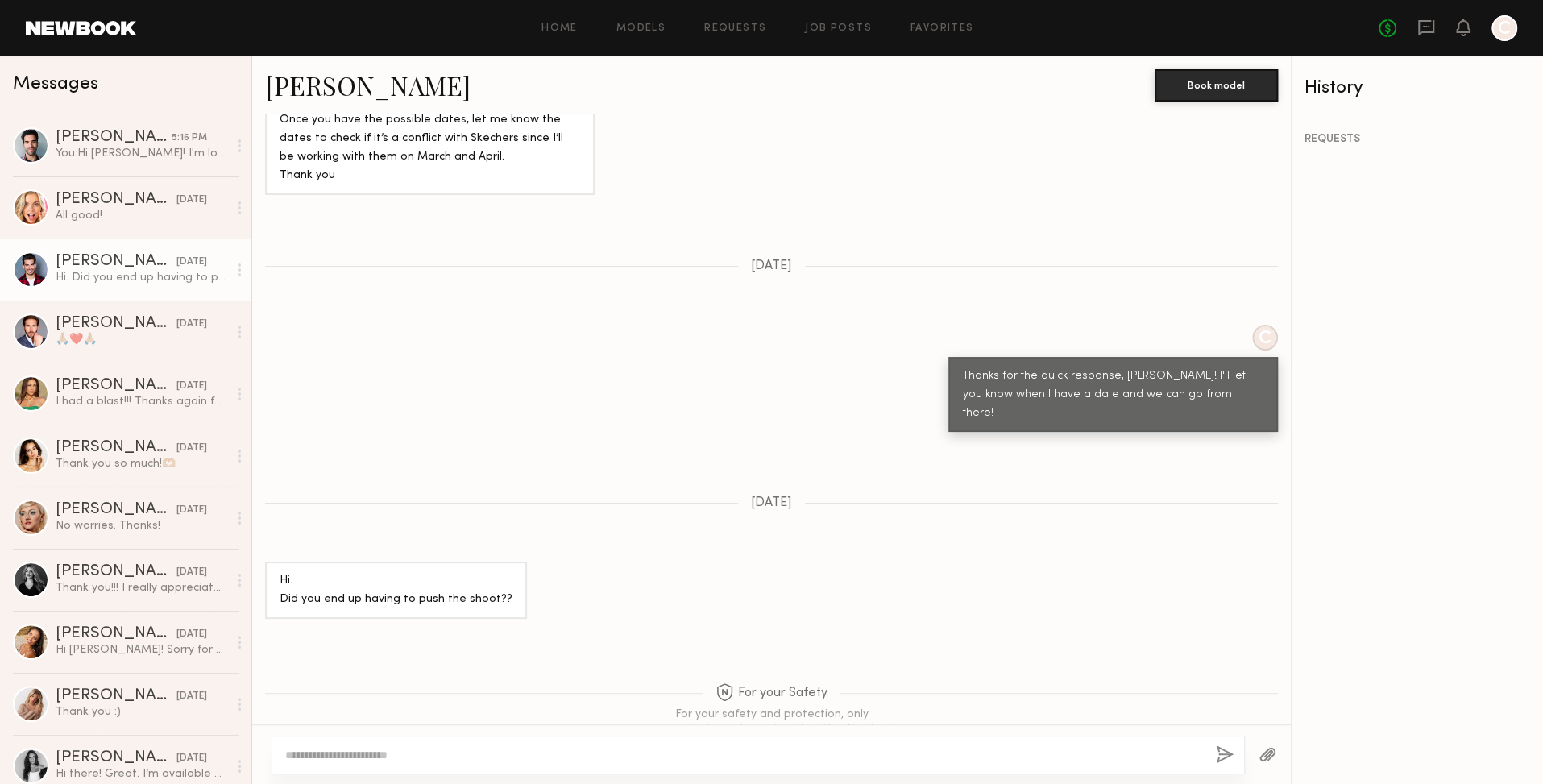
click at [302, 89] on link "Angel G." at bounding box center [367, 84] width 206 height 35
click at [450, 759] on textarea at bounding box center [744, 754] width 917 height 16
click at [460, 753] on textarea at bounding box center [744, 754] width 917 height 16
paste textarea "**********"
click at [318, 759] on textarea "**********" at bounding box center [744, 754] width 918 height 16
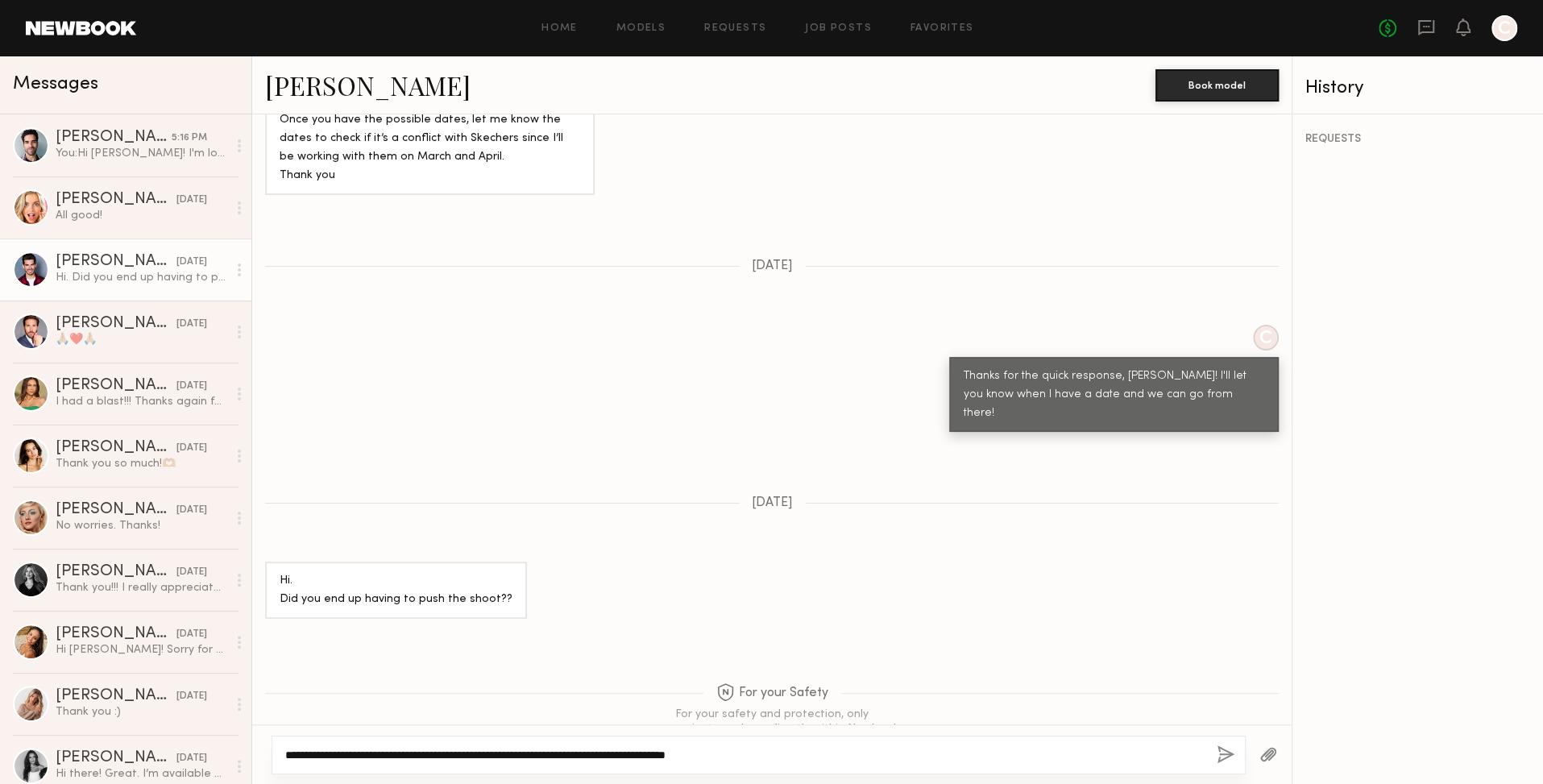
drag, startPoint x: 318, startPoint y: 759, endPoint x: 345, endPoint y: 753, distance: 27.7
click at [318, 759] on textarea "**********" at bounding box center [744, 754] width 918 height 16
click at [335, 754] on textarea "**********" at bounding box center [744, 754] width 918 height 16
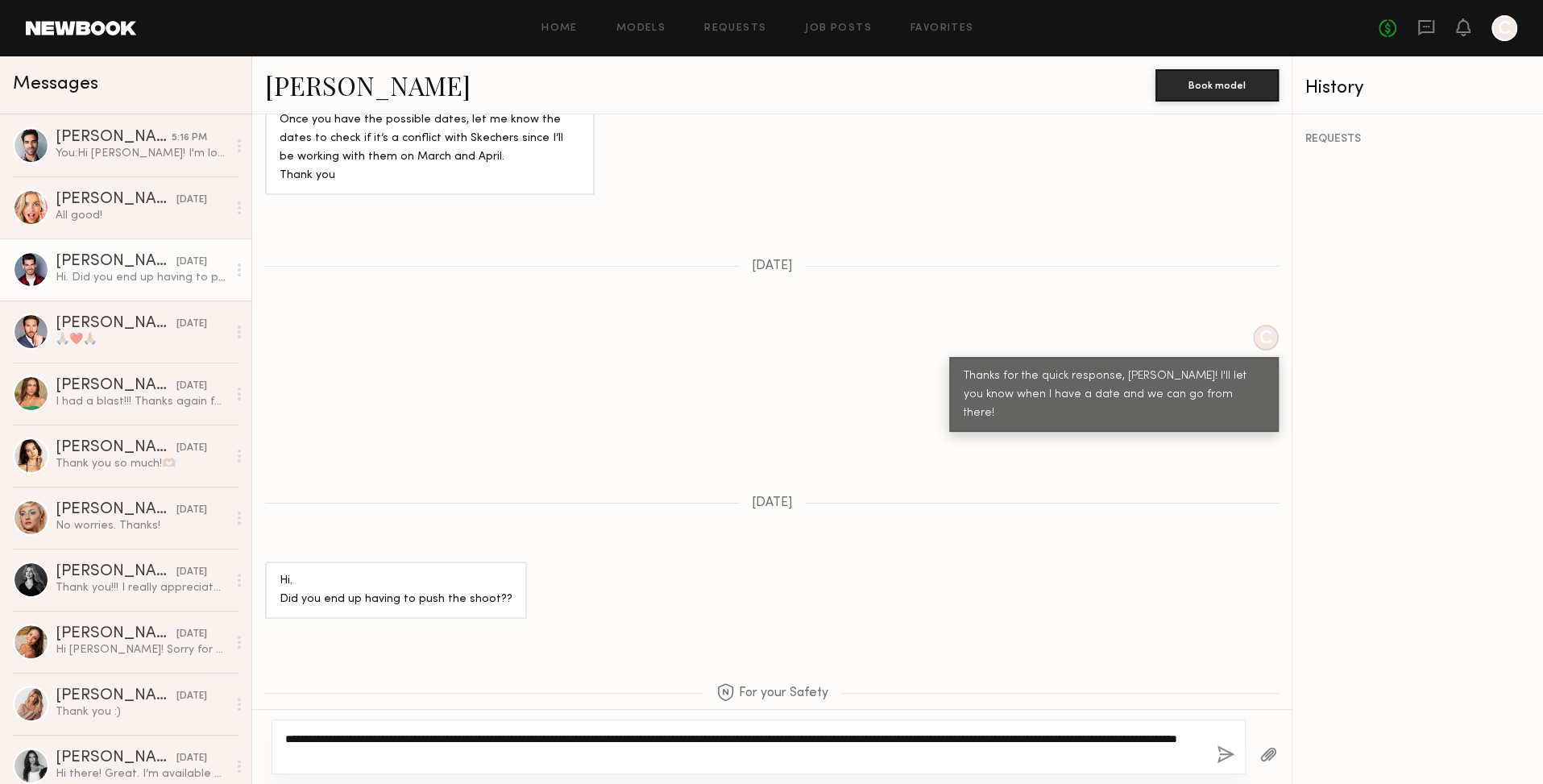
click at [982, 737] on textarea "**********" at bounding box center [744, 746] width 918 height 32
drag, startPoint x: 1202, startPoint y: 738, endPoint x: 1228, endPoint y: 745, distance: 26.9
click at [1202, 737] on textarea "**********" at bounding box center [744, 746] width 918 height 32
click at [609, 759] on textarea "**********" at bounding box center [744, 746] width 918 height 32
type textarea "**********"
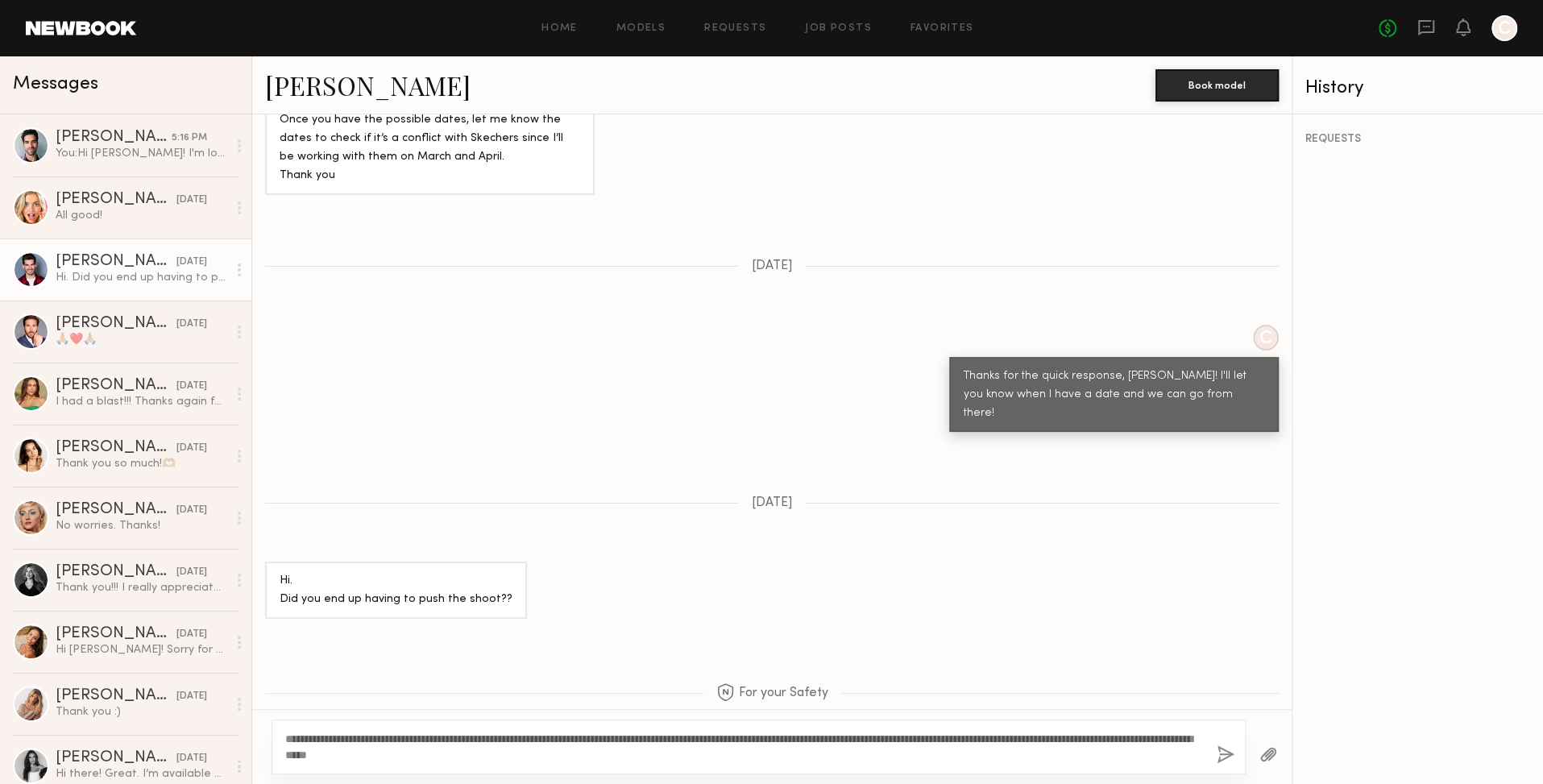
click at [1223, 752] on button "button" at bounding box center [1226, 755] width 18 height 20
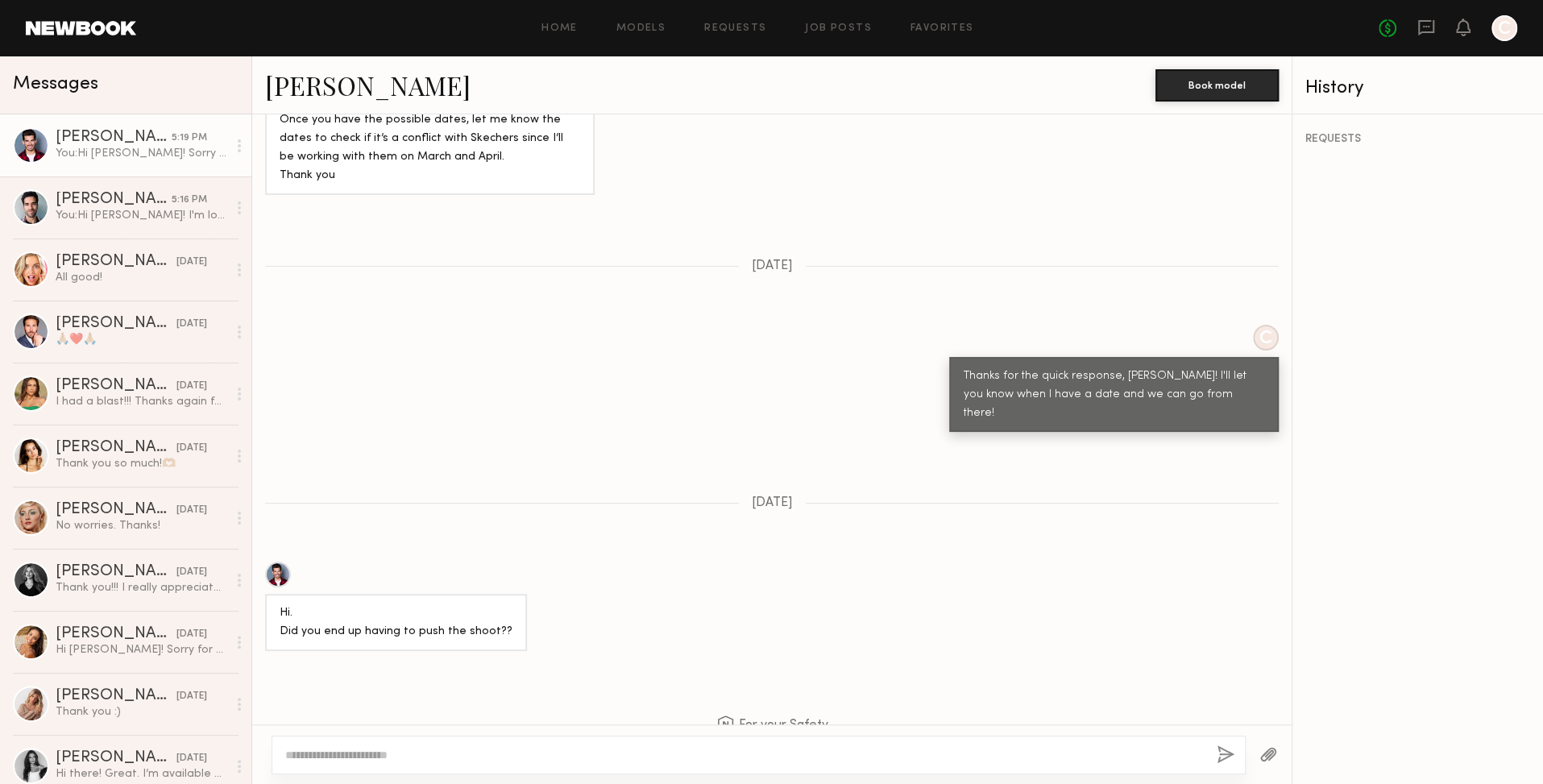
scroll to position [1588, 0]
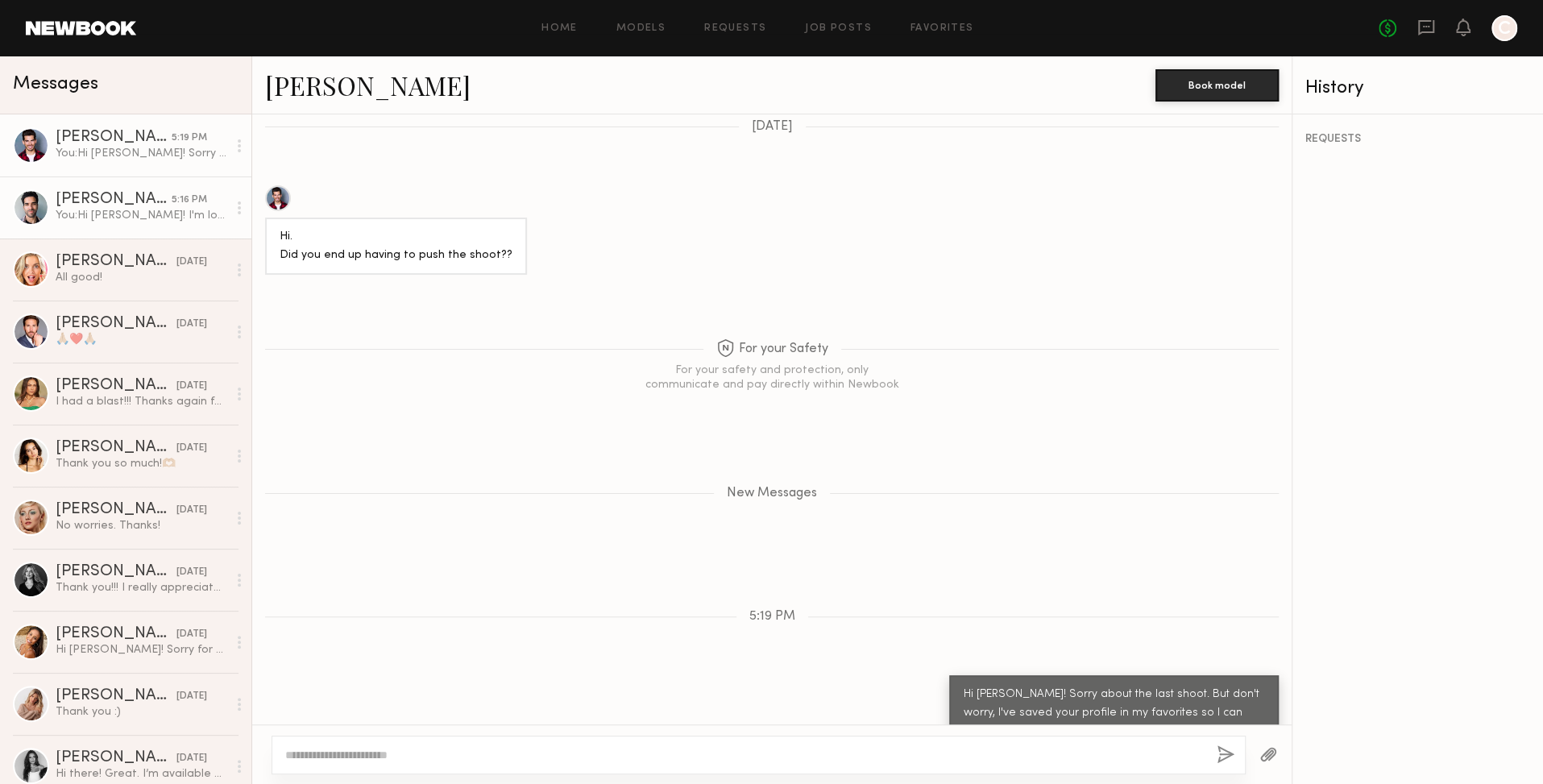
click at [86, 202] on div "Dylan S." at bounding box center [113, 199] width 116 height 16
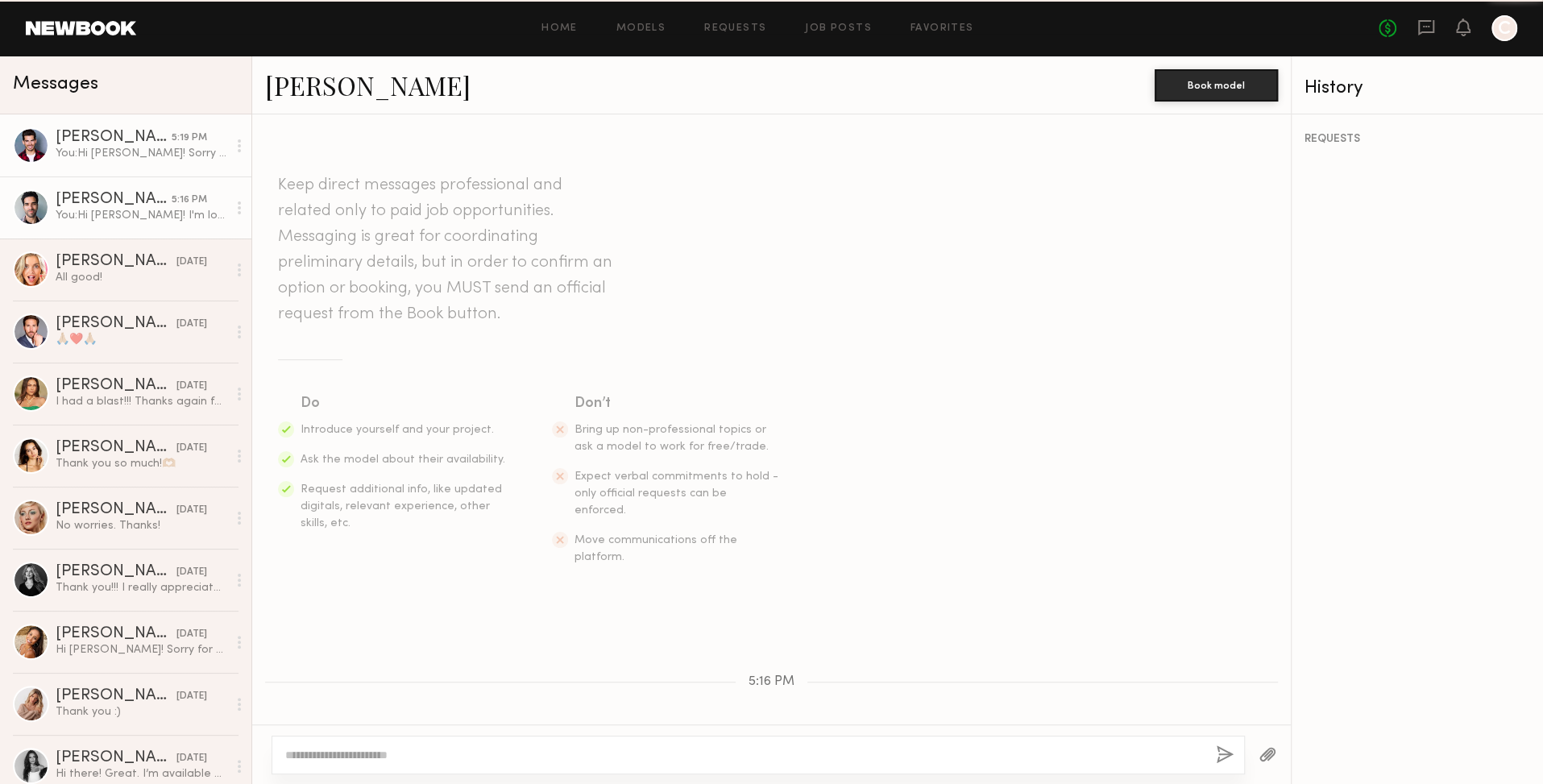
scroll to position [83, 0]
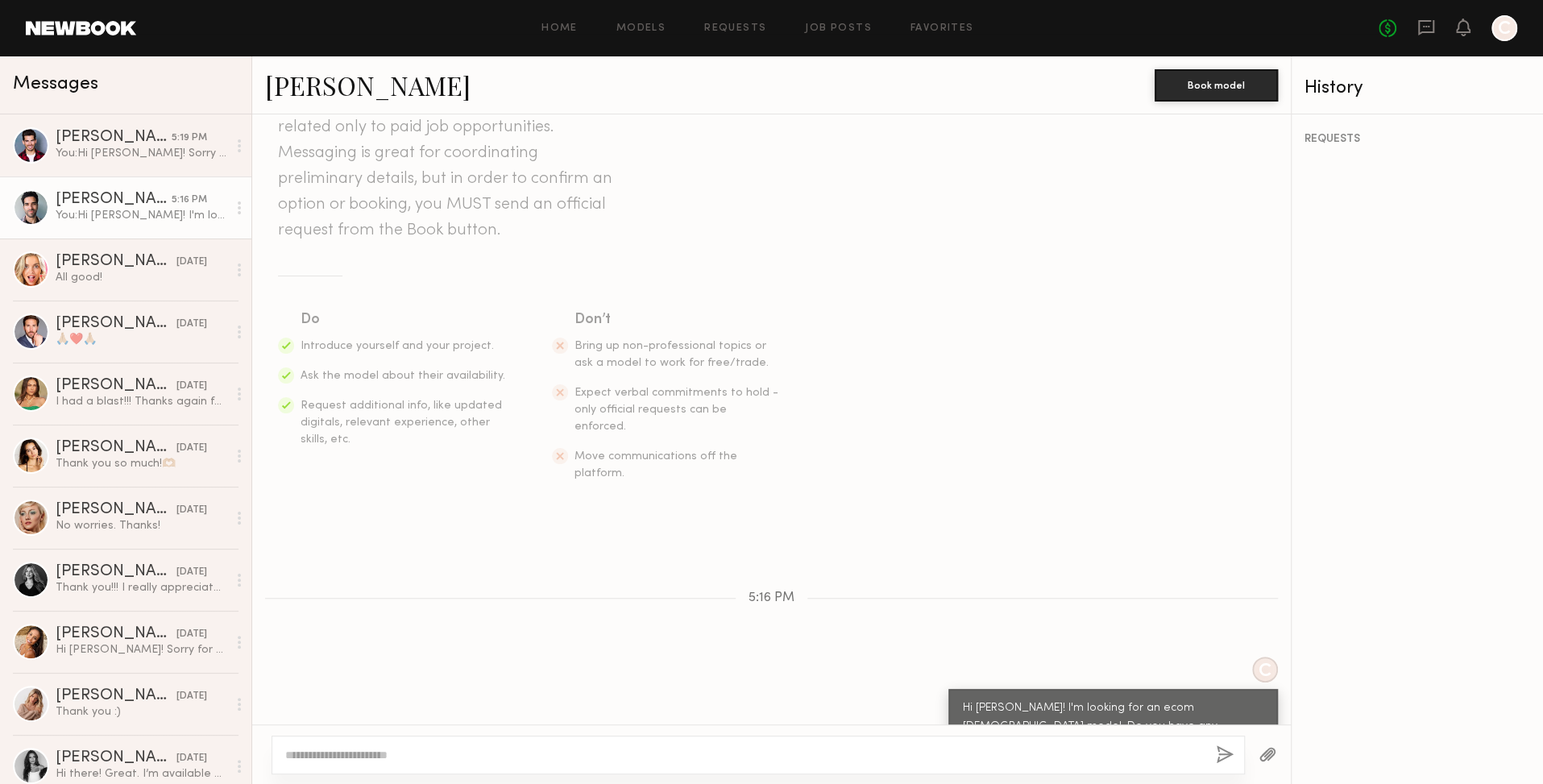
click at [309, 87] on link "Dylan S." at bounding box center [367, 84] width 206 height 35
drag, startPoint x: 89, startPoint y: 272, endPoint x: 87, endPoint y: 263, distance: 9.2
click at [89, 263] on div "Brook S." at bounding box center [116, 262] width 121 height 16
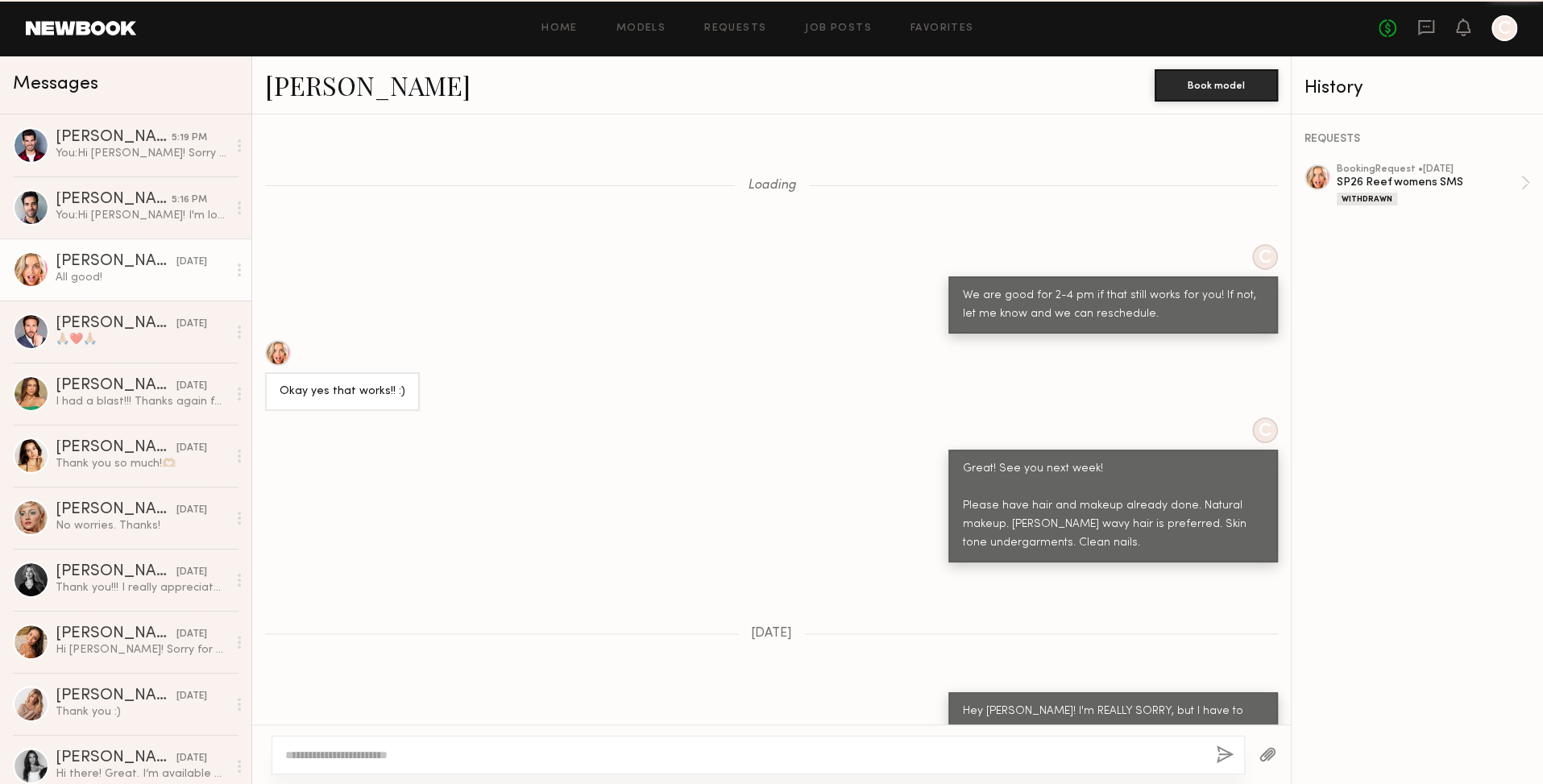
scroll to position [973, 0]
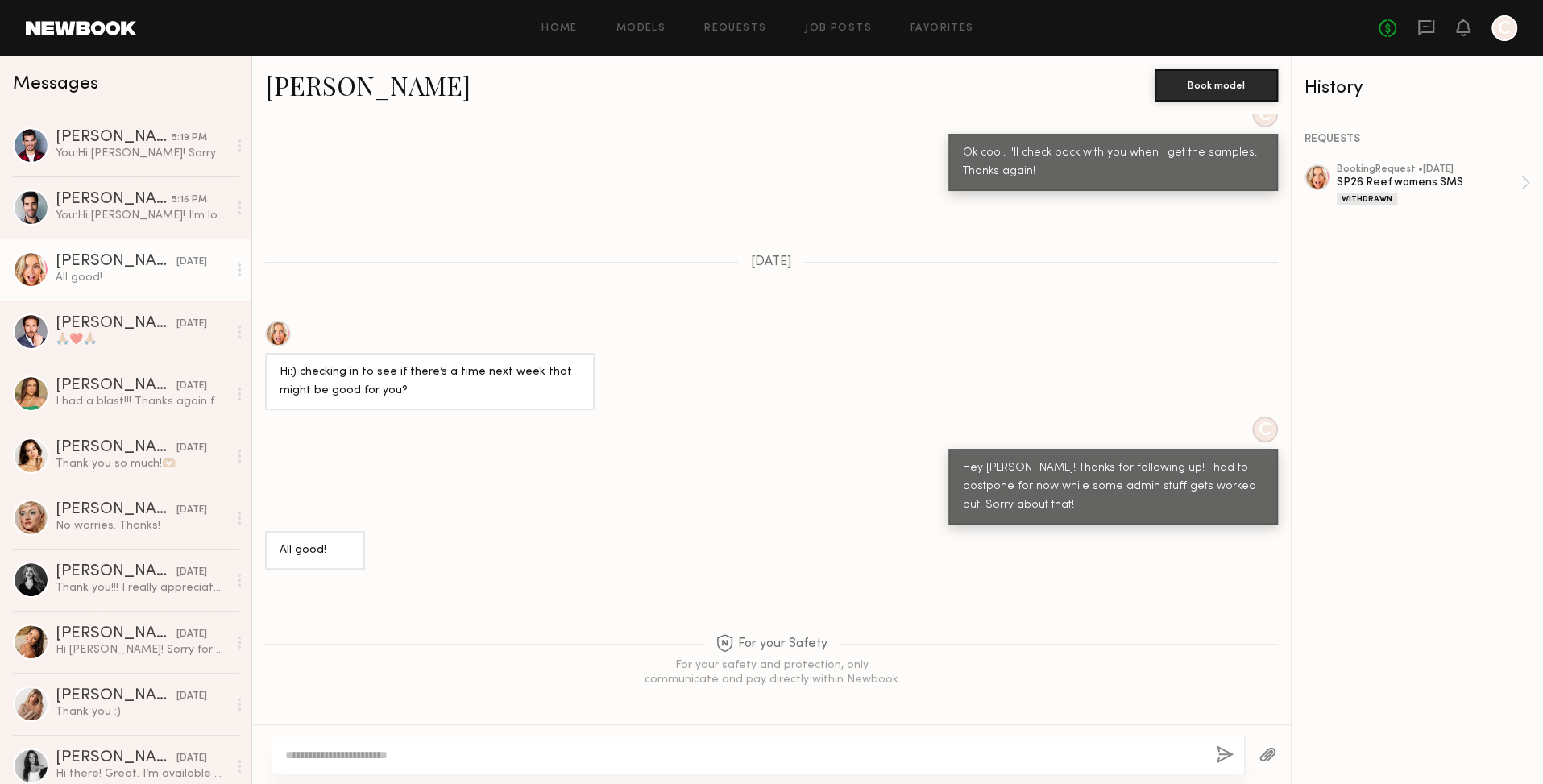
click at [93, 263] on div "Brook S." at bounding box center [116, 262] width 121 height 16
click at [300, 87] on link "Brook S." at bounding box center [367, 84] width 206 height 35
click at [237, 275] on circle at bounding box center [238, 274] width 3 height 3
click at [227, 269] on div at bounding box center [239, 270] width 24 height 32
click at [237, 269] on circle at bounding box center [238, 269] width 3 height 3
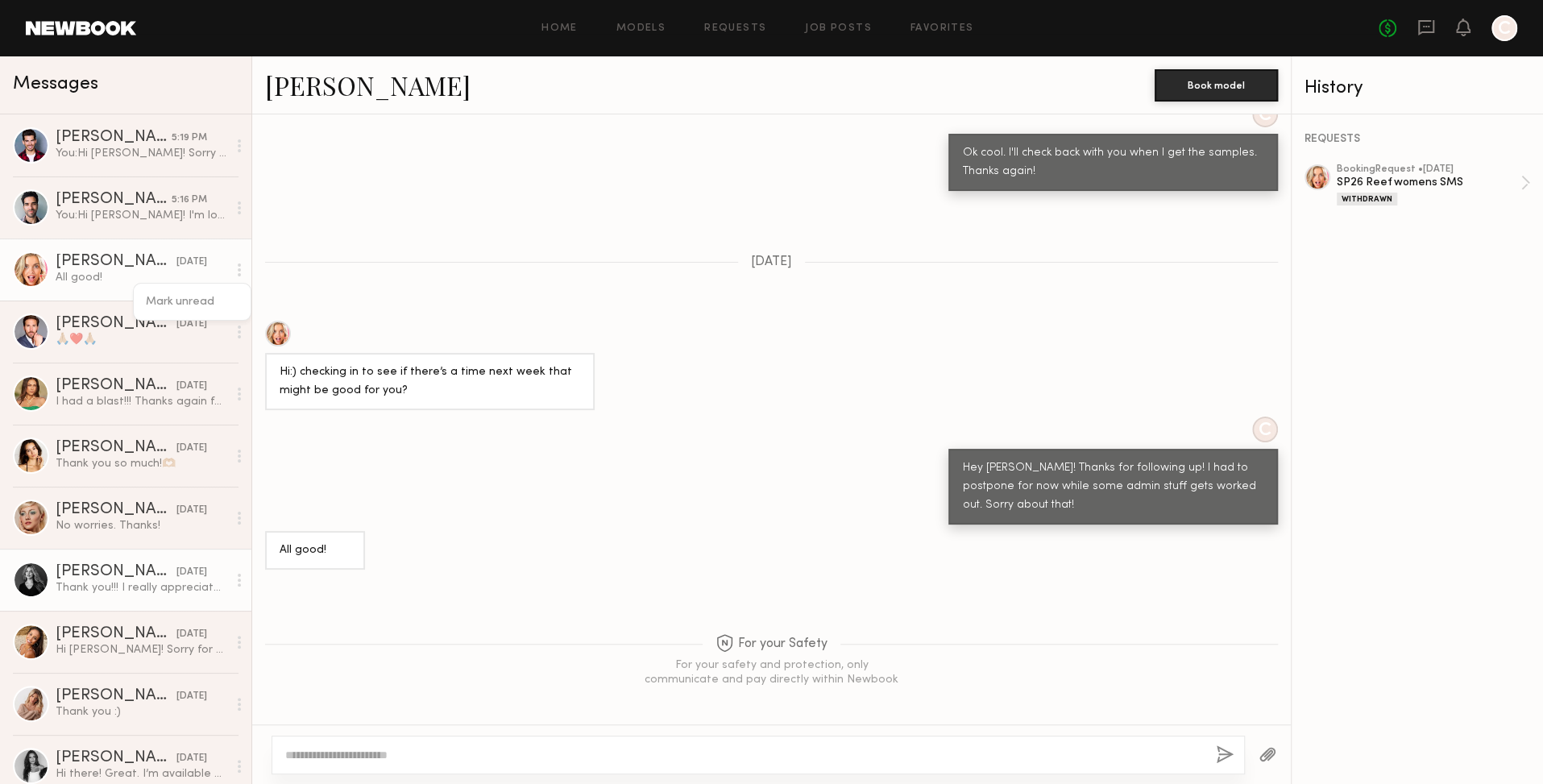
click at [100, 574] on div "Amanda G." at bounding box center [116, 572] width 121 height 16
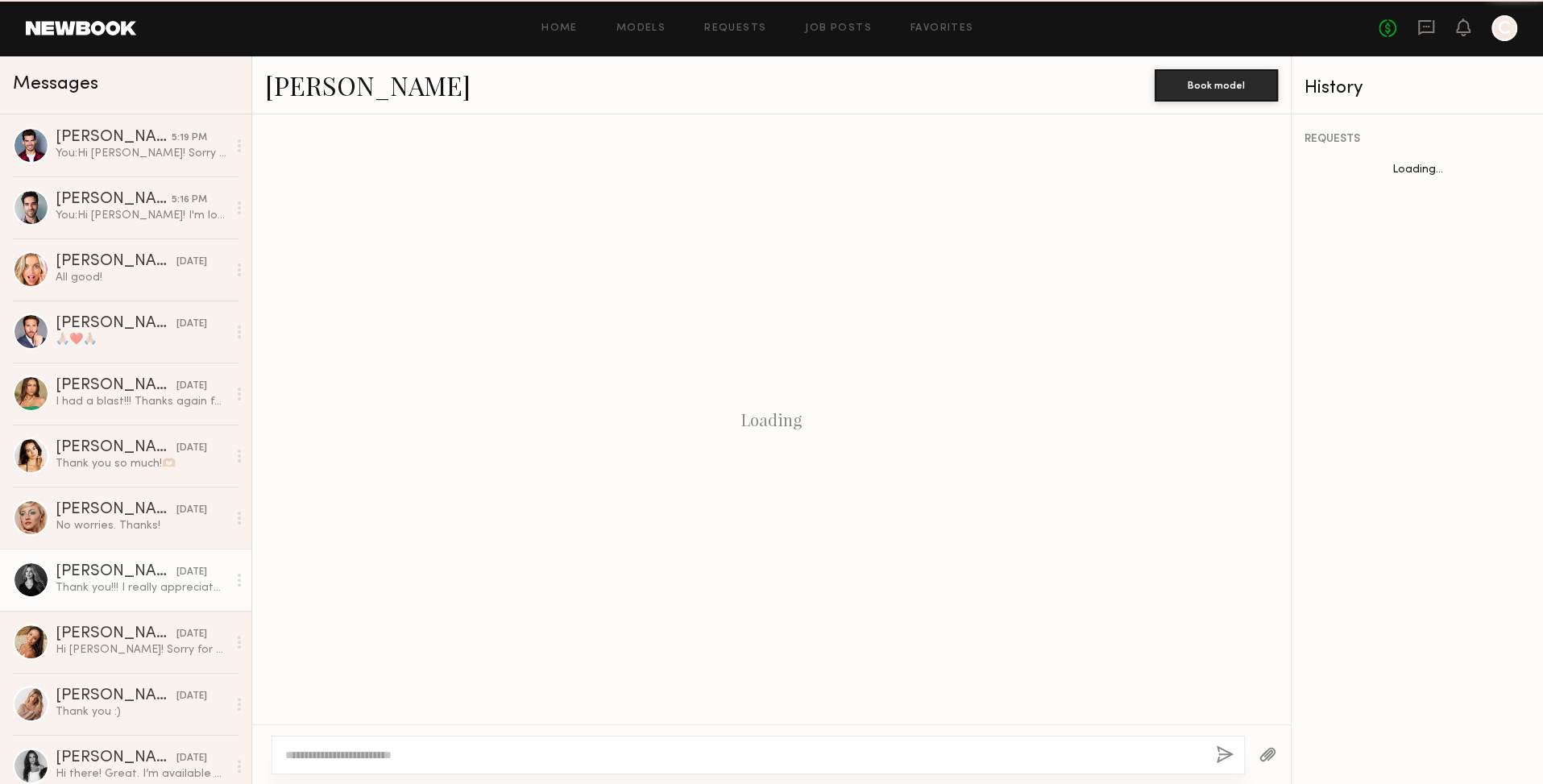
scroll to position [1161, 0]
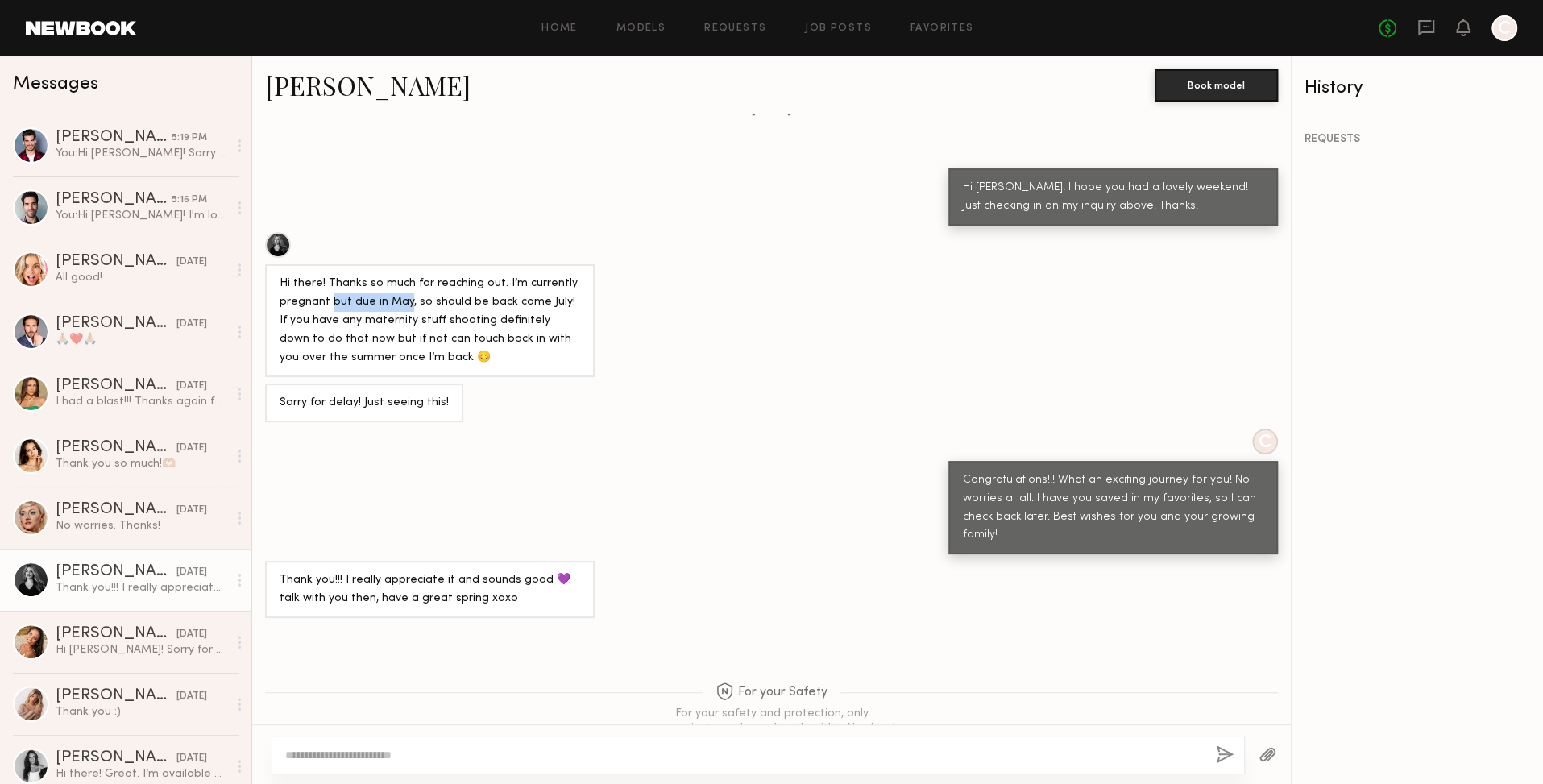
drag, startPoint x: 332, startPoint y: 248, endPoint x: 475, endPoint y: 259, distance: 143.4
click at [407, 275] on div "Hi there! Thanks so much for reaching out. I’m currently pregnant but due in Ma…" at bounding box center [430, 321] width 301 height 92
click at [125, 191] on link "Dylan S. 5:16 PM You: Hi Dylan! I'm looking for an ecom male model. Do you have…" at bounding box center [125, 207] width 251 height 62
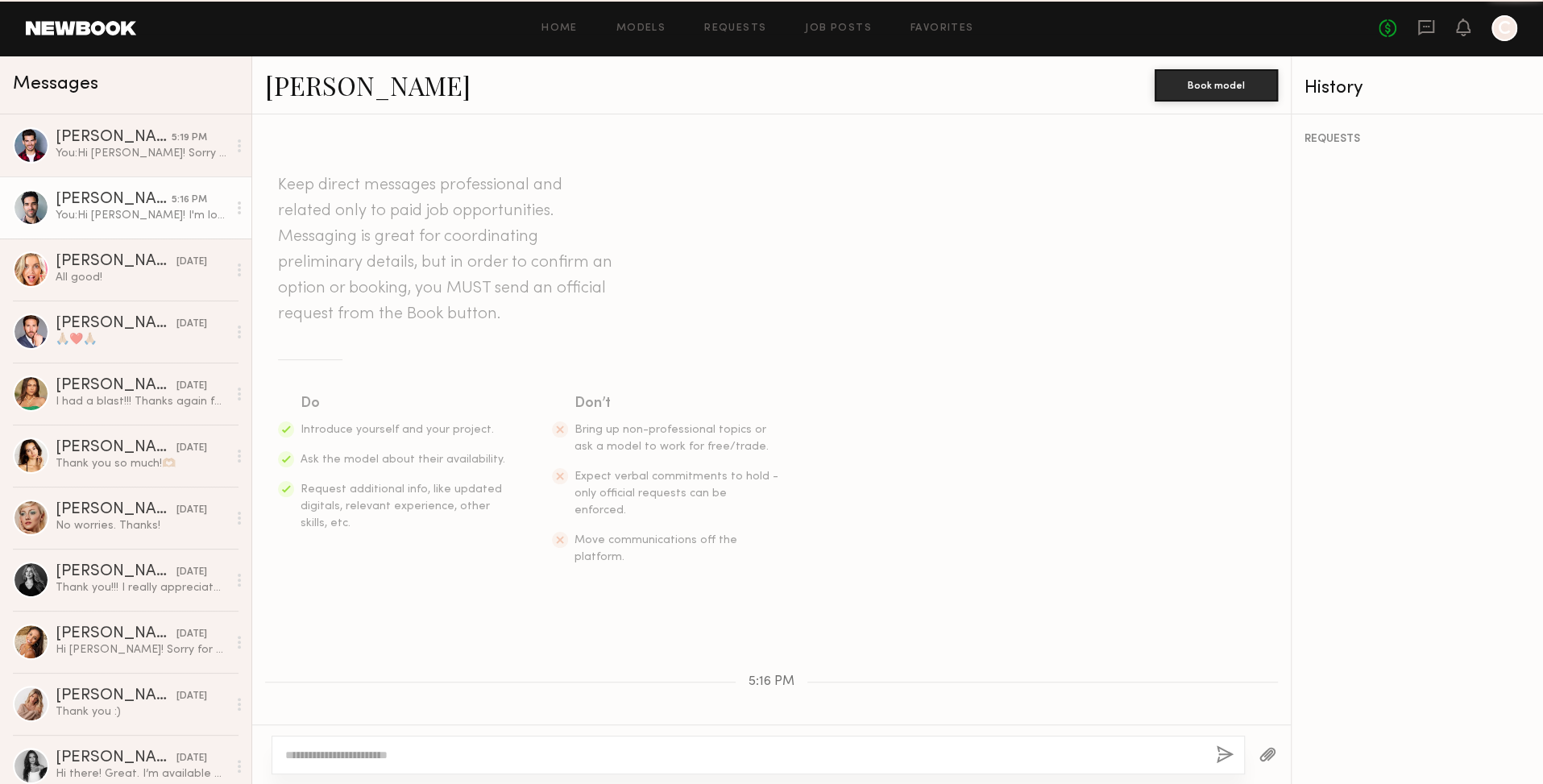
scroll to position [83, 0]
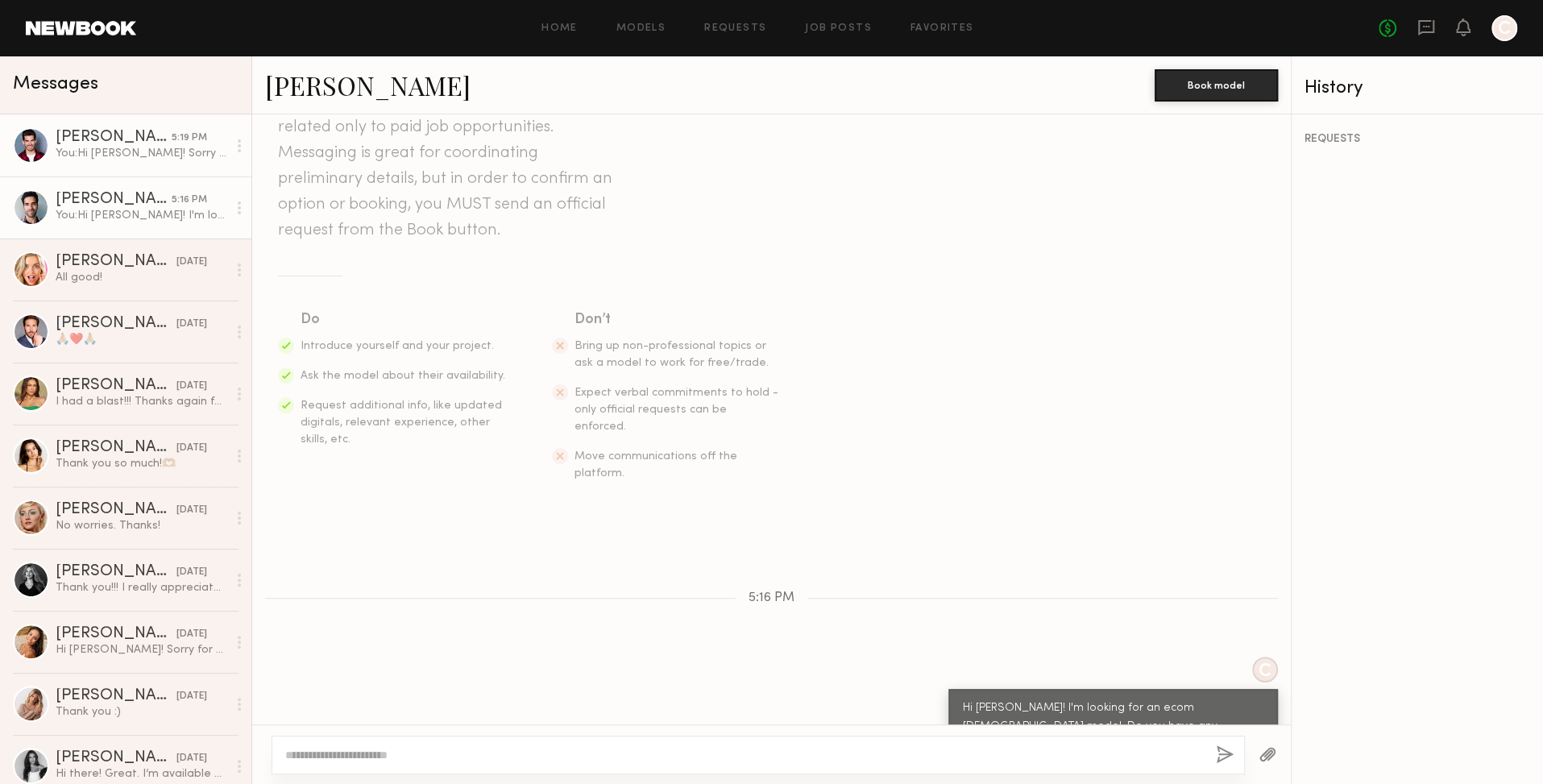
click at [138, 141] on div "Angel G." at bounding box center [113, 138] width 116 height 16
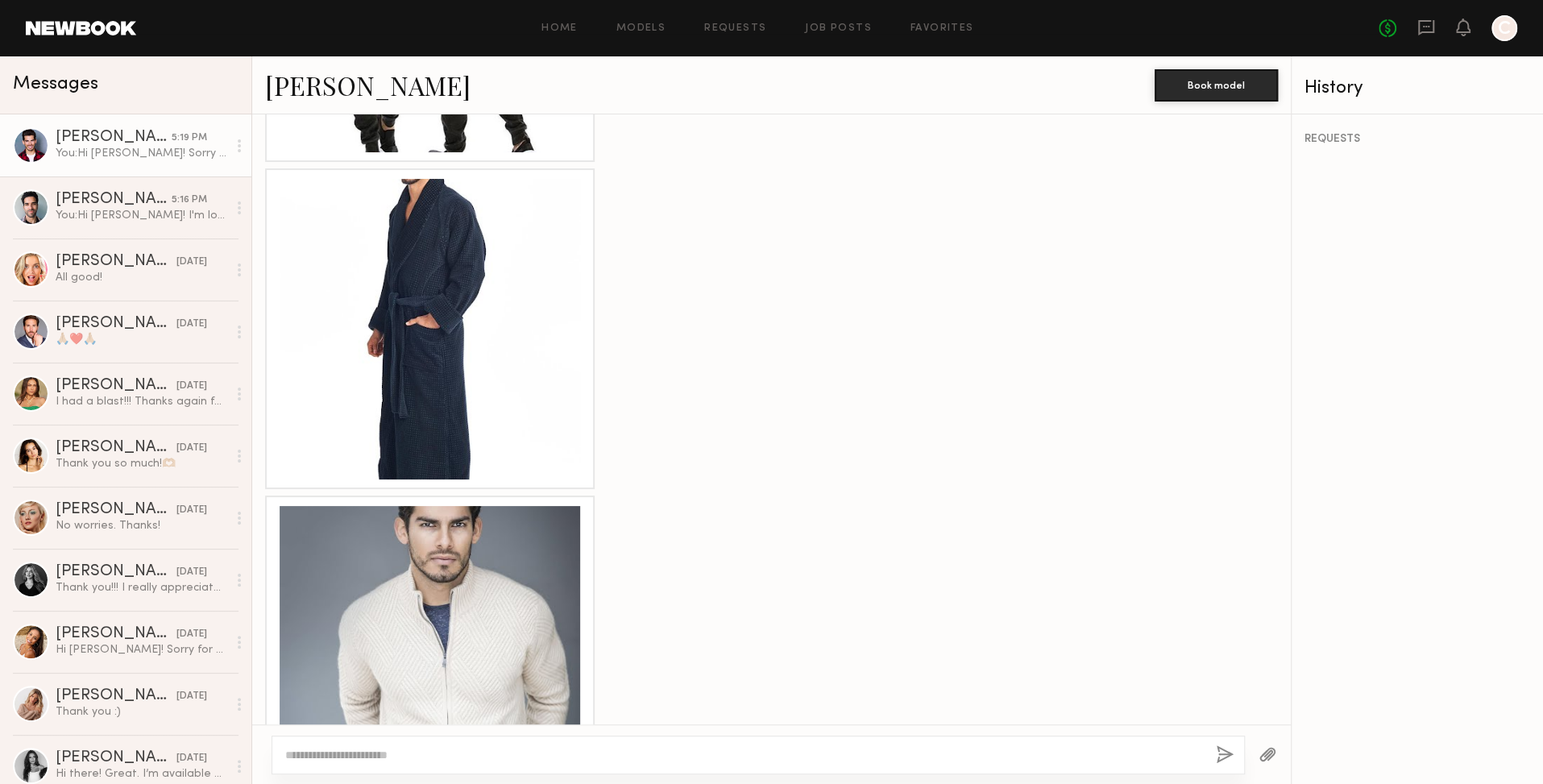
scroll to position [2512, 0]
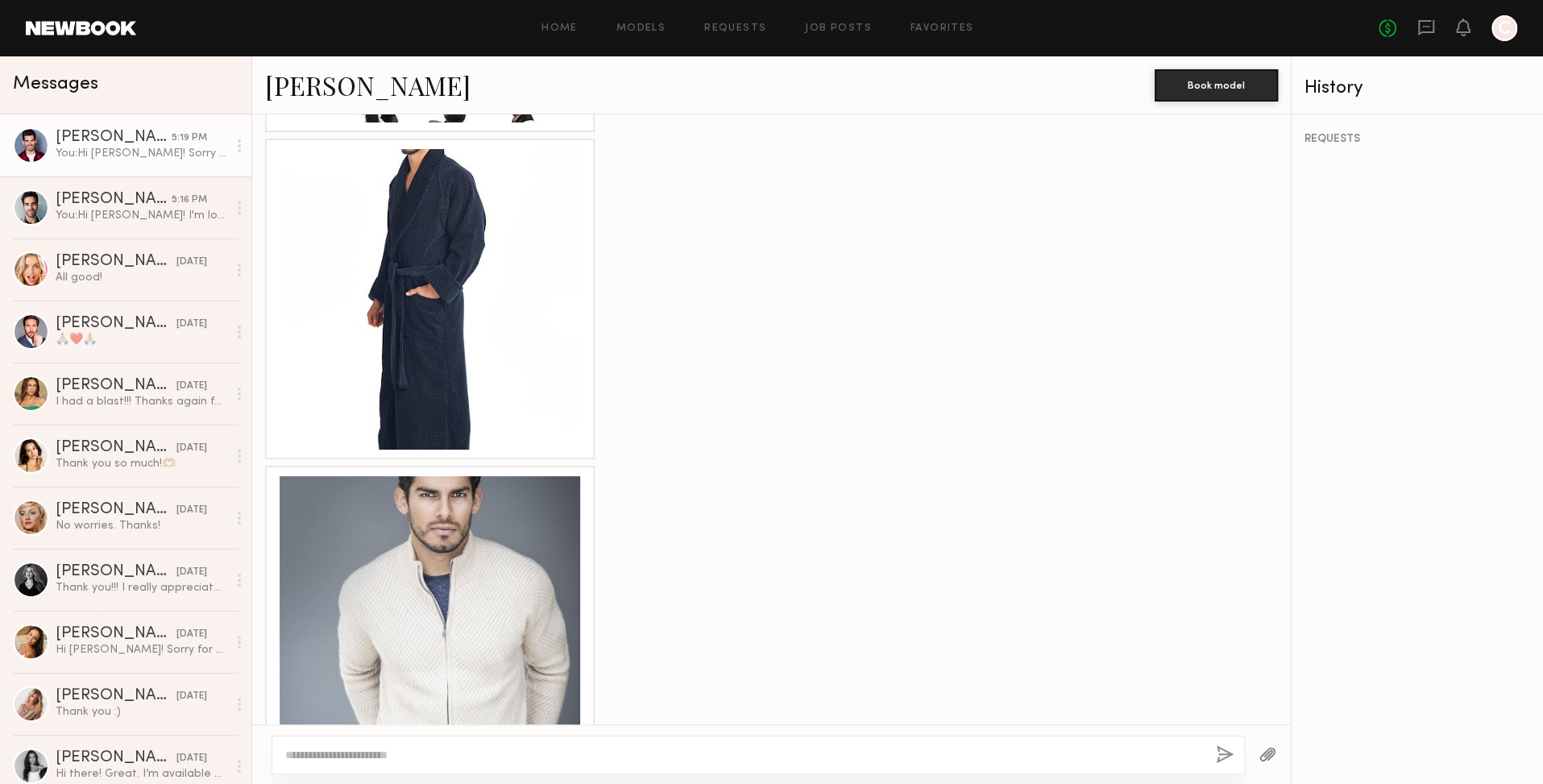
click at [639, 746] on div at bounding box center [759, 754] width 973 height 39
drag, startPoint x: 377, startPoint y: 765, endPoint x: 414, endPoint y: 753, distance: 38.9
click at [376, 763] on div at bounding box center [759, 754] width 973 height 39
drag, startPoint x: 703, startPoint y: 530, endPoint x: 691, endPoint y: 537, distance: 13.9
click at [695, 534] on div at bounding box center [772, 625] width 1039 height 321
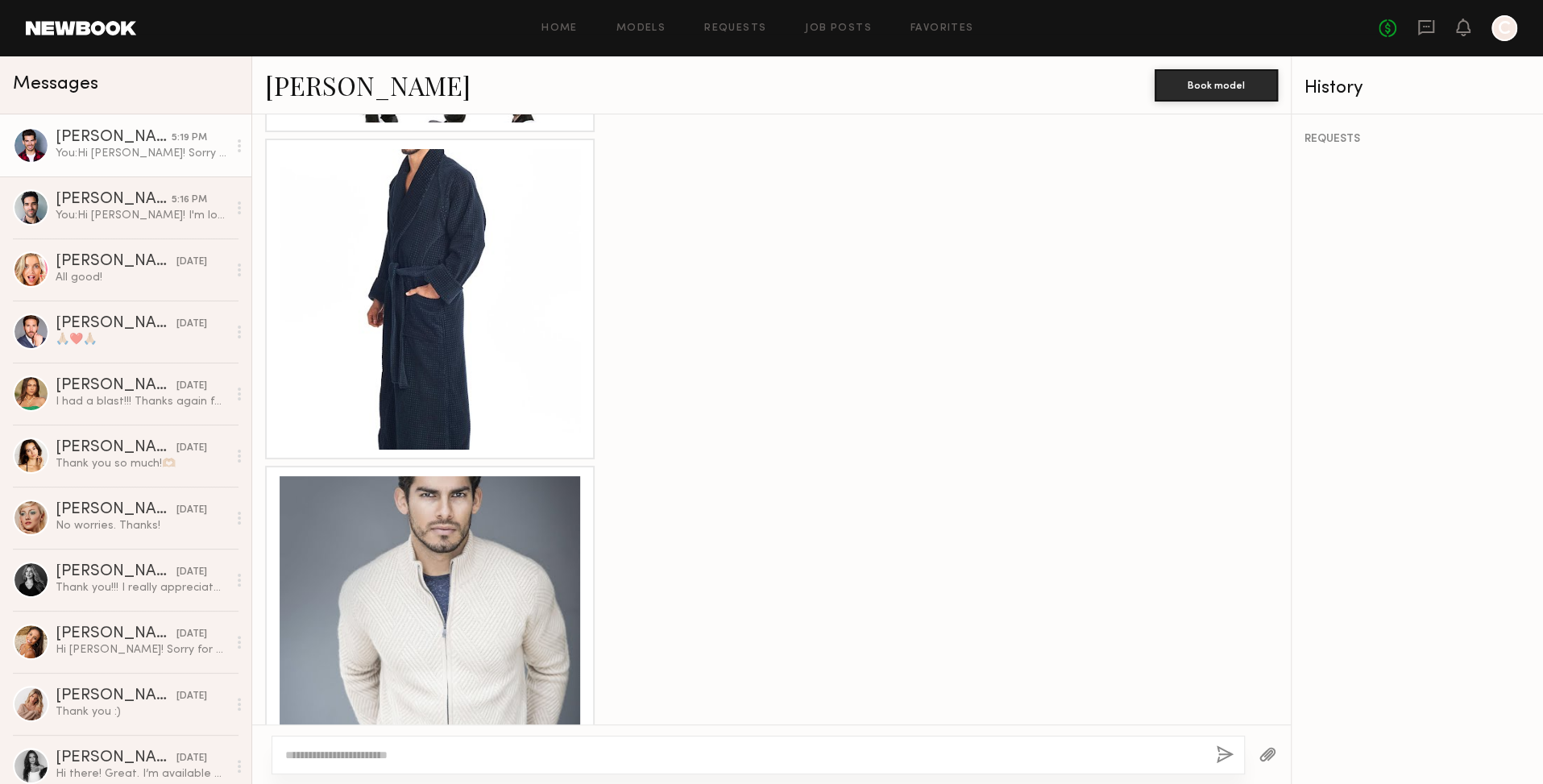
click at [464, 746] on textarea at bounding box center [744, 754] width 917 height 16
drag, startPoint x: 1376, startPoint y: 563, endPoint x: 1367, endPoint y: 558, distance: 10.3
click at [1372, 556] on div "REQUESTS" at bounding box center [1417, 449] width 251 height 669
click at [1158, 746] on textarea at bounding box center [744, 754] width 917 height 16
type textarea "**********"
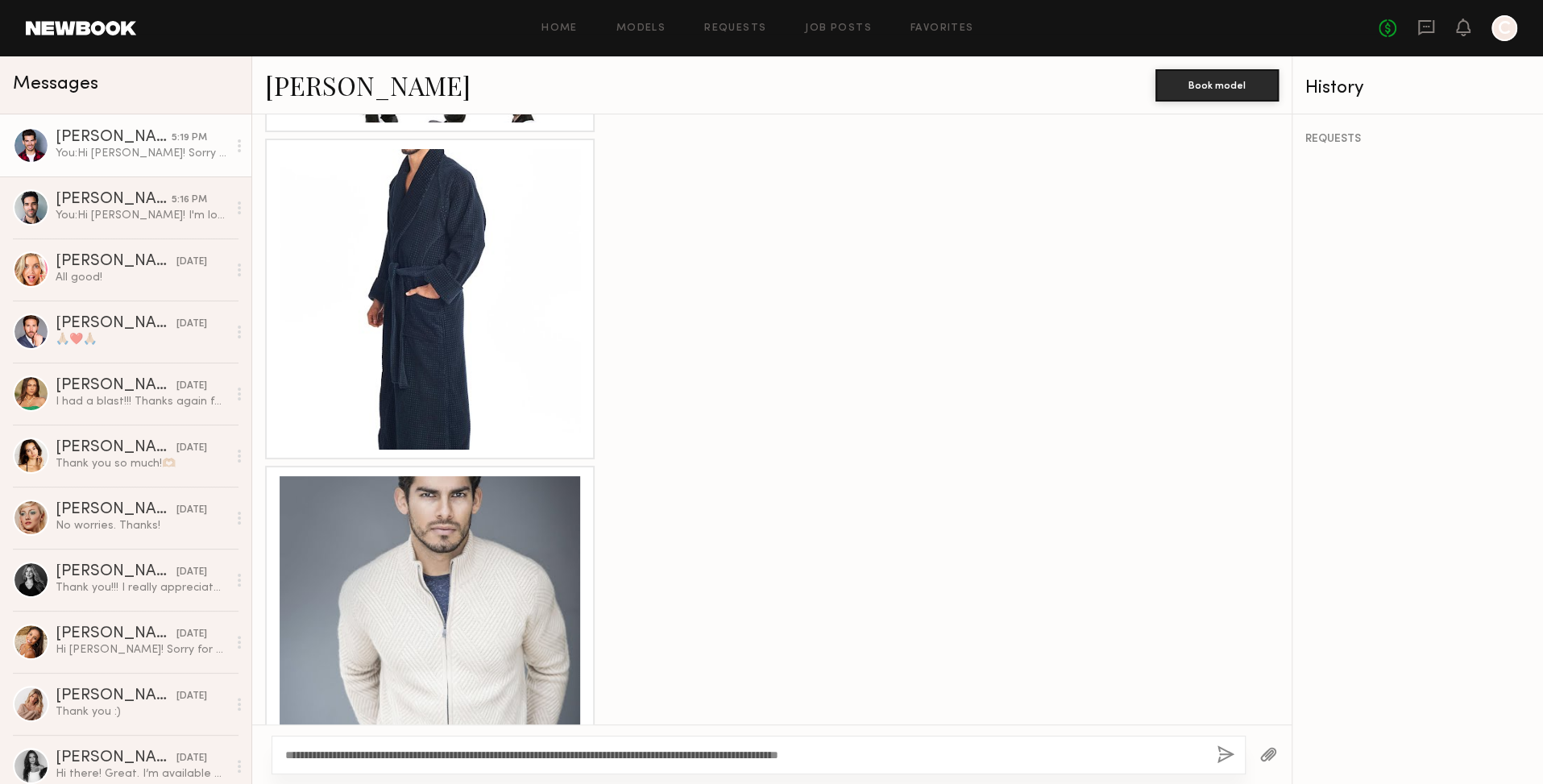
drag, startPoint x: 1227, startPoint y: 755, endPoint x: 1219, endPoint y: 771, distance: 17.9
click at [1227, 755] on button "button" at bounding box center [1226, 755] width 18 height 20
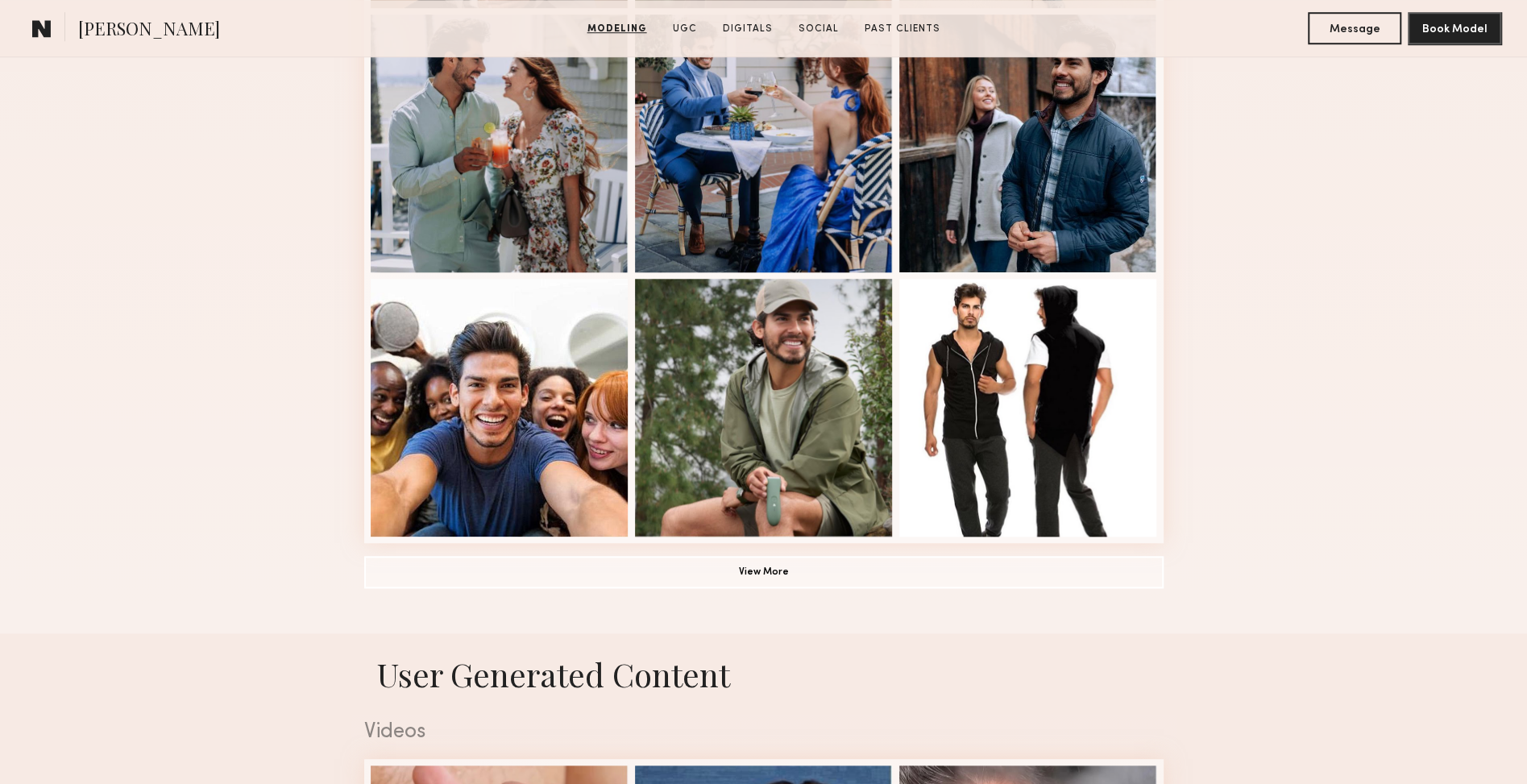
scroll to position [993, 0]
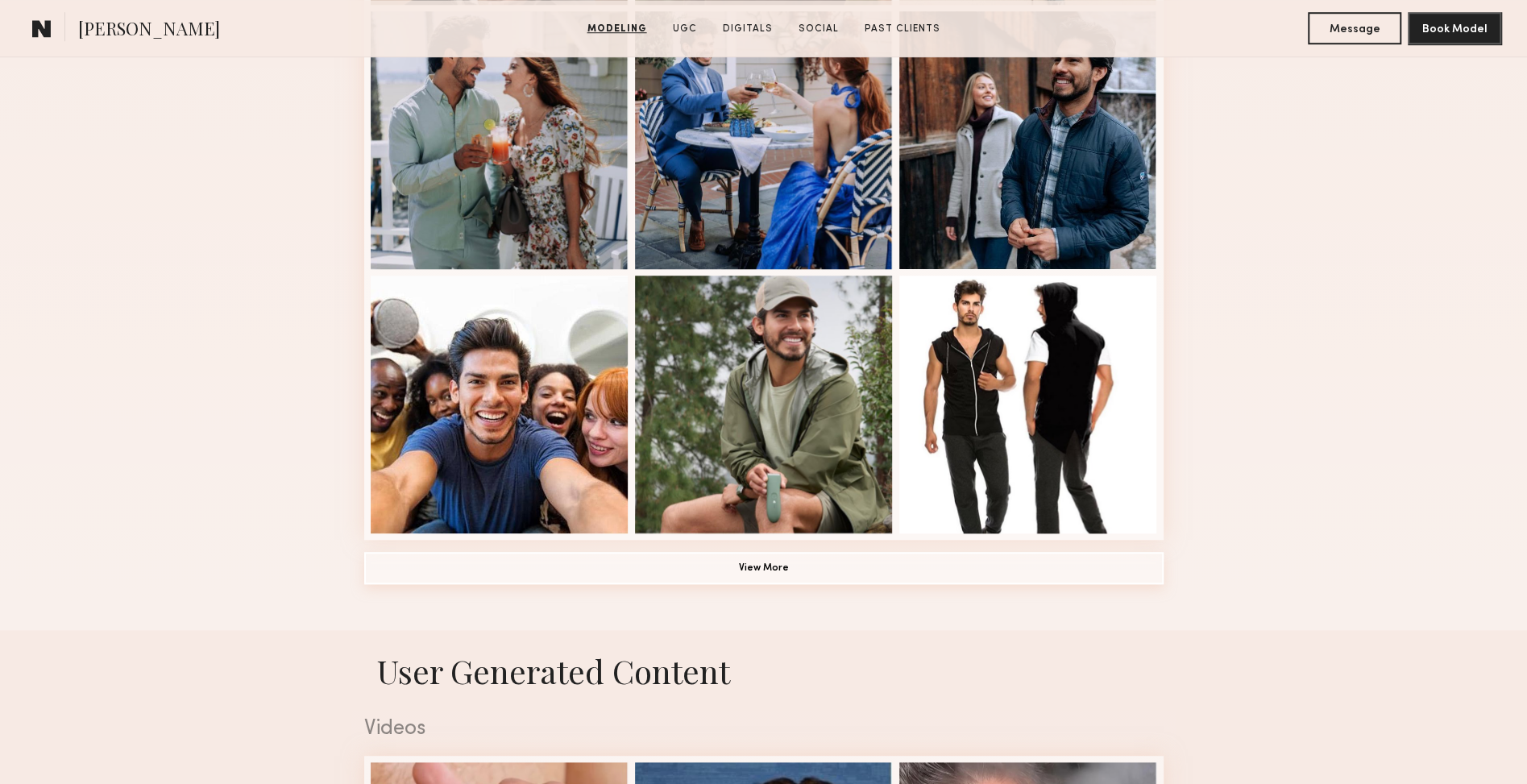
click at [863, 571] on button "View More" at bounding box center [764, 568] width 799 height 32
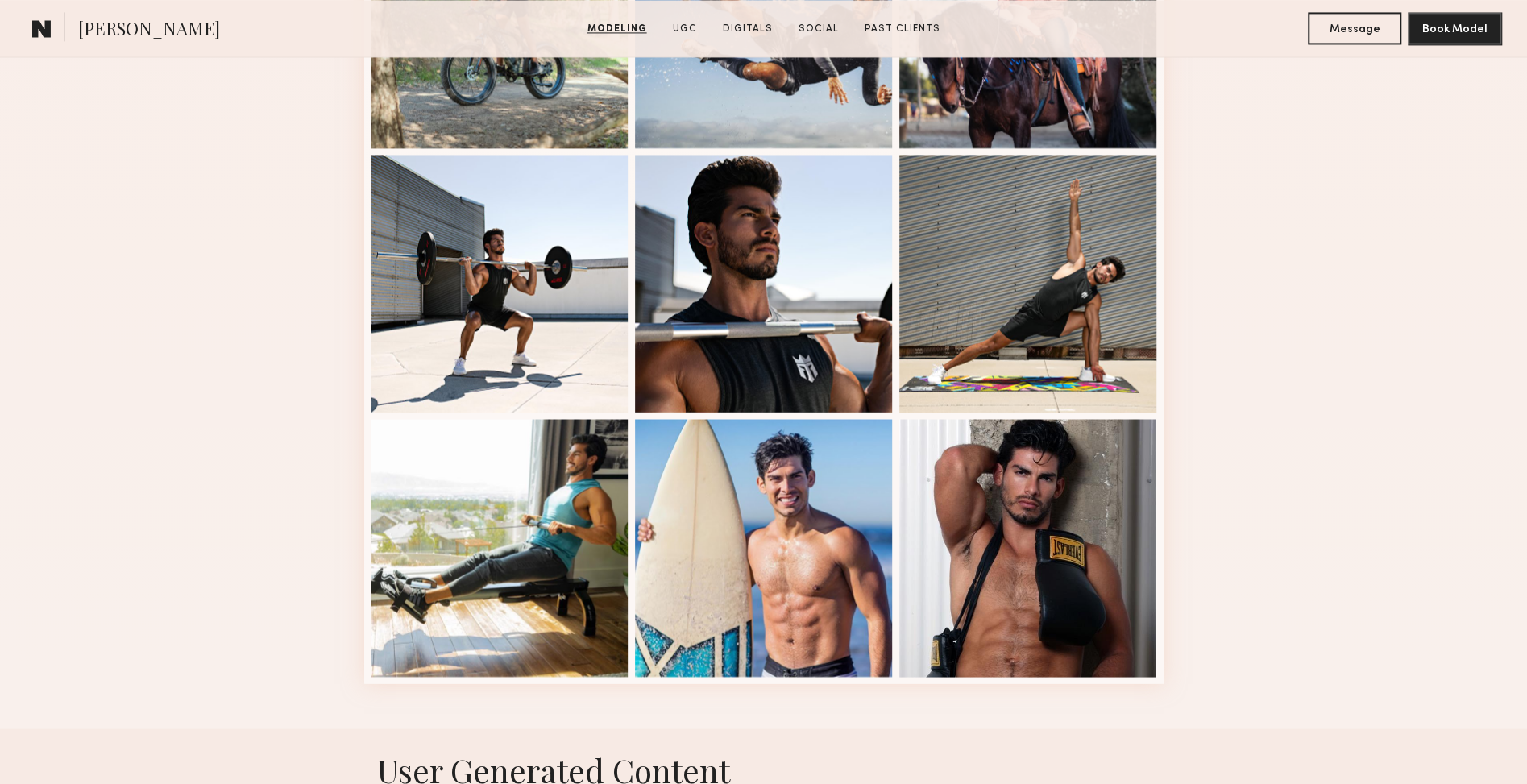
scroll to position [1910, 0]
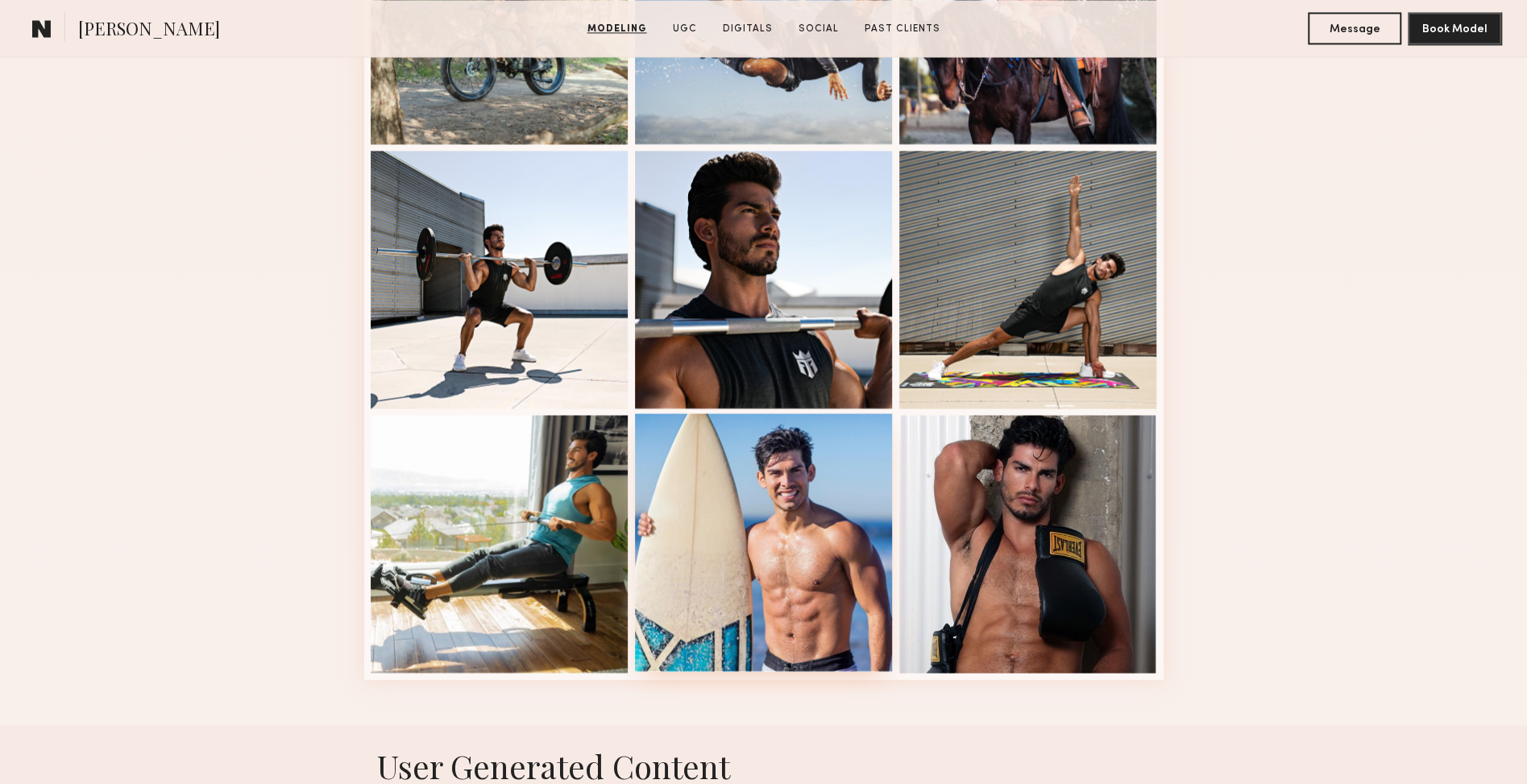
click at [819, 498] on div at bounding box center [764, 542] width 258 height 258
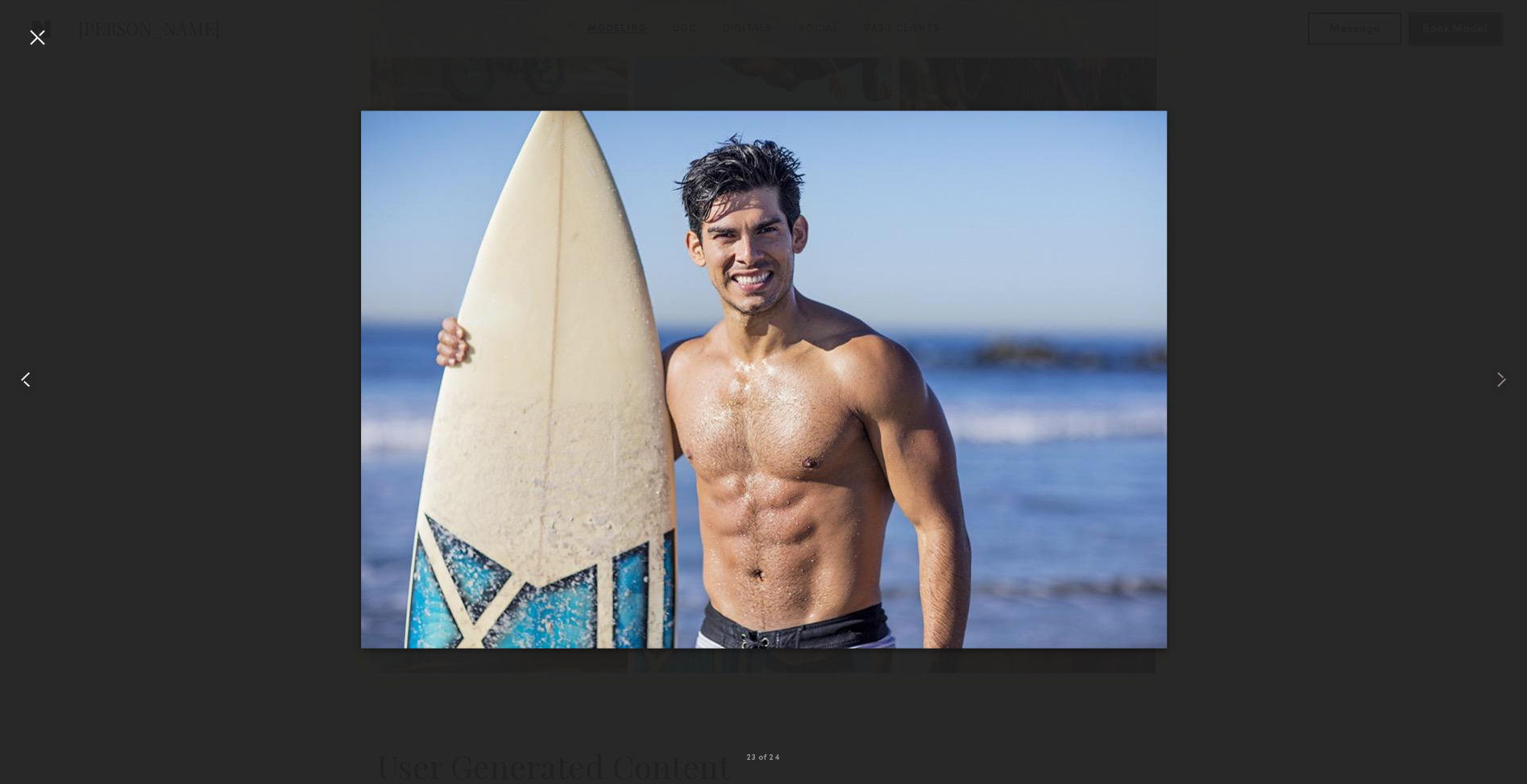
click at [27, 378] on common-icon at bounding box center [26, 379] width 26 height 26
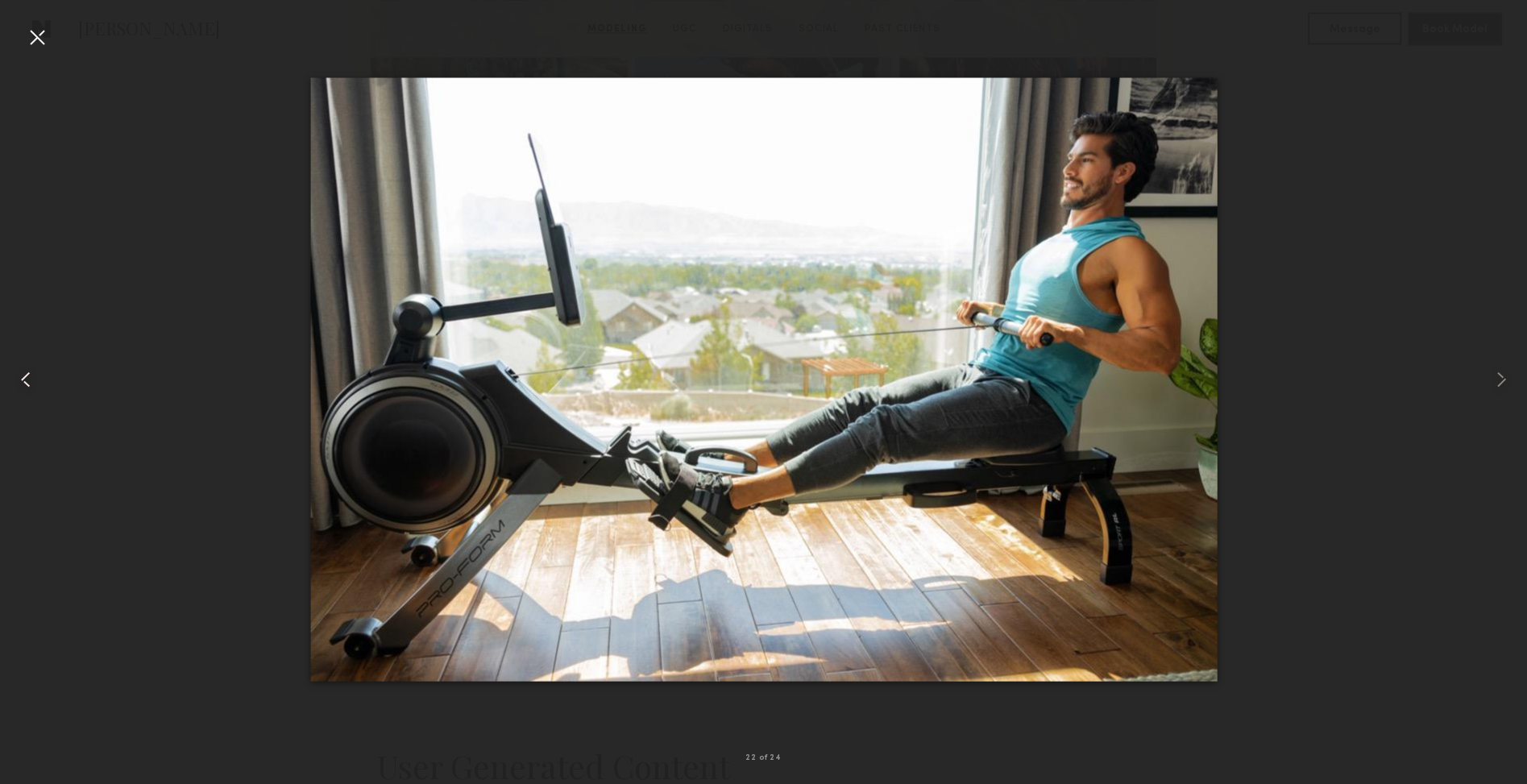
click at [28, 376] on common-icon at bounding box center [26, 379] width 26 height 26
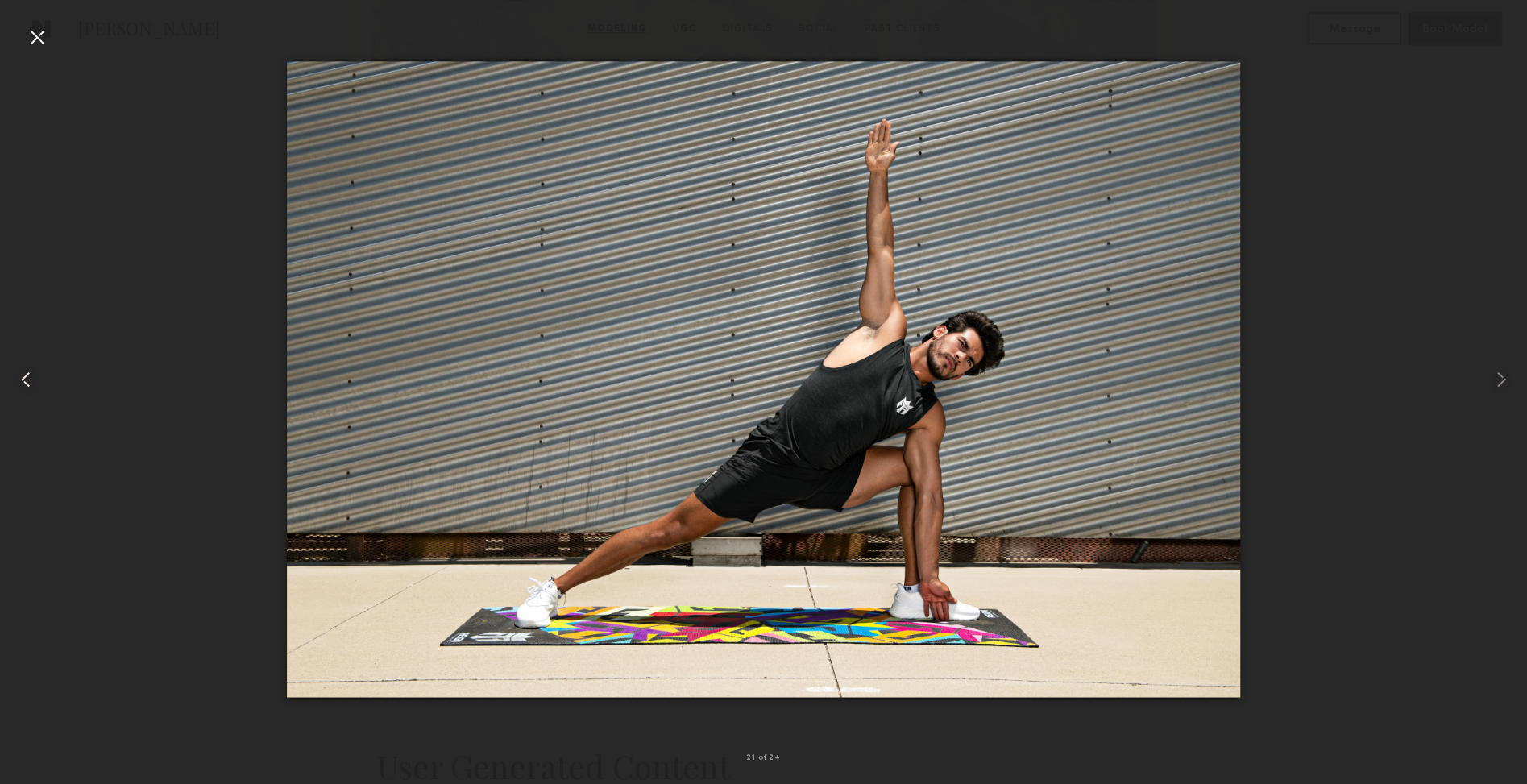
click at [32, 377] on common-icon at bounding box center [26, 379] width 26 height 26
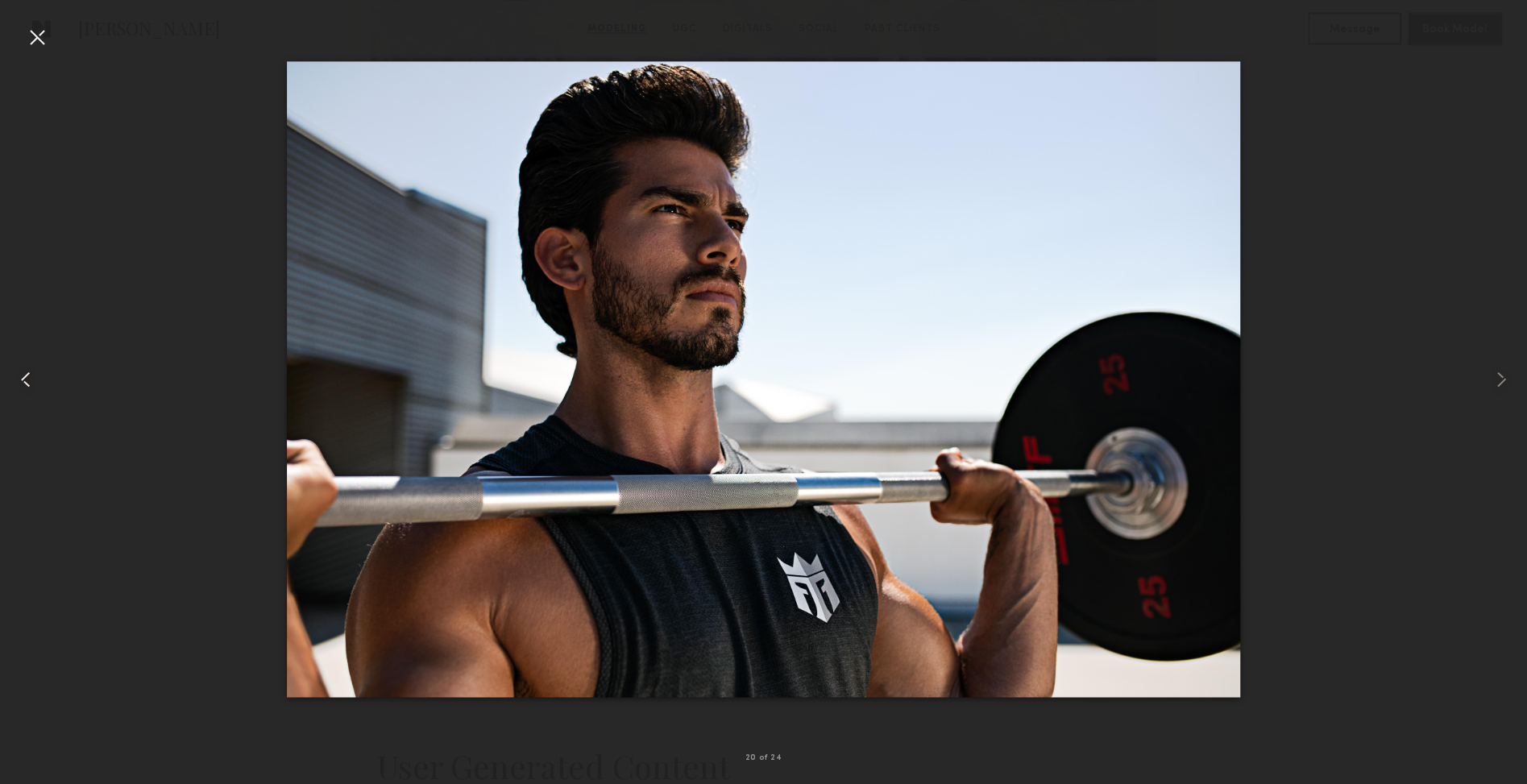
click at [28, 382] on common-icon at bounding box center [26, 379] width 26 height 26
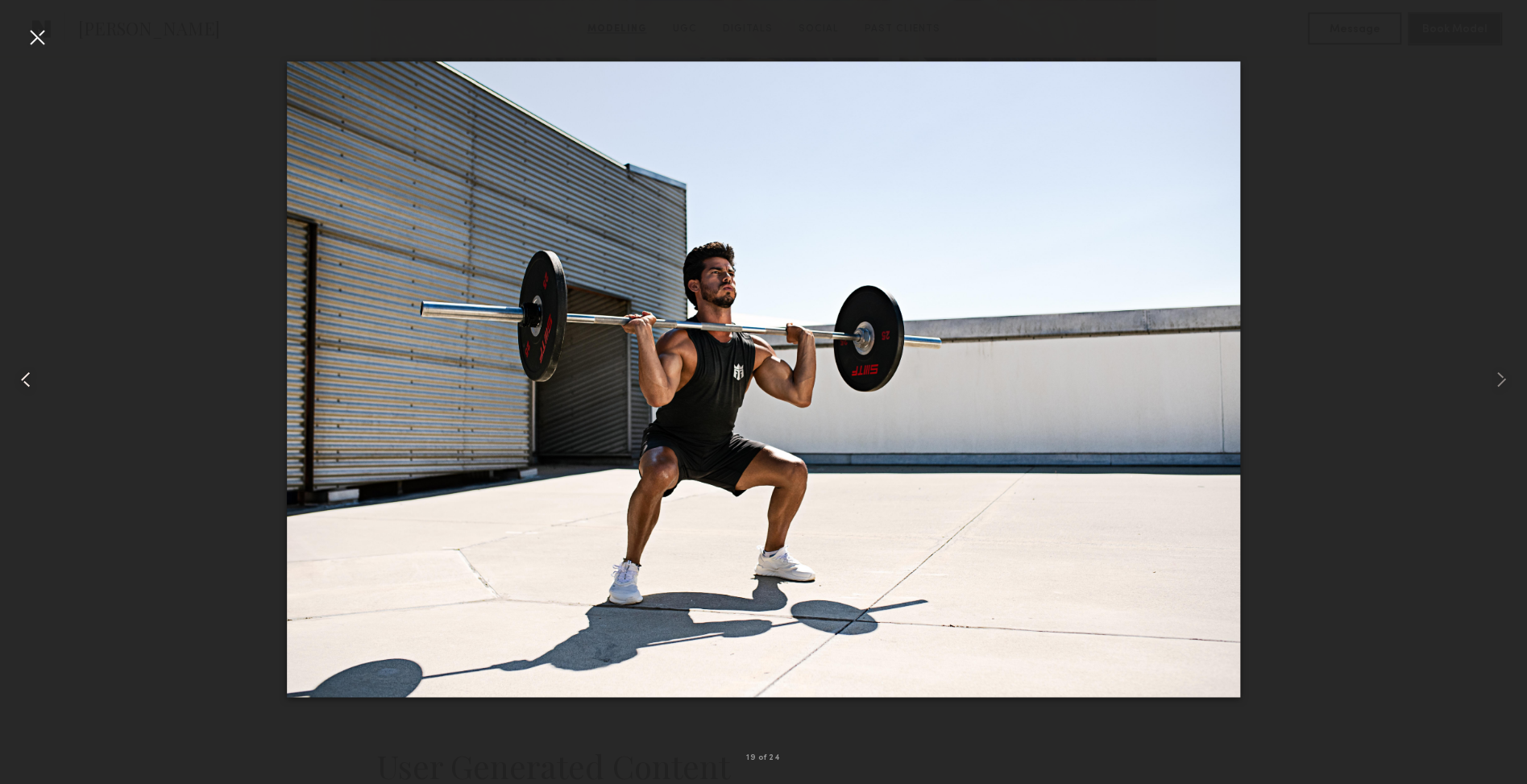
click at [31, 383] on common-icon at bounding box center [26, 379] width 26 height 26
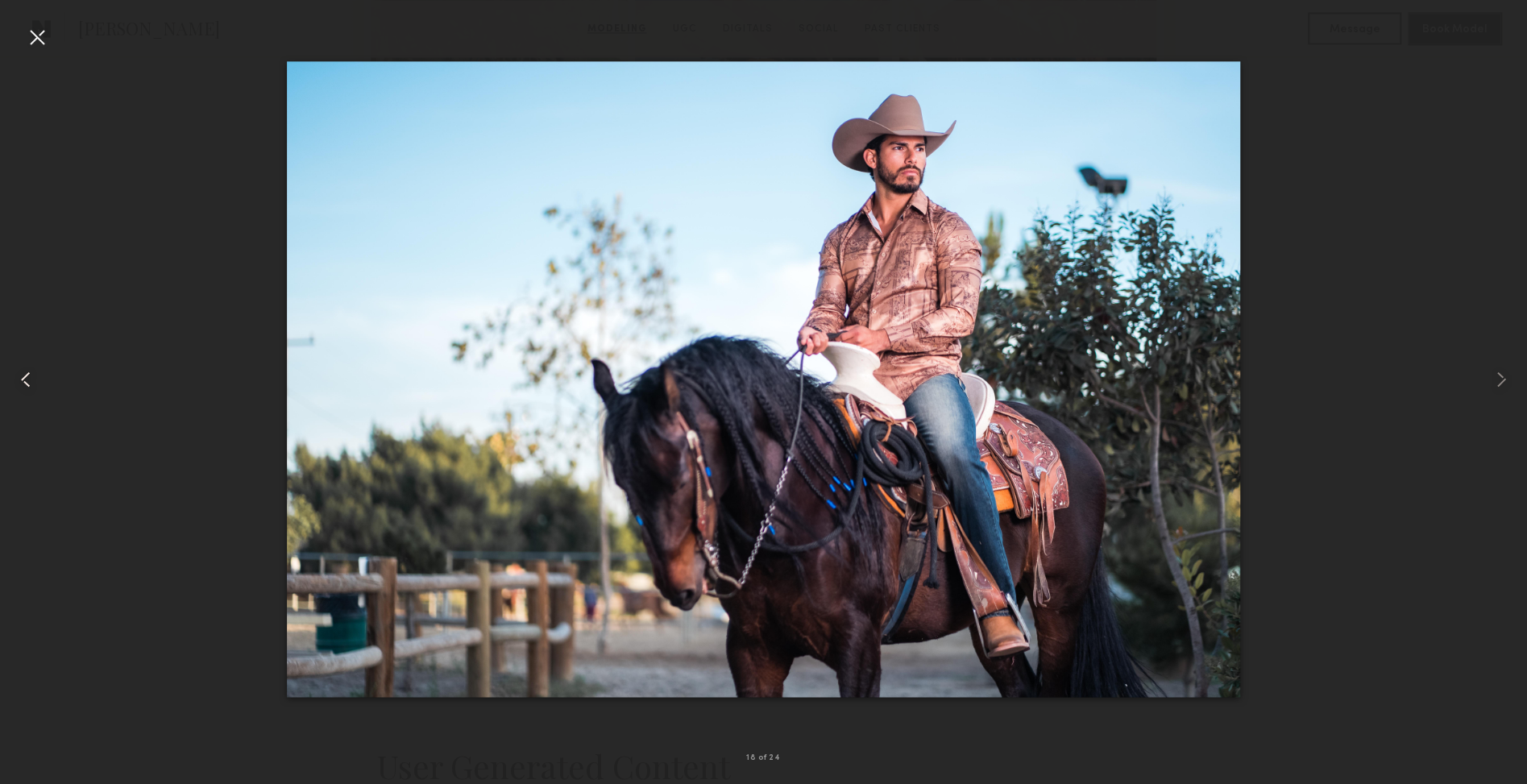
click at [30, 383] on common-icon at bounding box center [26, 379] width 26 height 26
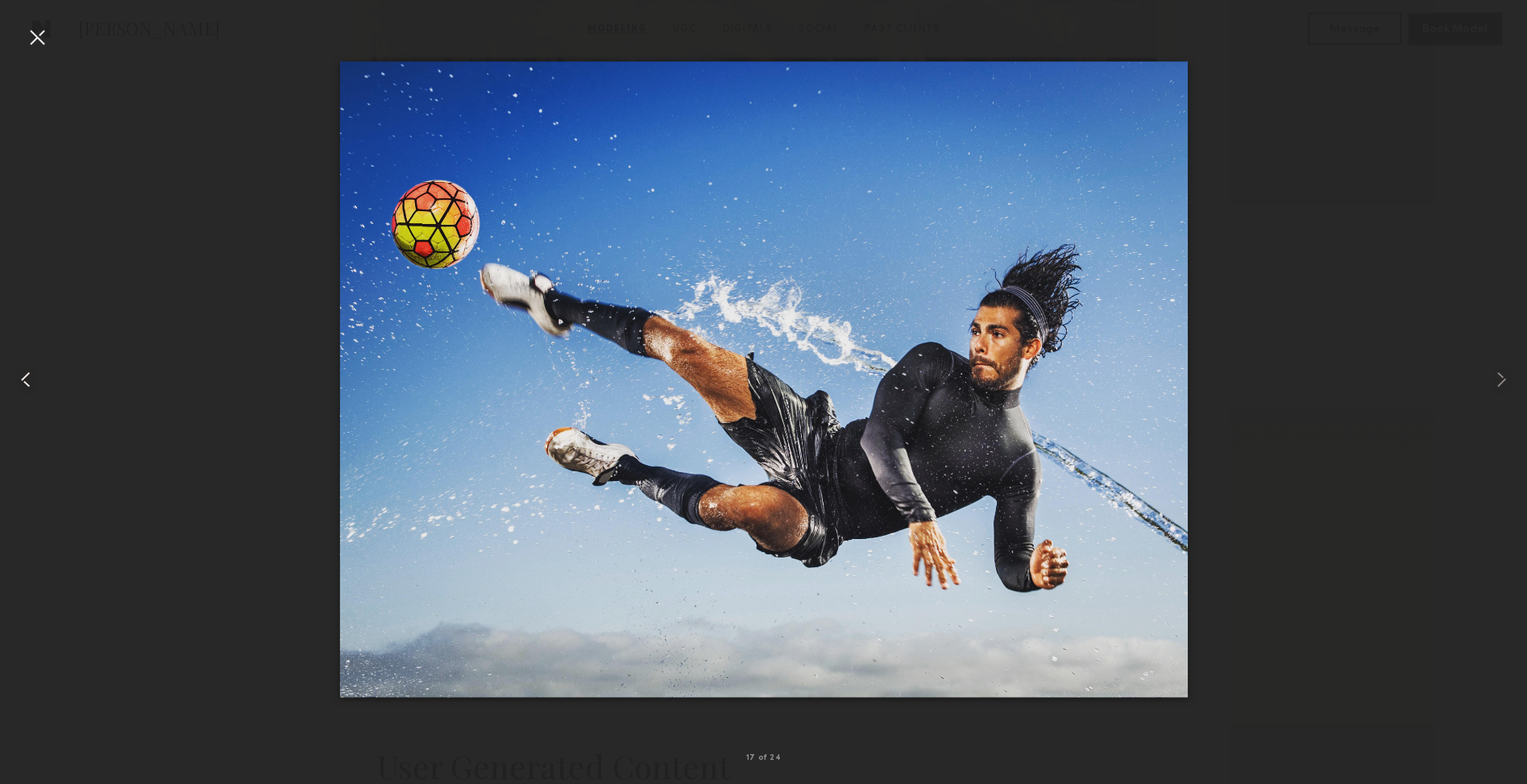
click at [30, 385] on common-icon at bounding box center [26, 379] width 26 height 26
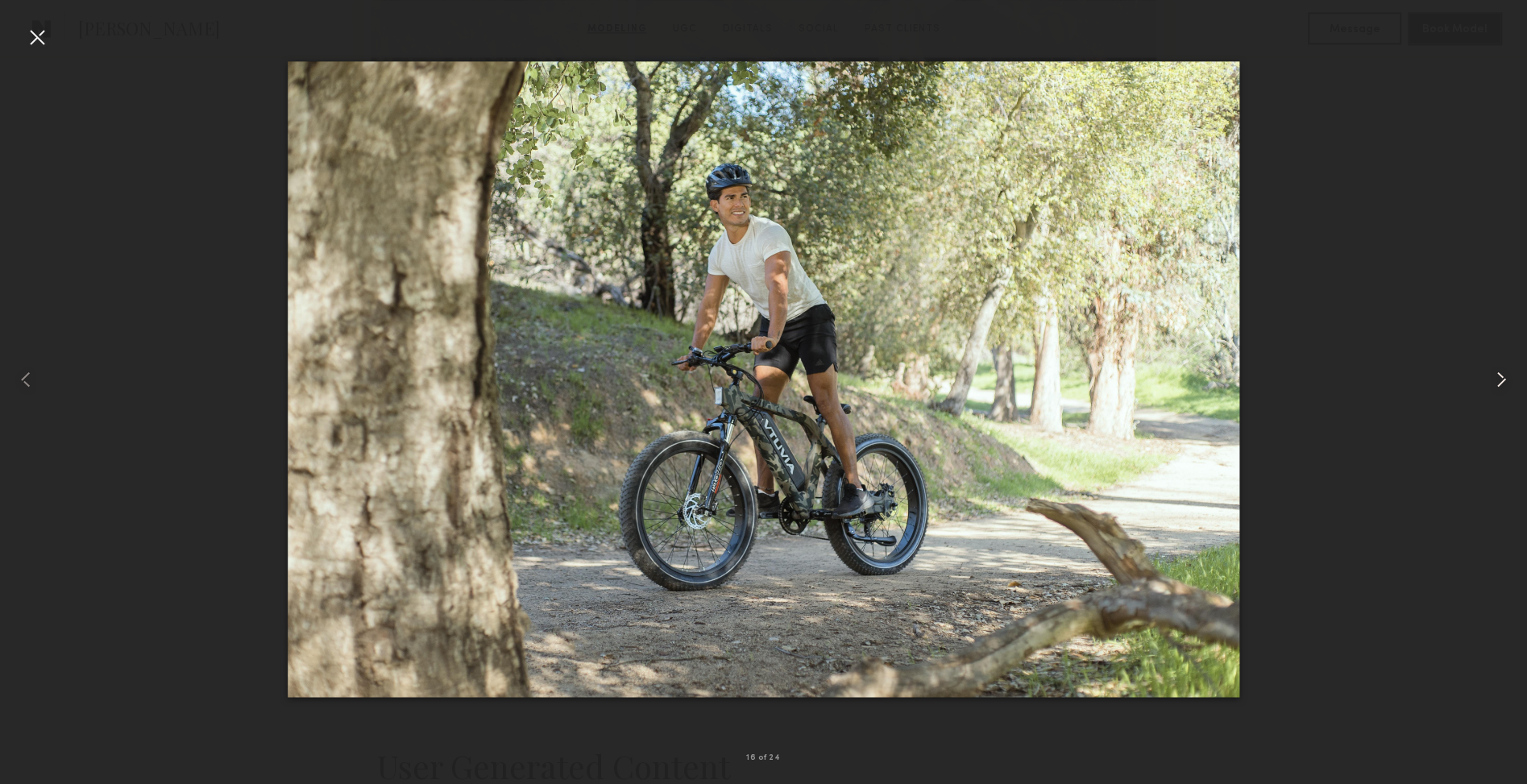
click at [1495, 387] on common-icon at bounding box center [1501, 379] width 26 height 26
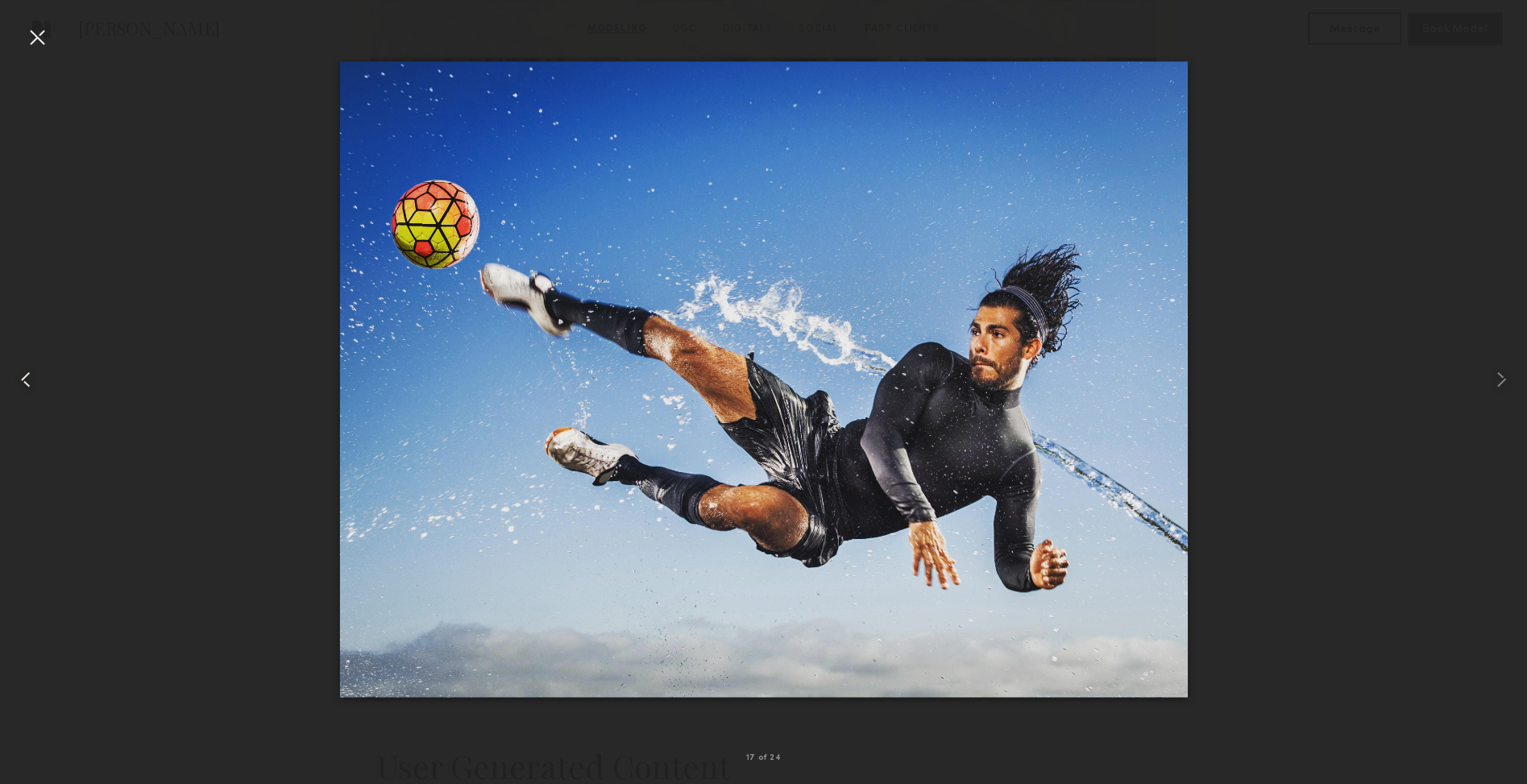
click at [35, 384] on common-icon at bounding box center [26, 379] width 26 height 26
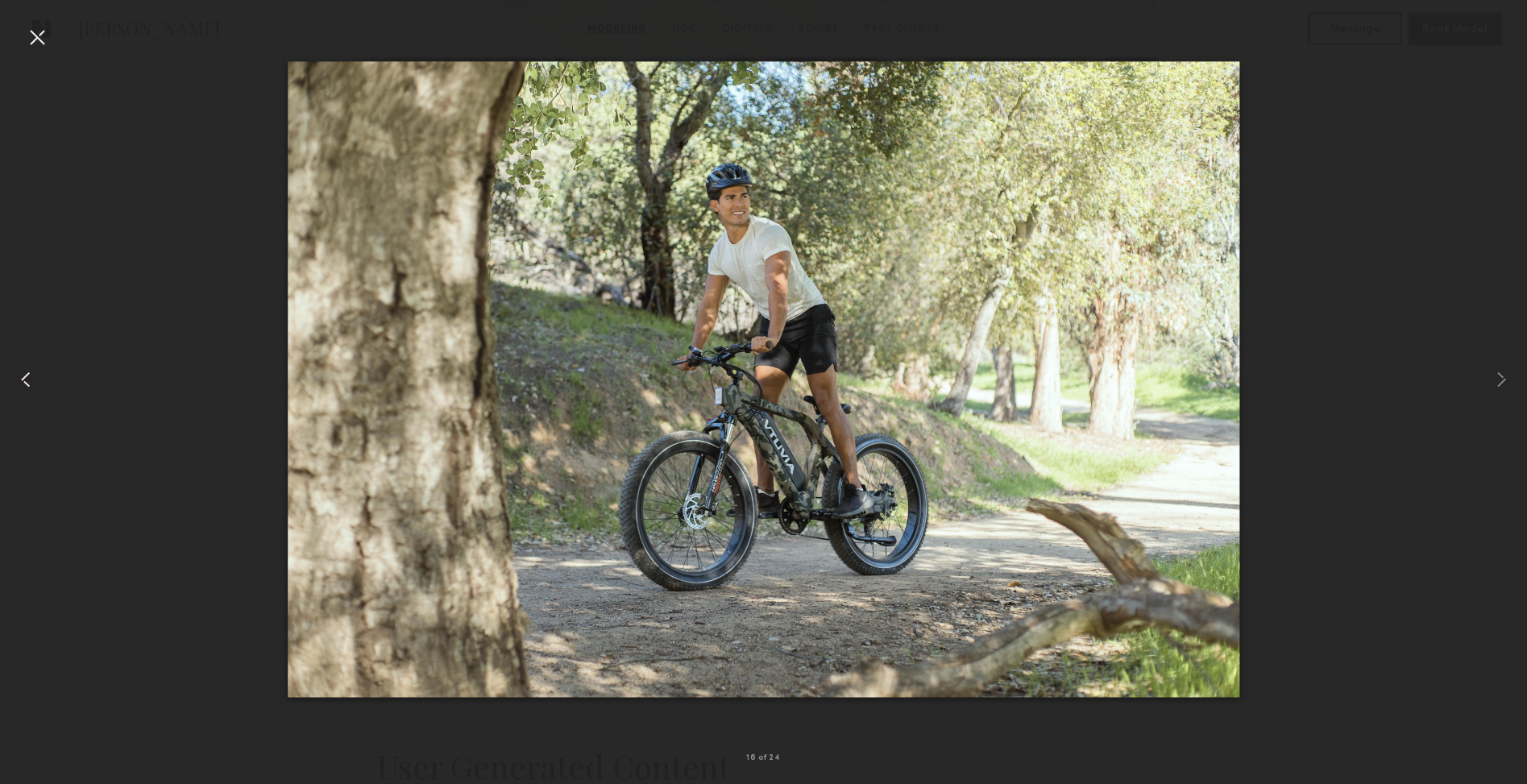
click at [29, 383] on common-icon at bounding box center [26, 379] width 26 height 26
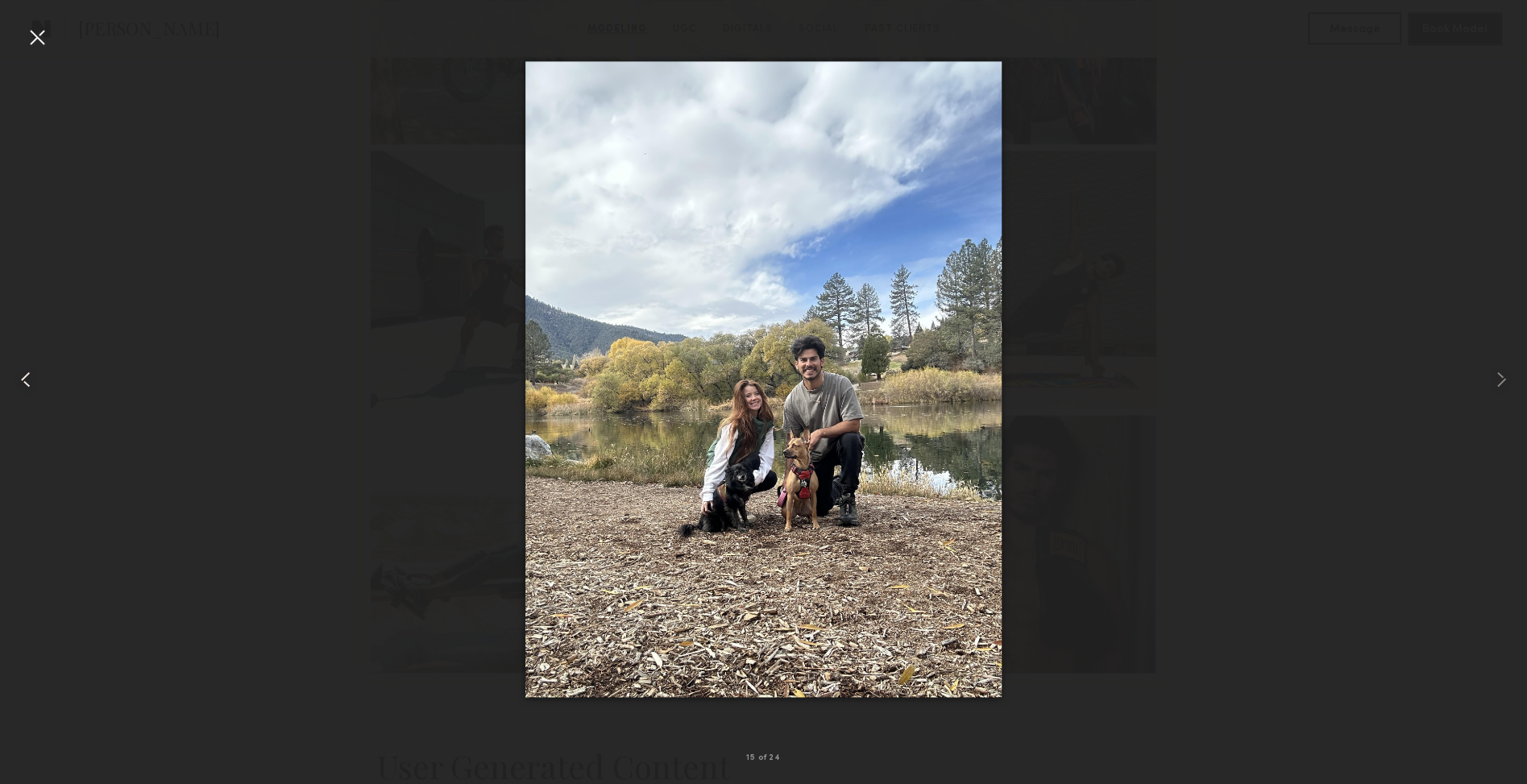
click at [34, 384] on common-icon at bounding box center [26, 379] width 26 height 26
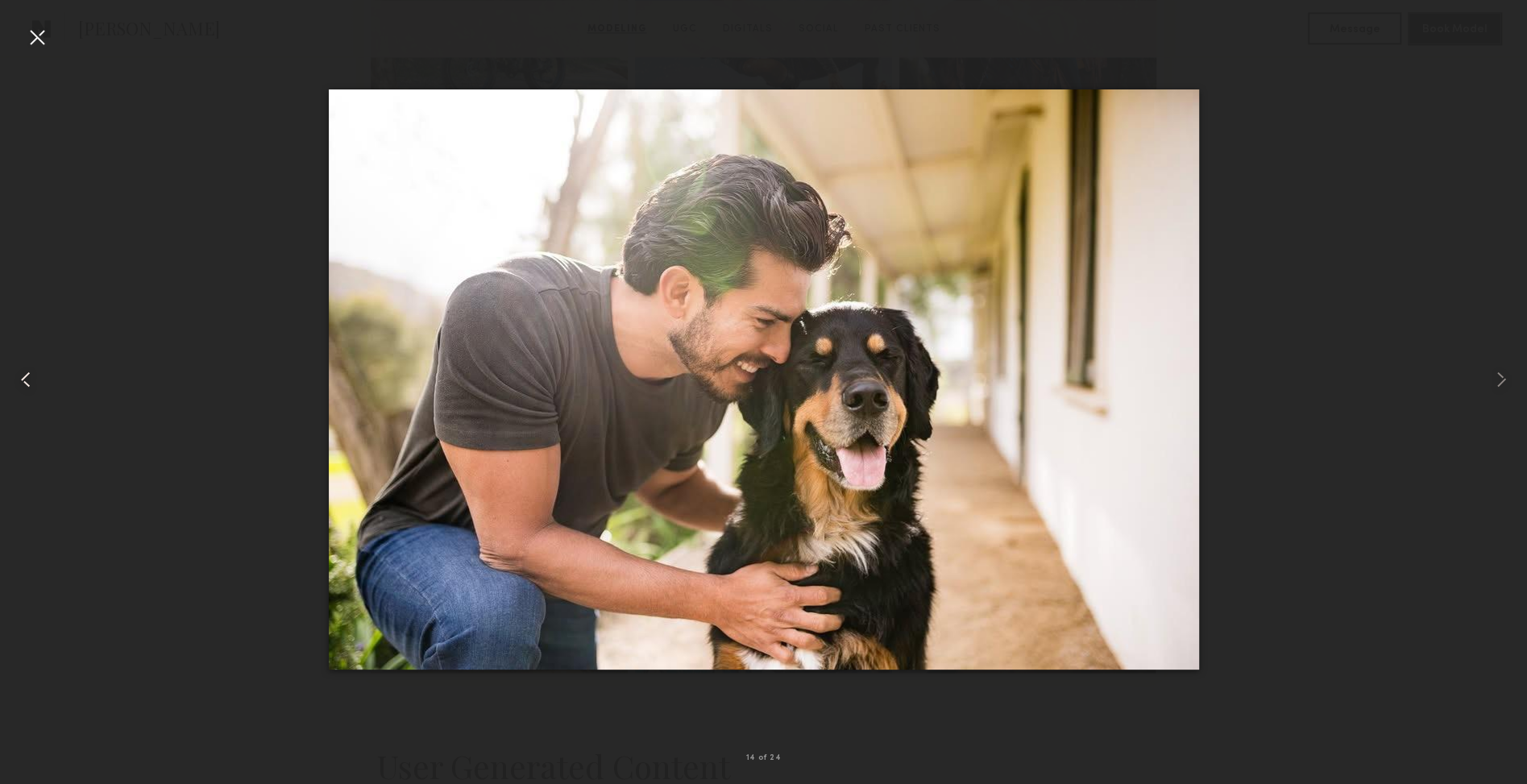
click at [35, 385] on common-icon at bounding box center [26, 379] width 26 height 26
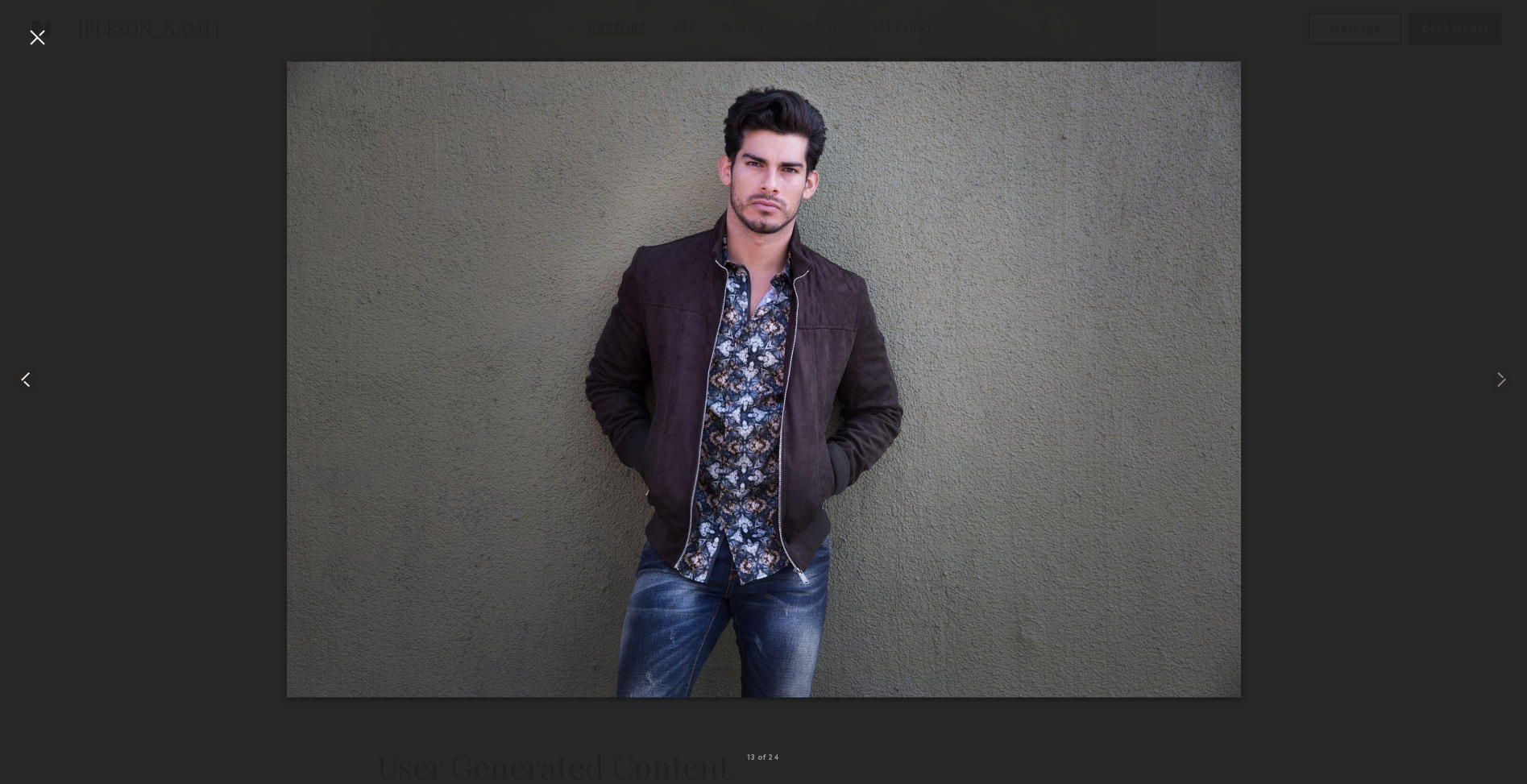
click at [42, 383] on div at bounding box center [31, 379] width 62 height 707
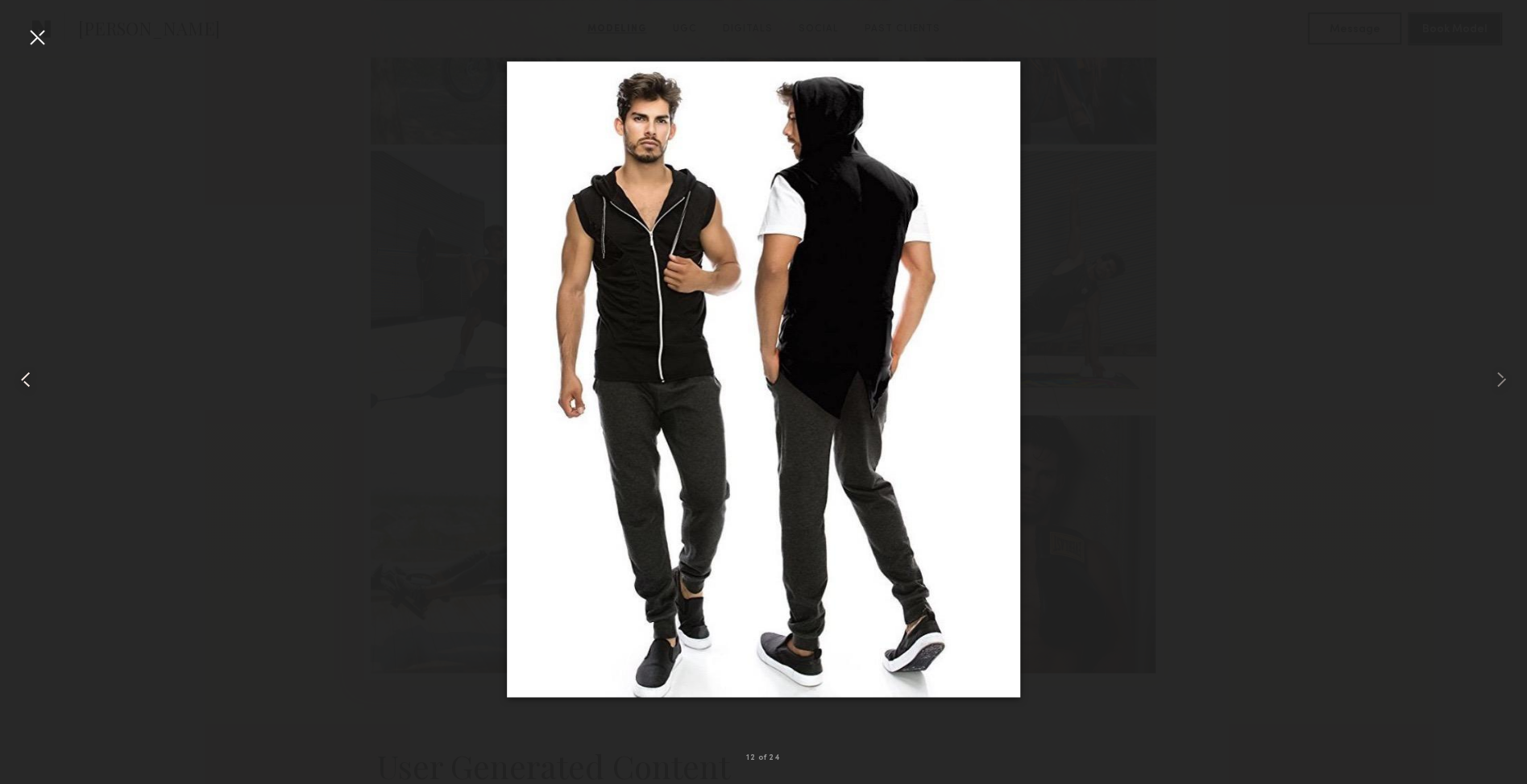
click at [42, 383] on div at bounding box center [31, 379] width 62 height 707
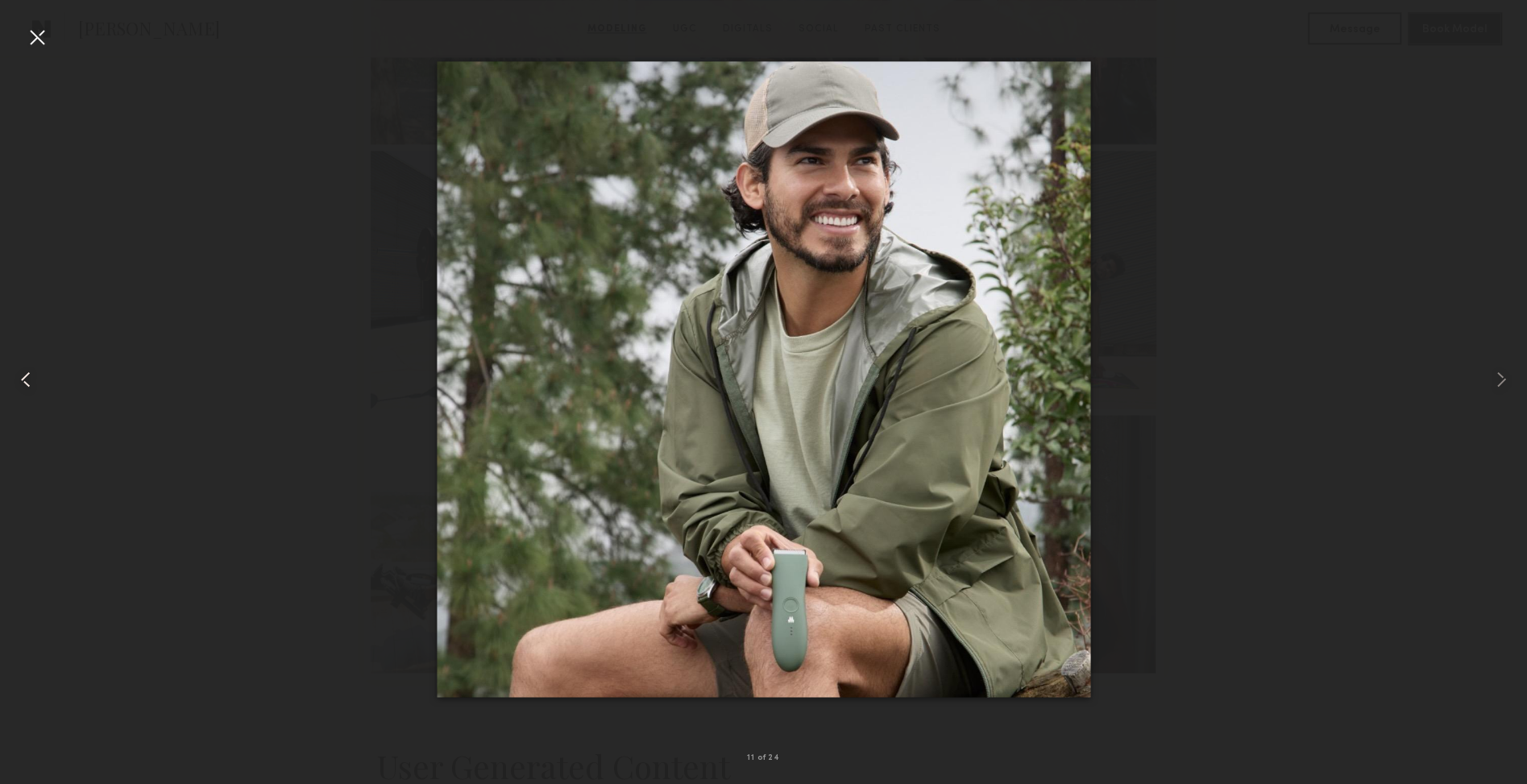
drag, startPoint x: 37, startPoint y: 379, endPoint x: 34, endPoint y: 370, distance: 9.5
click at [38, 379] on common-icon at bounding box center [26, 379] width 26 height 26
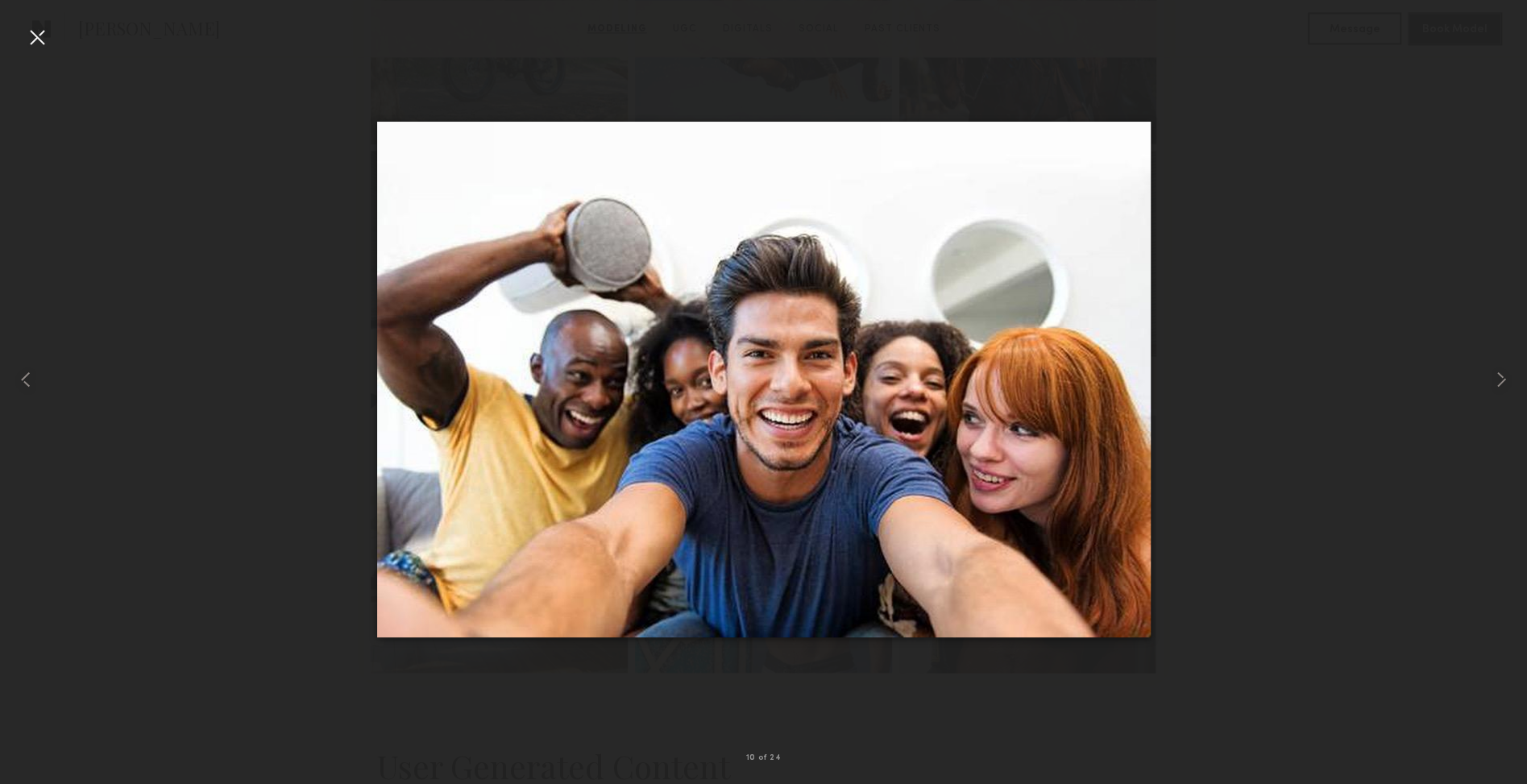
click at [38, 33] on div at bounding box center [37, 37] width 26 height 26
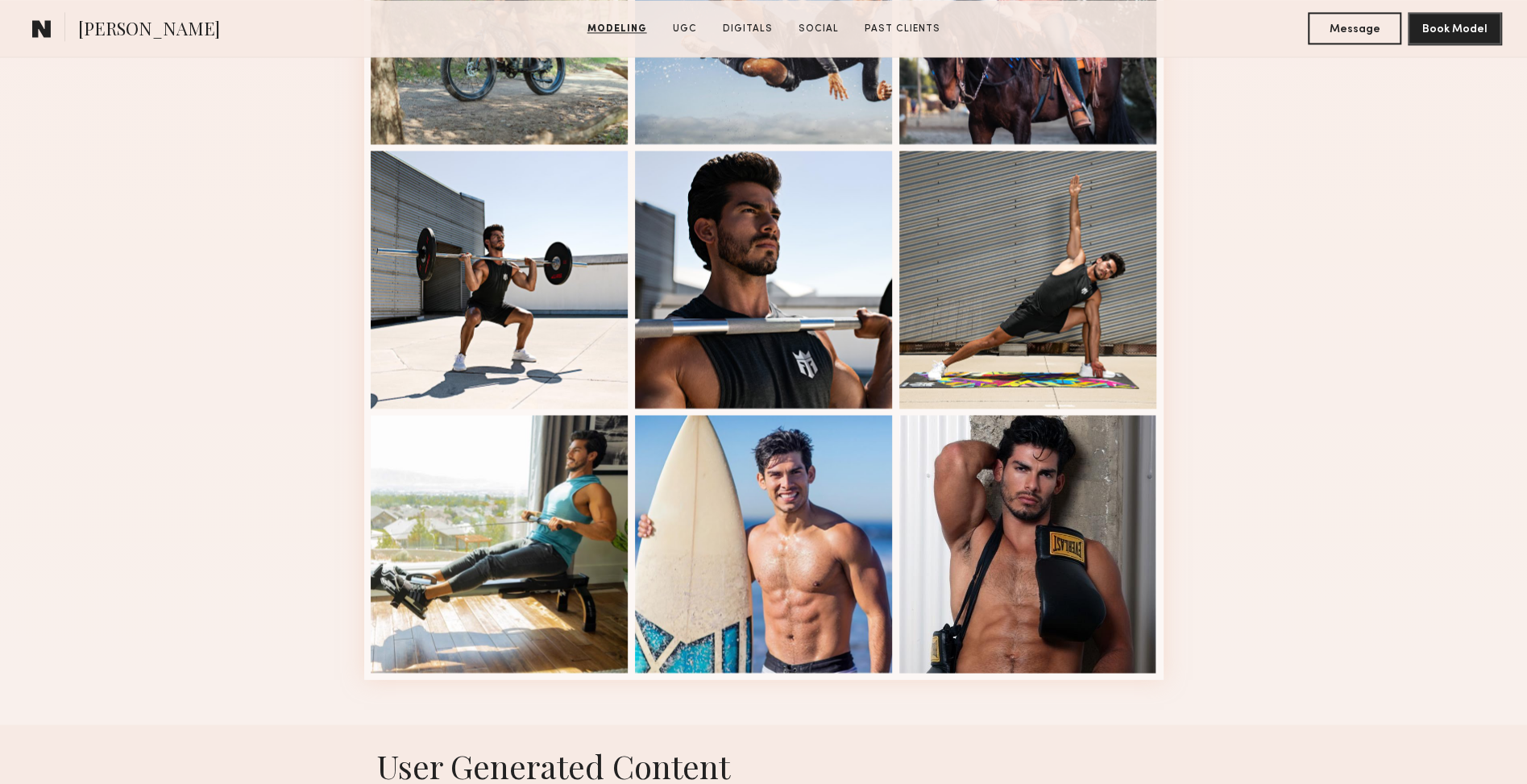
drag, startPoint x: 1531, startPoint y: 276, endPoint x: 1542, endPoint y: 240, distance: 37.6
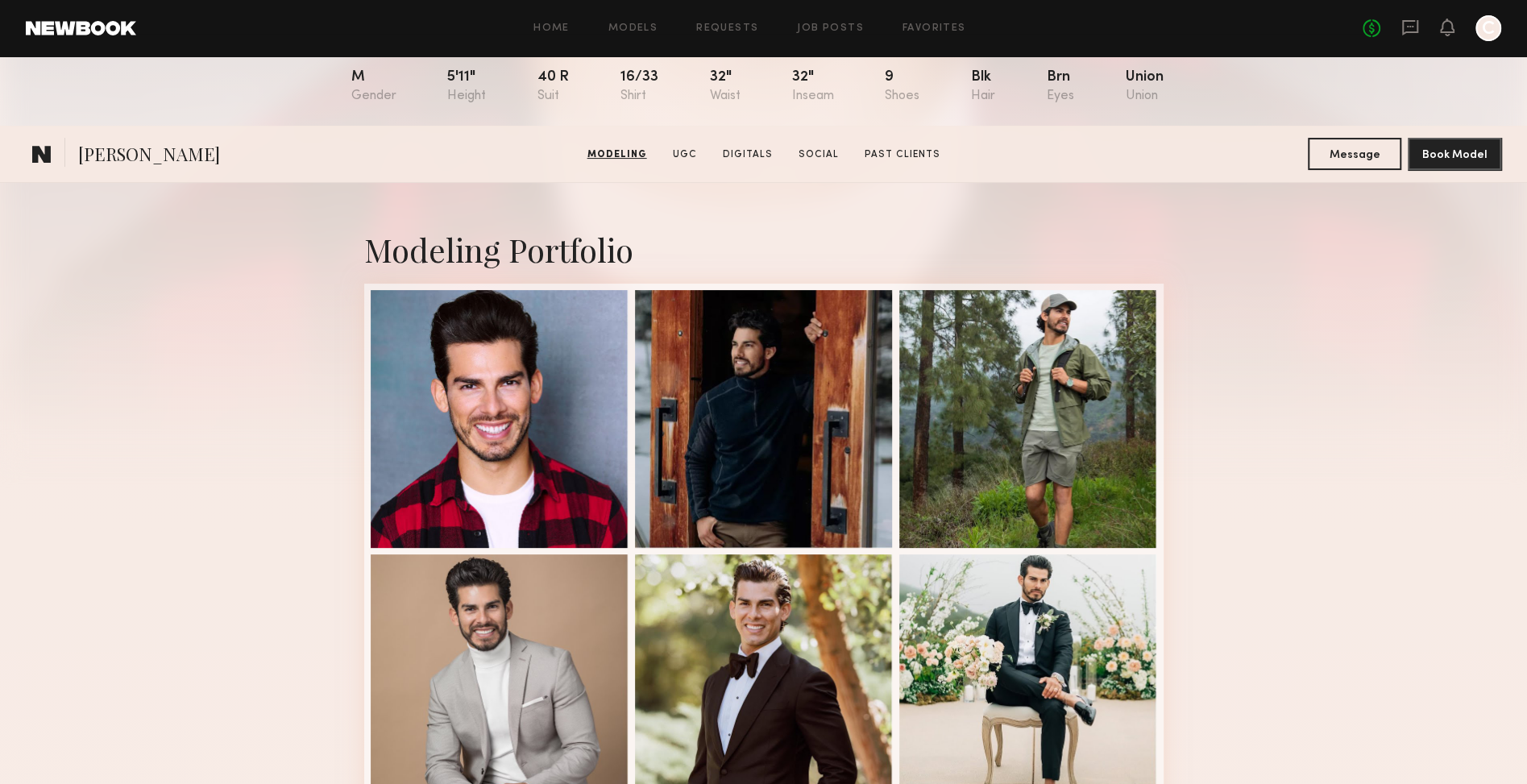
scroll to position [0, 0]
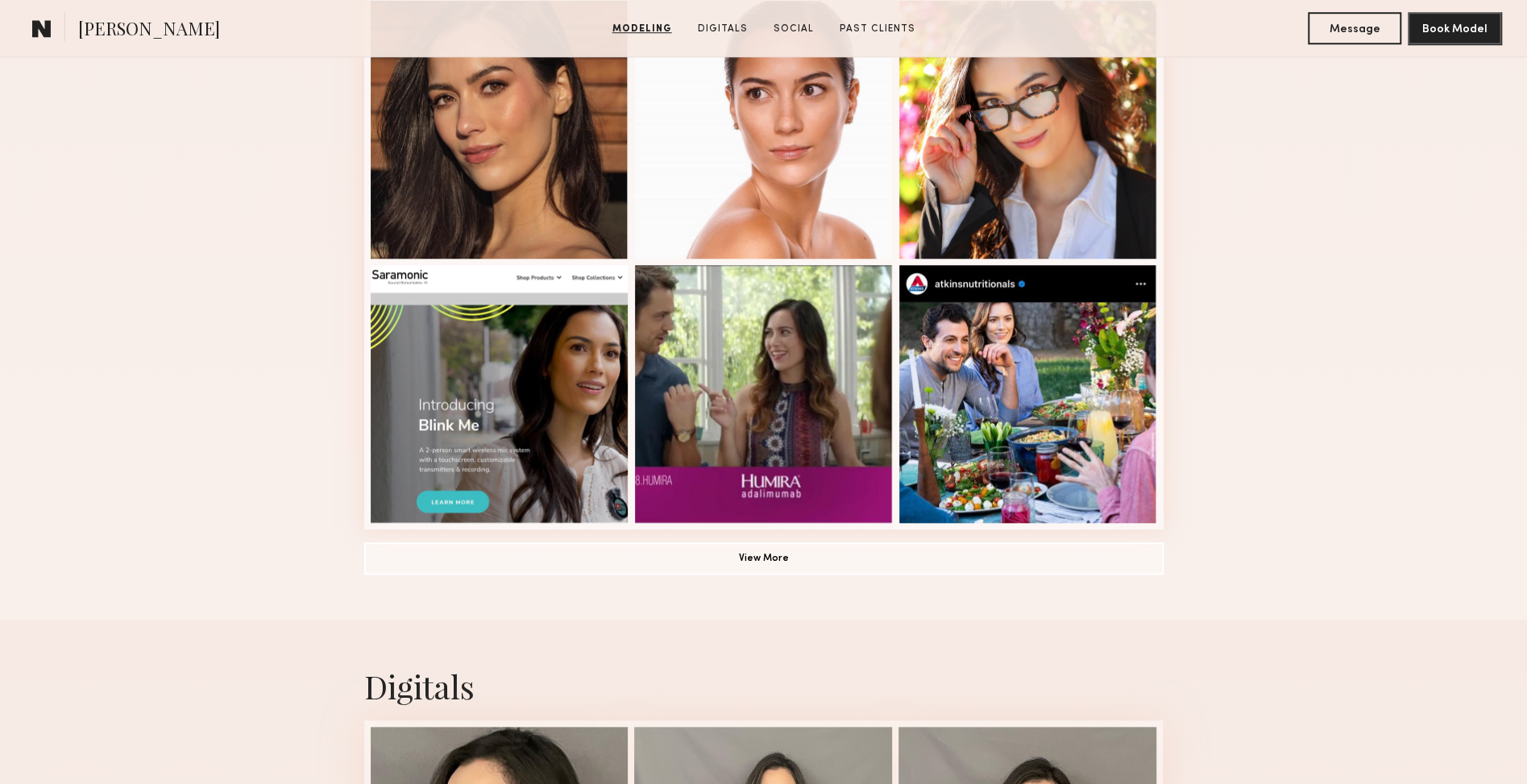
scroll to position [1020, 0]
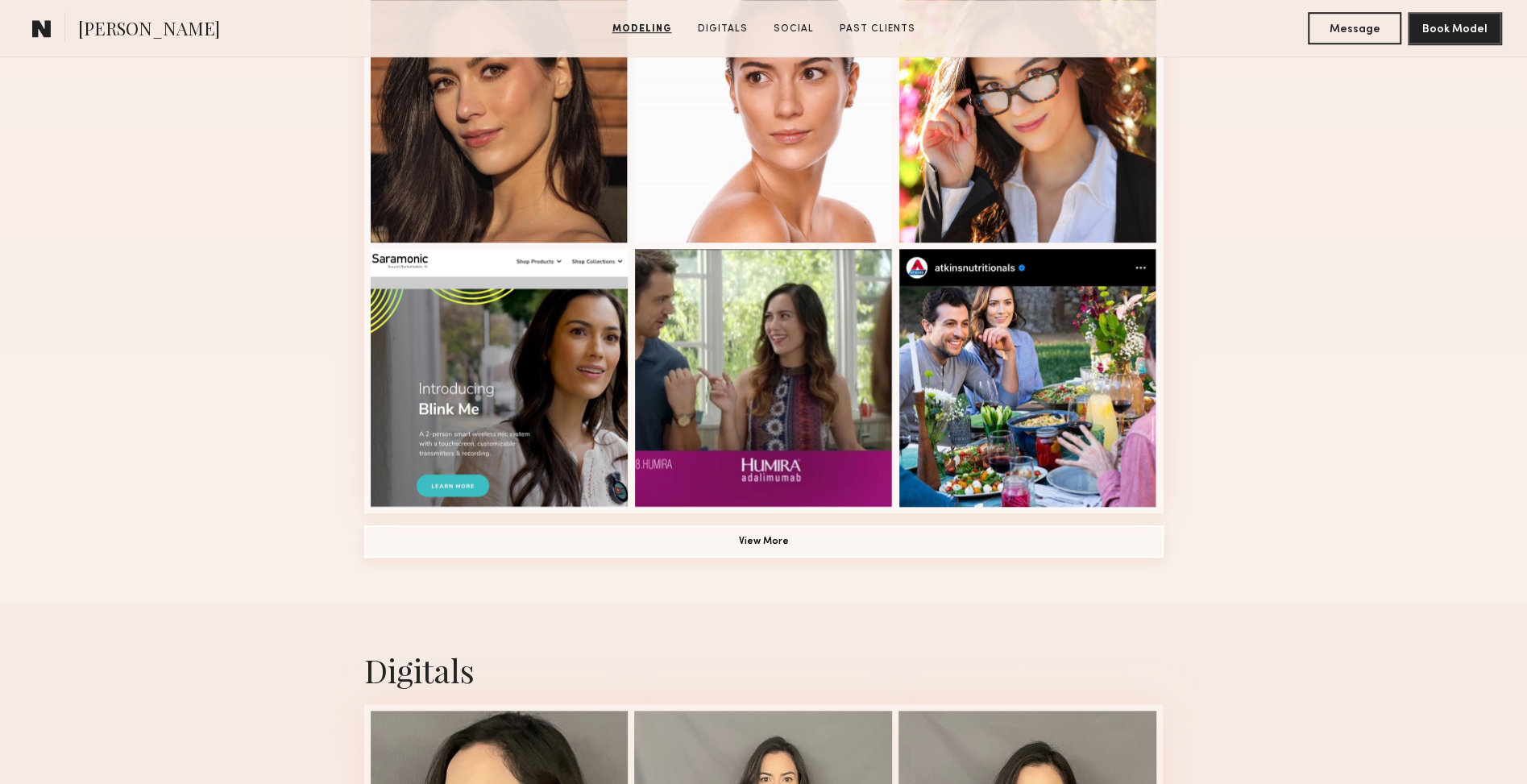
click at [896, 537] on button "View More" at bounding box center [764, 541] width 799 height 32
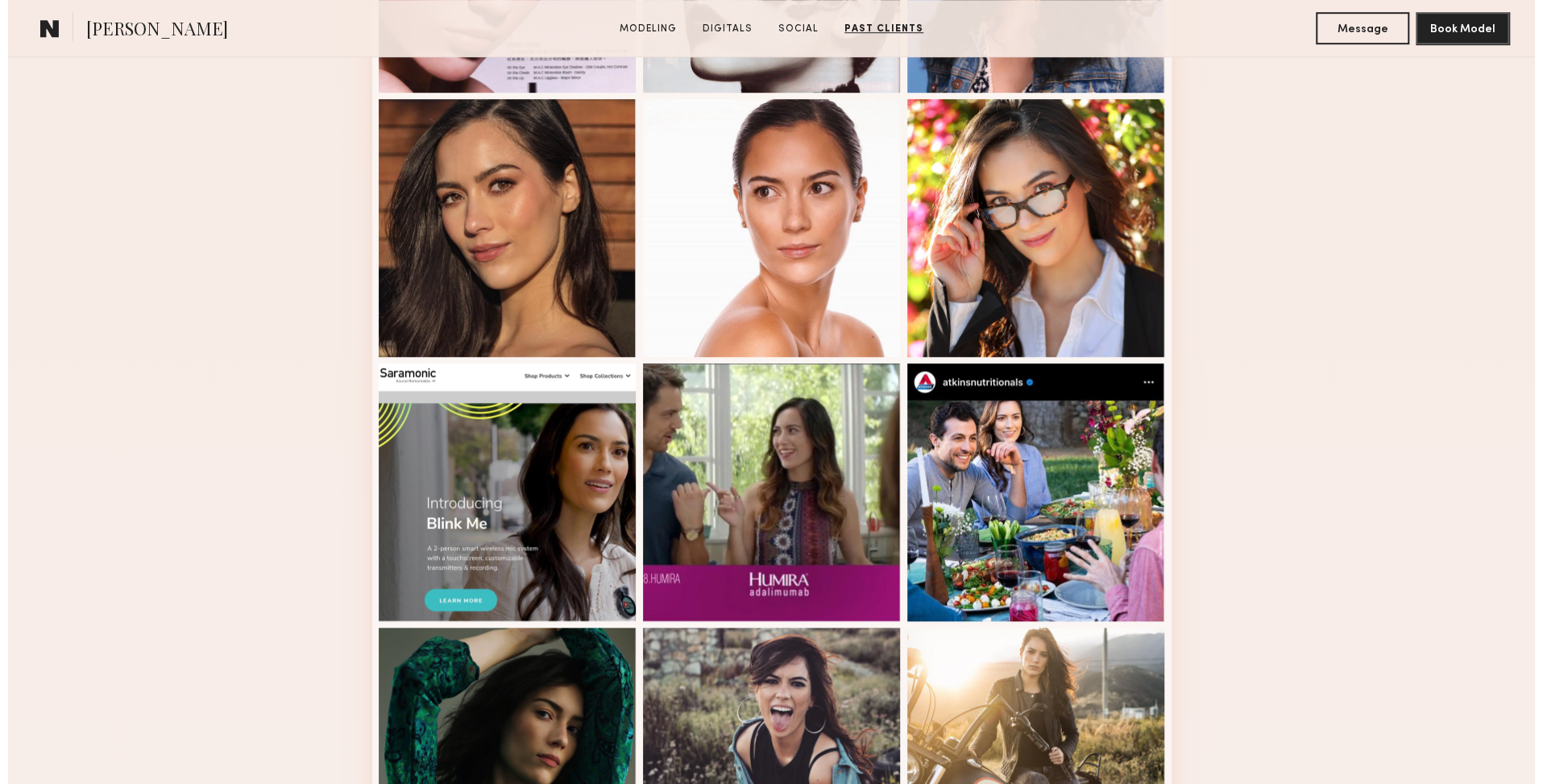
scroll to position [0, 0]
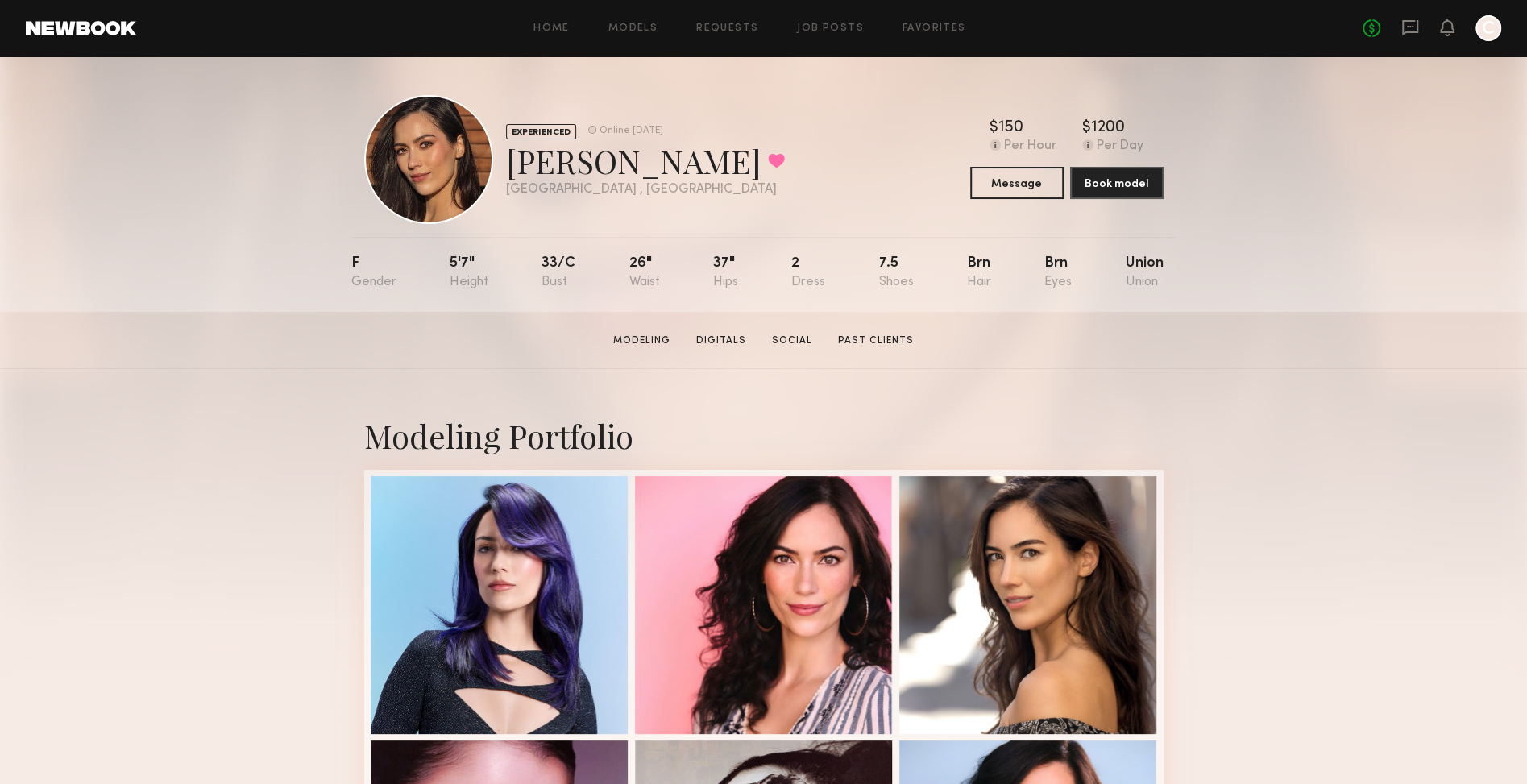
click at [887, 192] on div "EXPERIENCED Online 2d ago Amanda W. Favorited Los Angeles , CA Online 2d ago $ …" at bounding box center [764, 160] width 799 height 129
click at [999, 185] on button "Message" at bounding box center [1017, 182] width 93 height 32
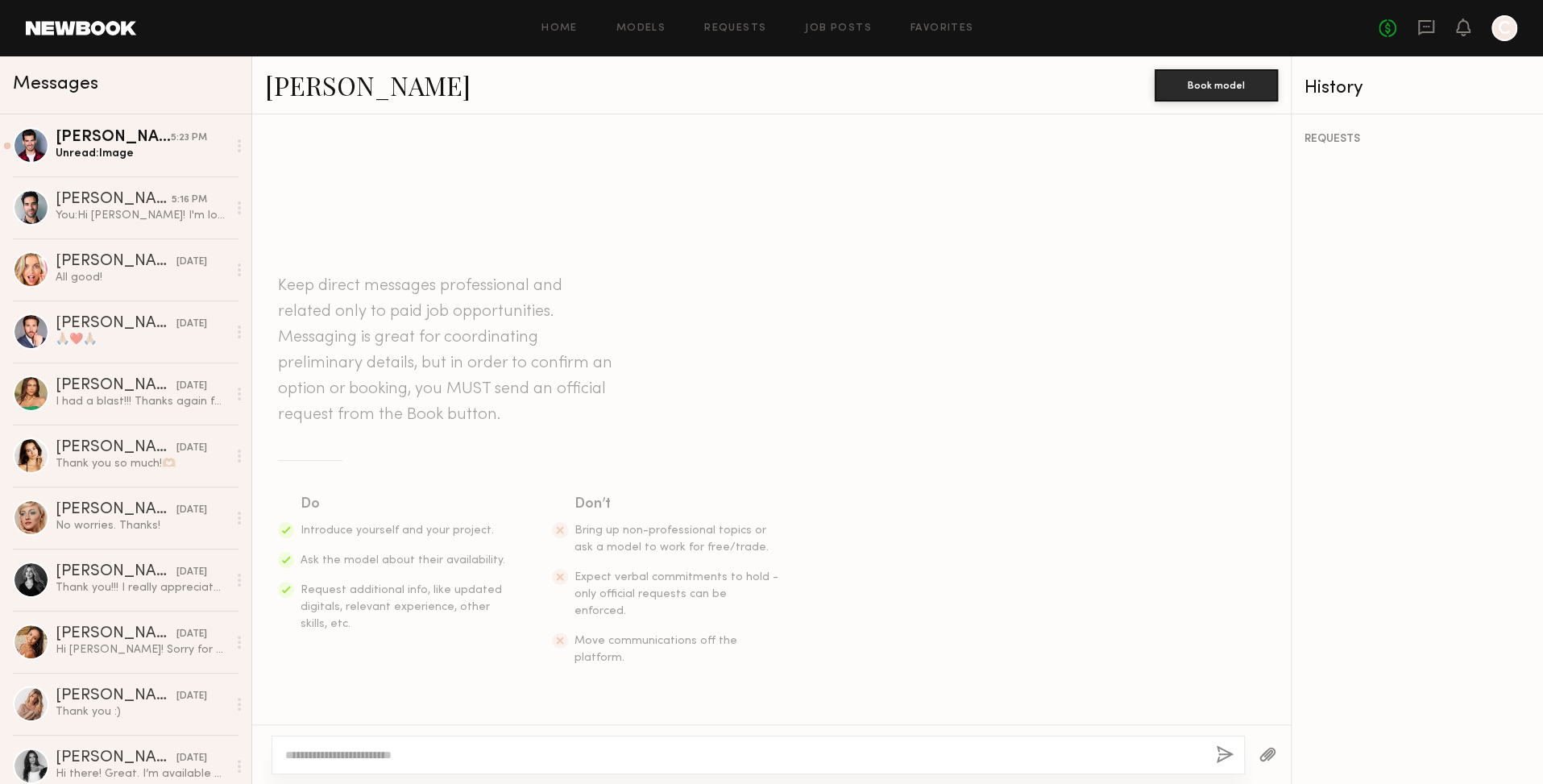
click at [335, 94] on link "[PERSON_NAME]" at bounding box center [367, 84] width 206 height 35
click at [512, 761] on textarea at bounding box center [744, 754] width 917 height 16
type textarea "**********"
click at [1218, 761] on button "button" at bounding box center [1226, 755] width 18 height 20
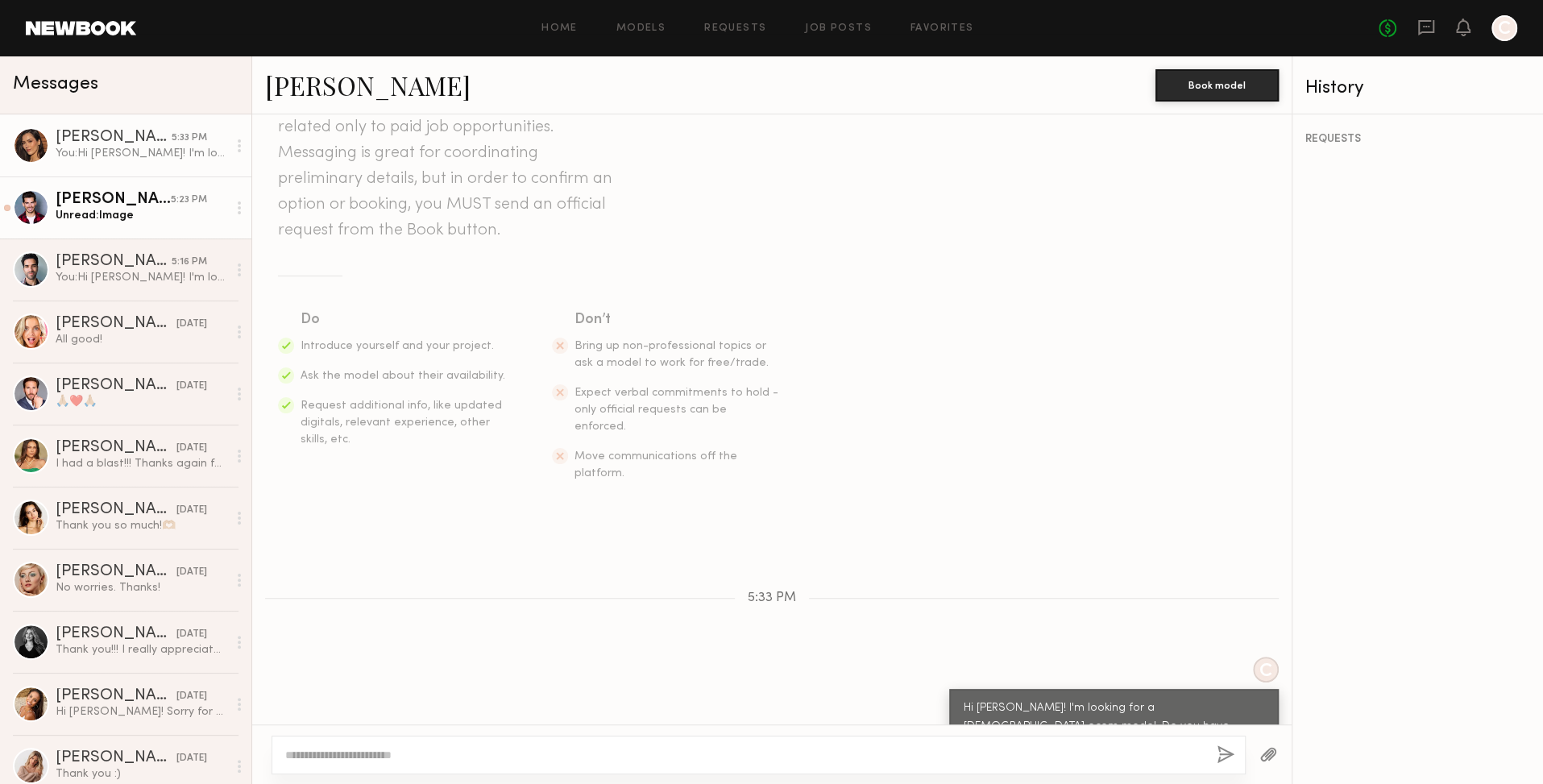
click at [163, 218] on div "Unread: Image" at bounding box center [141, 214] width 172 height 15
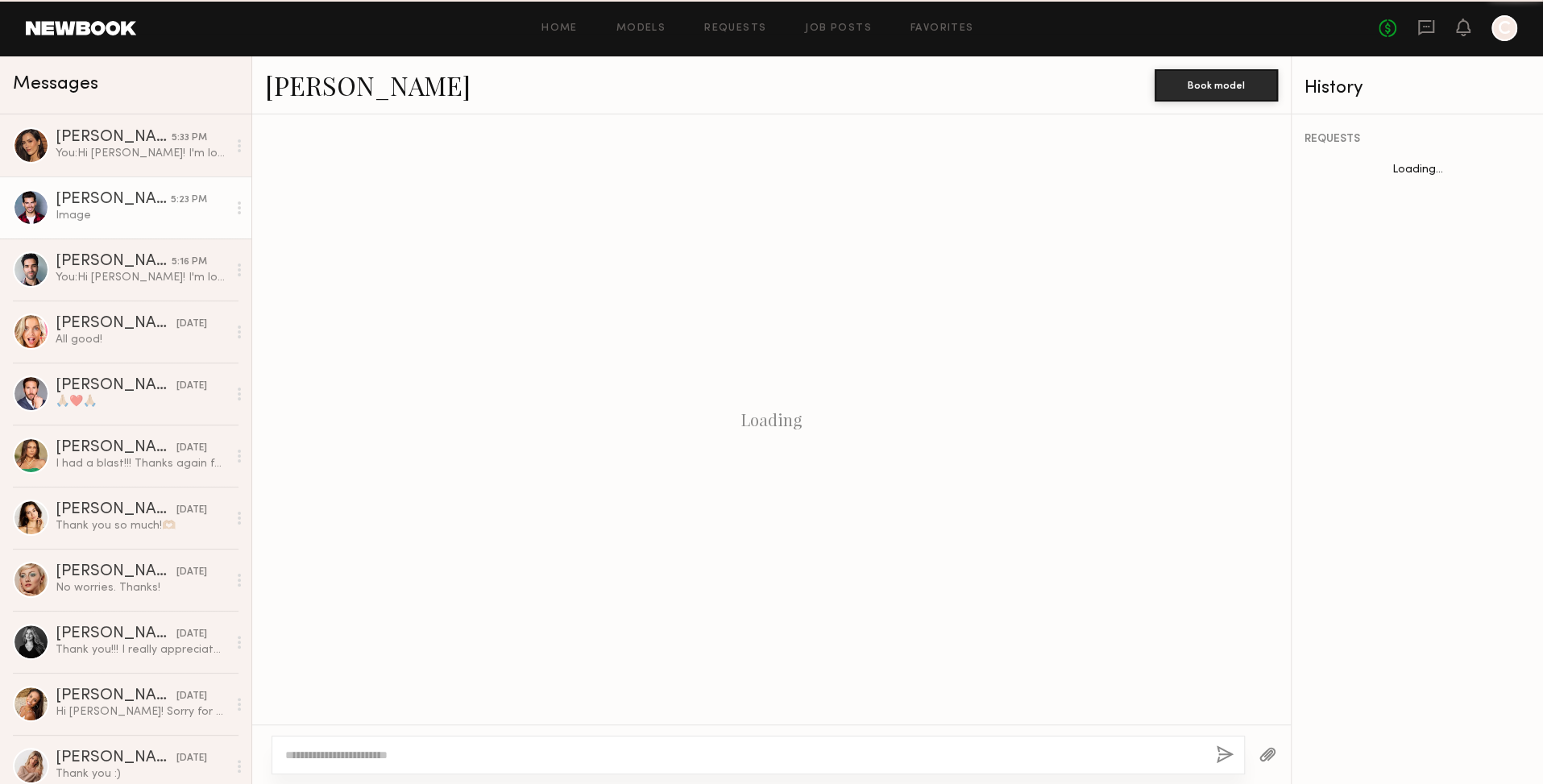
scroll to position [2512, 0]
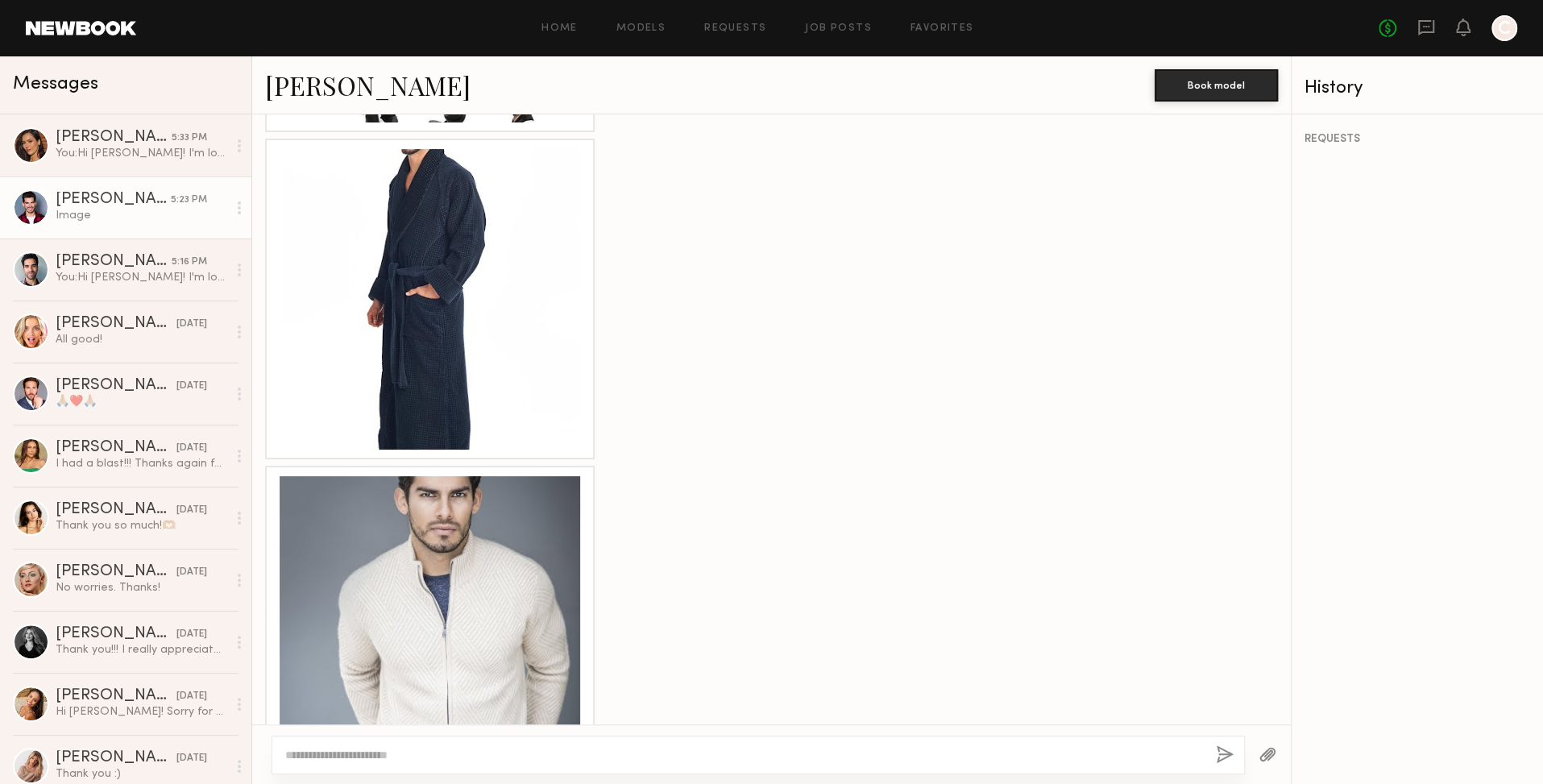
click at [528, 610] on div at bounding box center [430, 626] width 301 height 301
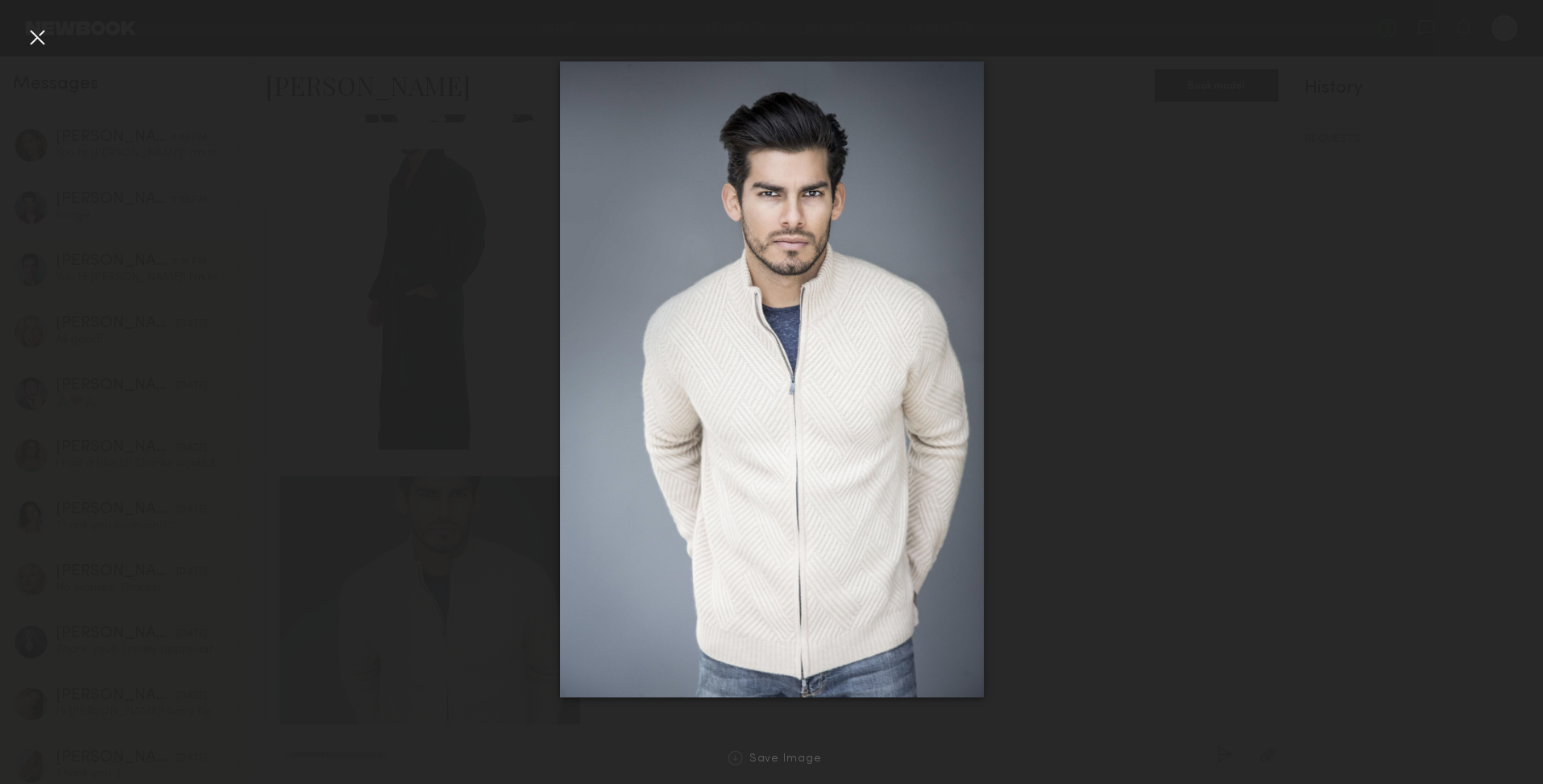
click at [40, 45] on div at bounding box center [37, 37] width 26 height 26
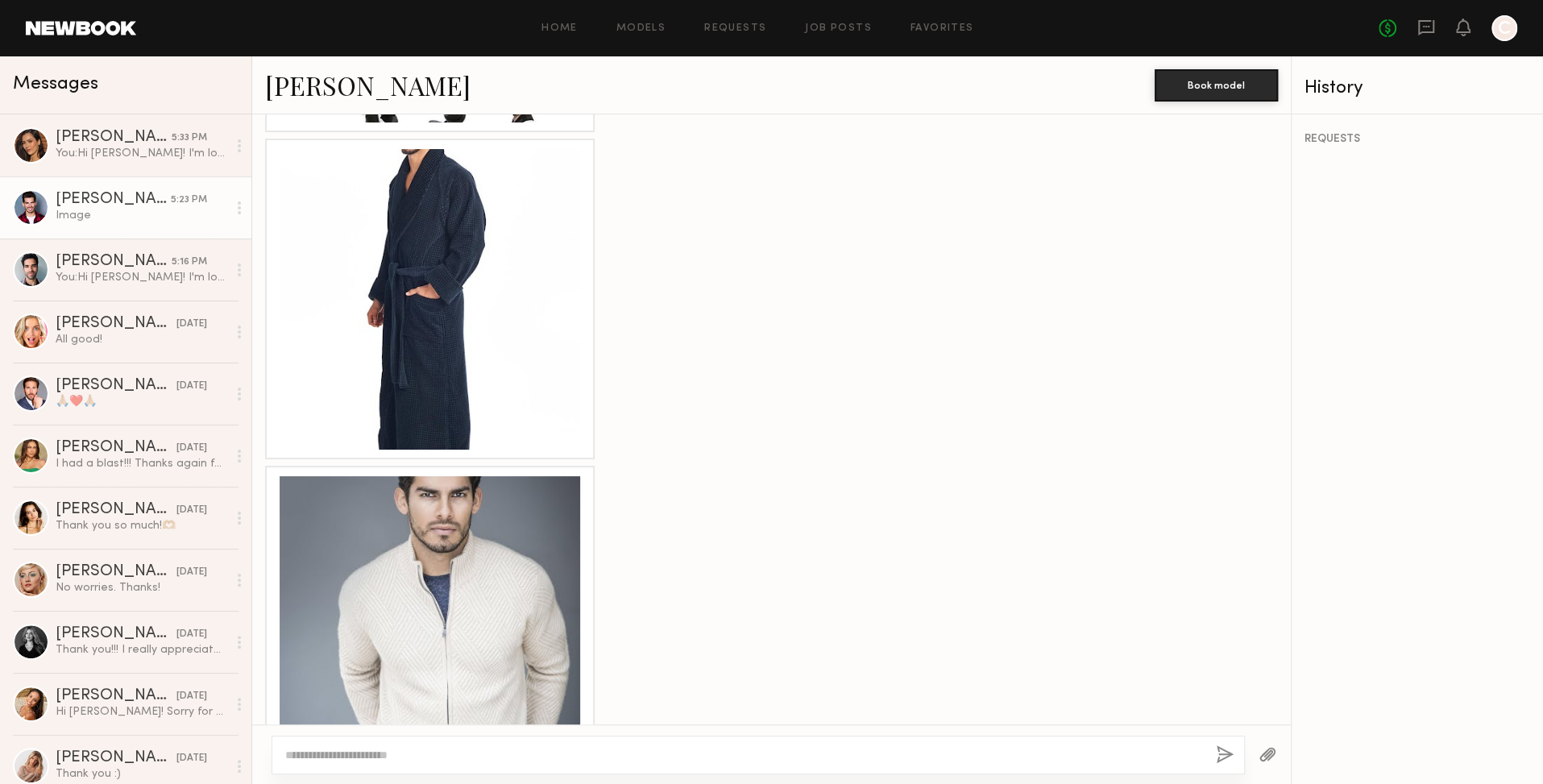
click at [532, 280] on div at bounding box center [430, 299] width 301 height 301
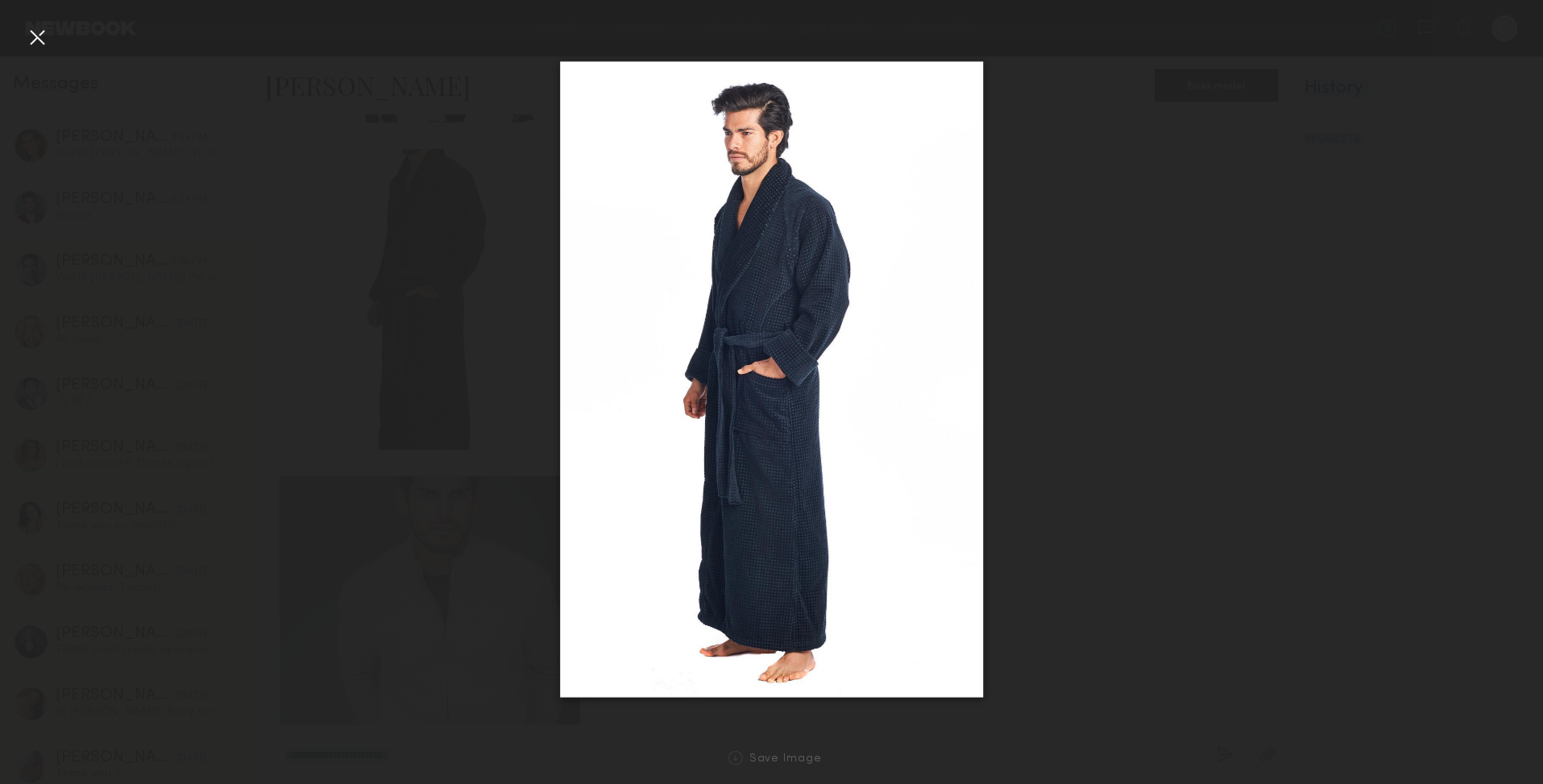
click at [532, 280] on ng-component "Home Models Requests Job Posts Favorites Sign Out No fees up to $5,000 C Messag…" at bounding box center [772, 392] width 1543 height 784
click at [39, 42] on div at bounding box center [37, 37] width 26 height 26
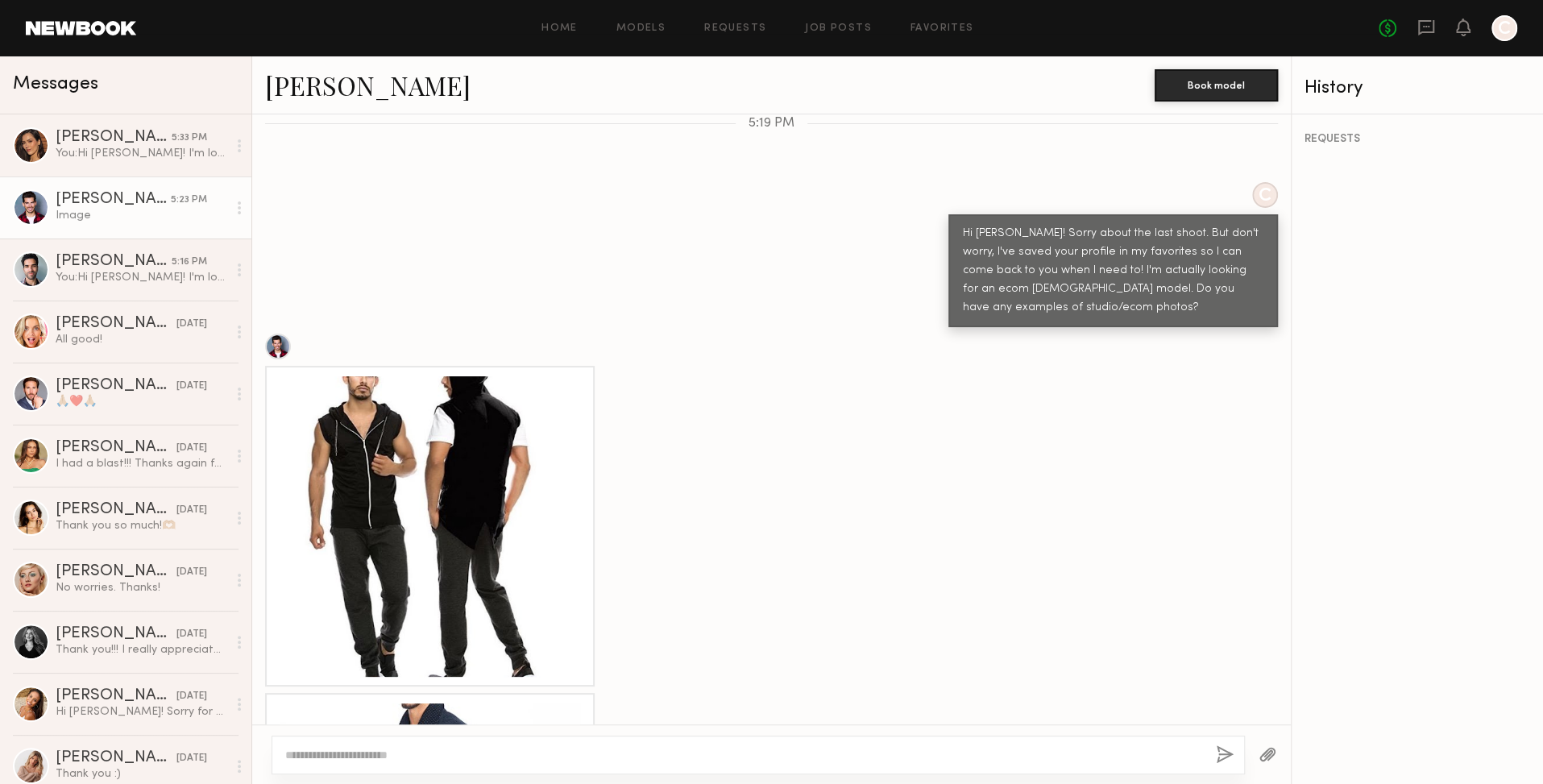
scroll to position [1957, 0]
click at [460, 417] on div at bounding box center [430, 526] width 301 height 301
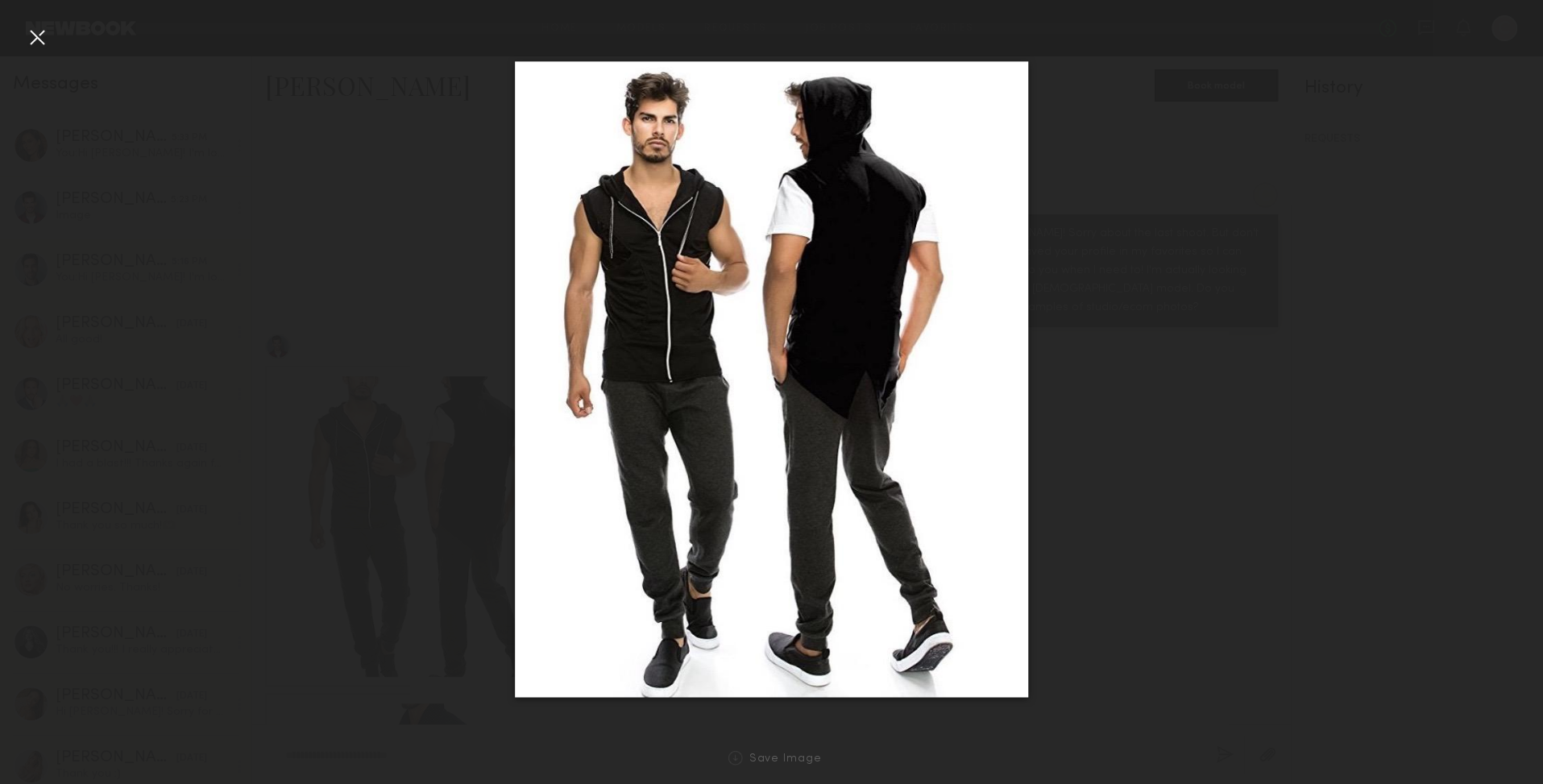
click at [40, 43] on div at bounding box center [37, 37] width 26 height 26
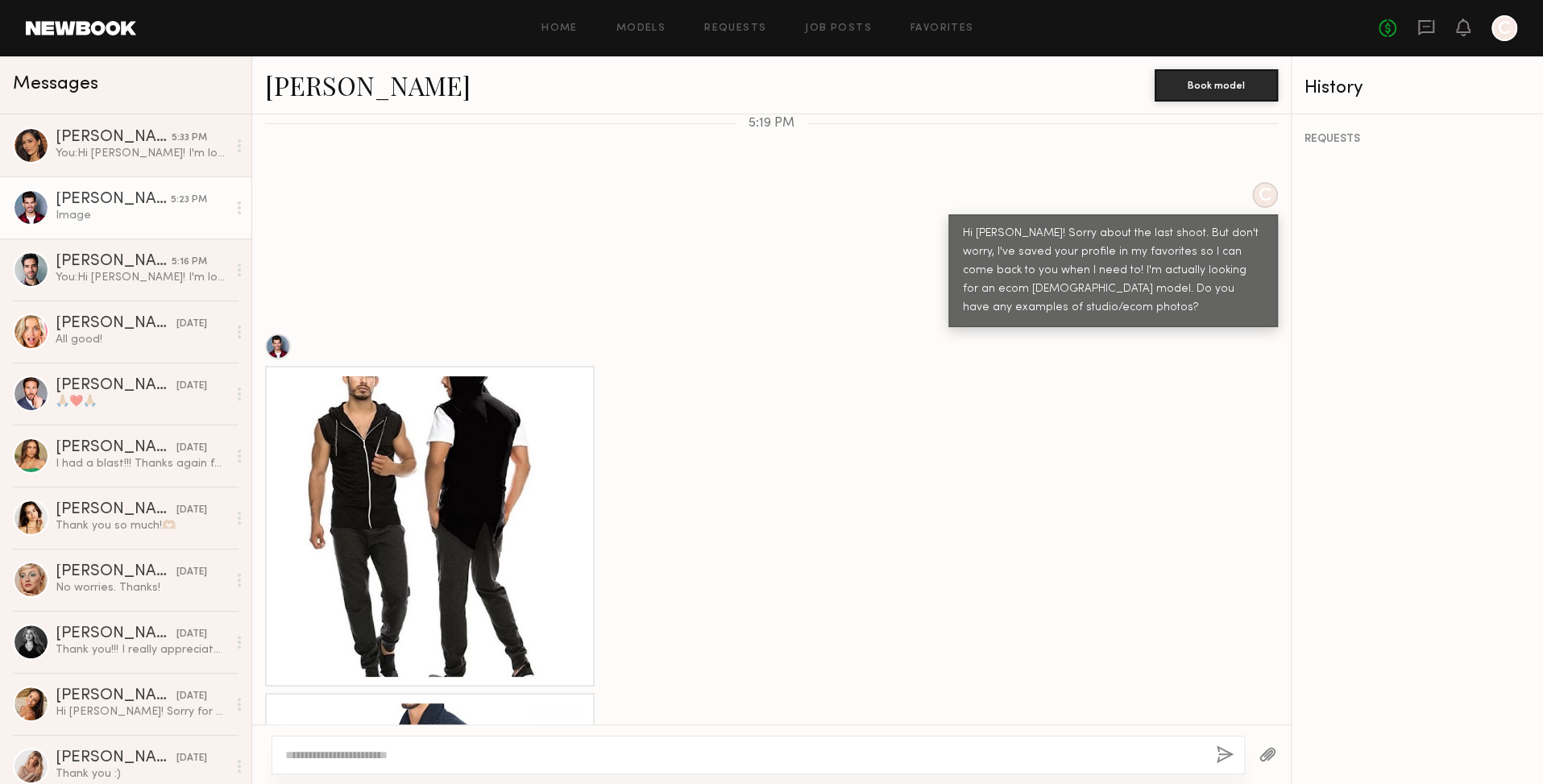
scroll to position [2715, 0]
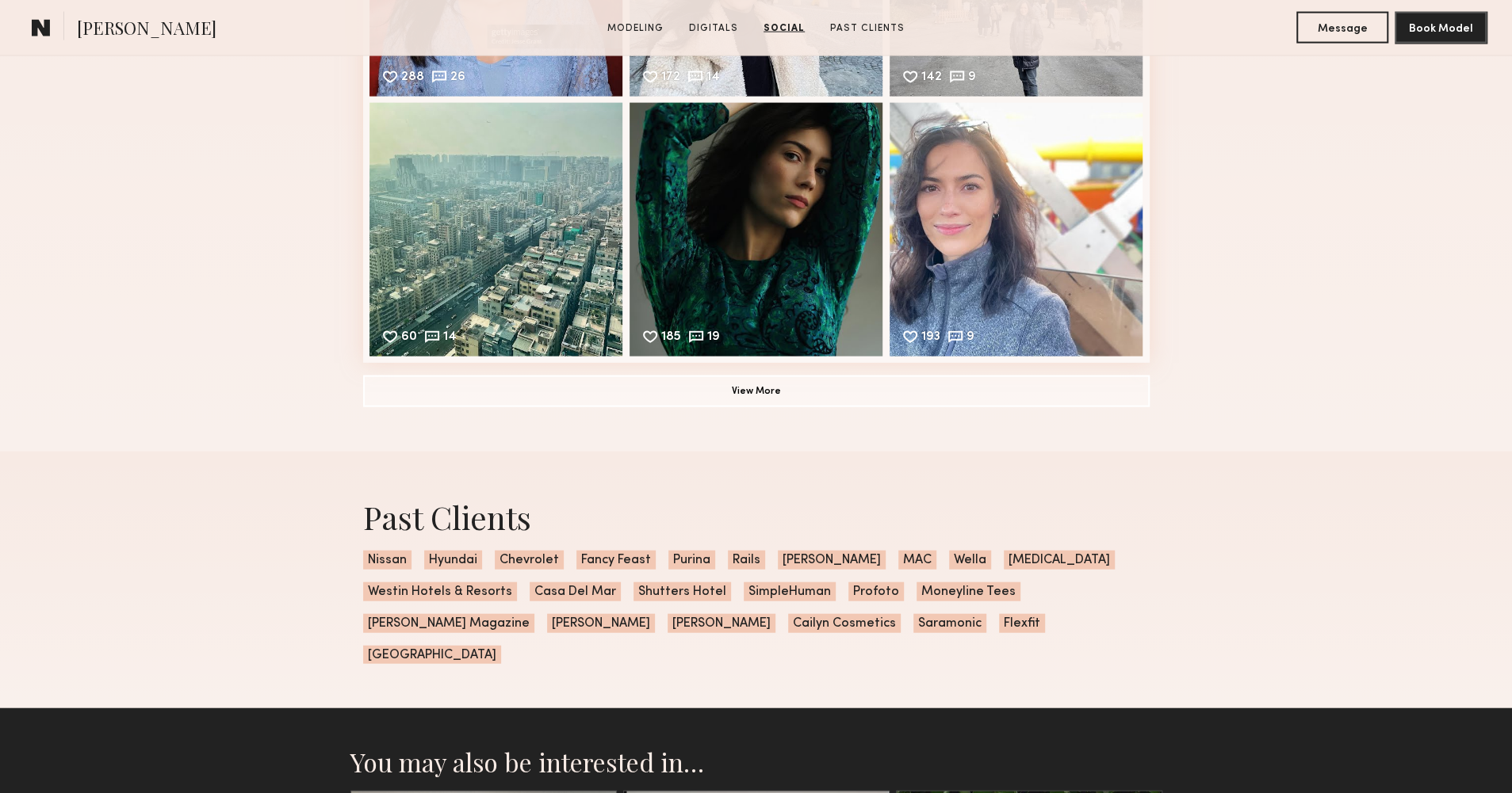
scroll to position [2537, 0]
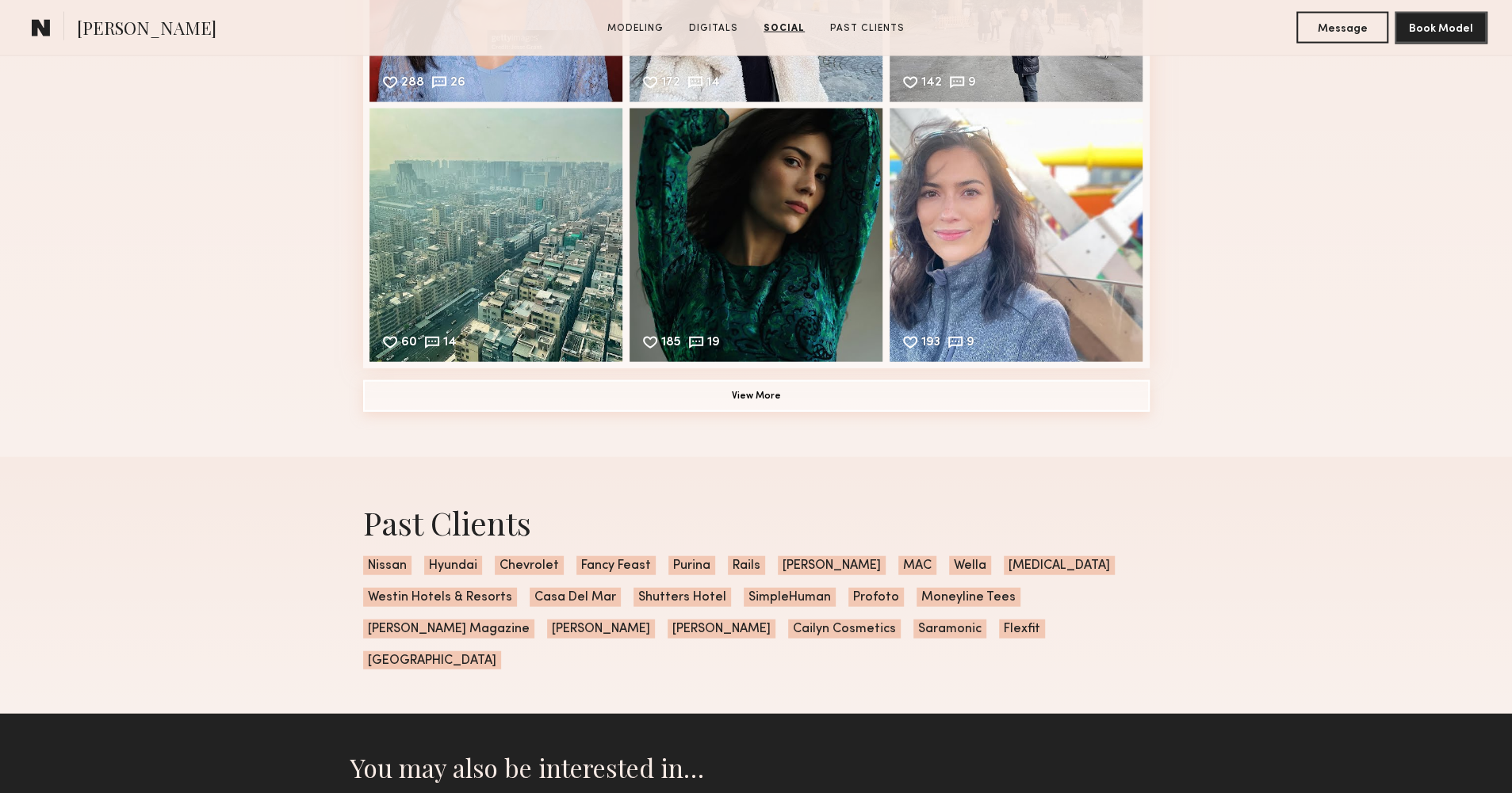
drag, startPoint x: 731, startPoint y: 394, endPoint x: 714, endPoint y: 394, distance: 17.0
click at [731, 393] on button "View More" at bounding box center [756, 396] width 786 height 31
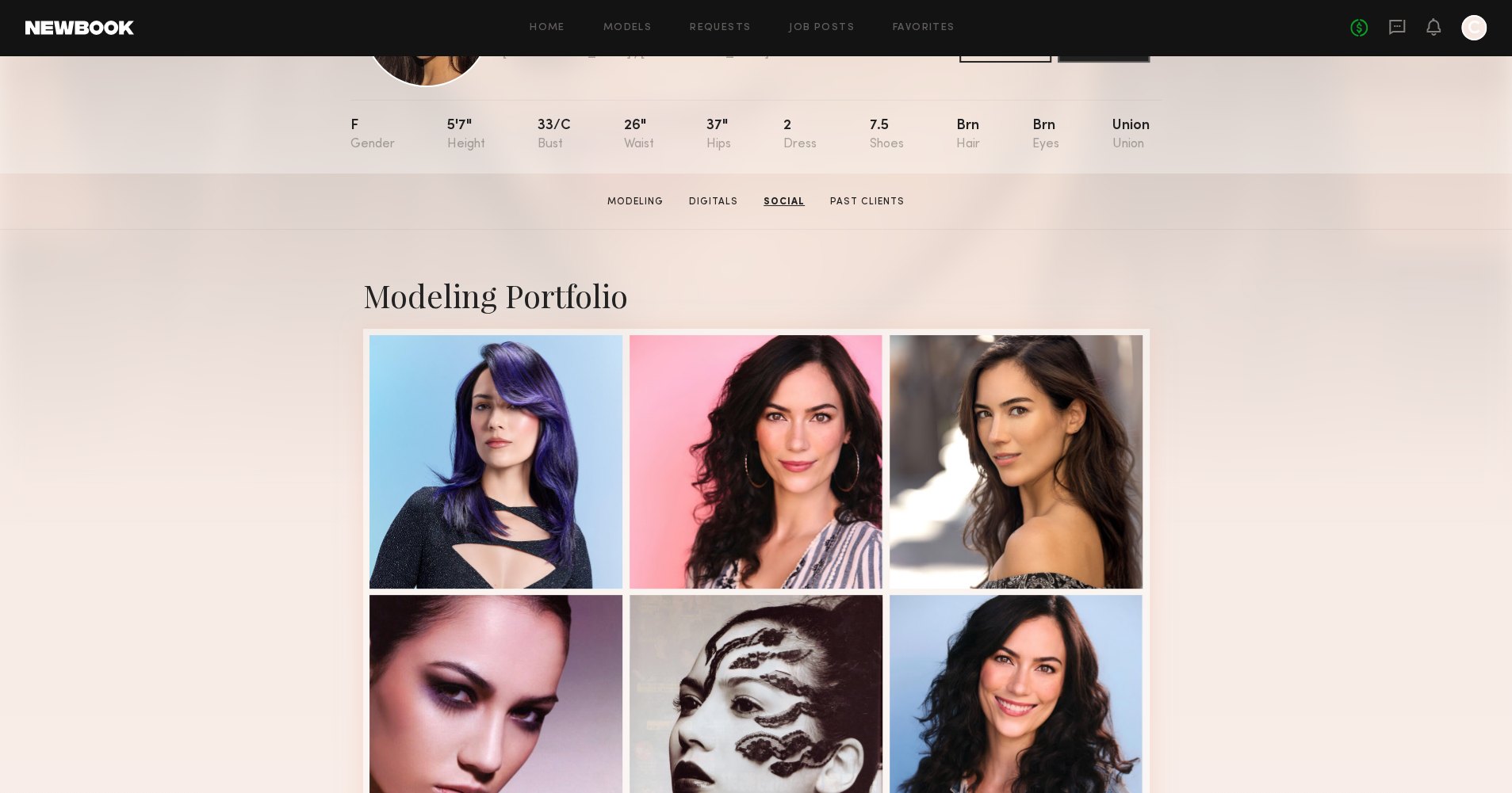
scroll to position [0, 0]
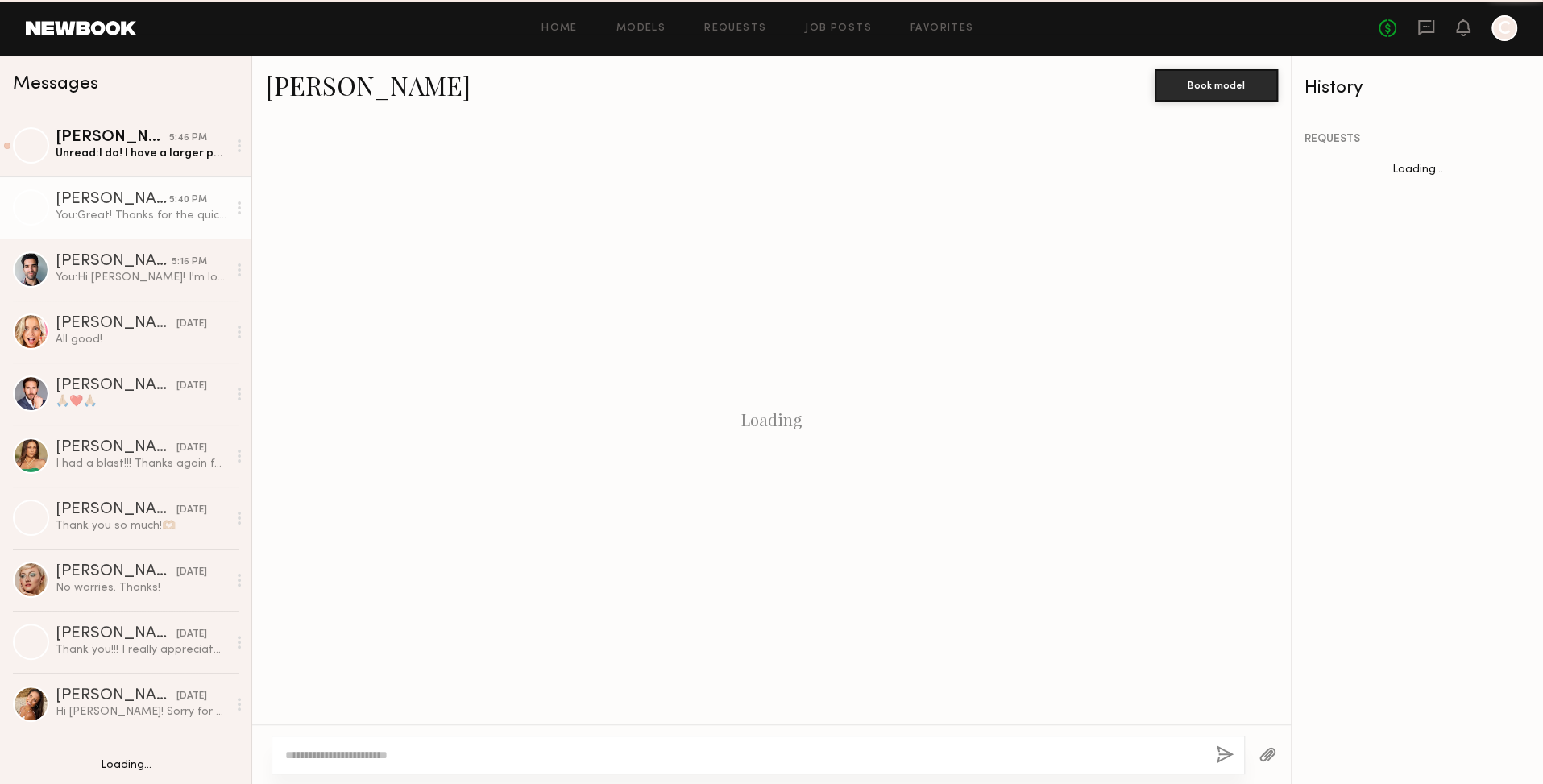
scroll to position [2593, 0]
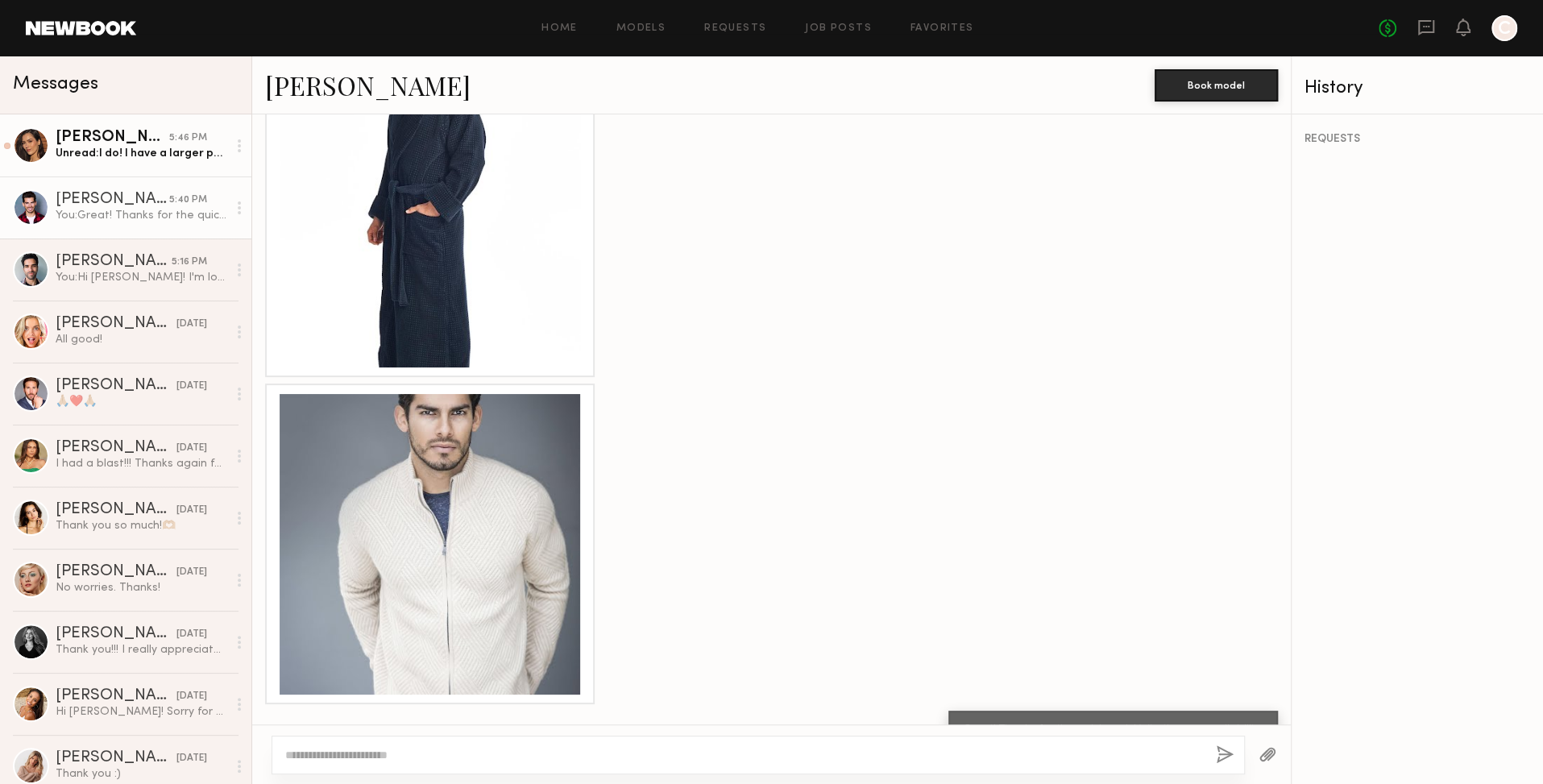
click at [145, 162] on link "Amanda W. 5:46 PM Unread: I do! I have a larger portfolio you can view here: ht…" at bounding box center [125, 145] width 251 height 62
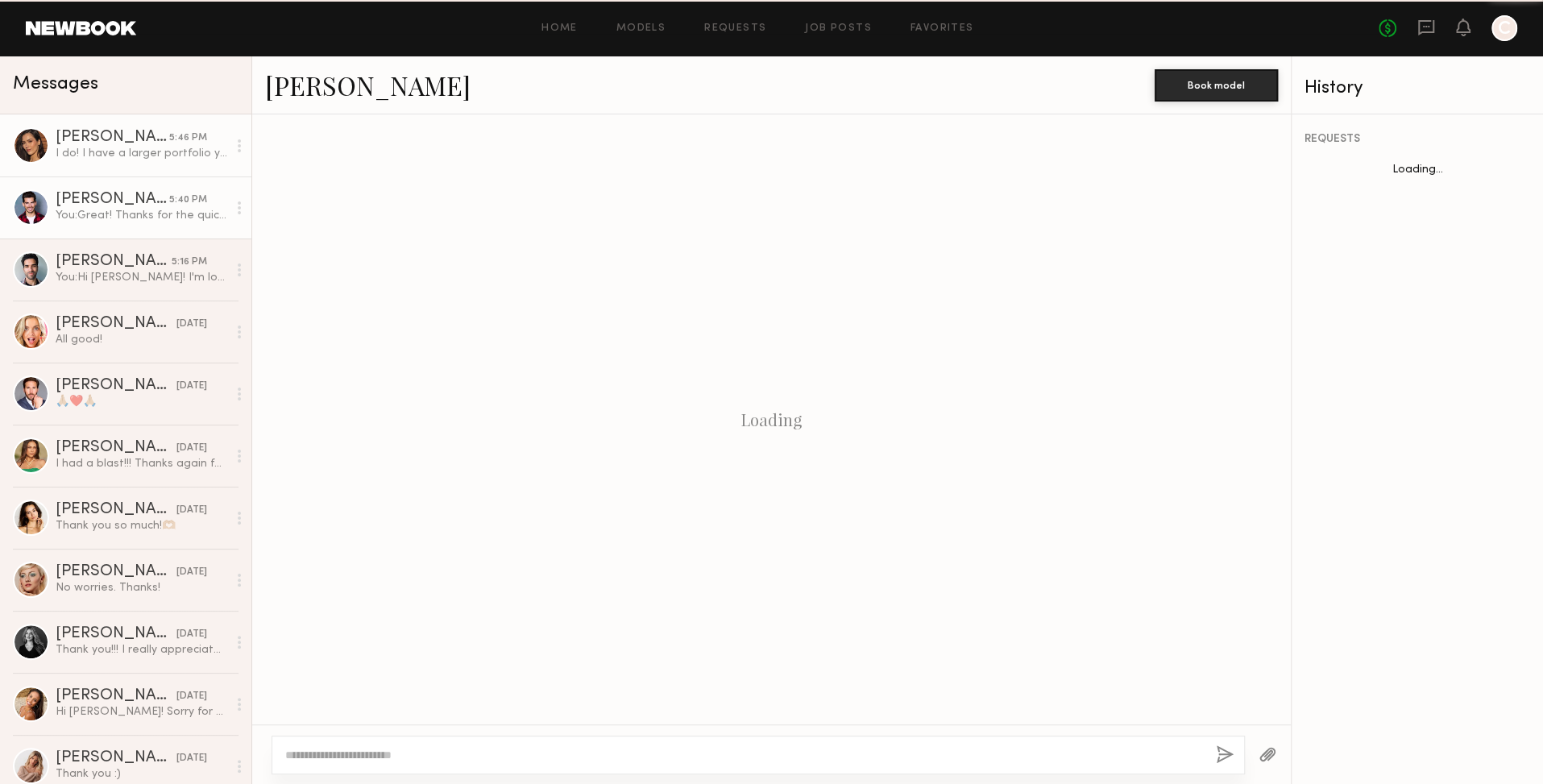
scroll to position [148, 0]
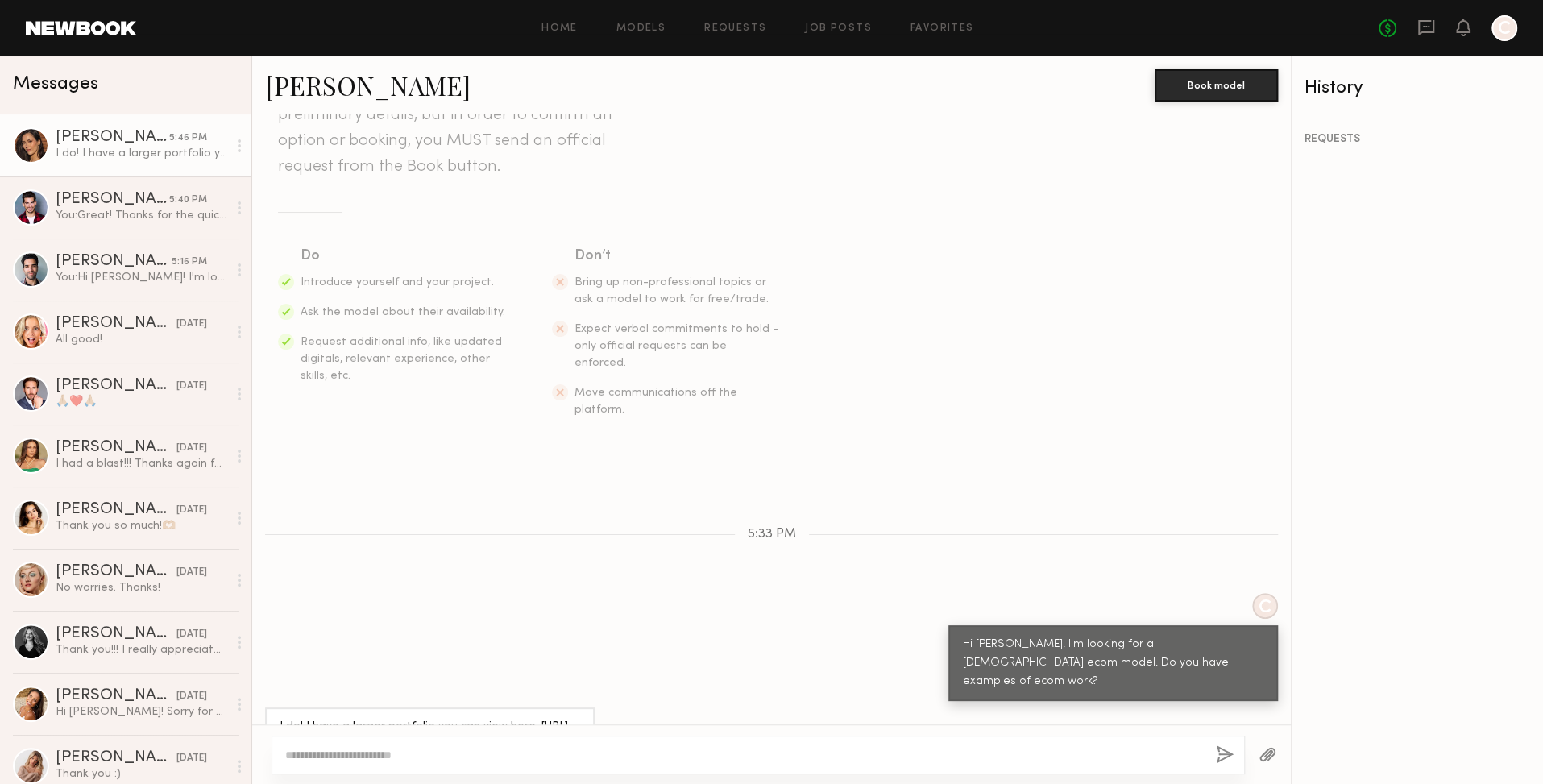
click at [442, 718] on div "I do! I have a larger portfolio you can view here: [URL][DOMAIN_NAME]" at bounding box center [430, 735] width 301 height 37
drag, startPoint x: 491, startPoint y: 694, endPoint x: 233, endPoint y: 687, distance: 258.1
click at [219, 690] on div "Messages Amanda W. 5:46 PM I do! I have a larger portfolio you can view here: h…" at bounding box center [772, 420] width 1543 height 727
click at [469, 718] on div "I do! I have a larger portfolio you can view here: [URL][DOMAIN_NAME]" at bounding box center [430, 735] width 301 height 37
drag, startPoint x: 481, startPoint y: 694, endPoint x: 267, endPoint y: 699, distance: 214.1
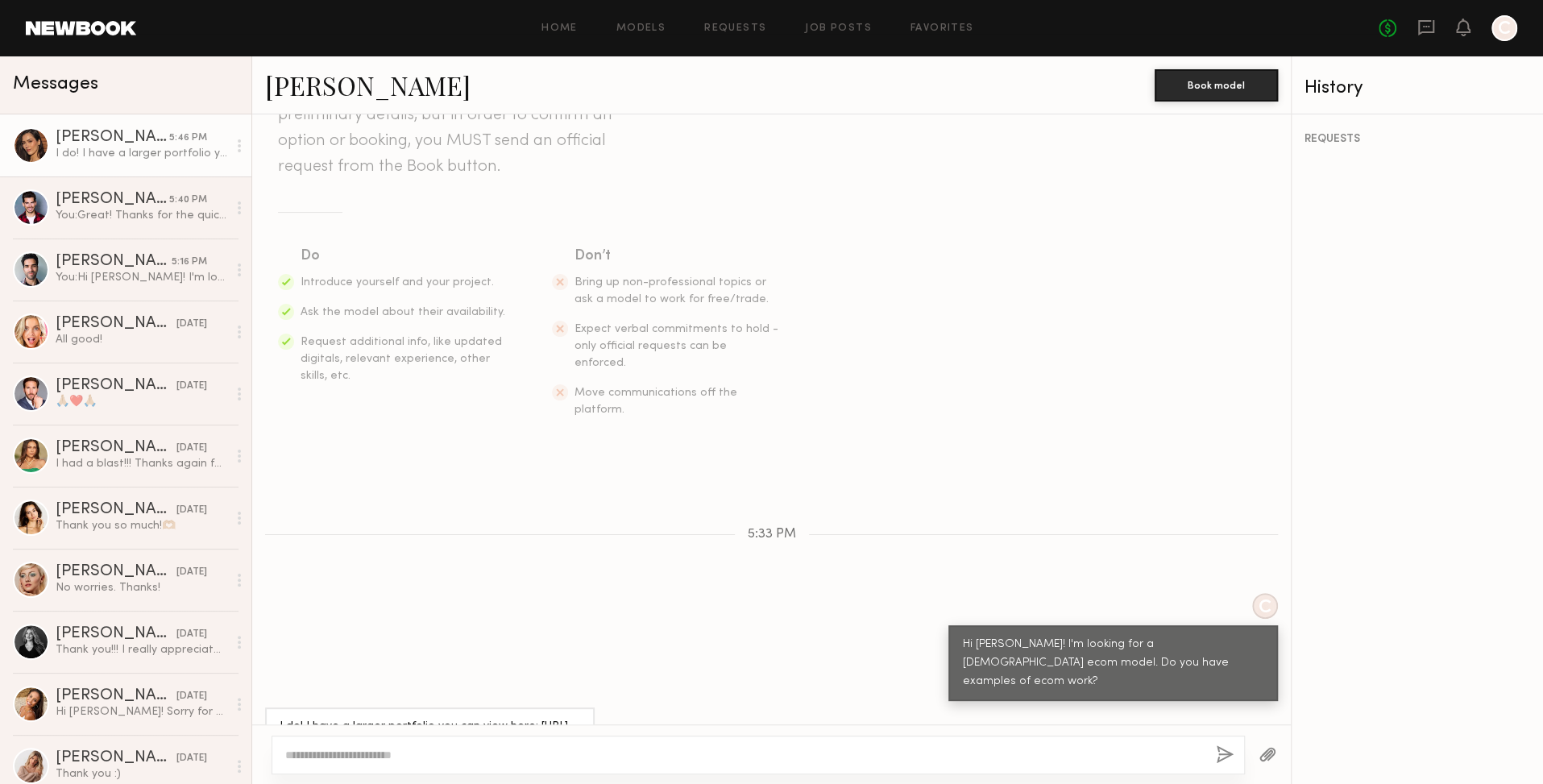
click at [272, 708] on div "I do! I have a larger portfolio you can view here: [URL][DOMAIN_NAME]" at bounding box center [430, 736] width 330 height 58
copy div "https://www.amandawestlake.com/print"
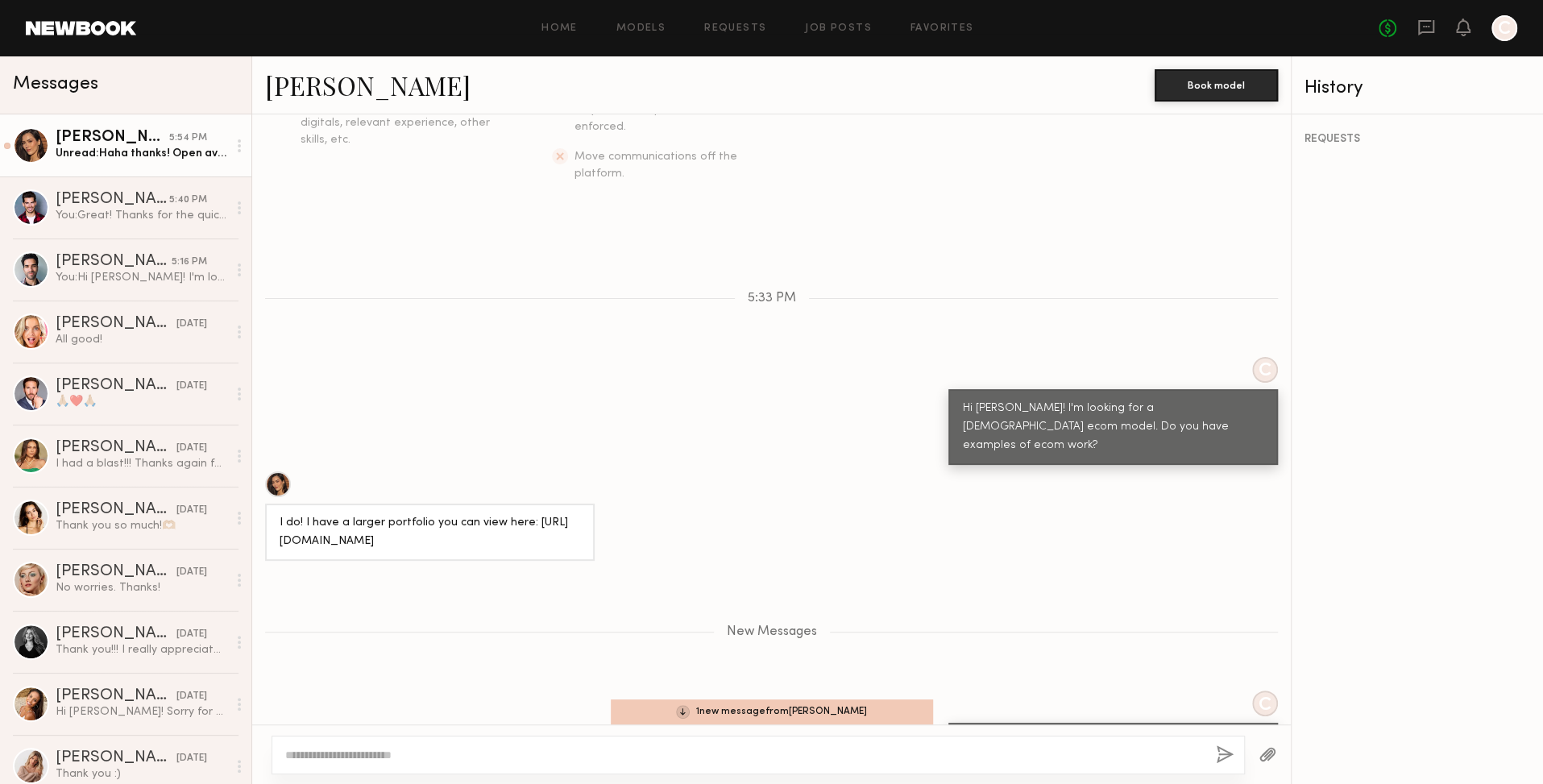
click at [118, 140] on div "Amanda W." at bounding box center [112, 138] width 113 height 16
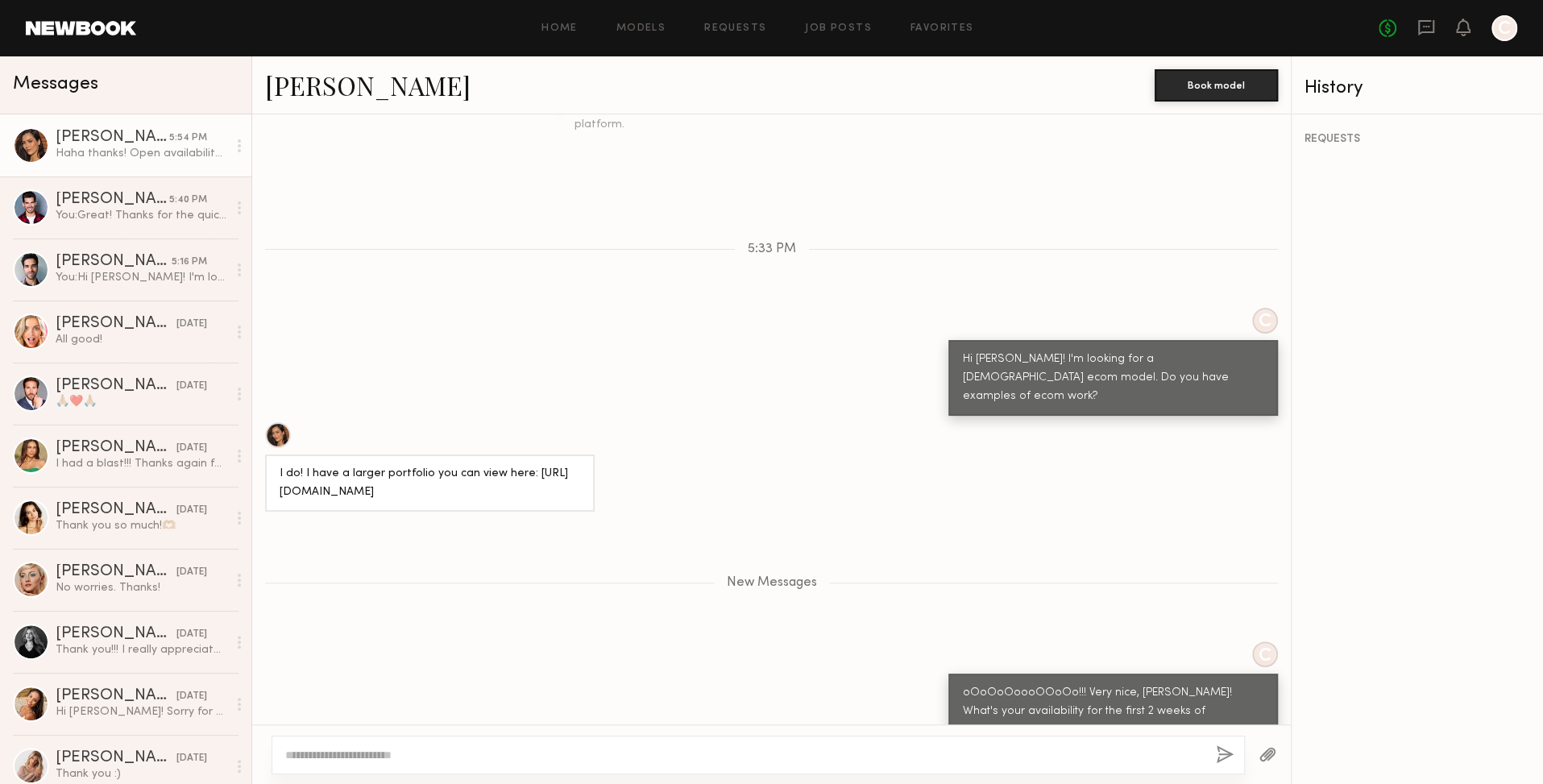
scroll to position [479, 0]
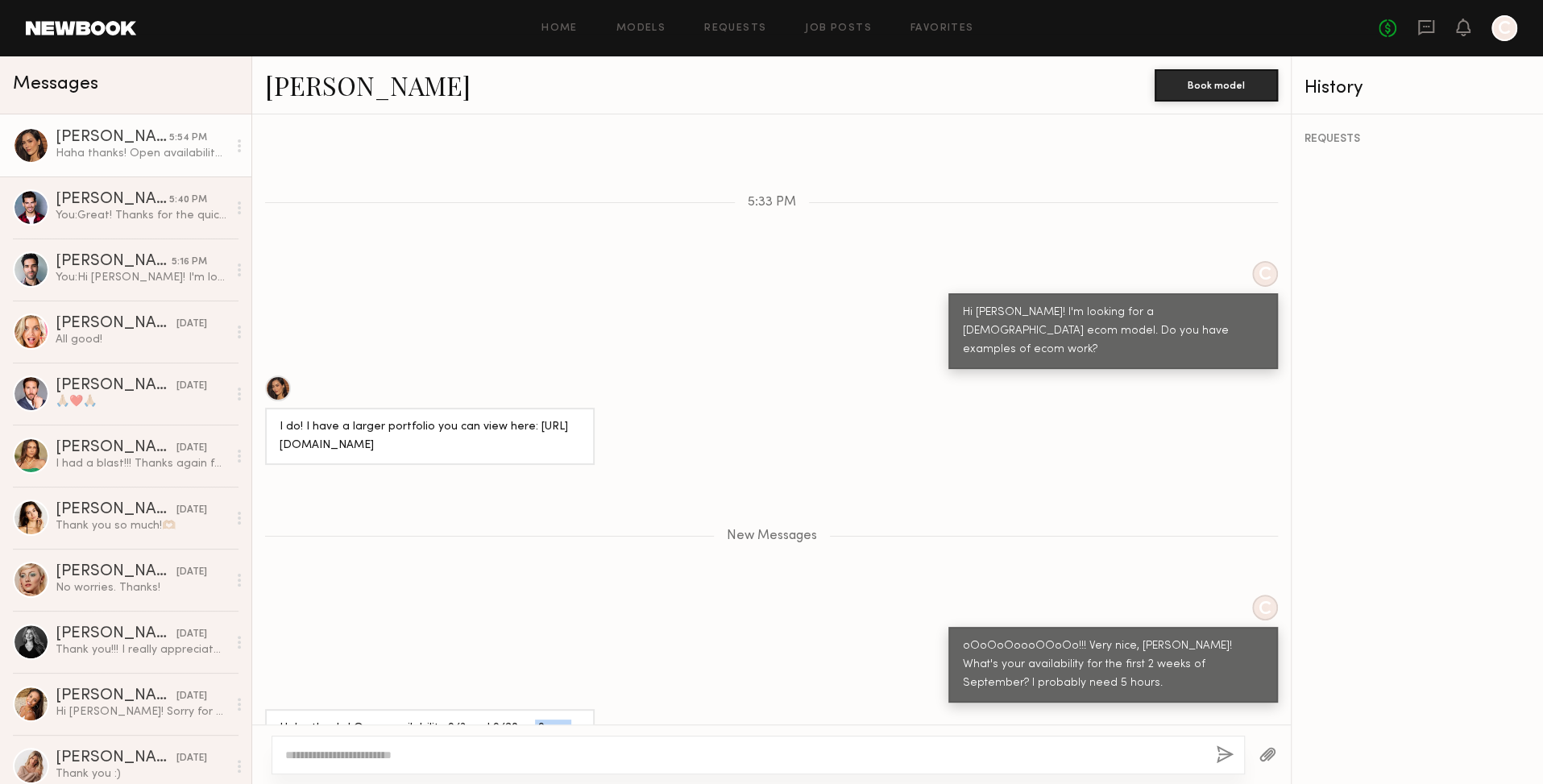
drag, startPoint x: 522, startPoint y: 674, endPoint x: 656, endPoint y: 679, distance: 134.1
click at [622, 709] on div "Haha thanks! Open availability 9/3 and 9/20, or 9am-2pm any other weekday" at bounding box center [772, 737] width 1039 height 58
drag, startPoint x: 306, startPoint y: 695, endPoint x: 424, endPoint y: 696, distance: 118.0
click at [416, 719] on div "Haha thanks! Open availability 9/3 and 9/20, or 9am-2pm any other weekday" at bounding box center [430, 737] width 301 height 37
click at [677, 709] on div "Haha thanks! Open availability 9/3 and 9/20, or 9am-2pm any other weekday" at bounding box center [772, 737] width 1039 height 58
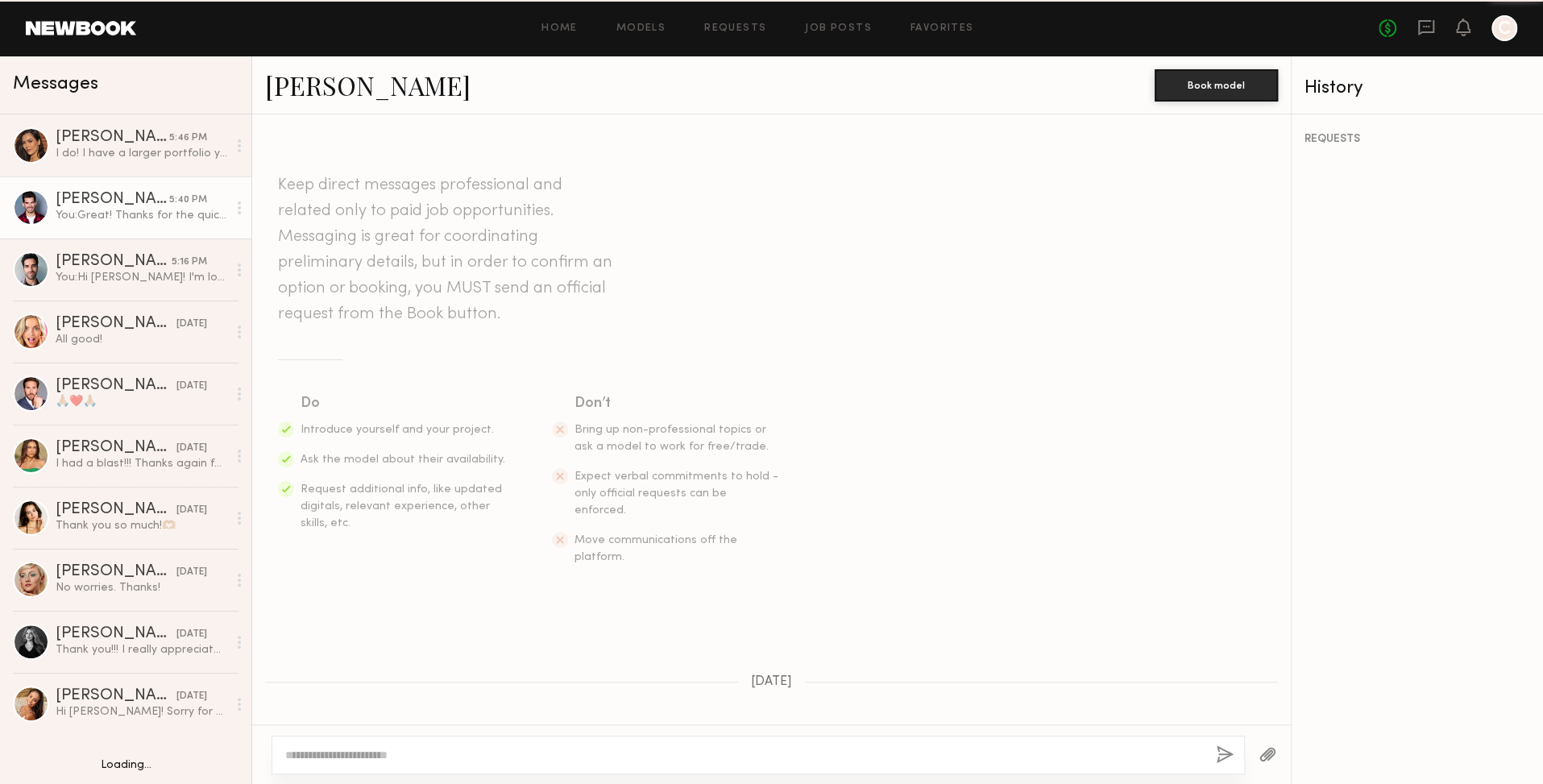
scroll to position [2593, 0]
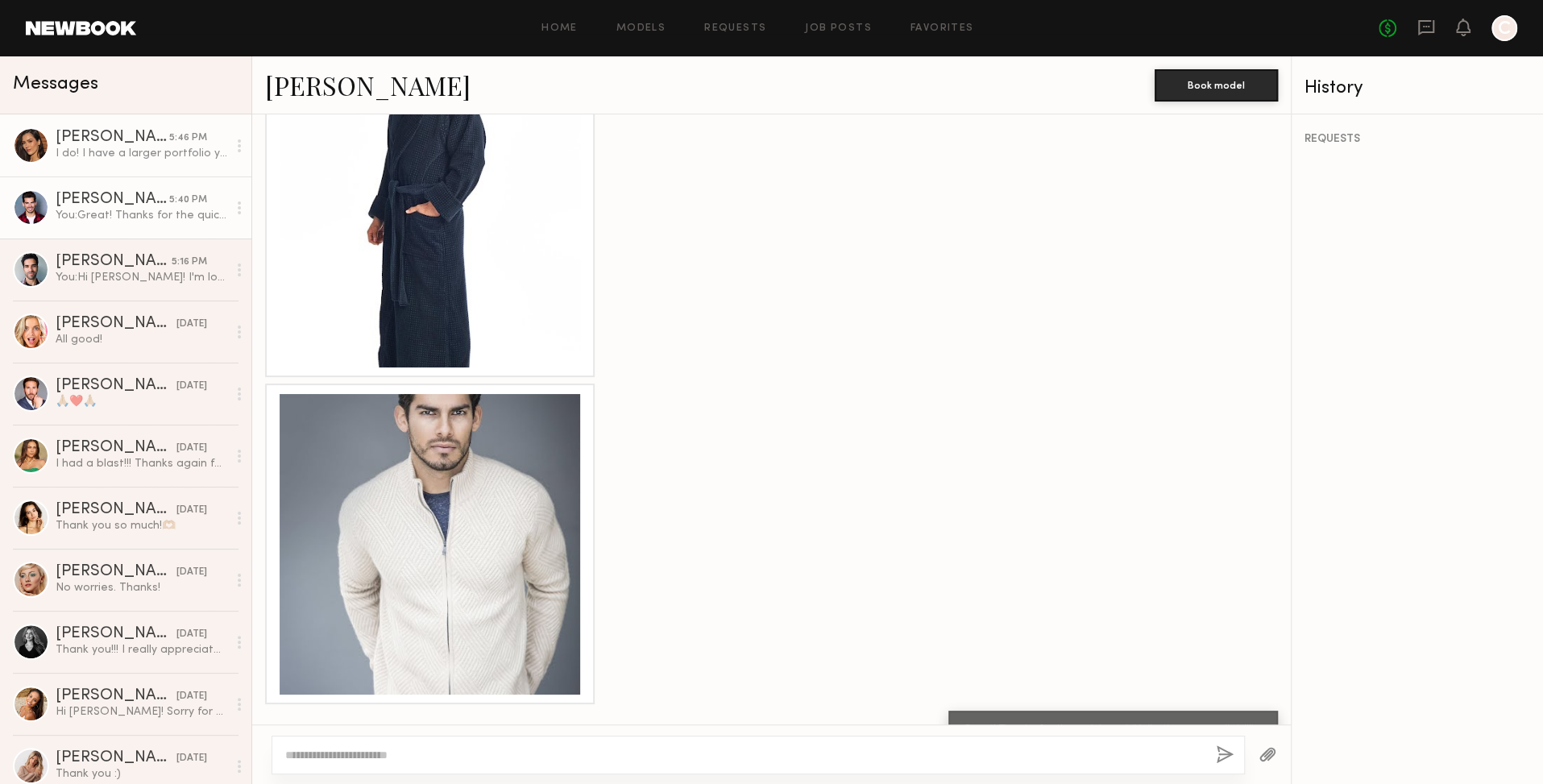
click at [109, 135] on div "[PERSON_NAME]" at bounding box center [112, 138] width 113 height 16
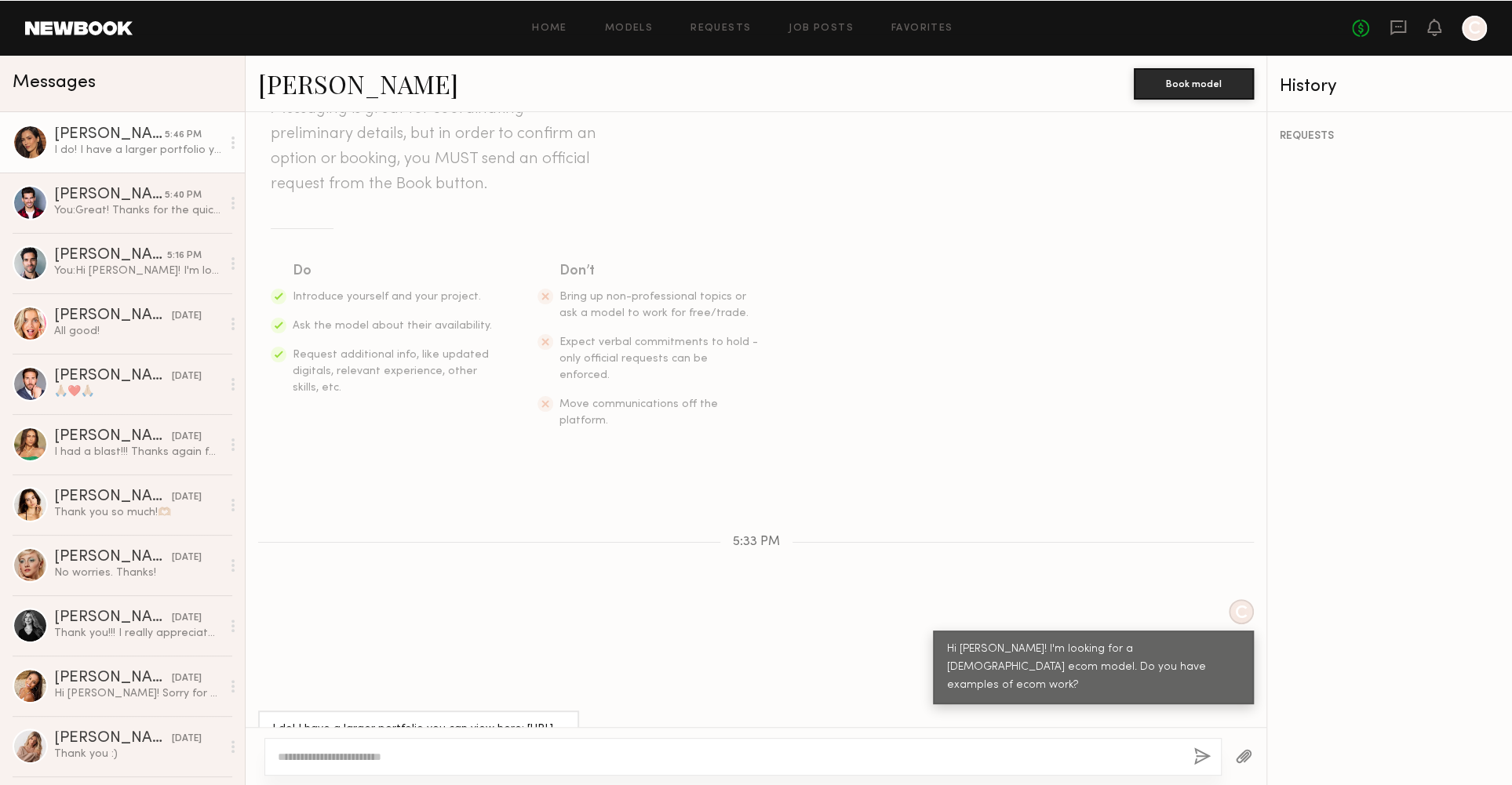
scroll to position [122, 0]
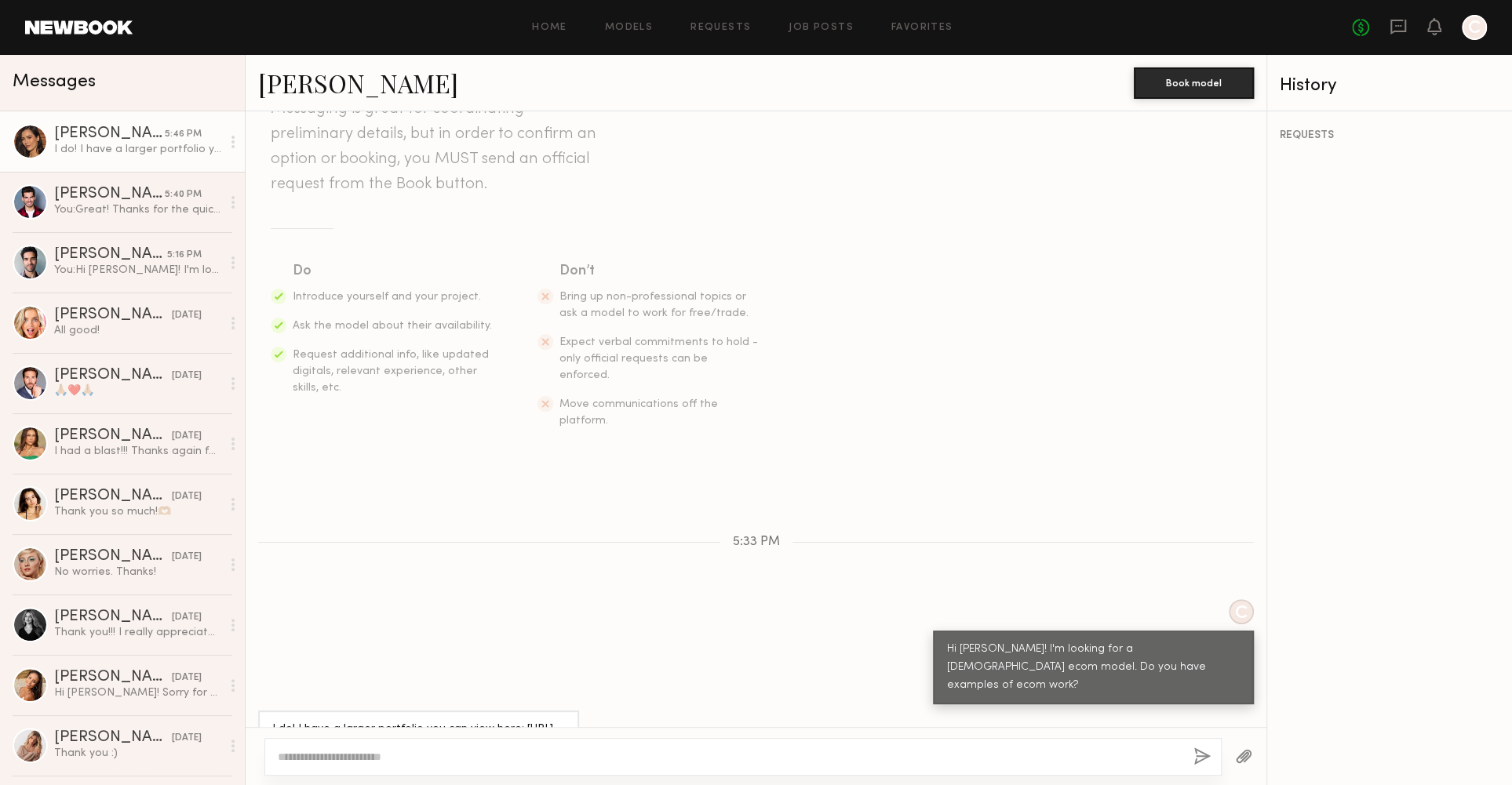
click at [452, 760] on textarea at bounding box center [729, 757] width 903 height 15
type textarea "**********"
click at [1207, 759] on button "button" at bounding box center [1203, 757] width 17 height 19
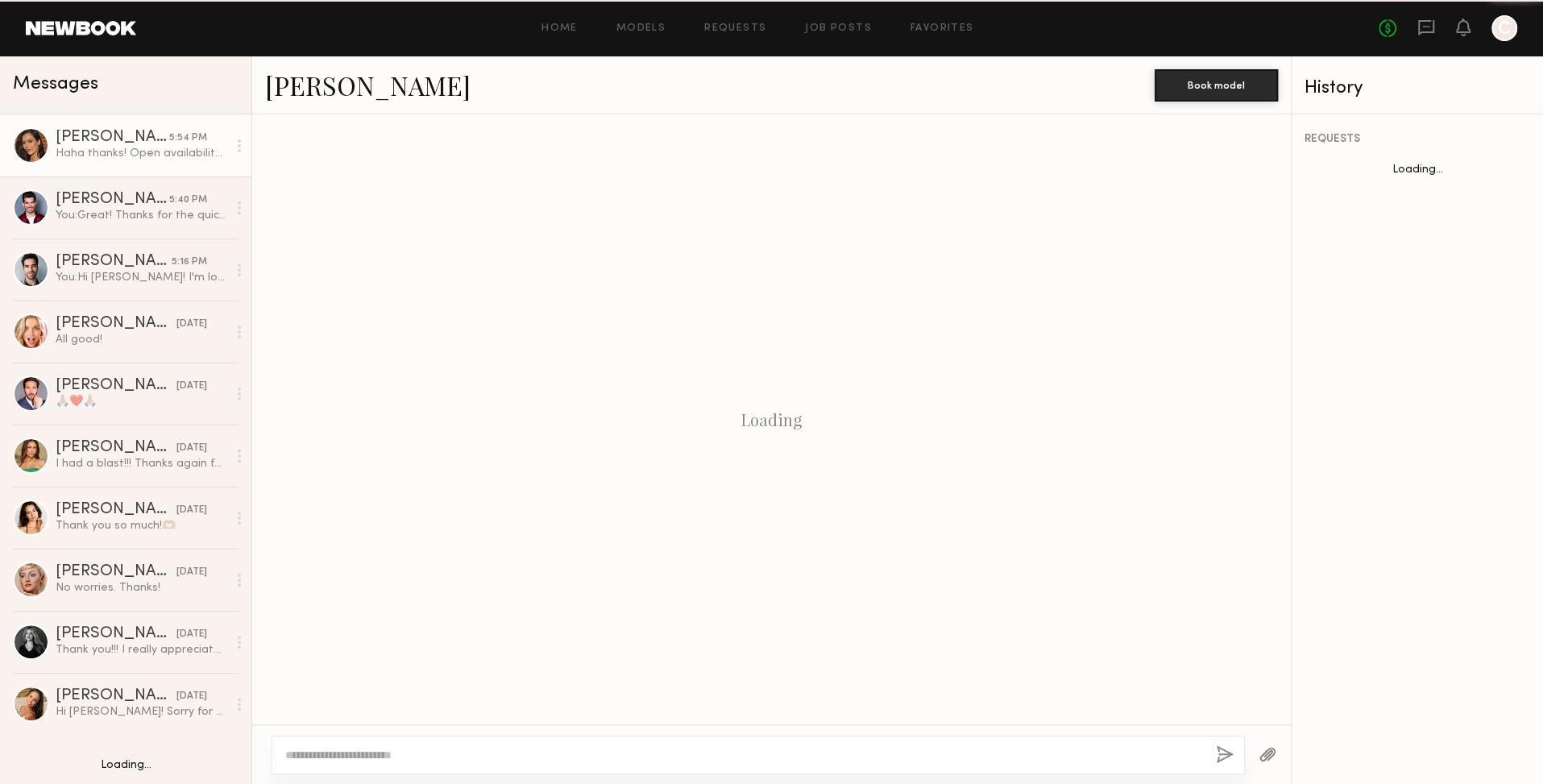
scroll to position [357, 0]
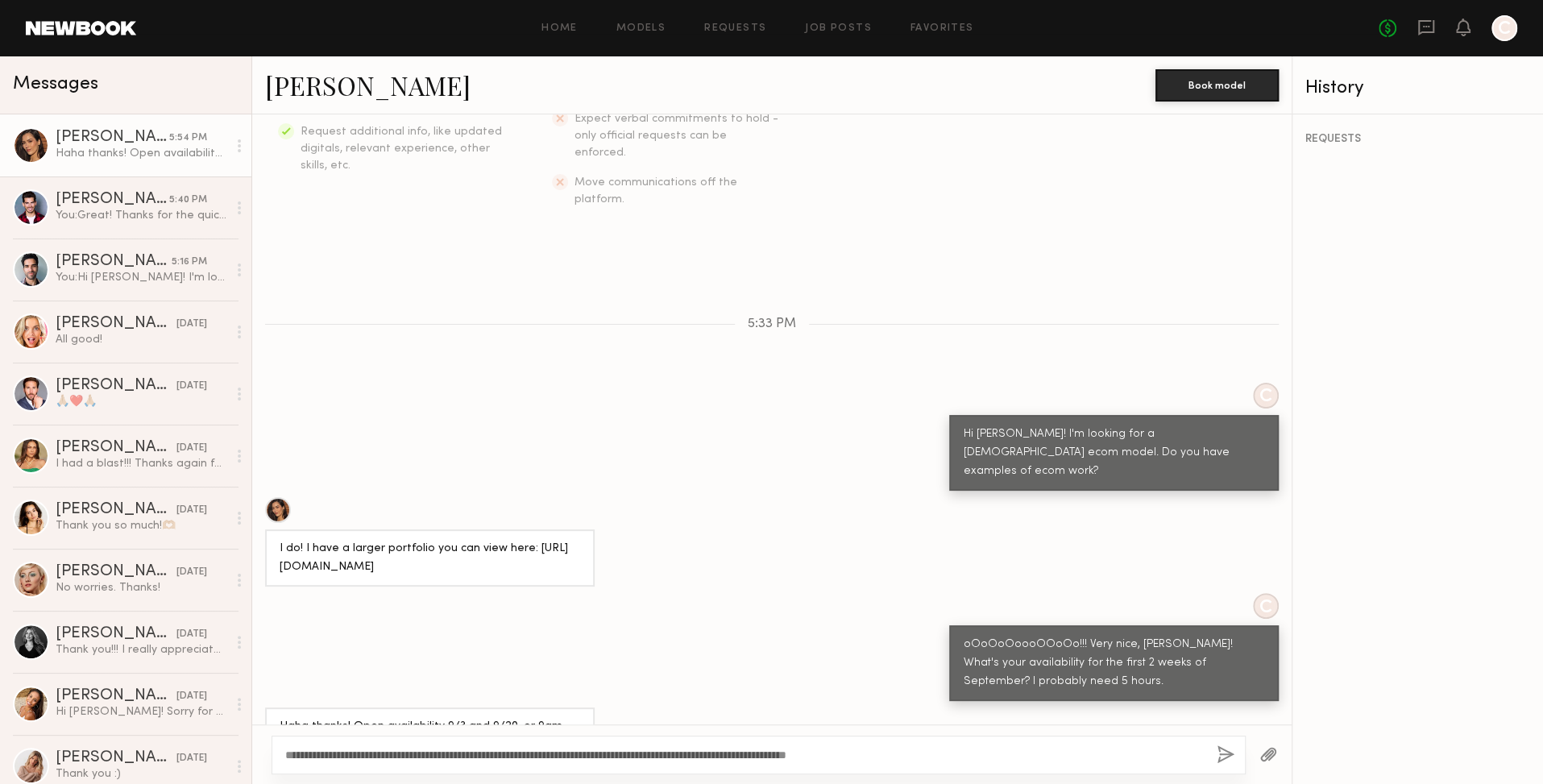
drag, startPoint x: 888, startPoint y: 756, endPoint x: 929, endPoint y: 758, distance: 41.0
click at [888, 756] on textarea "**********" at bounding box center [744, 754] width 918 height 16
click at [1020, 754] on textarea "**********" at bounding box center [744, 754] width 918 height 16
type textarea "**********"
click at [1222, 754] on button "button" at bounding box center [1226, 755] width 18 height 20
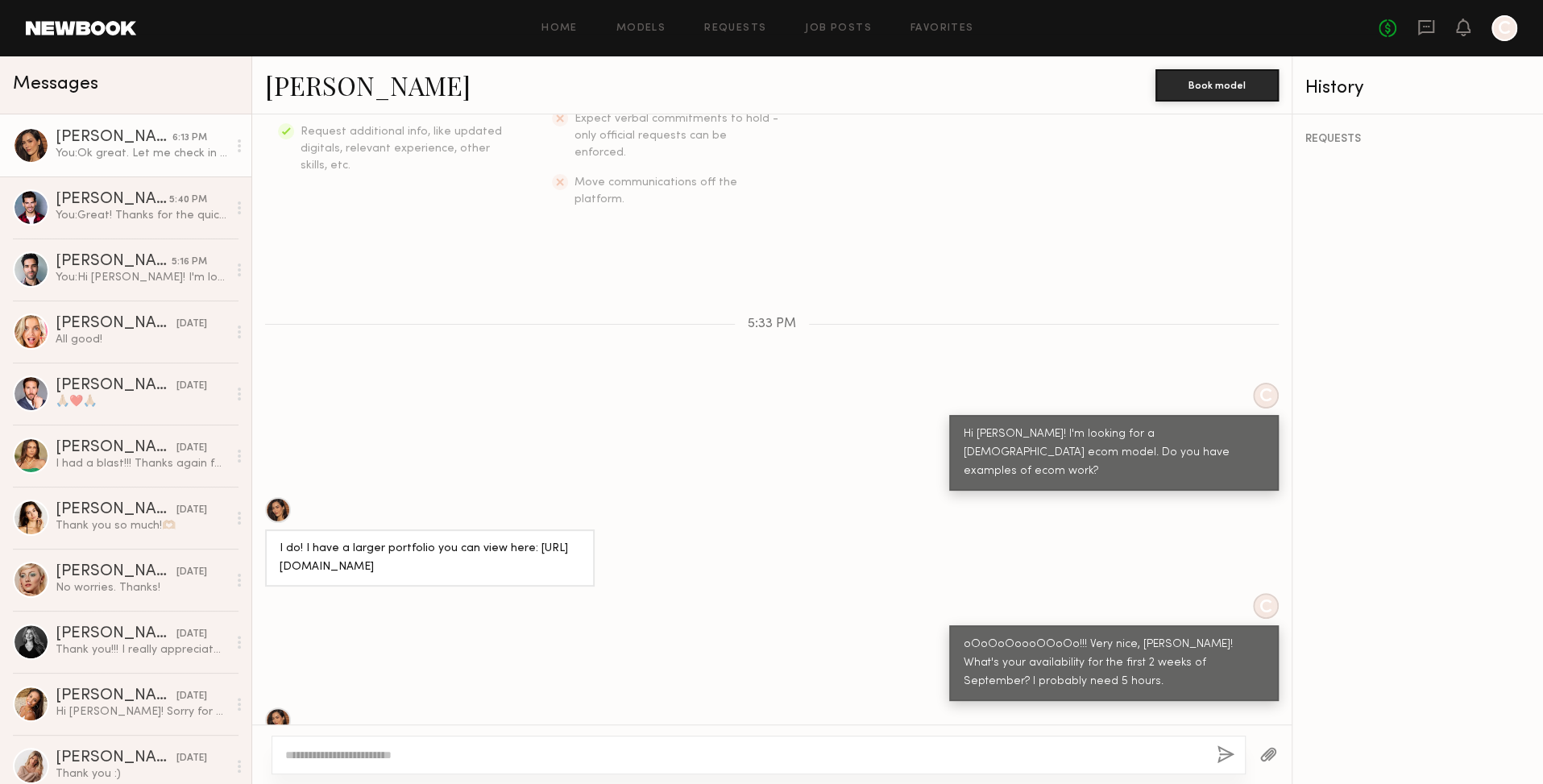
scroll to position [593, 0]
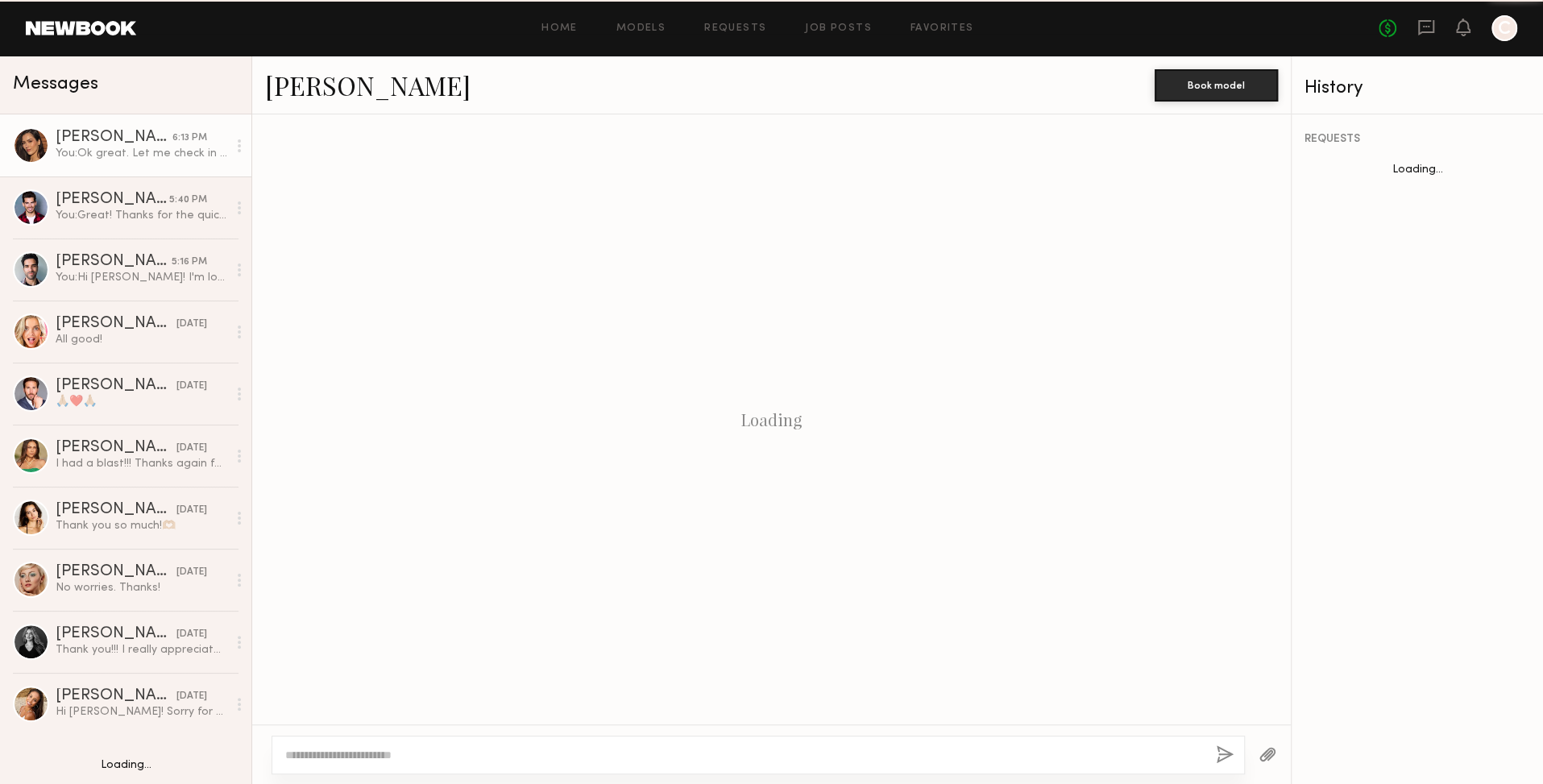
scroll to position [472, 0]
